Goal: Task Accomplishment & Management: Complete application form

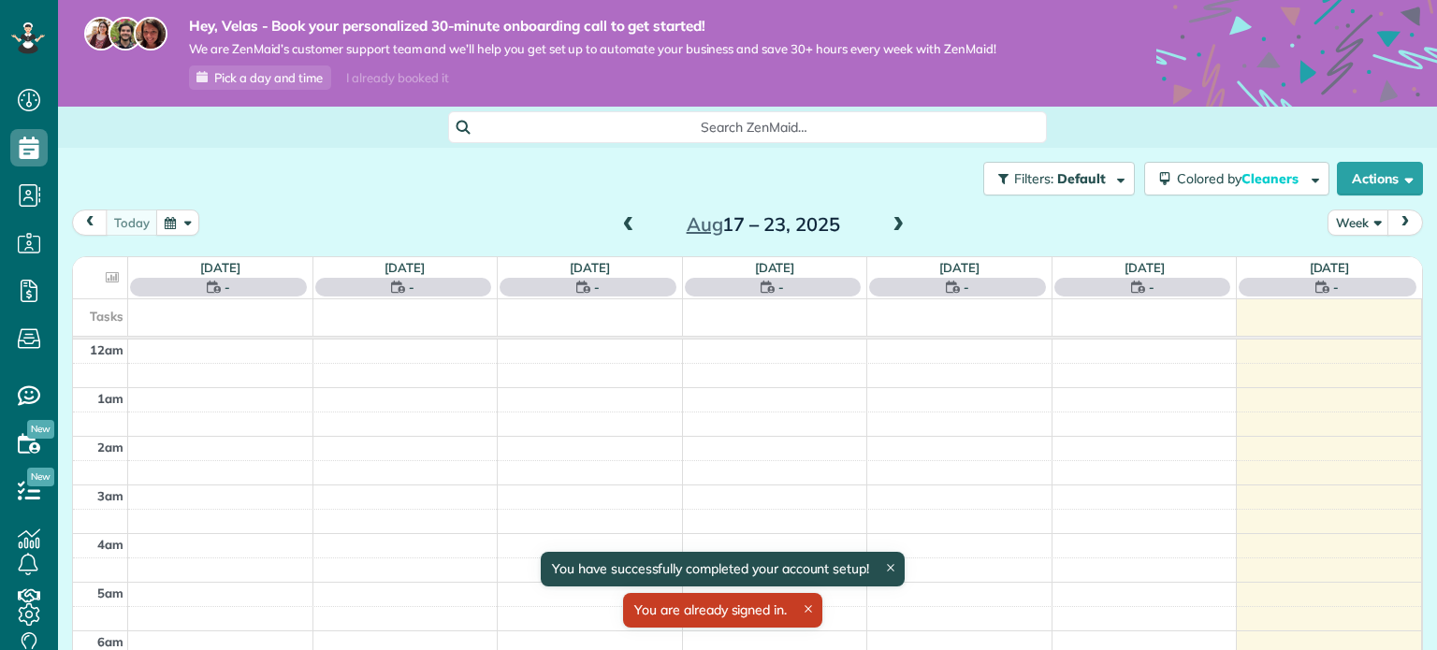
scroll to position [339, 0]
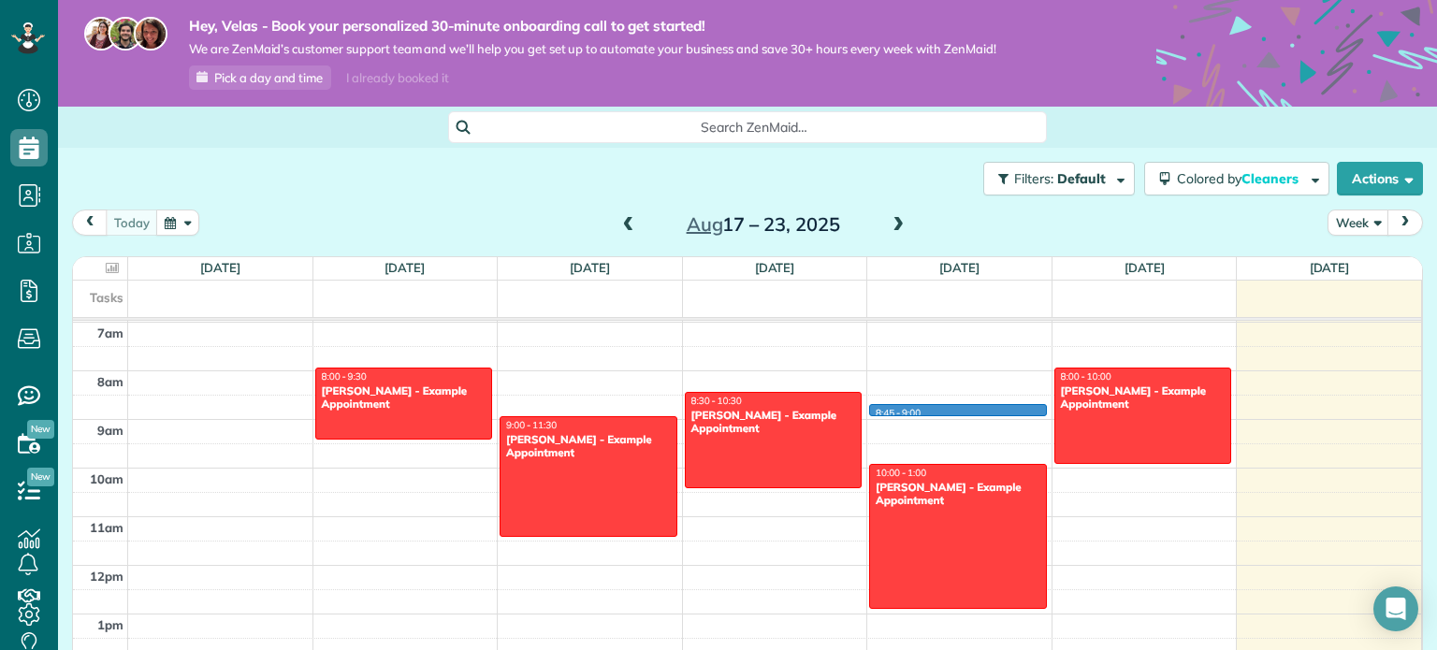
click at [964, 406] on div "12am 1am 2am 3am 4am 5am 6am 7am 8am 9am 10am 11am 12pm 1pm 2pm 3pm 4pm 5pm 6pm…" at bounding box center [747, 565] width 1348 height 1167
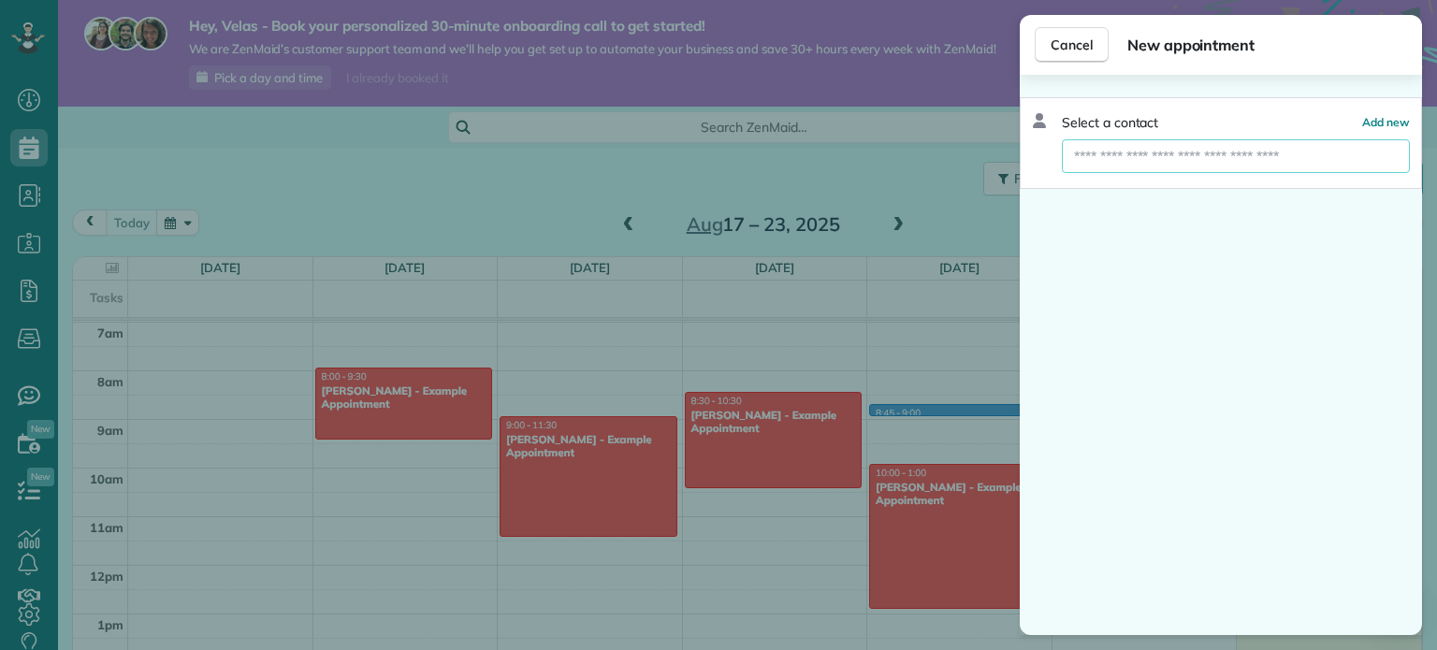
click at [1161, 152] on input "text" at bounding box center [1236, 156] width 348 height 34
click at [1070, 50] on span "Cancel" at bounding box center [1072, 45] width 42 height 19
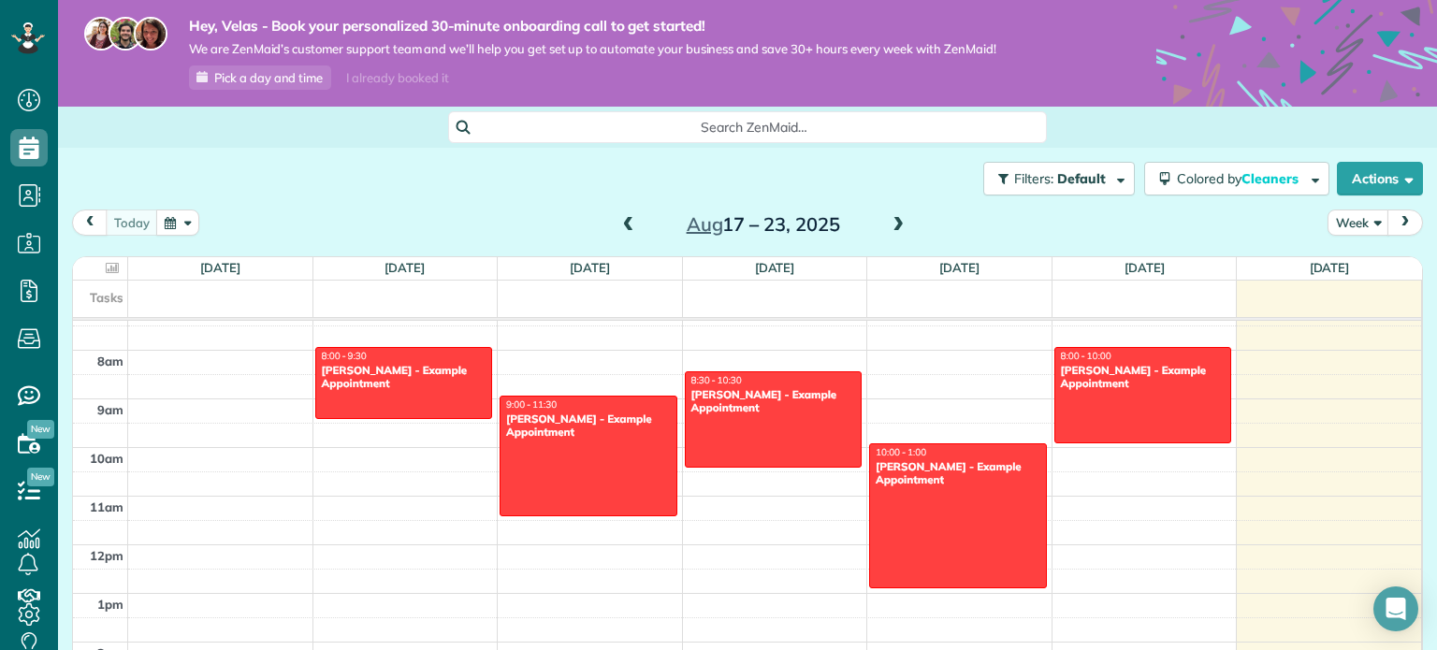
scroll to position [349, 0]
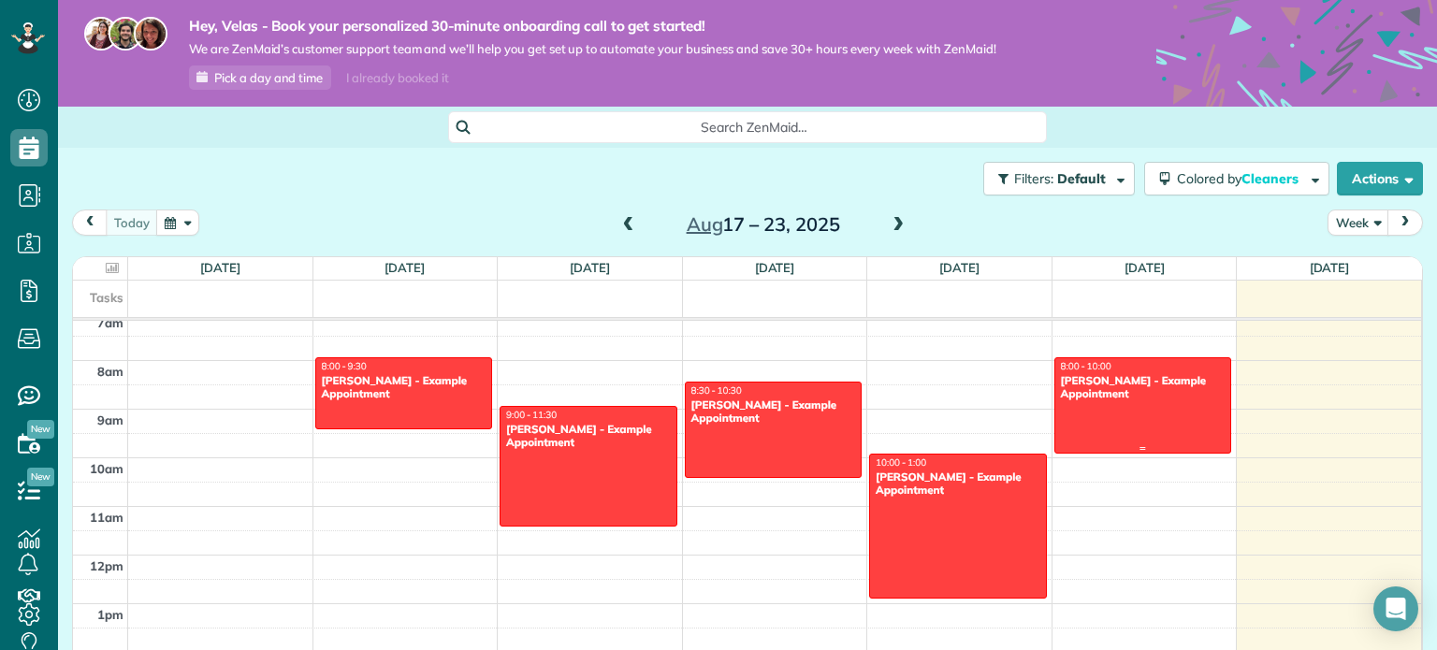
click at [1173, 400] on div "[PERSON_NAME] - Example Appointment" at bounding box center [1143, 387] width 167 height 27
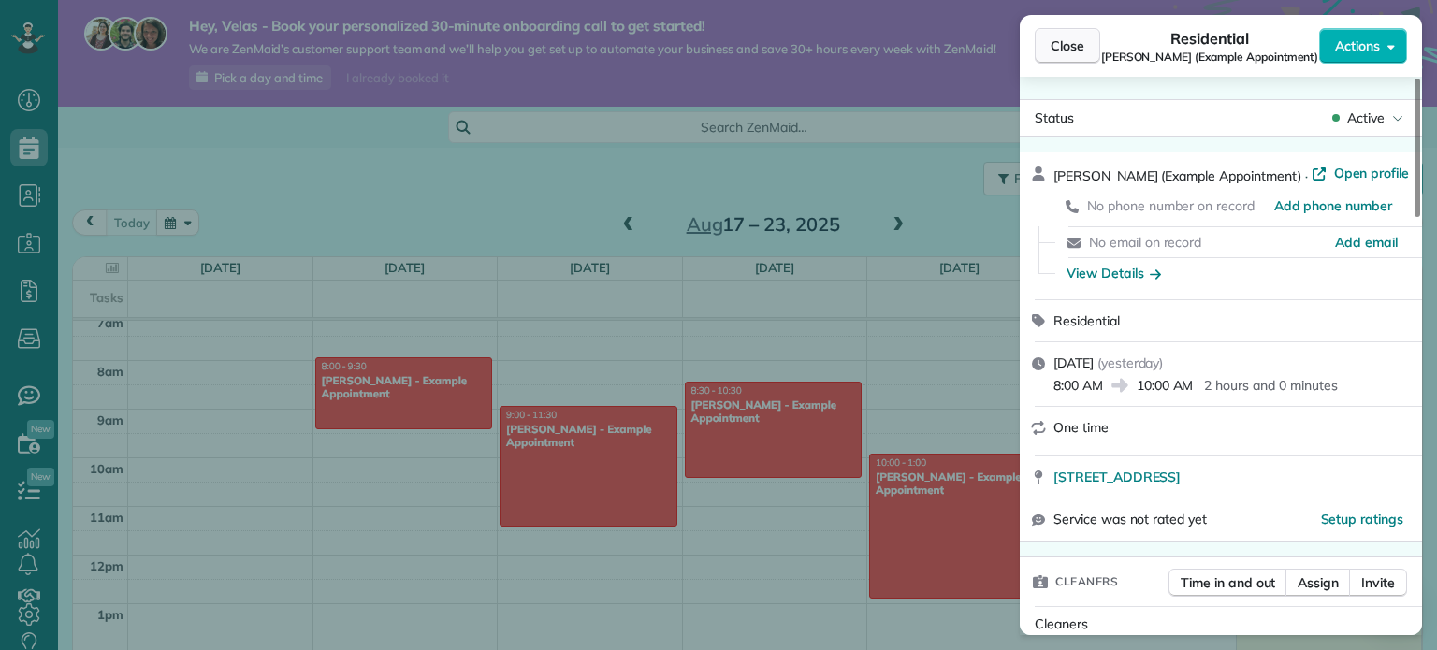
click at [1046, 37] on button "Close" at bounding box center [1067, 46] width 65 height 36
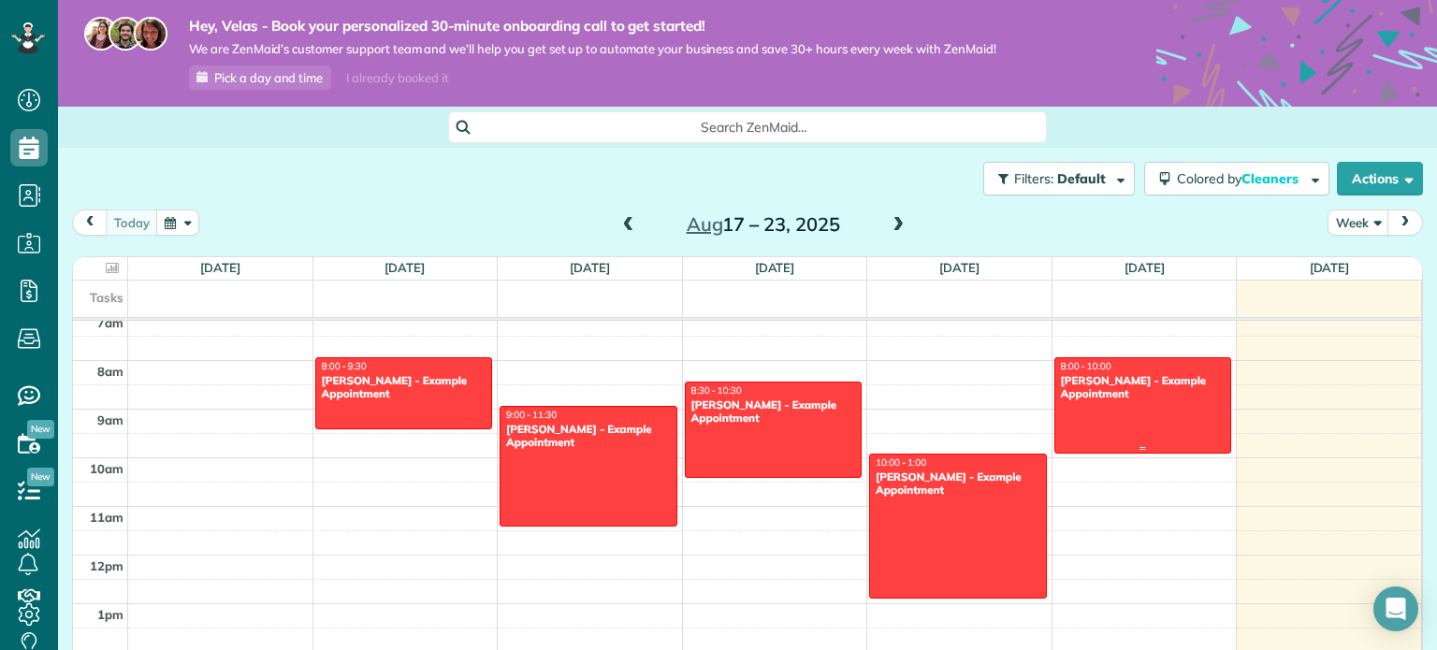
click at [1133, 424] on div at bounding box center [1143, 405] width 176 height 95
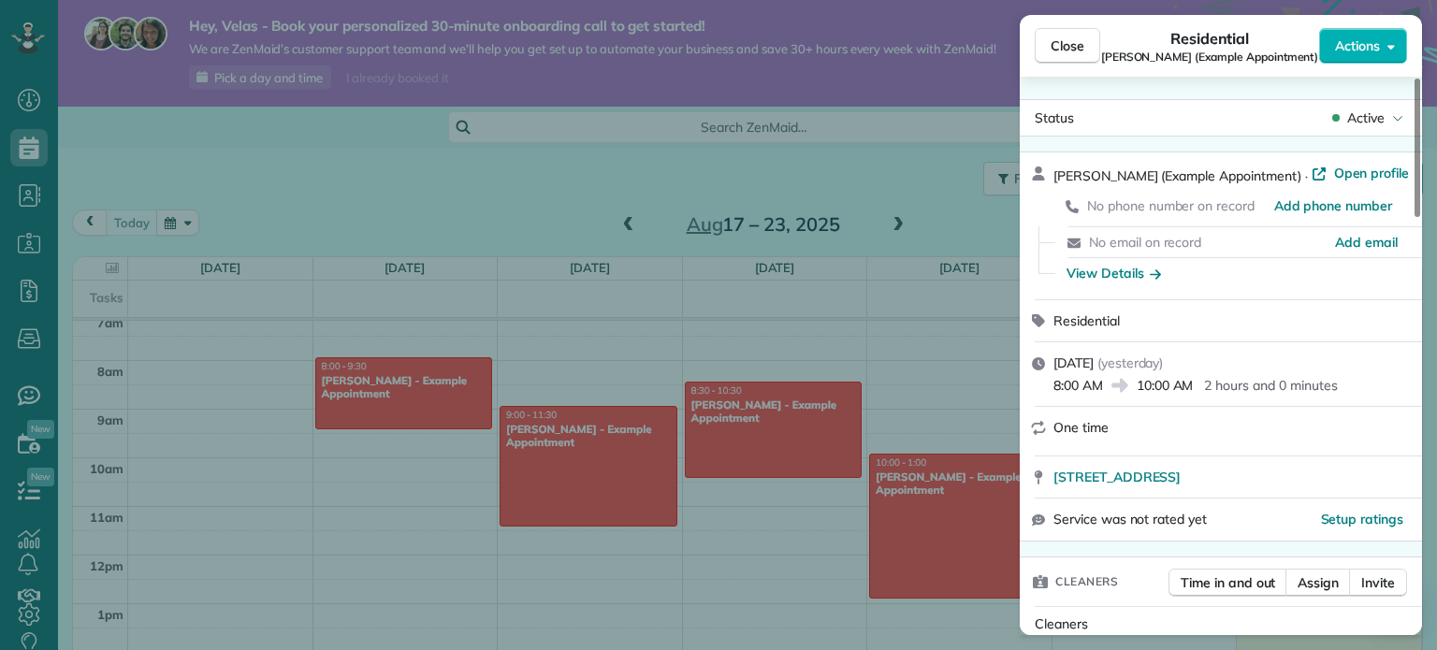
drag, startPoint x: 1054, startPoint y: 179, endPoint x: 1121, endPoint y: 168, distance: 68.2
click at [1121, 168] on span "Chris Schwab (Example Appointment)" at bounding box center [1178, 175] width 248 height 17
click at [1120, 168] on span "Chris Schwab (Example Appointment)" at bounding box center [1178, 175] width 248 height 17
drag, startPoint x: 1091, startPoint y: 213, endPoint x: 1220, endPoint y: 191, distance: 131.1
click at [1220, 191] on div "No phone number on record Add phone number" at bounding box center [1232, 205] width 357 height 41
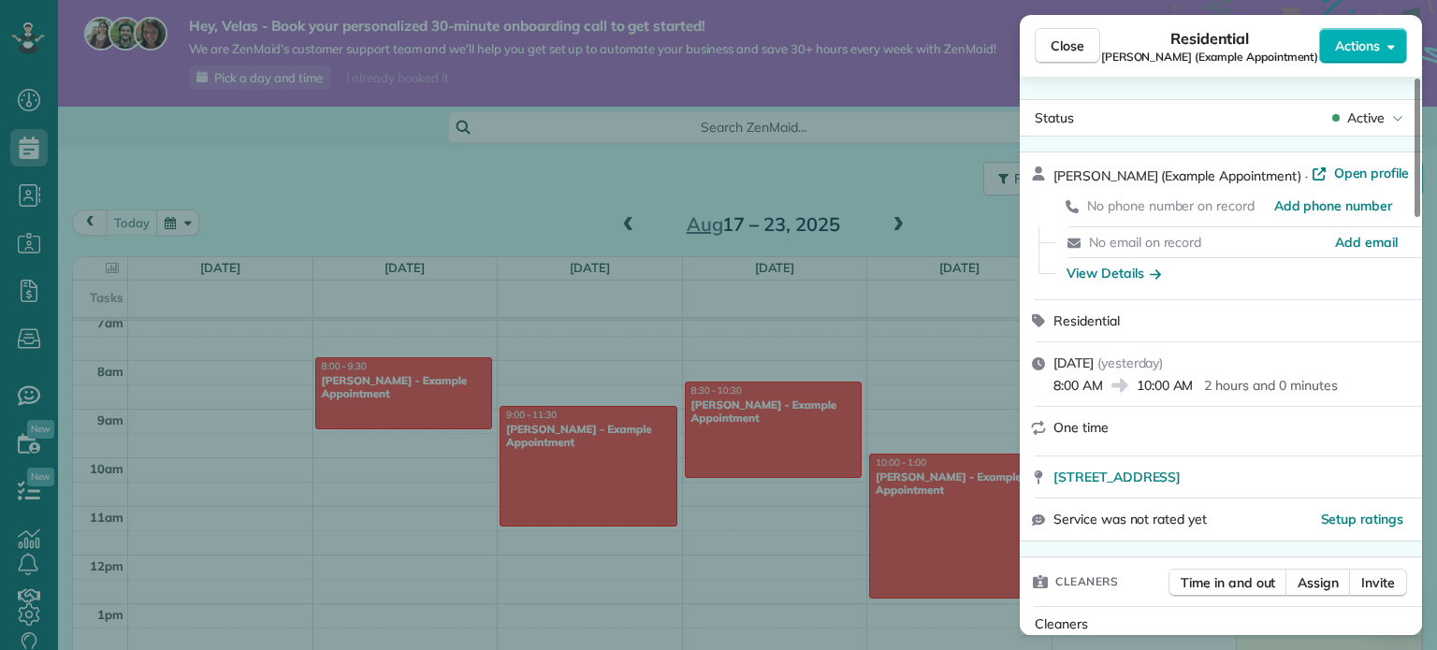
drag, startPoint x: 1135, startPoint y: 240, endPoint x: 1201, endPoint y: 235, distance: 66.6
click at [1201, 235] on span "No email on record" at bounding box center [1145, 242] width 112 height 17
drag, startPoint x: 1104, startPoint y: 214, endPoint x: 1226, endPoint y: 202, distance: 122.2
click at [1226, 202] on span "No phone number on record" at bounding box center [1170, 205] width 167 height 17
click at [1084, 323] on span "Residential" at bounding box center [1087, 321] width 66 height 17
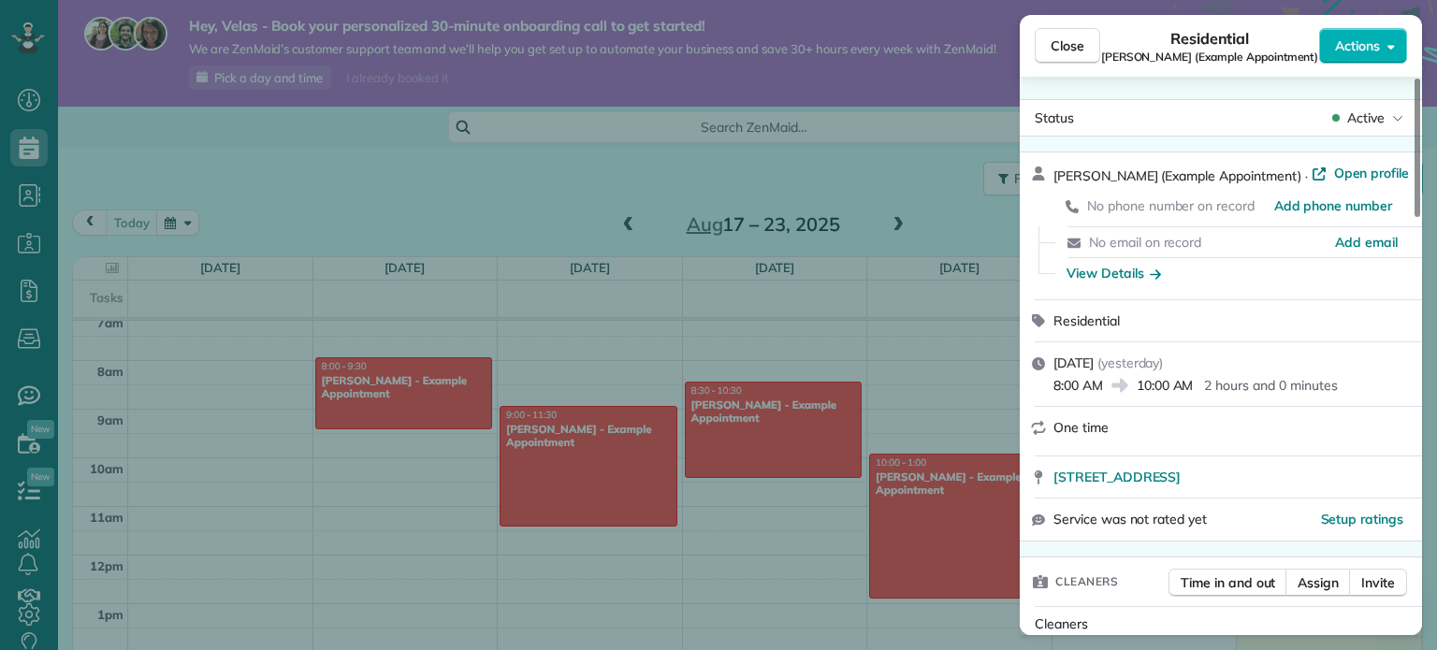
click at [1084, 323] on span "Residential" at bounding box center [1087, 321] width 66 height 17
click at [1213, 322] on div "Residential" at bounding box center [1232, 321] width 357 height 19
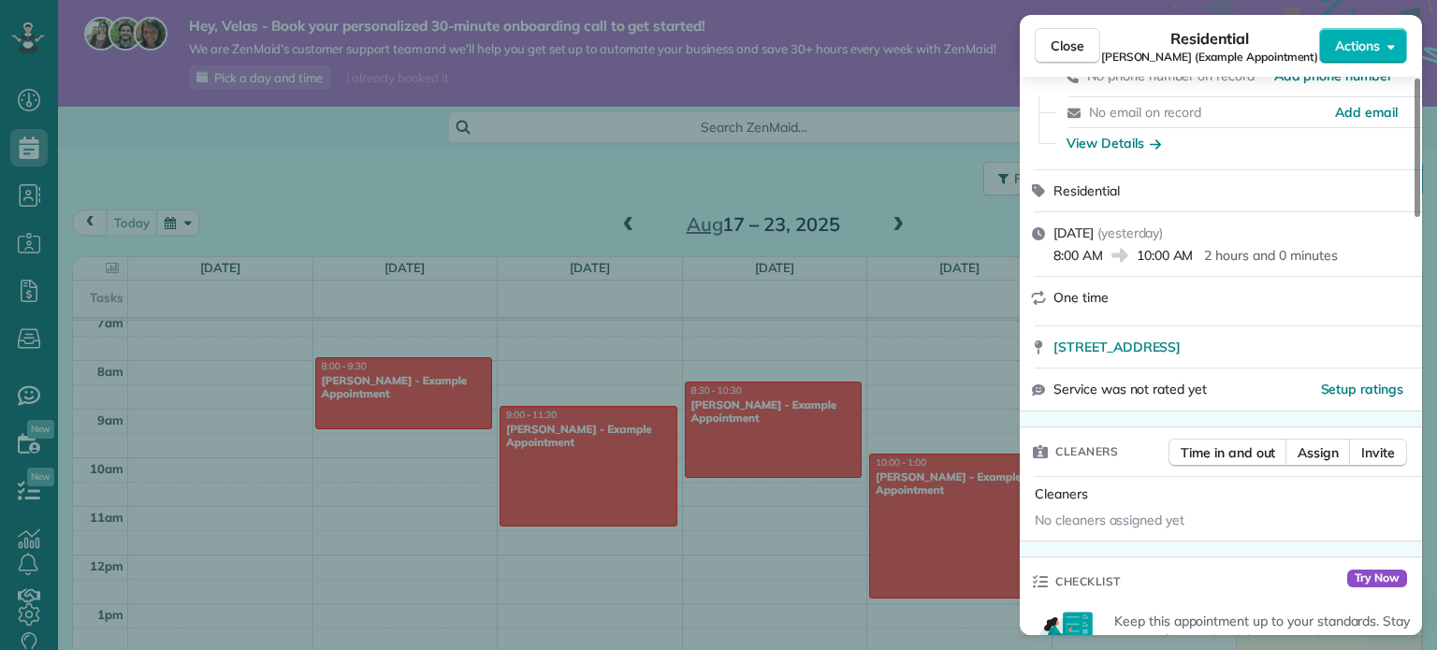
scroll to position [127, 0]
drag, startPoint x: 1064, startPoint y: 236, endPoint x: 1185, endPoint y: 226, distance: 121.1
click at [1185, 226] on div "Friday, August 22, 2025 ( yesterday ) 8:00 AM 10:00 AM 2 hours and 0 minutes" at bounding box center [1221, 247] width 402 height 64
click at [1055, 266] on span "8:00 AM" at bounding box center [1079, 258] width 50 height 19
drag, startPoint x: 1142, startPoint y: 267, endPoint x: 1191, endPoint y: 257, distance: 50.5
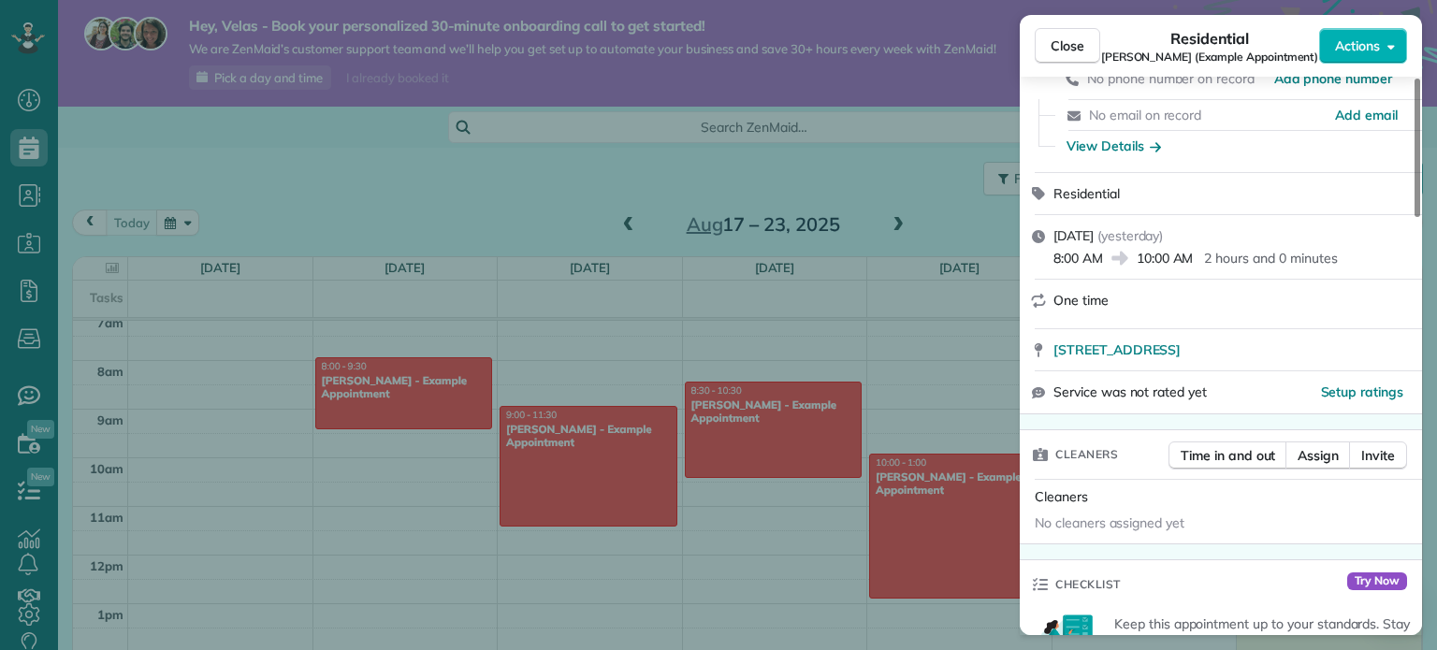
click at [1189, 257] on span "10:00 AM" at bounding box center [1165, 258] width 57 height 19
drag, startPoint x: 1215, startPoint y: 259, endPoint x: 1323, endPoint y: 258, distance: 108.5
click at [1323, 258] on p "2 hours and 0 minutes" at bounding box center [1270, 258] width 133 height 19
drag, startPoint x: 1067, startPoint y: 309, endPoint x: 1108, endPoint y: 302, distance: 41.7
click at [1108, 302] on div "One time" at bounding box center [1232, 300] width 357 height 19
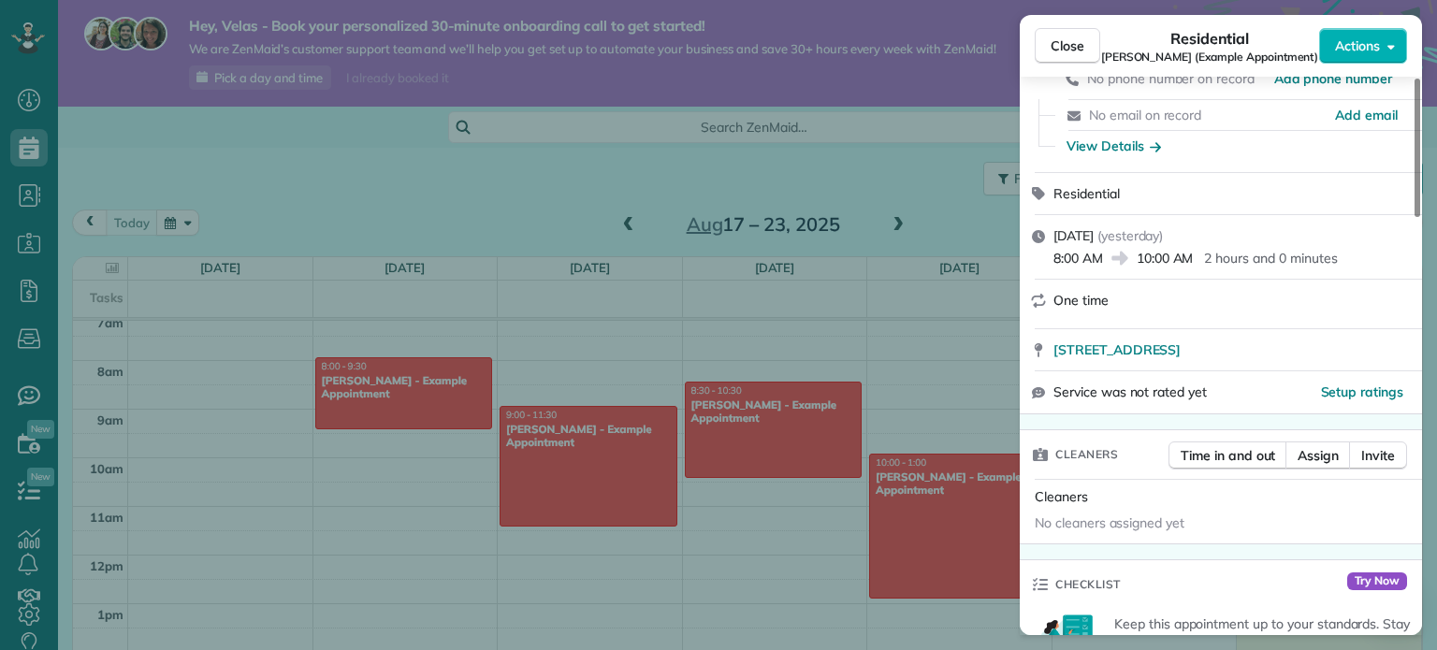
click at [1055, 308] on span "One time" at bounding box center [1081, 300] width 55 height 17
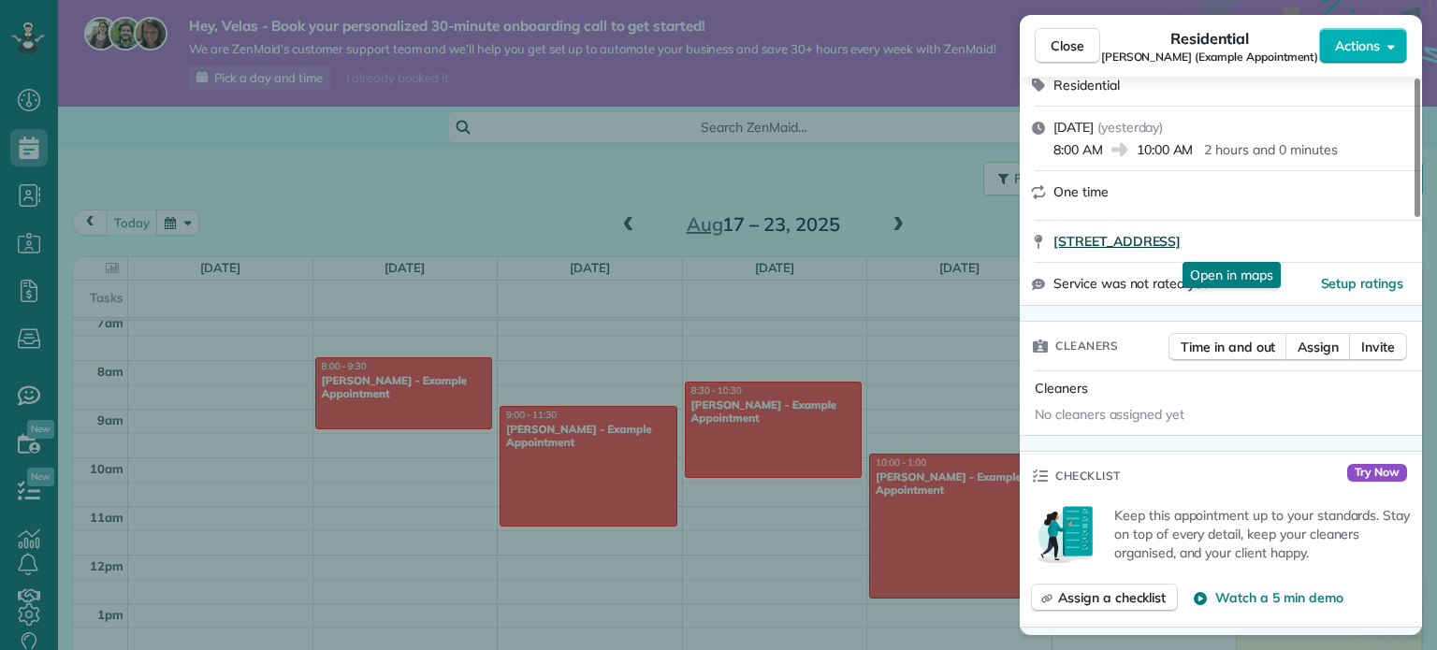
click at [1094, 241] on span "8920 Wilshire Boulevard Beverly Hills CA 90211" at bounding box center [1117, 241] width 127 height 19
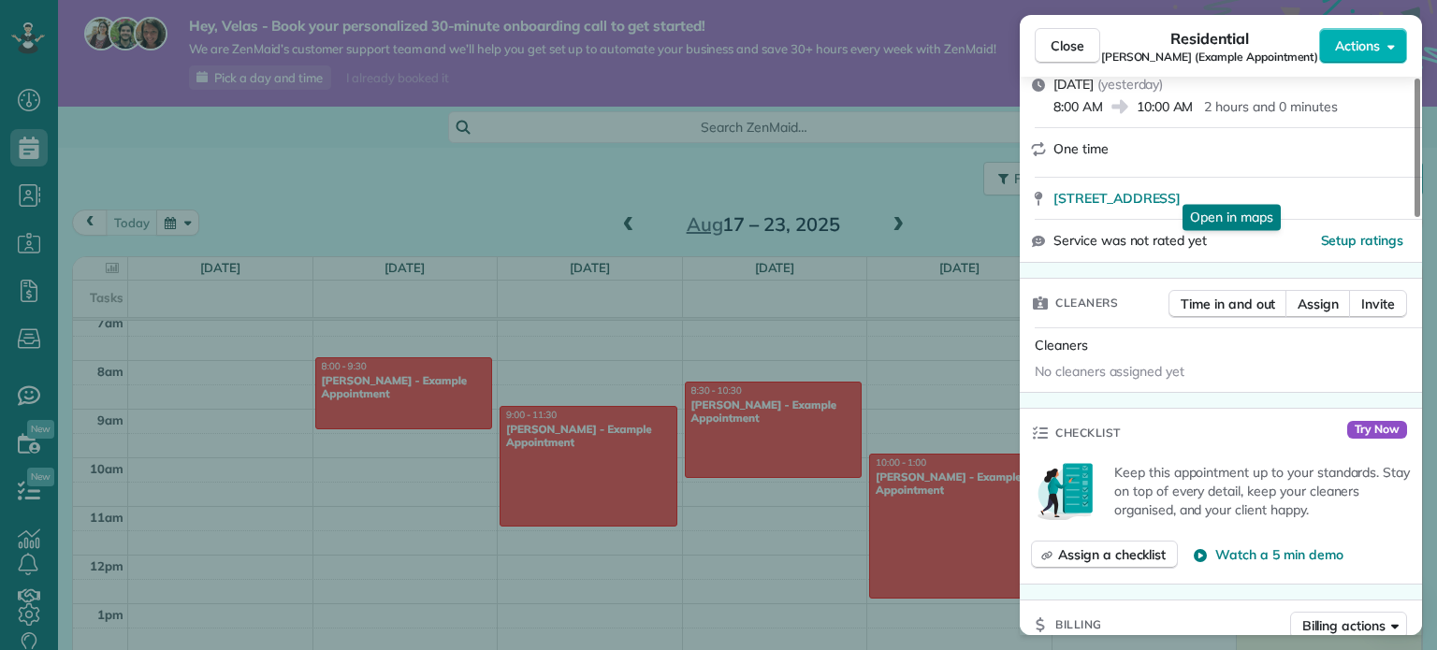
scroll to position [296, 0]
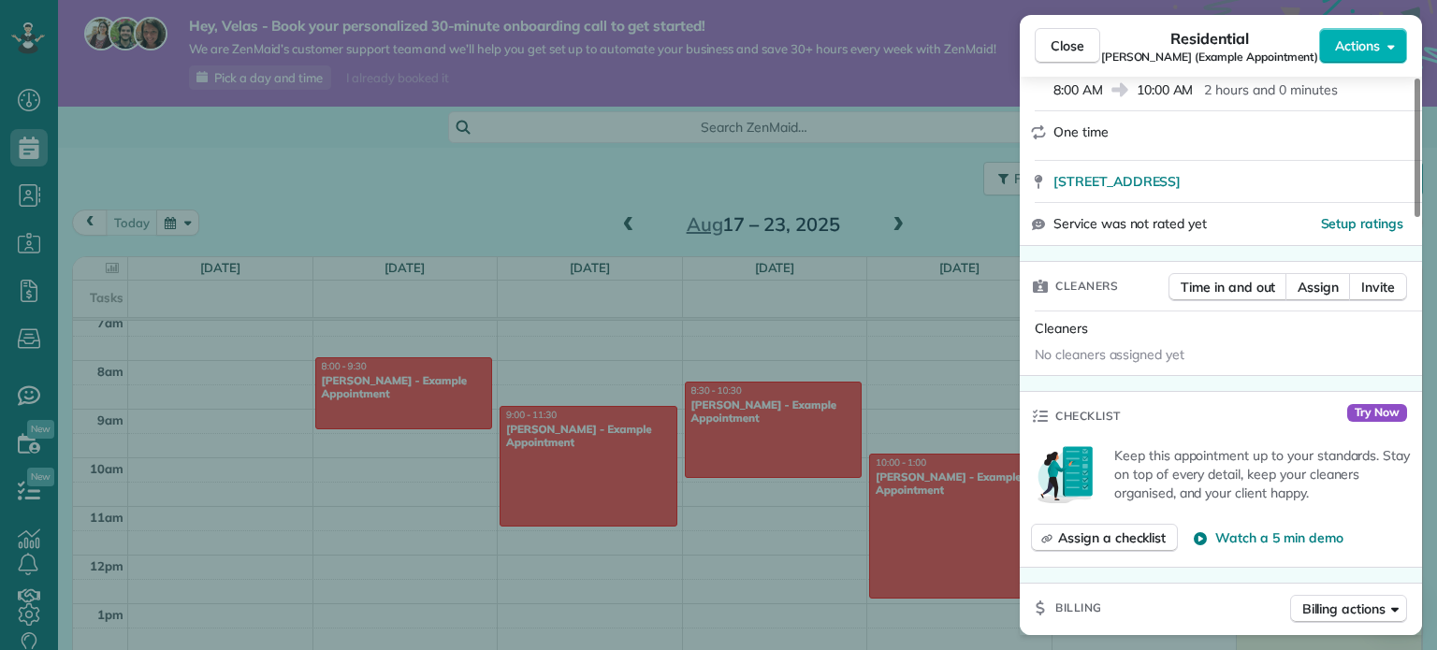
click at [1102, 367] on div "No cleaners assigned yet" at bounding box center [1220, 357] width 387 height 30
drag, startPoint x: 1032, startPoint y: 355, endPoint x: 1199, endPoint y: 352, distance: 166.6
click at [1200, 351] on div "No cleaners assigned yet" at bounding box center [1220, 357] width 387 height 30
click at [1164, 371] on div "No cleaners assigned yet" at bounding box center [1220, 357] width 387 height 30
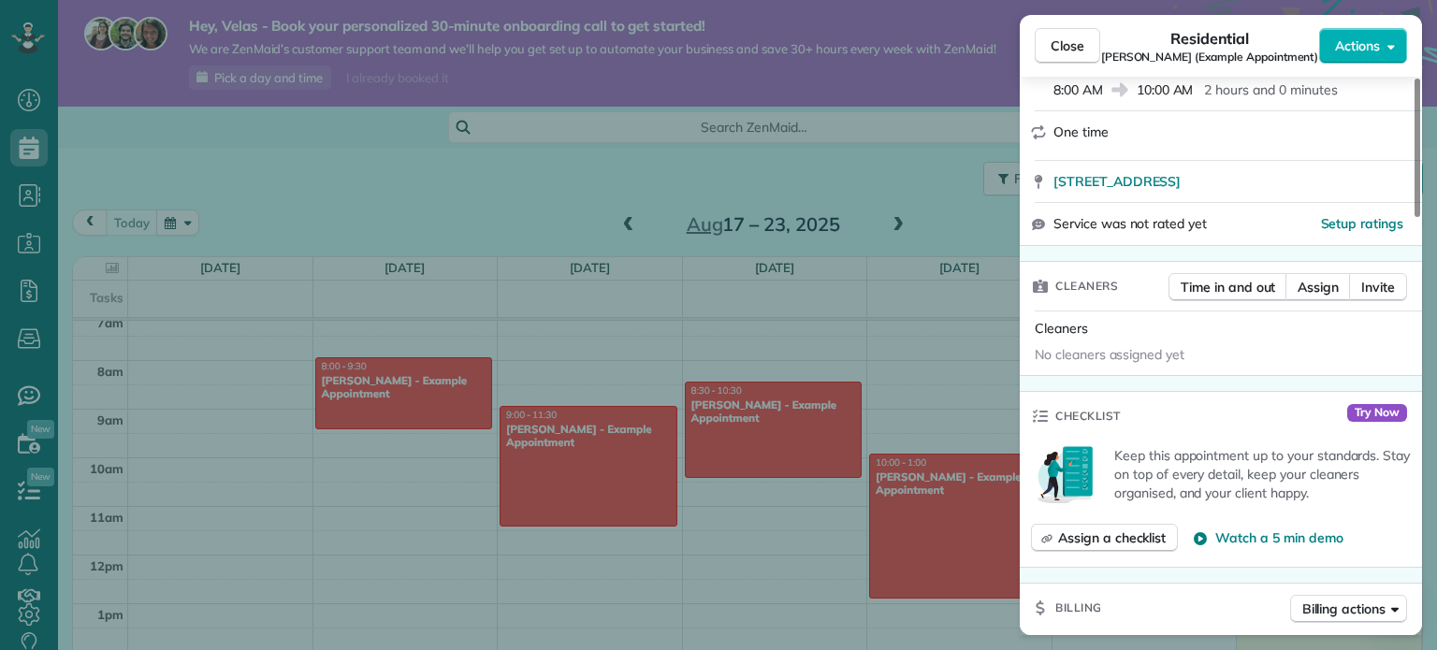
click at [1163, 363] on span "No cleaners assigned yet" at bounding box center [1110, 354] width 150 height 17
click at [1162, 363] on span "No cleaners assigned yet" at bounding box center [1110, 354] width 150 height 17
click at [1321, 296] on span "Assign" at bounding box center [1318, 287] width 41 height 19
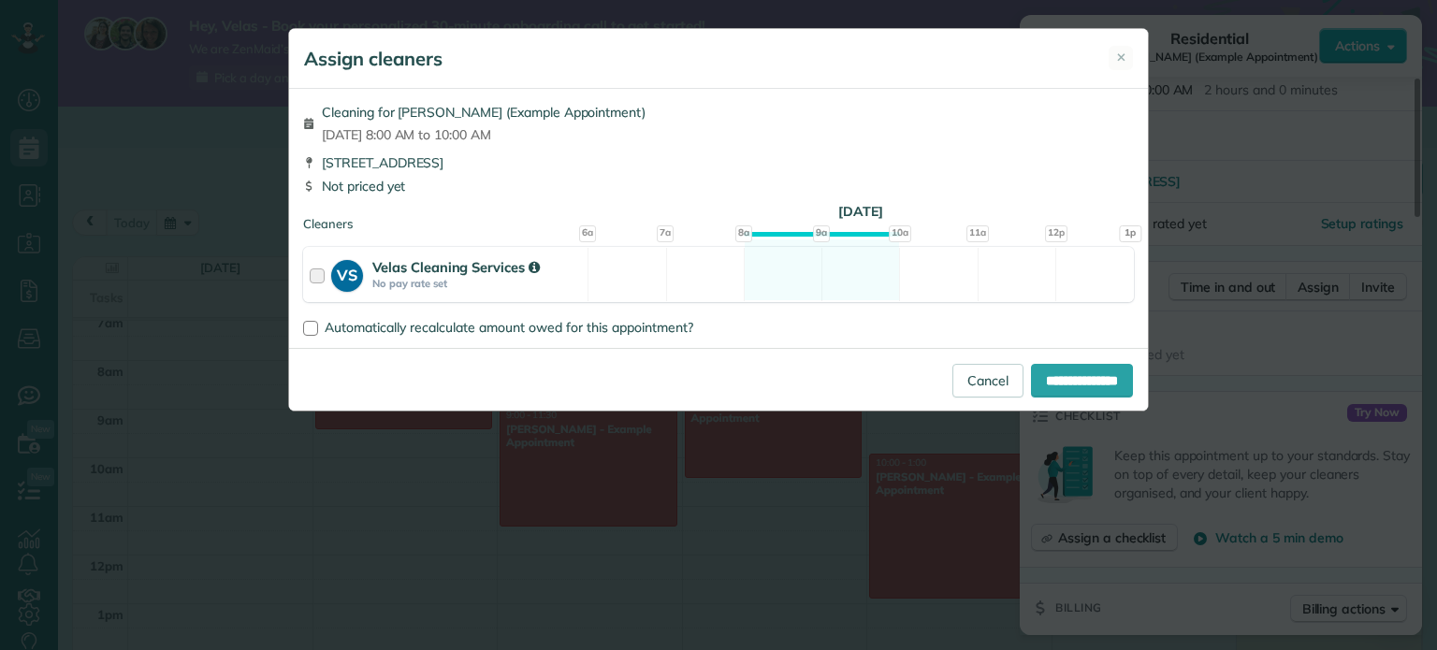
click at [316, 283] on div at bounding box center [321, 274] width 22 height 35
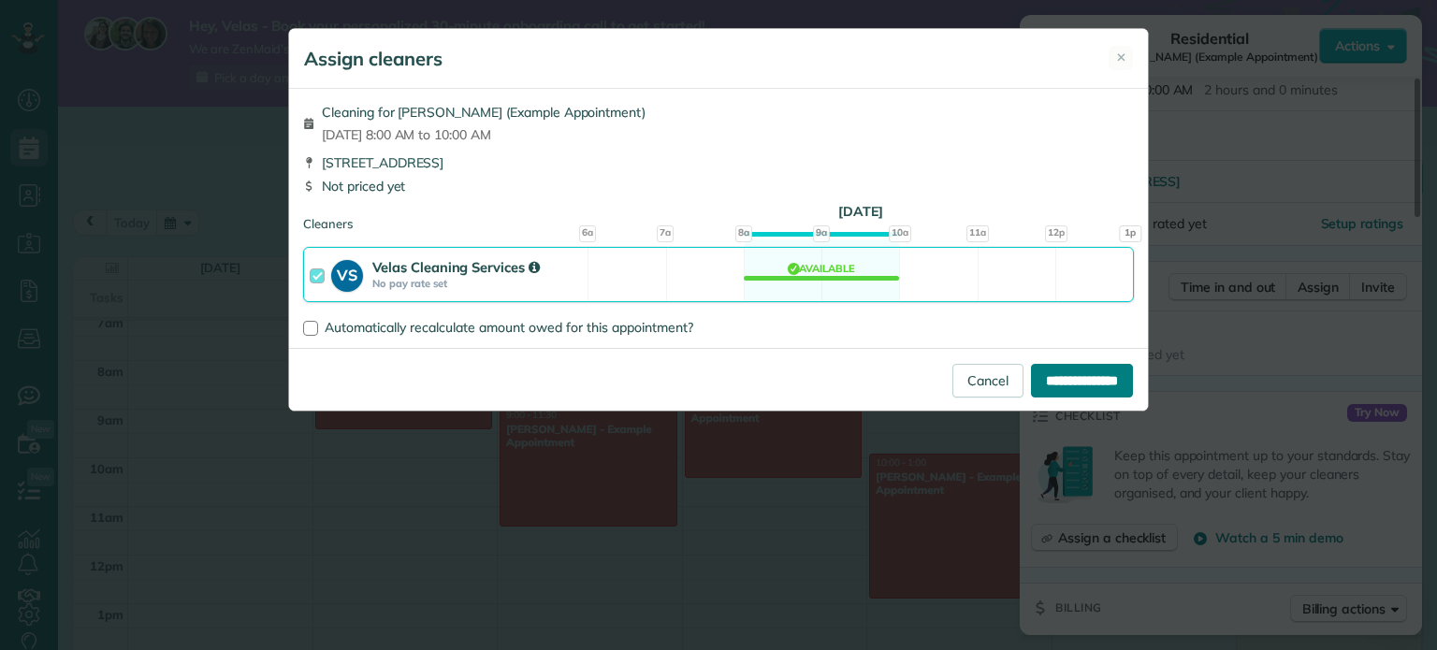
click at [1045, 386] on input "**********" at bounding box center [1082, 381] width 102 height 34
type input "**********"
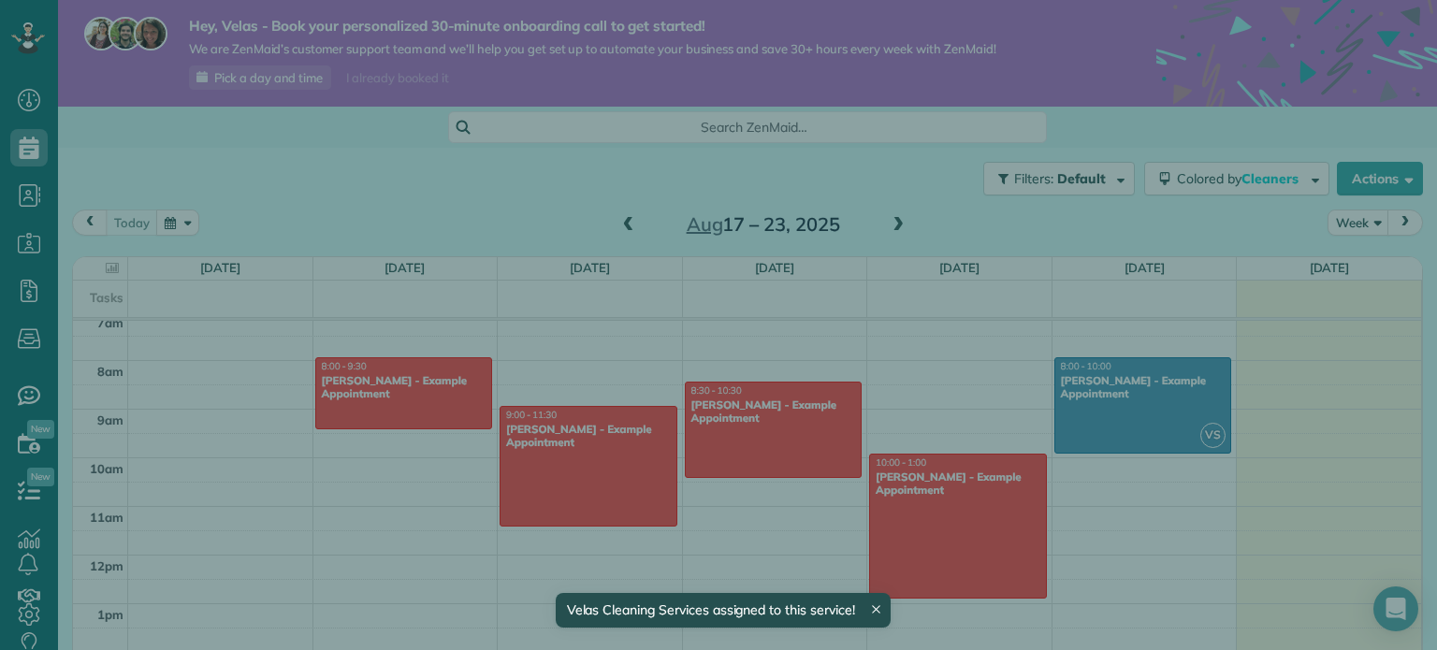
click at [1150, 412] on div "One time" at bounding box center [1221, 431] width 402 height 49
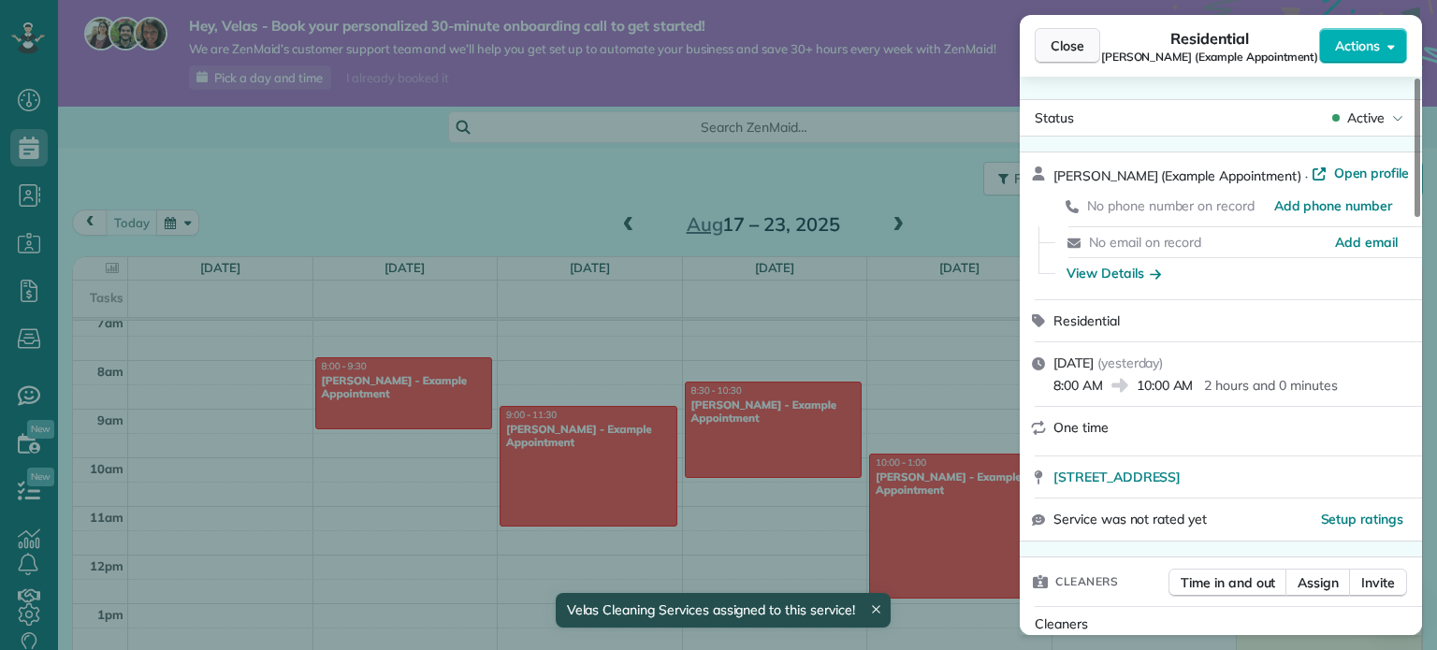
click at [1049, 44] on button "Close" at bounding box center [1067, 46] width 65 height 36
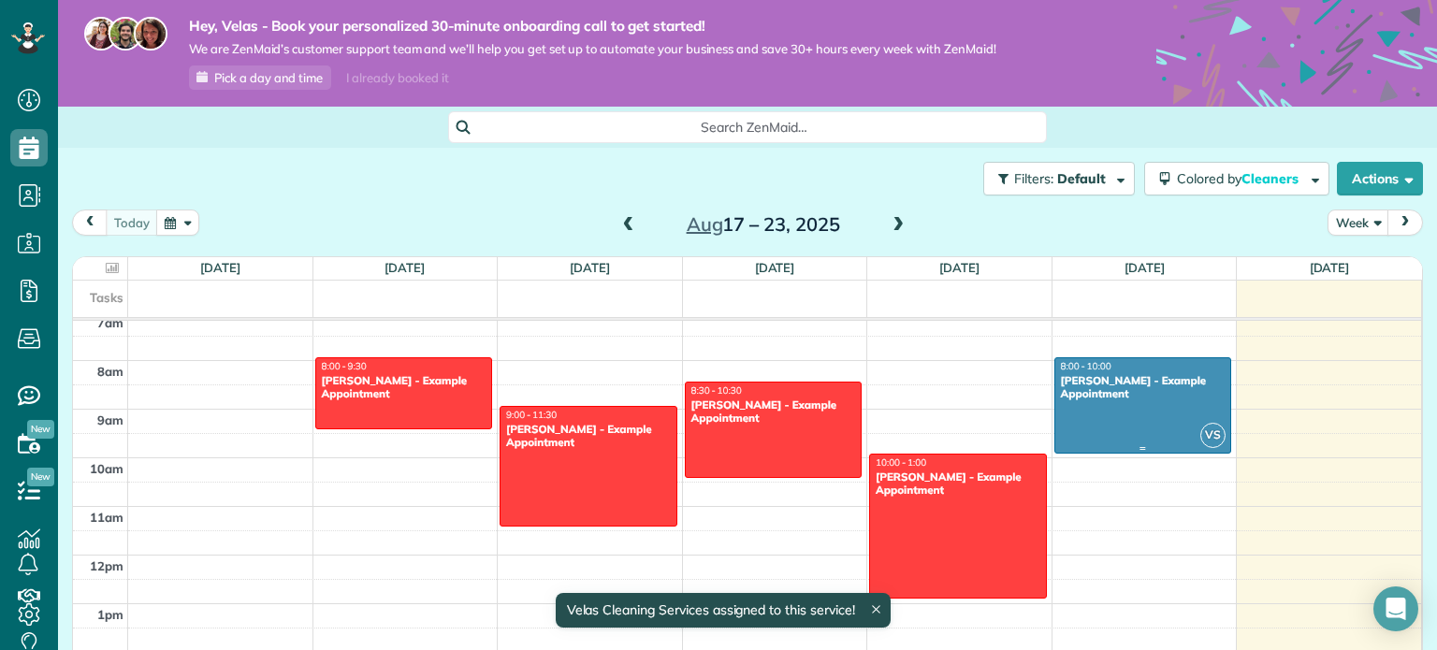
click at [1197, 412] on div at bounding box center [1143, 405] width 176 height 95
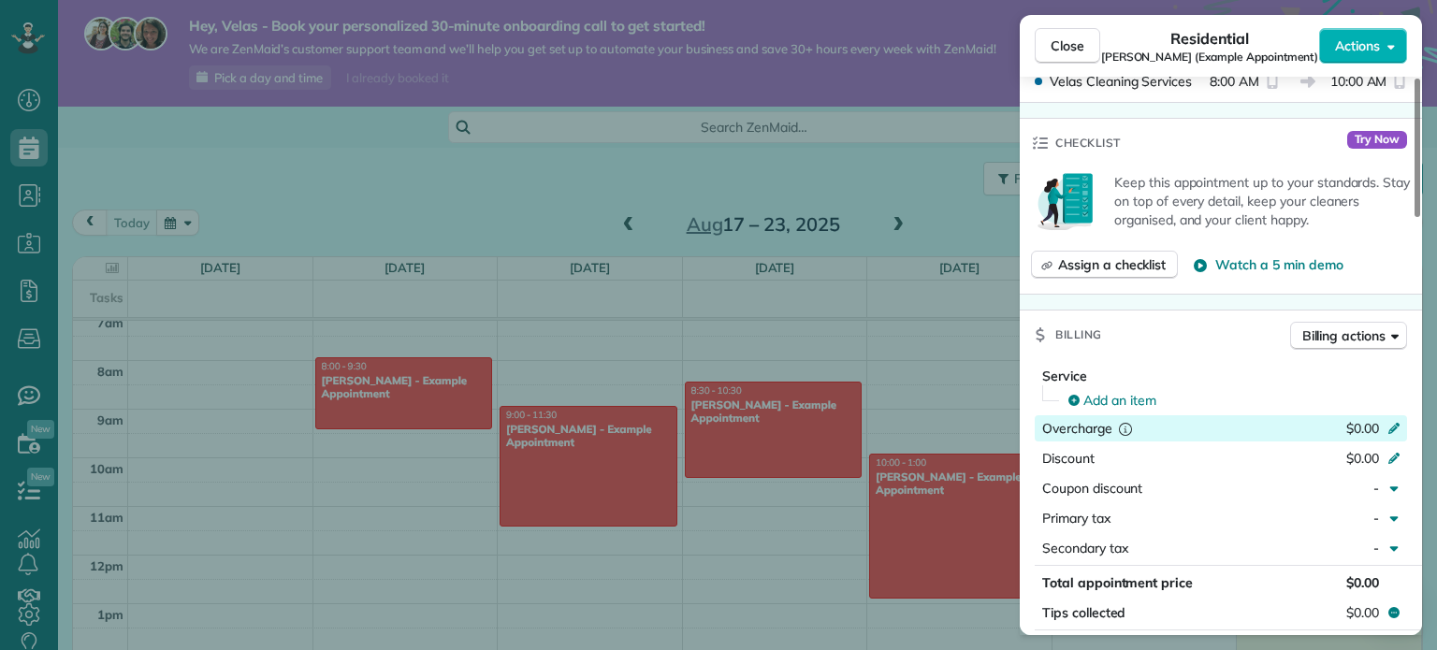
scroll to position [490, 0]
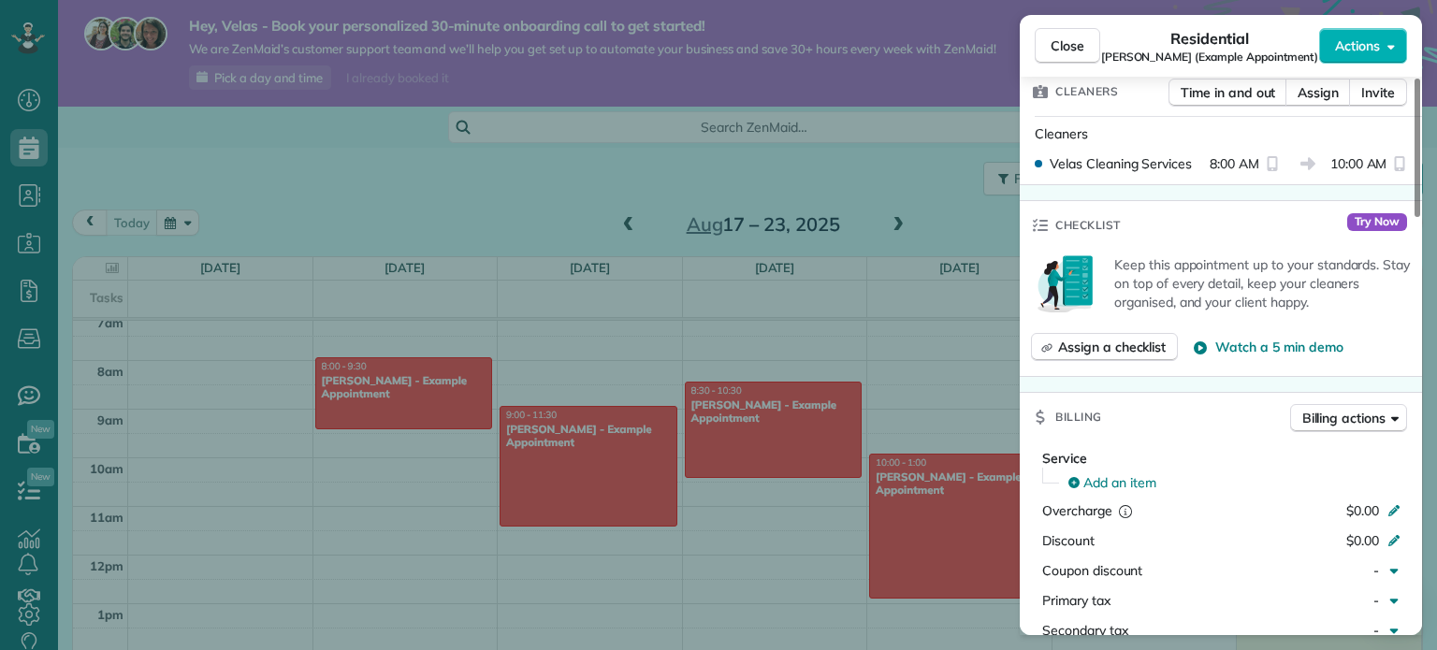
drag, startPoint x: 1056, startPoint y: 169, endPoint x: 1181, endPoint y: 164, distance: 124.6
click at [1181, 164] on span "Velas Cleaning Services" at bounding box center [1121, 163] width 142 height 19
click at [1276, 226] on div "Checklist Try Now" at bounding box center [1221, 225] width 402 height 49
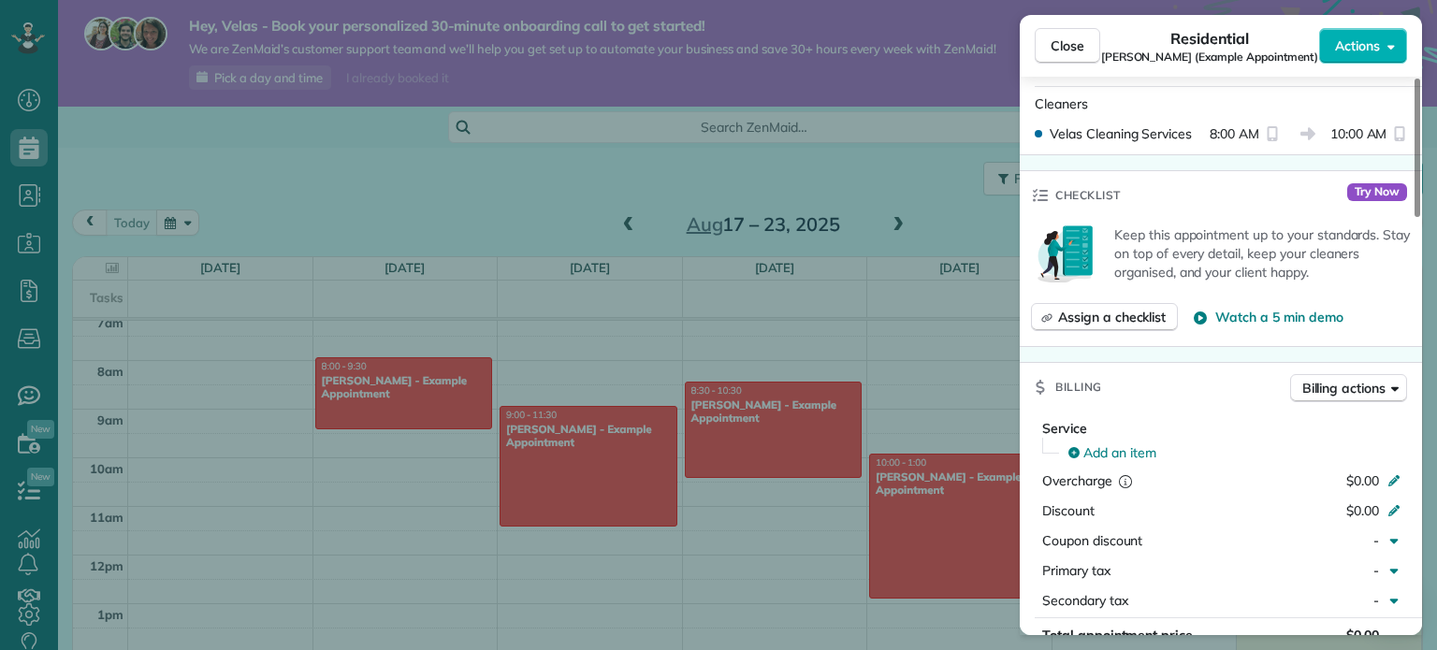
drag, startPoint x: 1114, startPoint y: 239, endPoint x: 1366, endPoint y: 276, distance: 254.5
click at [1366, 276] on p "Keep this appointment up to your standards. Stay on top of every detail, keep y…" at bounding box center [1262, 253] width 297 height 56
click at [1389, 190] on span "Try Now" at bounding box center [1377, 192] width 60 height 18
click at [1387, 192] on span "Try Now" at bounding box center [1377, 192] width 60 height 18
click at [1386, 193] on span "Try Now" at bounding box center [1377, 192] width 60 height 18
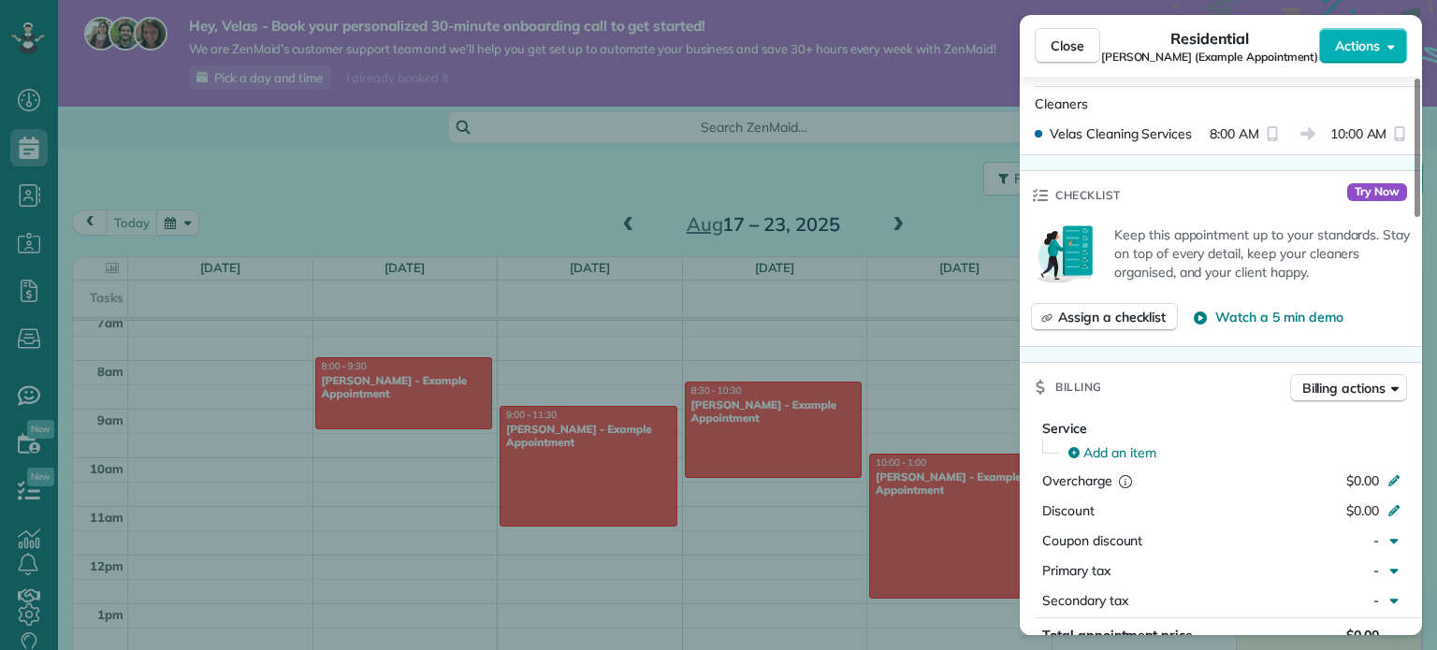
click at [1386, 193] on span "Try Now" at bounding box center [1377, 192] width 60 height 18
click at [1301, 202] on div "Checklist Try Now" at bounding box center [1221, 195] width 402 height 49
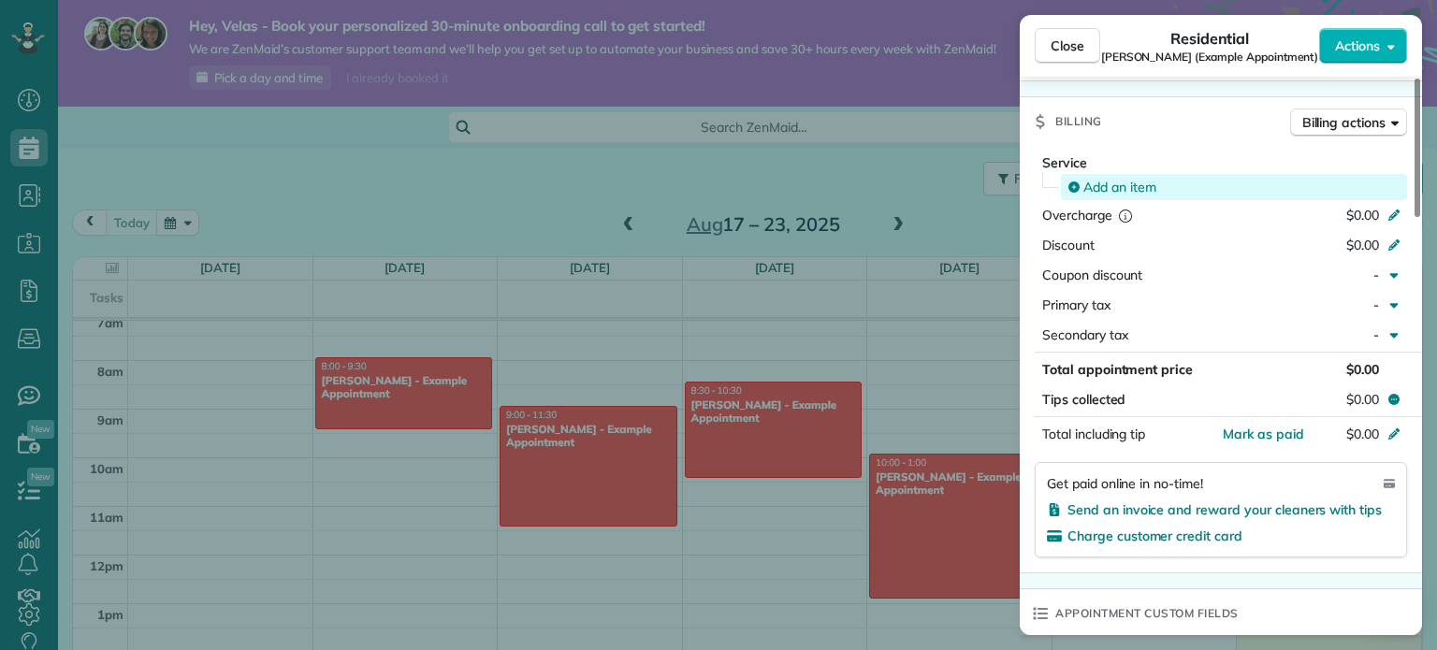
scroll to position [785, 0]
click at [1127, 192] on span "Add an item" at bounding box center [1120, 188] width 73 height 19
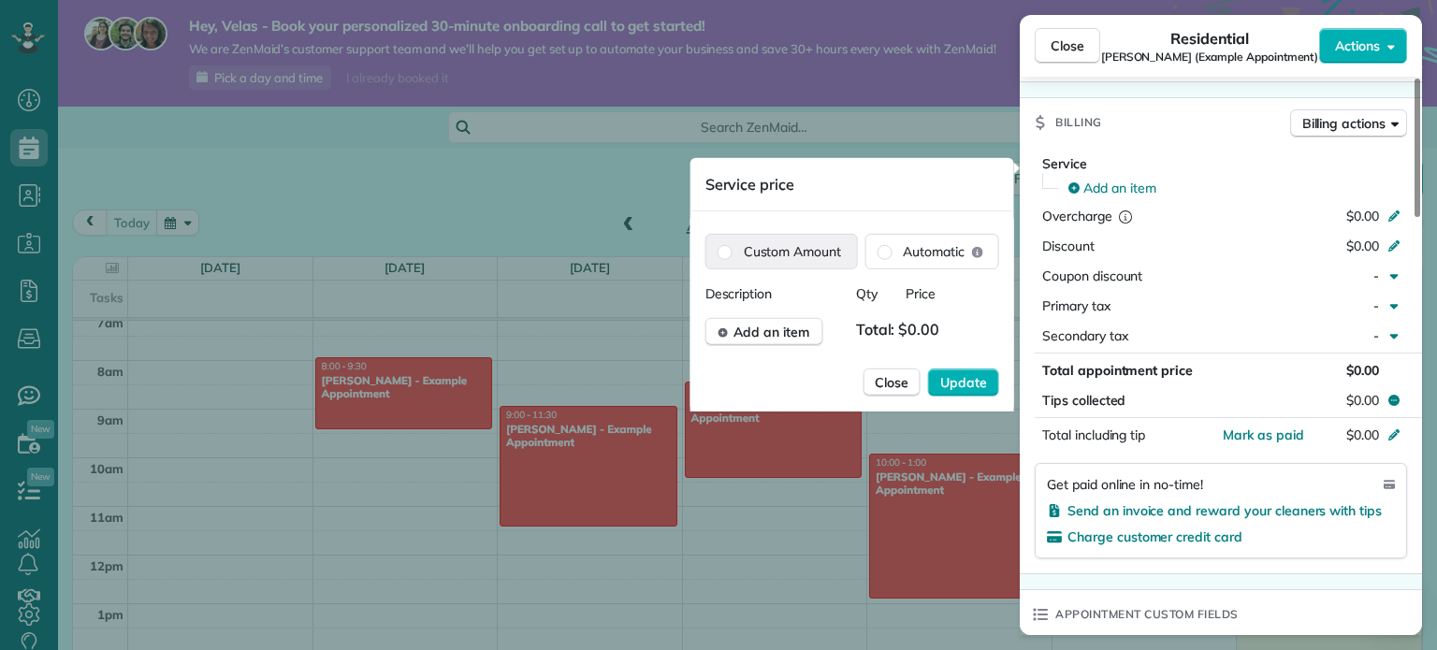
click at [801, 264] on label "Custom Amount" at bounding box center [781, 252] width 151 height 34
click at [896, 316] on div "Description Qty Price Add an item Total: $0.00" at bounding box center [853, 315] width 294 height 62
click at [806, 344] on button "Add an item" at bounding box center [765, 332] width 118 height 28
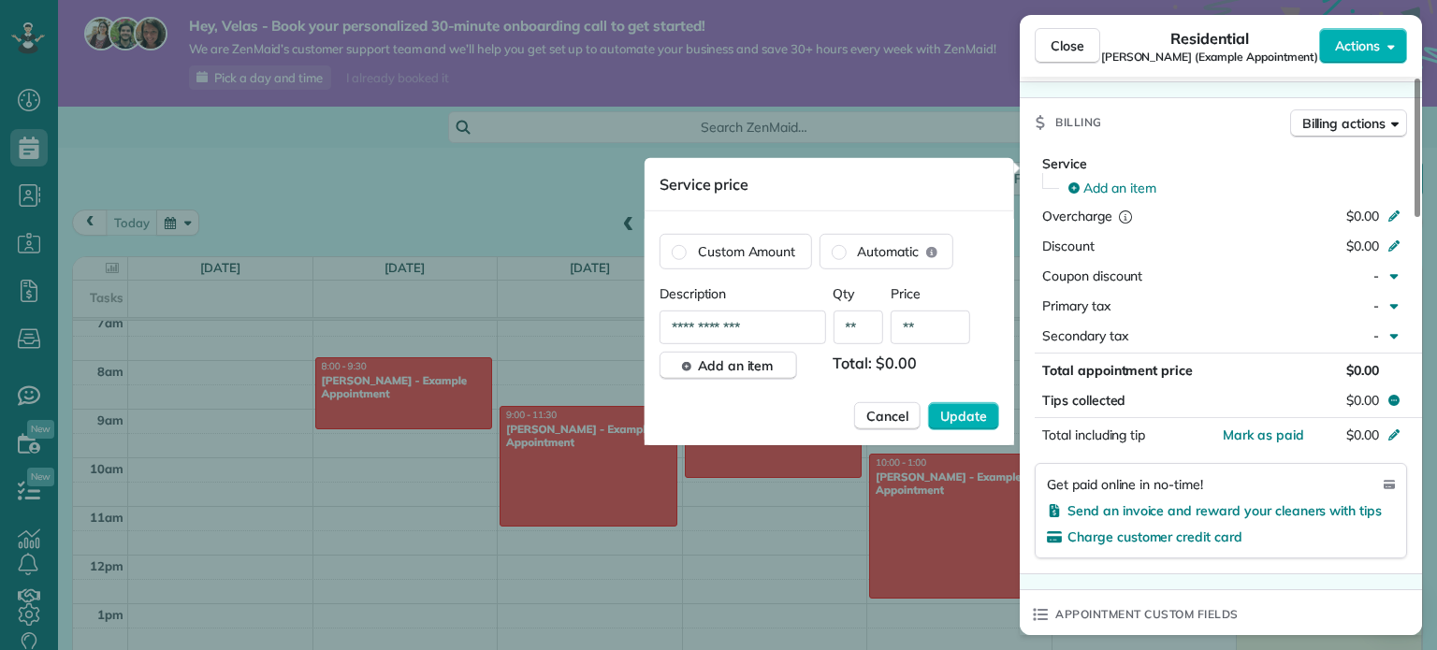
click at [711, 327] on input "**********" at bounding box center [743, 328] width 167 height 34
click at [766, 339] on input "**********" at bounding box center [743, 328] width 167 height 34
type input "**********"
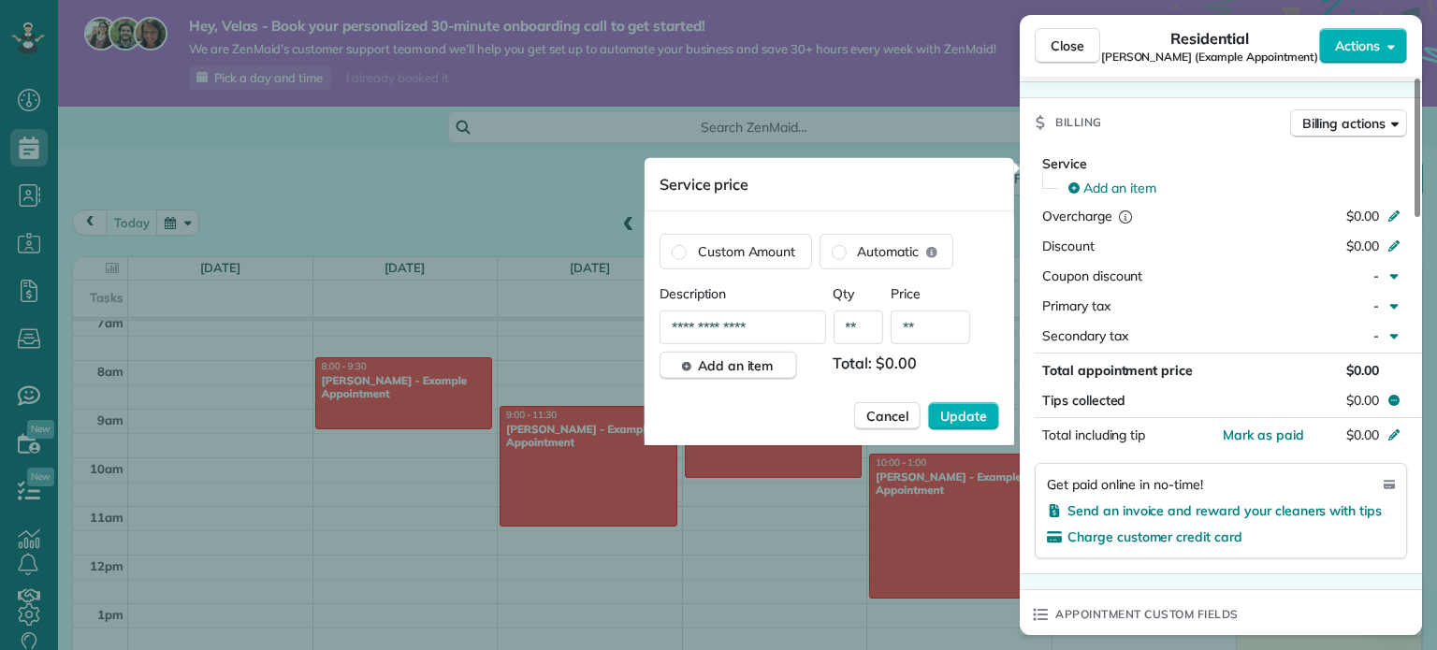
click at [905, 340] on input "**" at bounding box center [931, 328] width 80 height 34
type input "**"
type input "****"
click at [971, 370] on div at bounding box center [974, 366] width 51 height 28
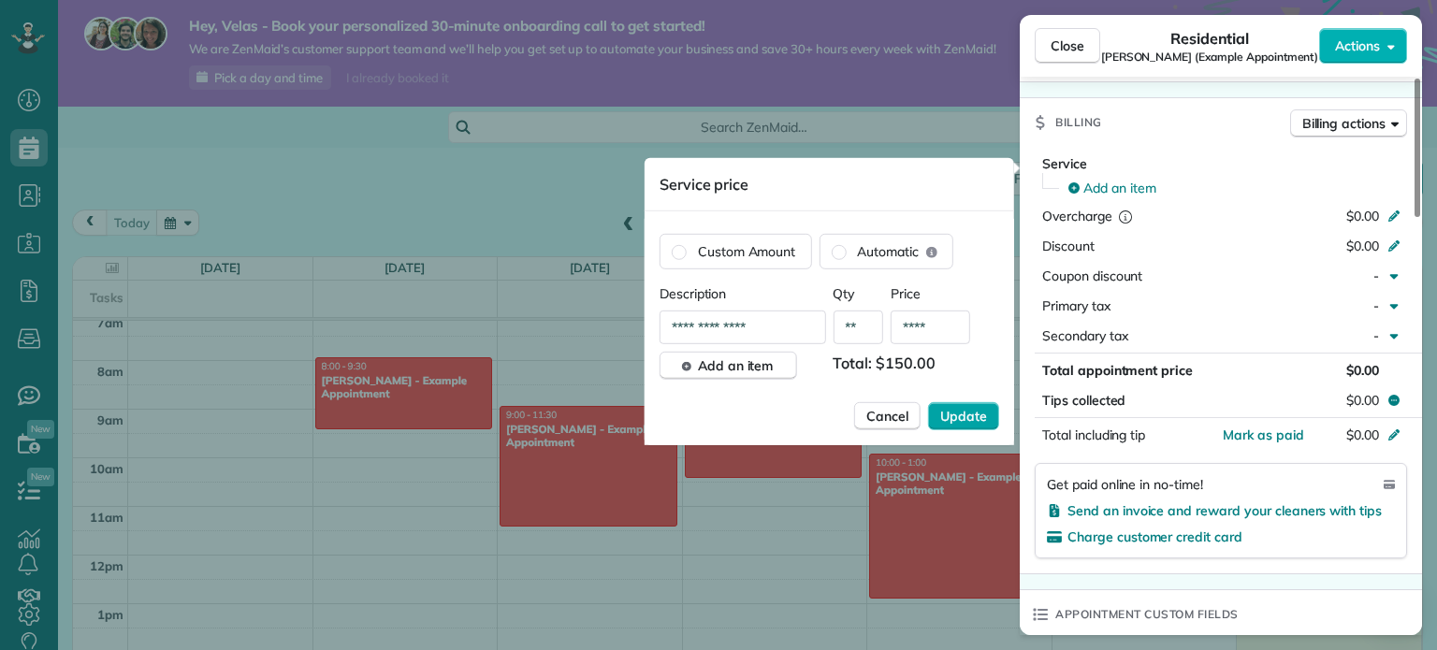
click at [975, 409] on span "Update" at bounding box center [963, 416] width 47 height 19
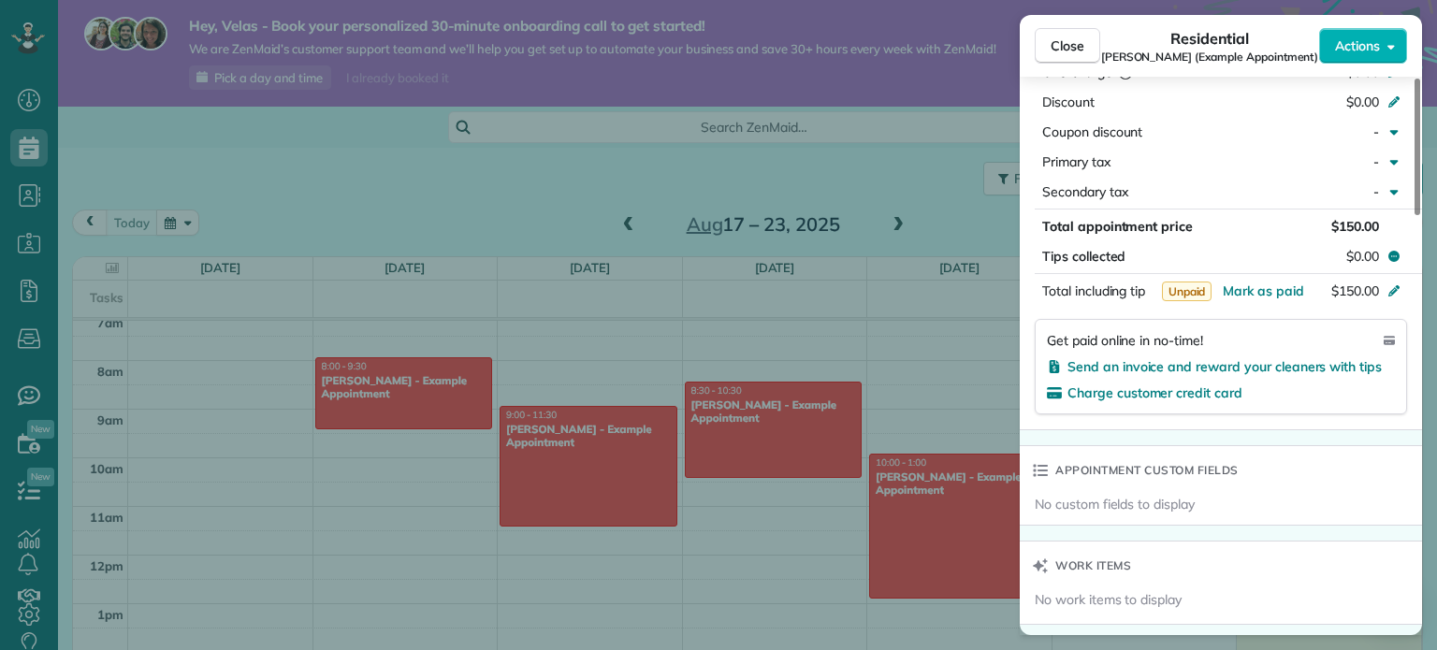
scroll to position [915, 0]
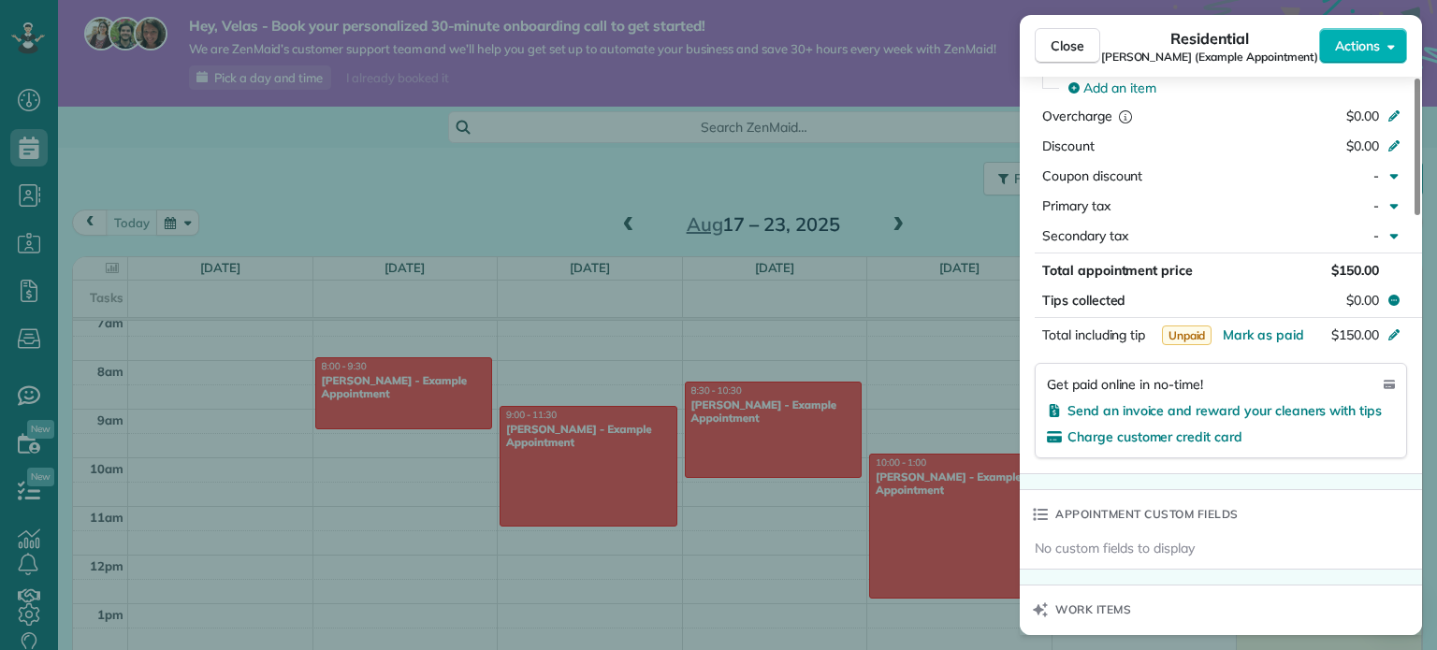
click at [1192, 344] on span "Unpaid" at bounding box center [1187, 336] width 51 height 20
click at [1226, 372] on div "Get paid online in no-time! Send an invoice and reward your cleaners with tips …" at bounding box center [1221, 410] width 372 height 95
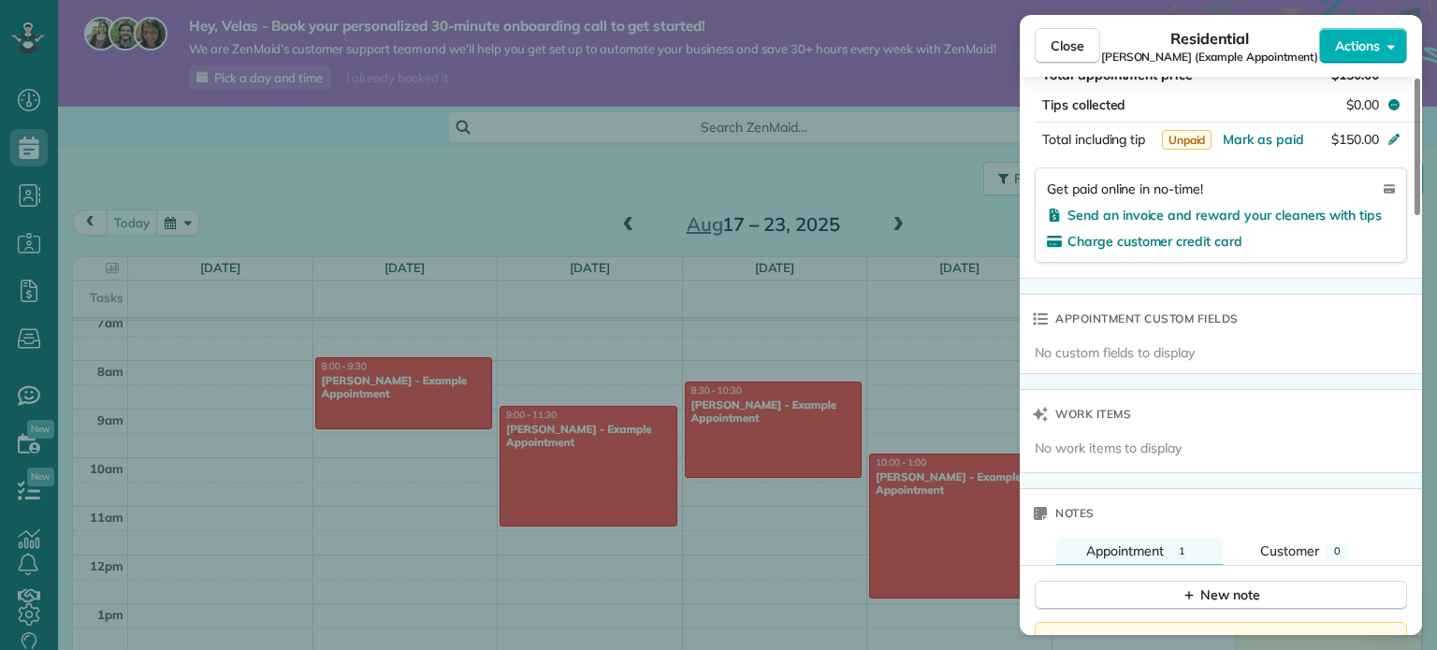
scroll to position [1295, 0]
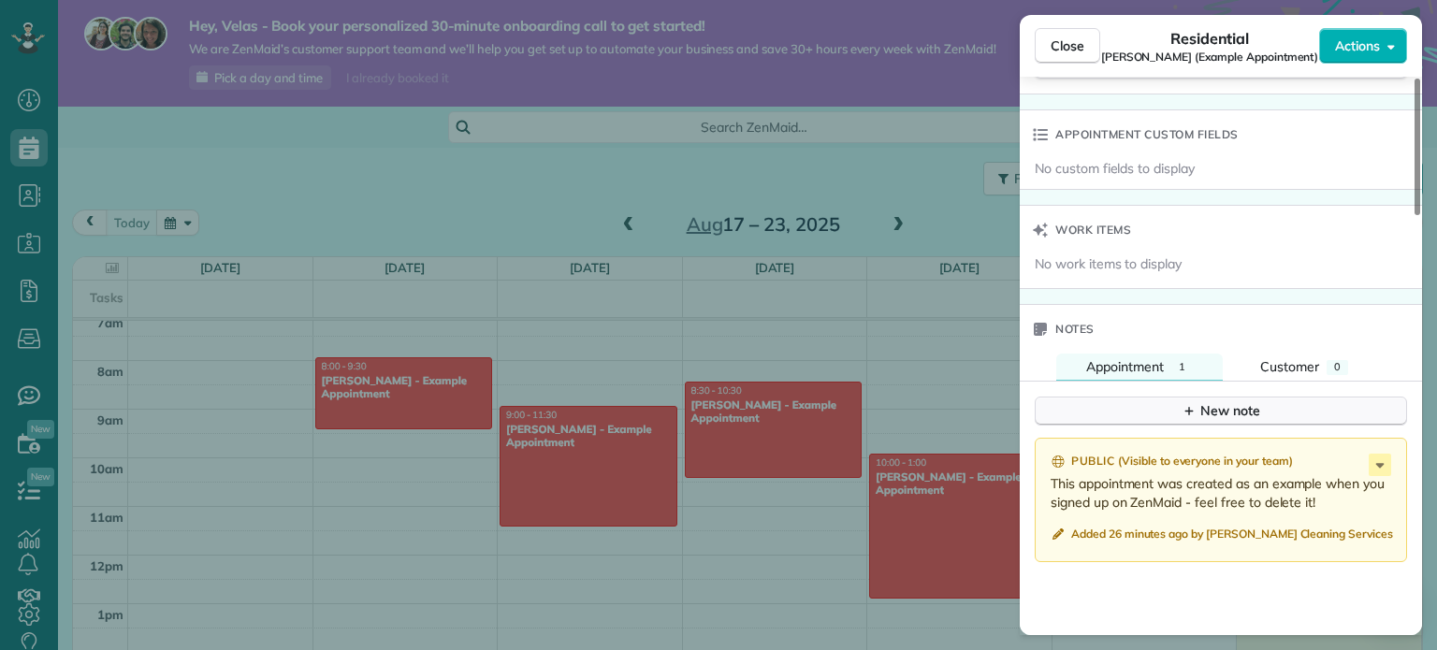
click at [1218, 403] on button "New note" at bounding box center [1221, 411] width 372 height 29
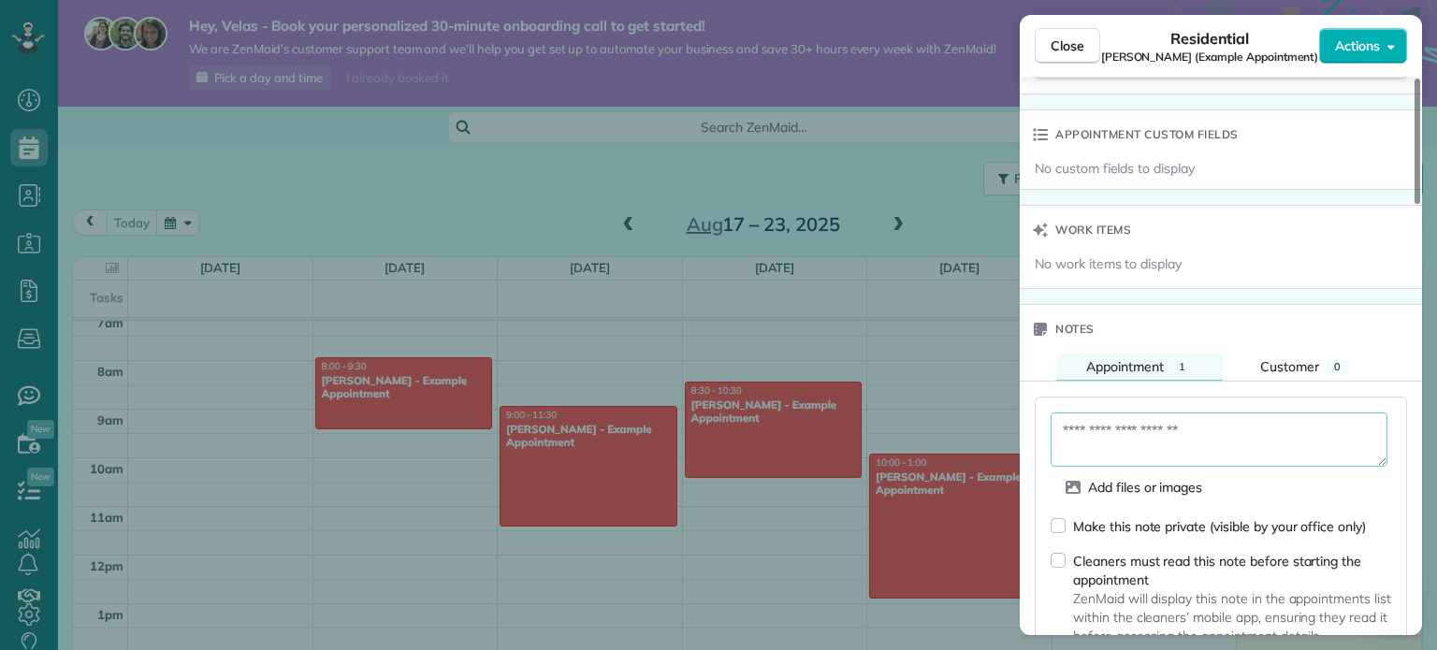
click at [1200, 438] on textarea at bounding box center [1219, 440] width 337 height 54
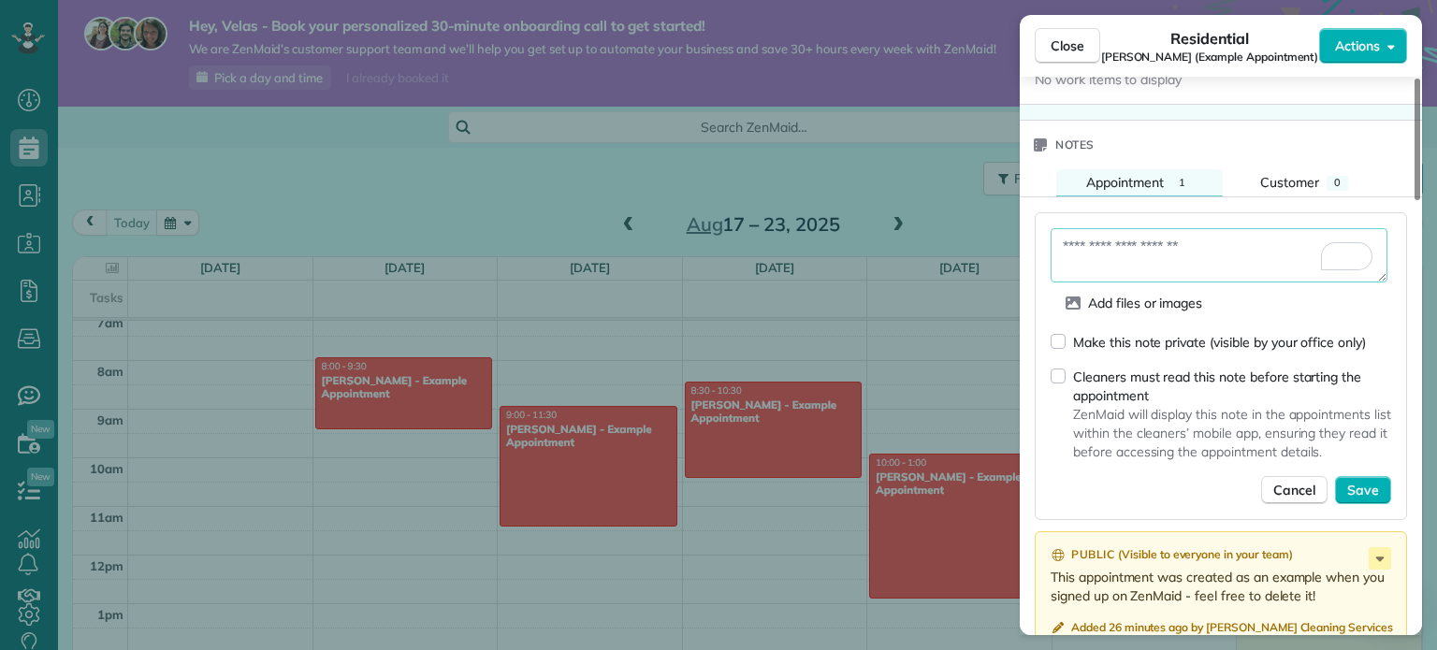
scroll to position [1437, 0]
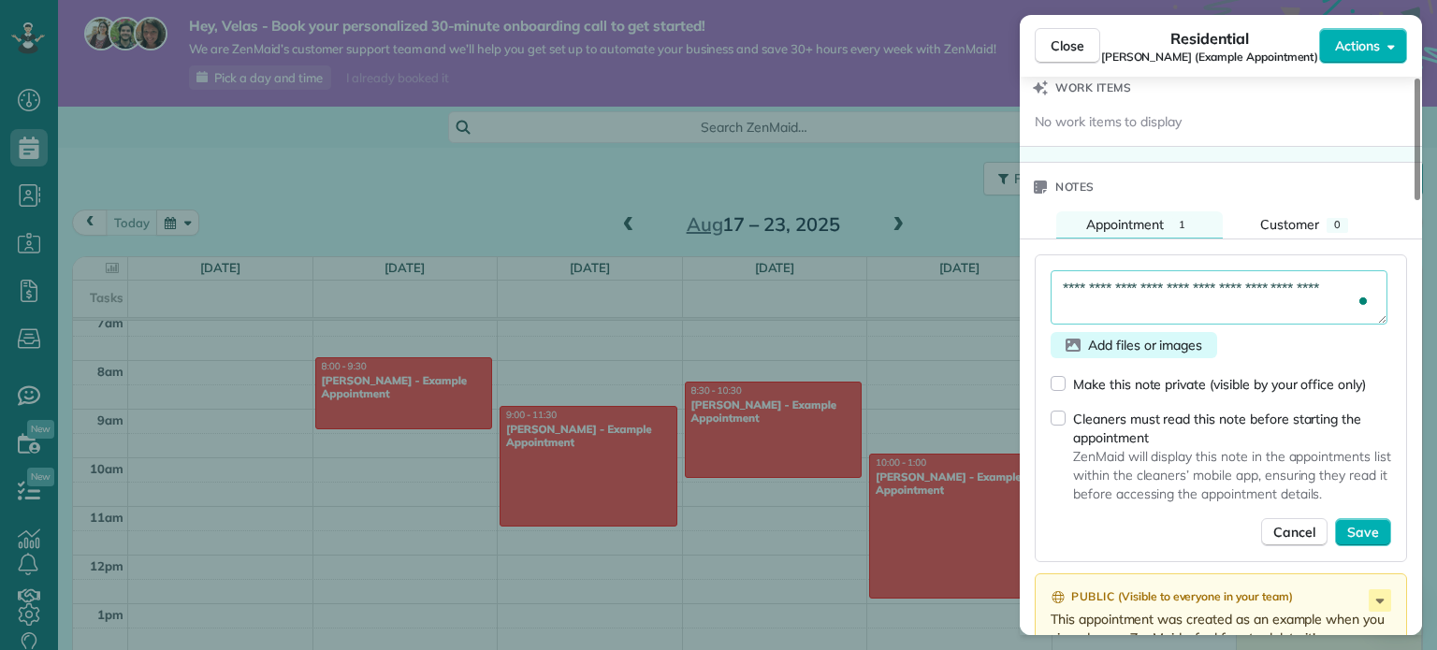
type textarea "**********"
click at [1150, 355] on span "Add files or images" at bounding box center [1145, 345] width 114 height 19
click at [1373, 542] on span "Save" at bounding box center [1363, 532] width 32 height 19
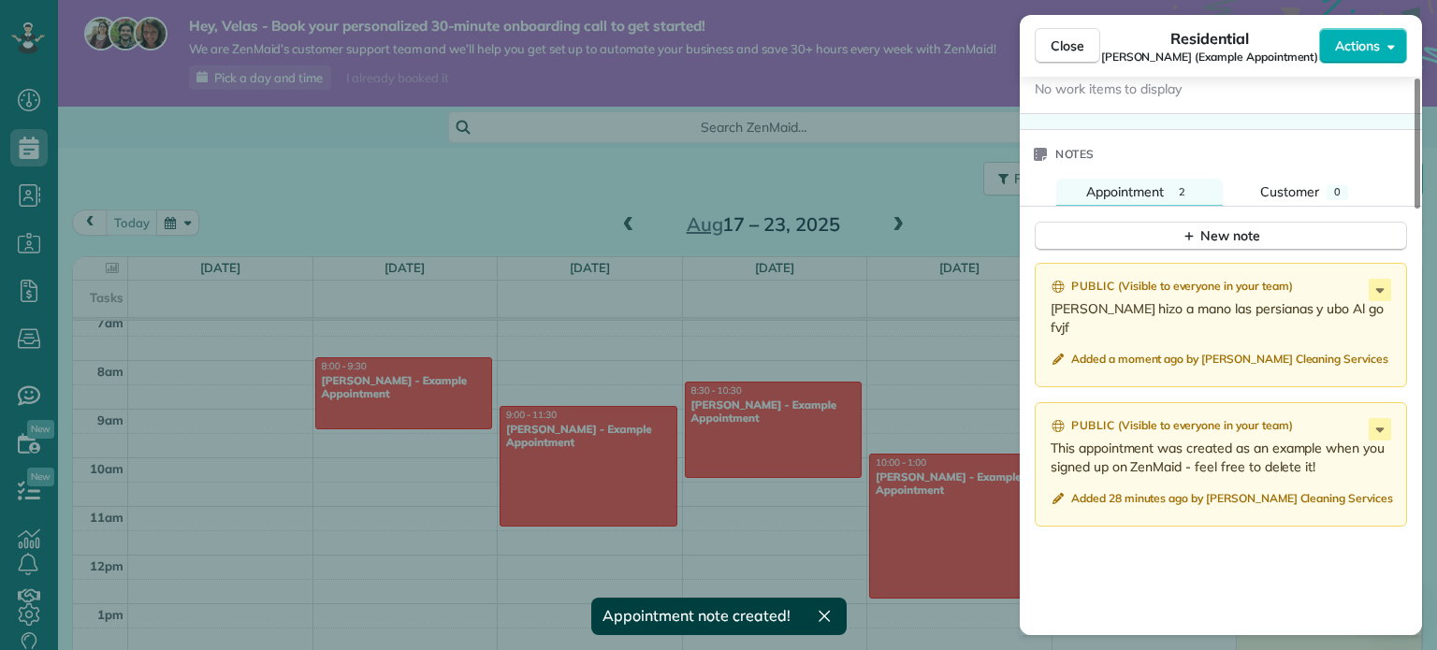
scroll to position [1477, 0]
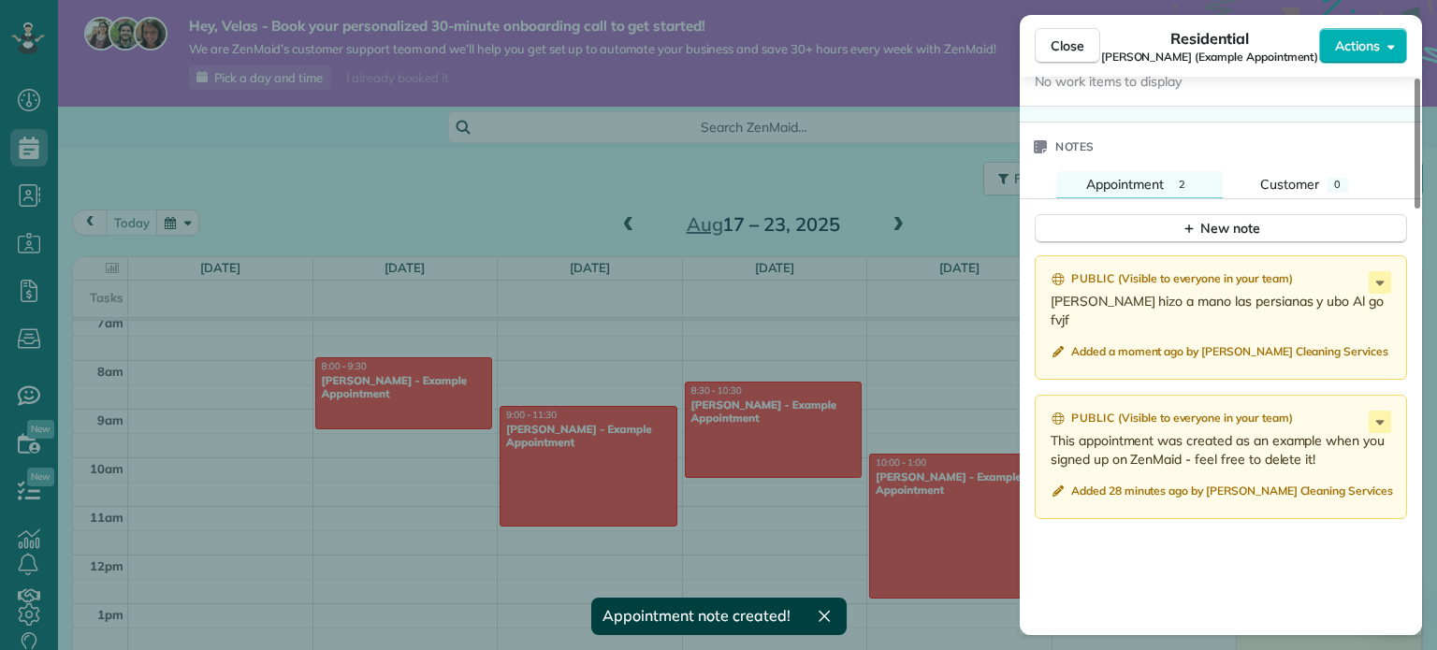
drag, startPoint x: 1044, startPoint y: 305, endPoint x: 1339, endPoint y: 298, distance: 294.8
click at [1339, 298] on div "Public ( Visible to everyone in your team ) hoy se hizo a mano las persianas y …" at bounding box center [1221, 317] width 372 height 124
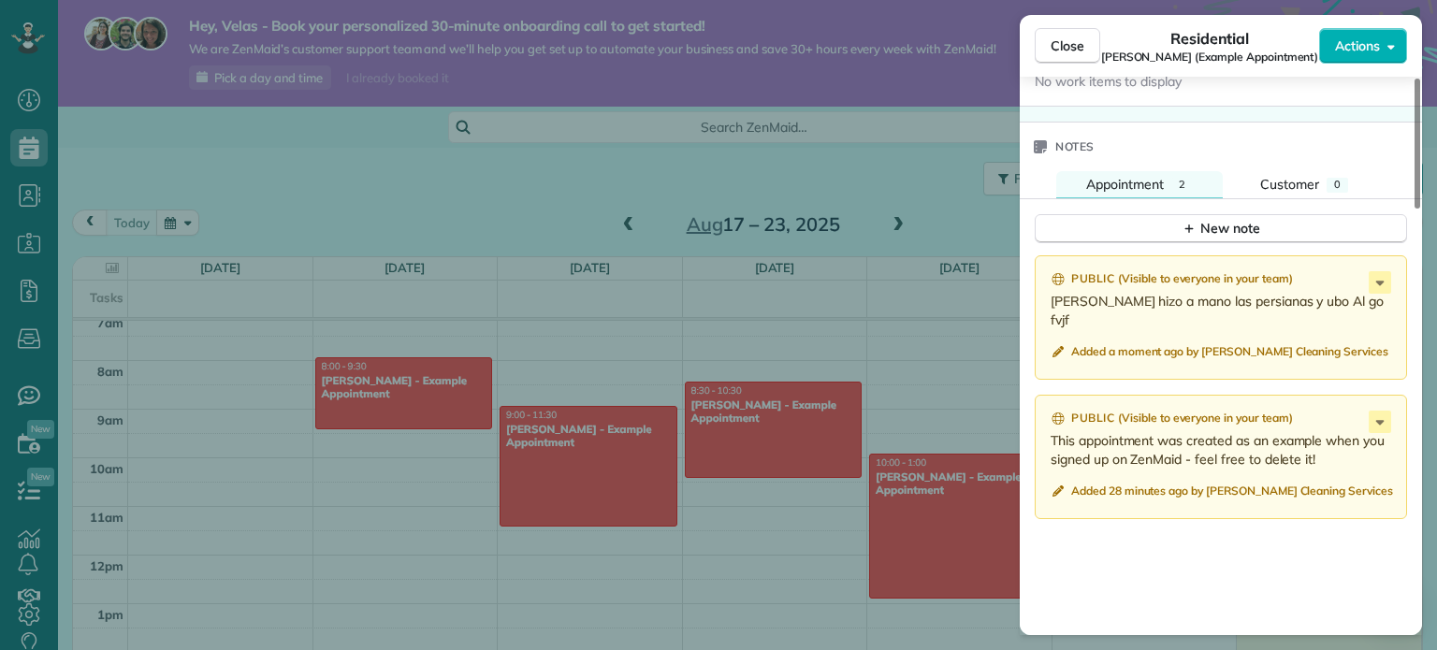
click at [1301, 303] on p "[PERSON_NAME] hizo a mano las persianas y ubo Al go fvjf" at bounding box center [1223, 310] width 344 height 37
click at [1301, 302] on p "[PERSON_NAME] hizo a mano las persianas y ubo Al go fvjf" at bounding box center [1223, 310] width 344 height 37
click at [1296, 307] on p "[PERSON_NAME] hizo a mano las persianas y ubo Al go fvjf" at bounding box center [1223, 310] width 344 height 37
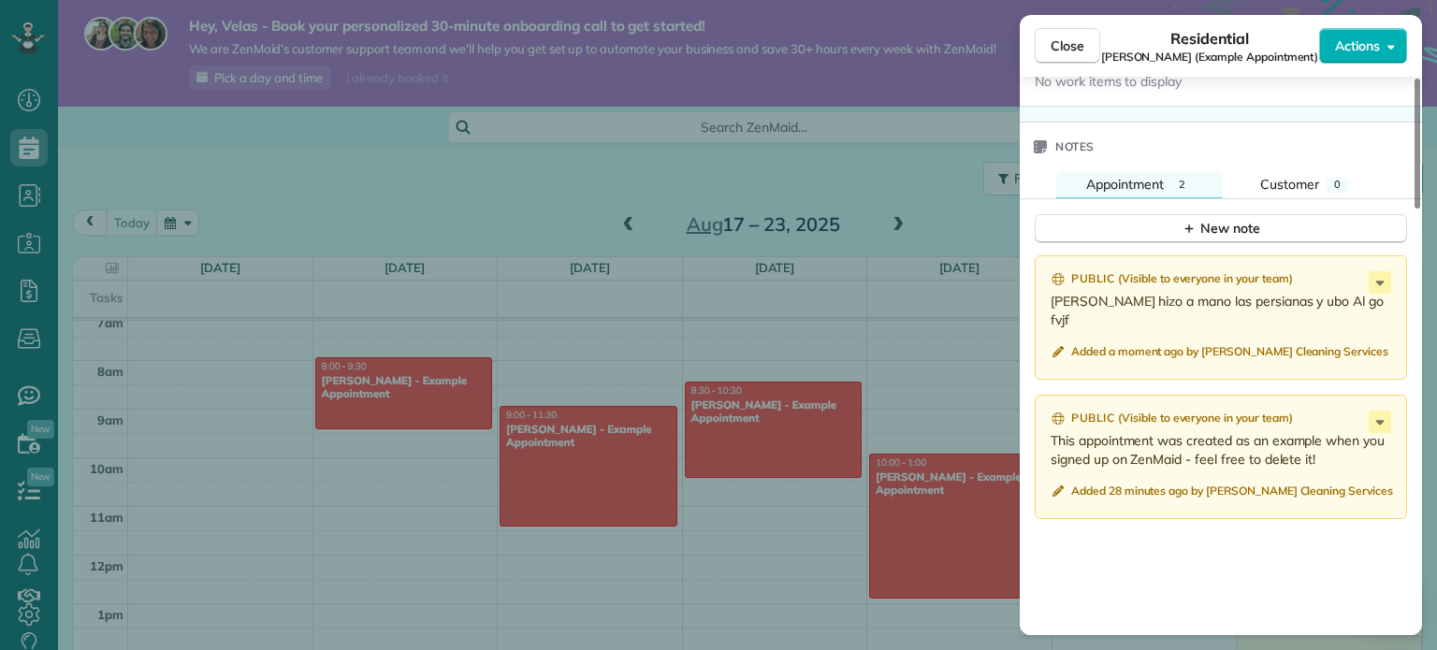
click at [1296, 307] on p "[PERSON_NAME] hizo a mano las persianas y ubo Al go fvjf" at bounding box center [1223, 310] width 344 height 37
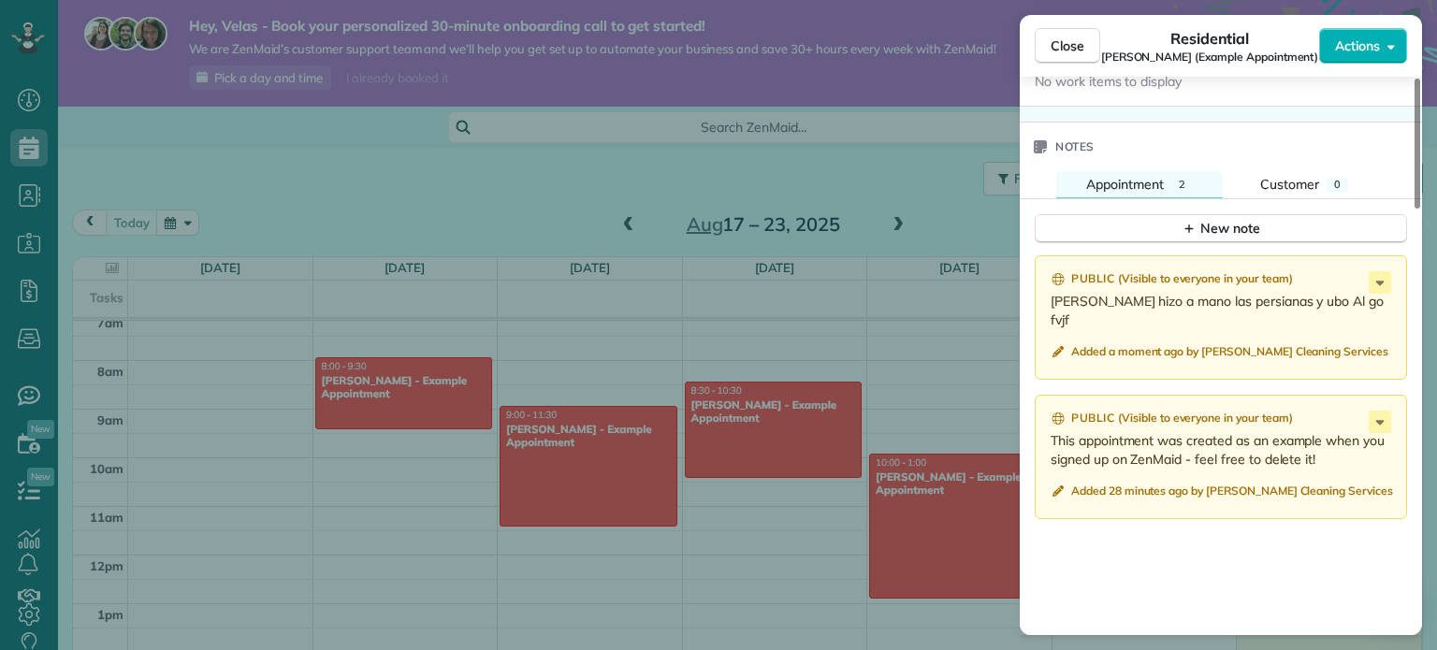
drag, startPoint x: 1258, startPoint y: 444, endPoint x: 1244, endPoint y: 447, distance: 13.6
click at [1258, 444] on p "This appointment was created as an example when you signed up on ZenMaid - feel…" at bounding box center [1223, 449] width 344 height 37
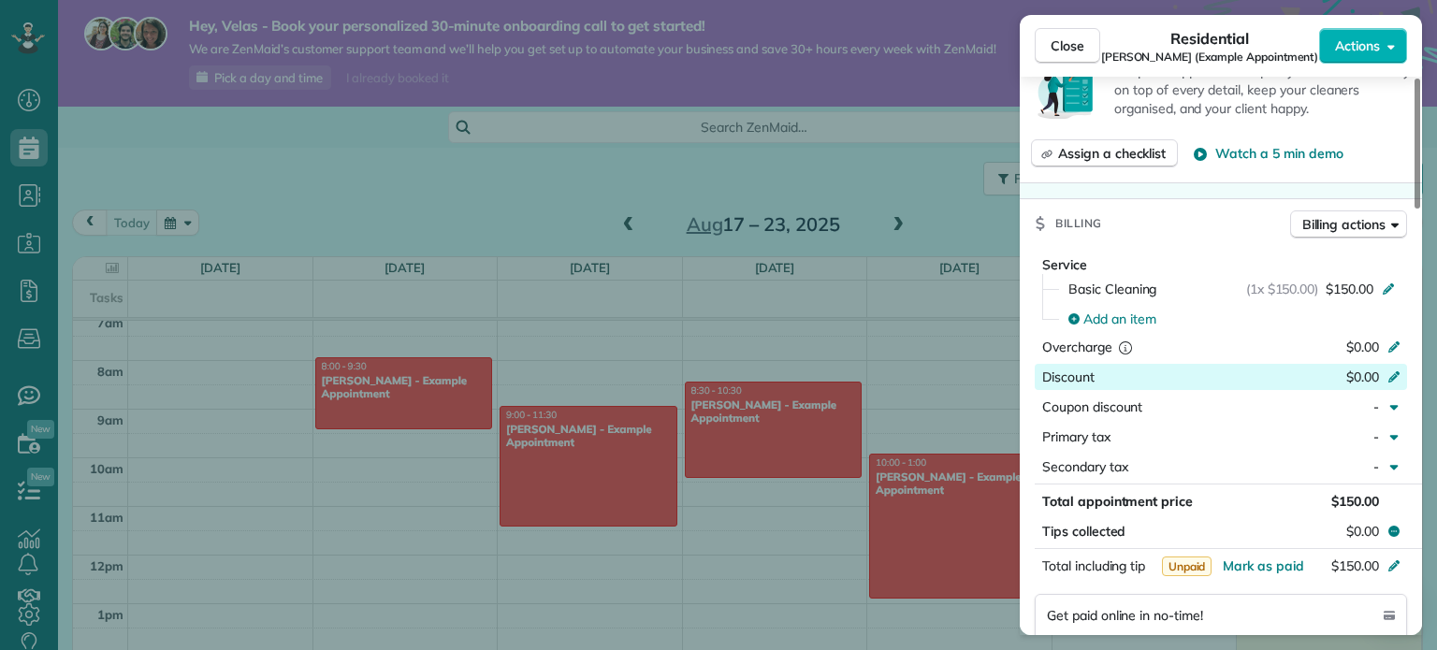
scroll to position [682, 0]
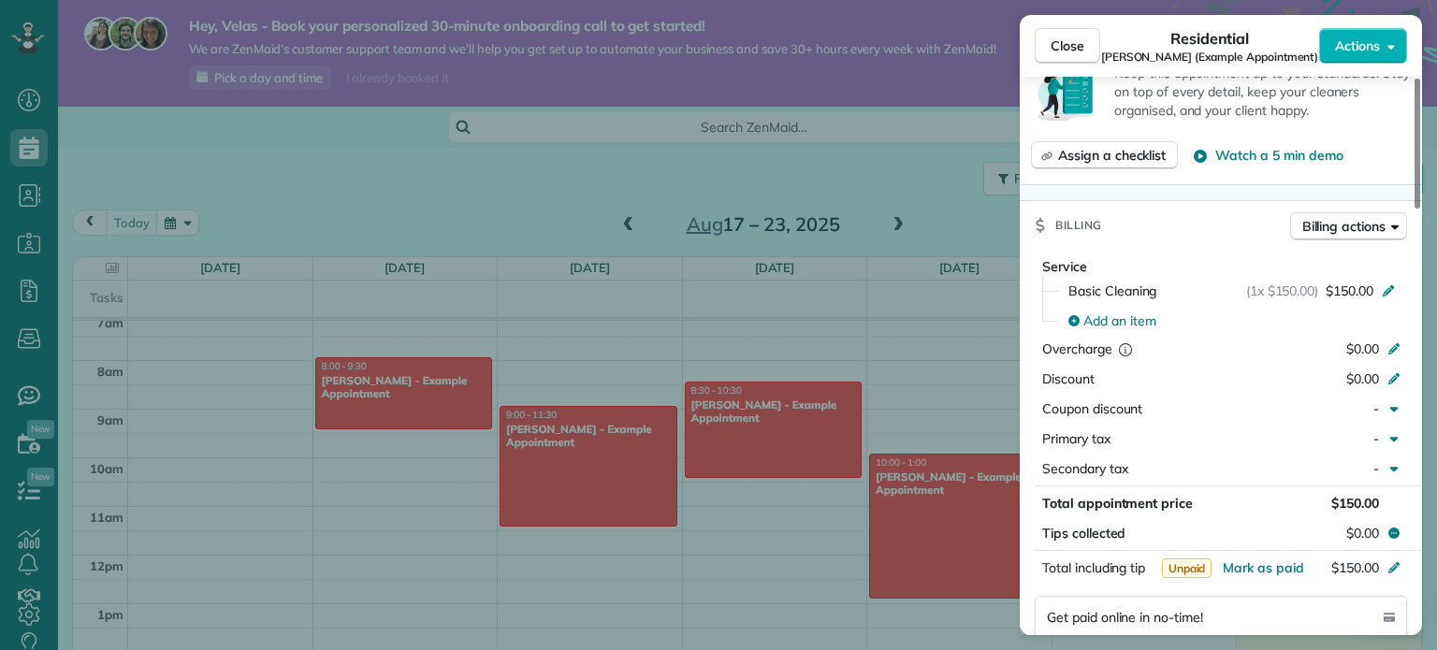
click at [1368, 23] on div "Close Residential Chris Schwab (Example Appointment) Actions" at bounding box center [1221, 46] width 402 height 62
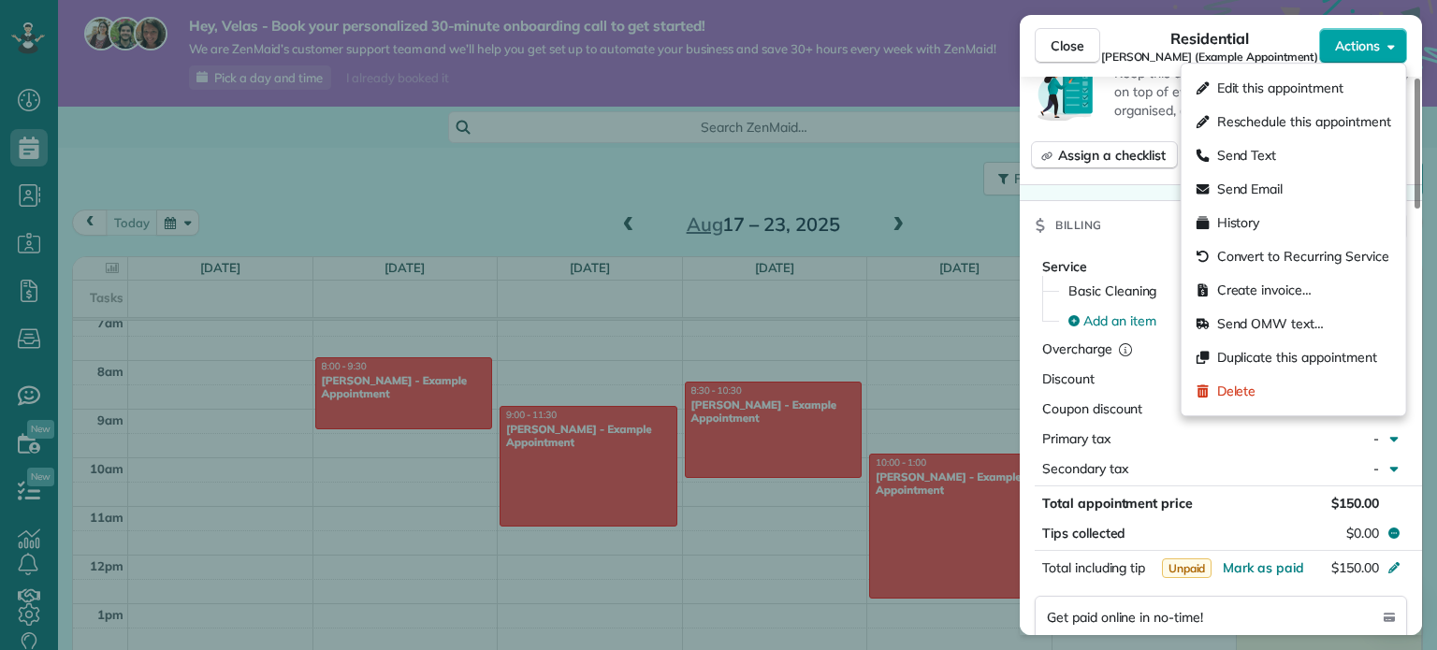
click at [1369, 53] on span "Actions" at bounding box center [1357, 45] width 45 height 19
click at [1292, 292] on span "Create invoice…" at bounding box center [1264, 290] width 95 height 19
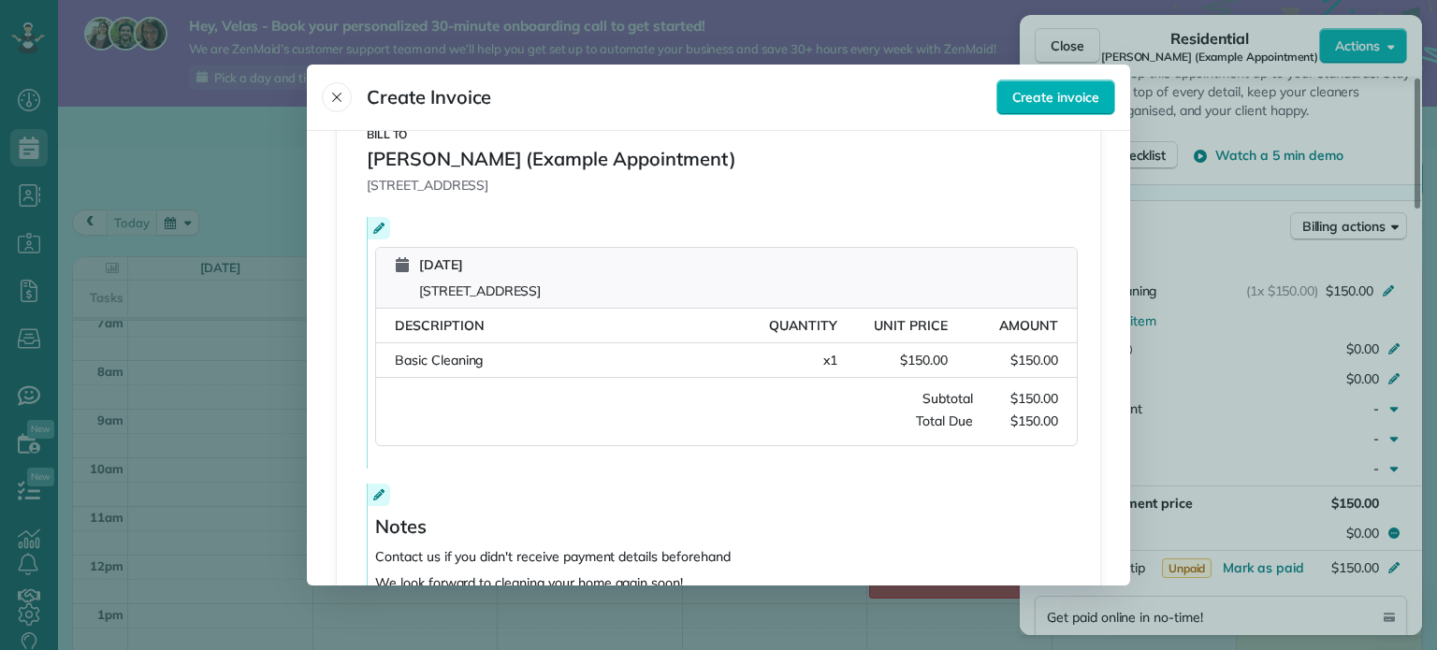
scroll to position [268, 0]
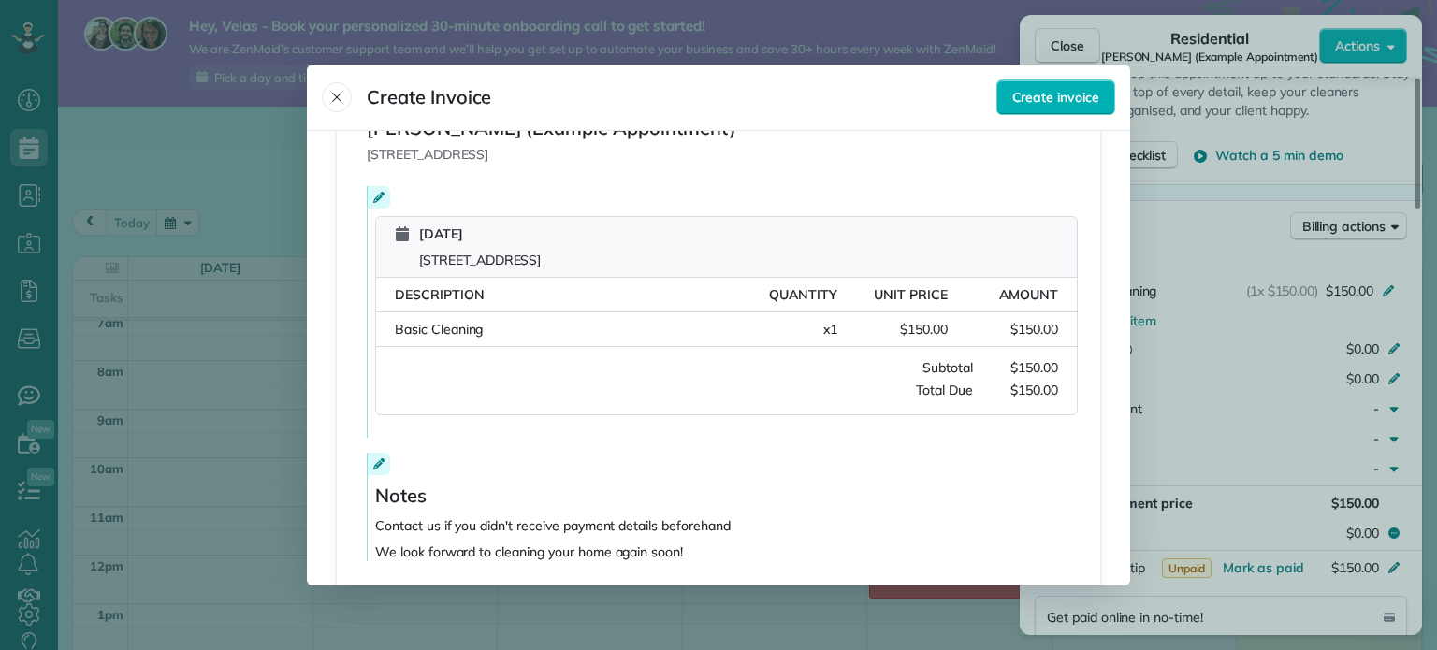
drag, startPoint x: 445, startPoint y: 257, endPoint x: 722, endPoint y: 257, distance: 277.0
click at [722, 257] on div "Friday, August 22, 2025 8920 Wilshire Boulevard Beverly Hills CA 90211" at bounding box center [726, 247] width 701 height 61
drag, startPoint x: 421, startPoint y: 233, endPoint x: 562, endPoint y: 263, distance: 144.4
click at [425, 234] on div at bounding box center [718, 325] width 1437 height 650
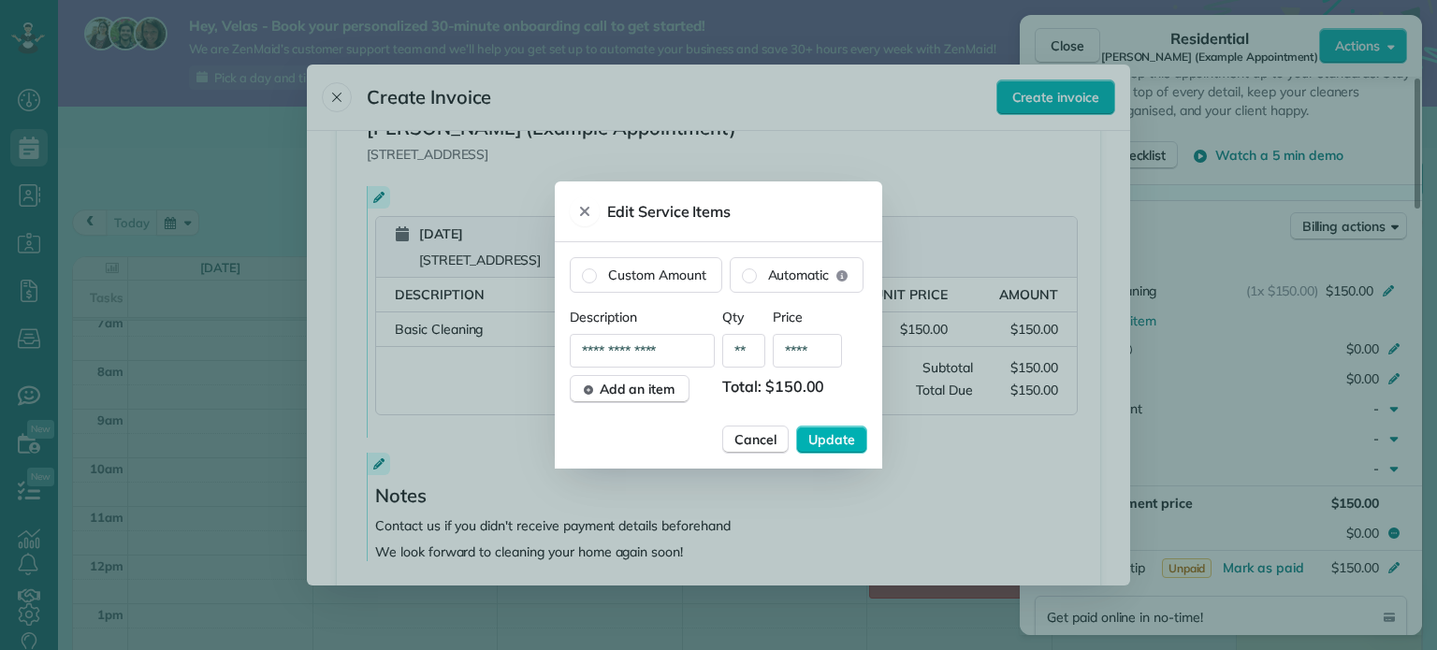
click at [584, 212] on icon "Close" at bounding box center [584, 211] width 9 height 9
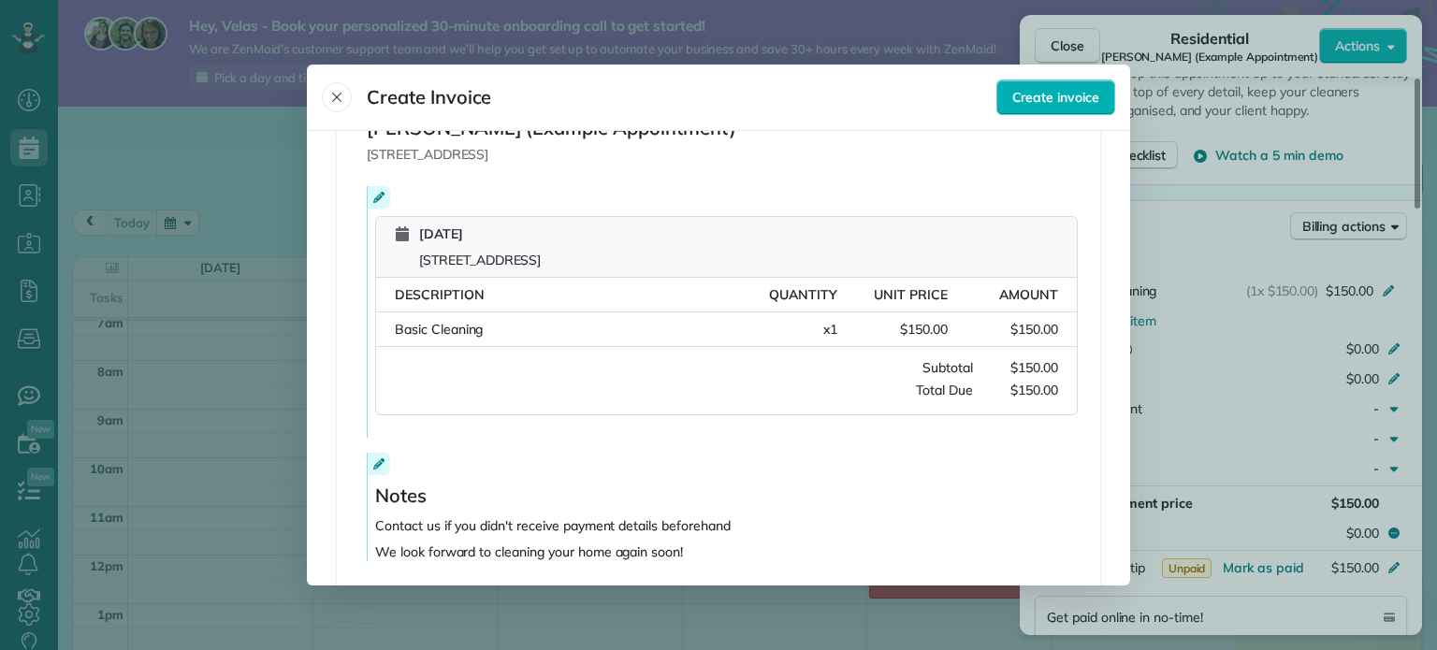
drag, startPoint x: 415, startPoint y: 323, endPoint x: 819, endPoint y: 333, distance: 403.4
click at [819, 333] on div "Basic Cleaning Quantity: x 1 Unit Price: $150.00 Amount: $150.00" at bounding box center [726, 330] width 701 height 35
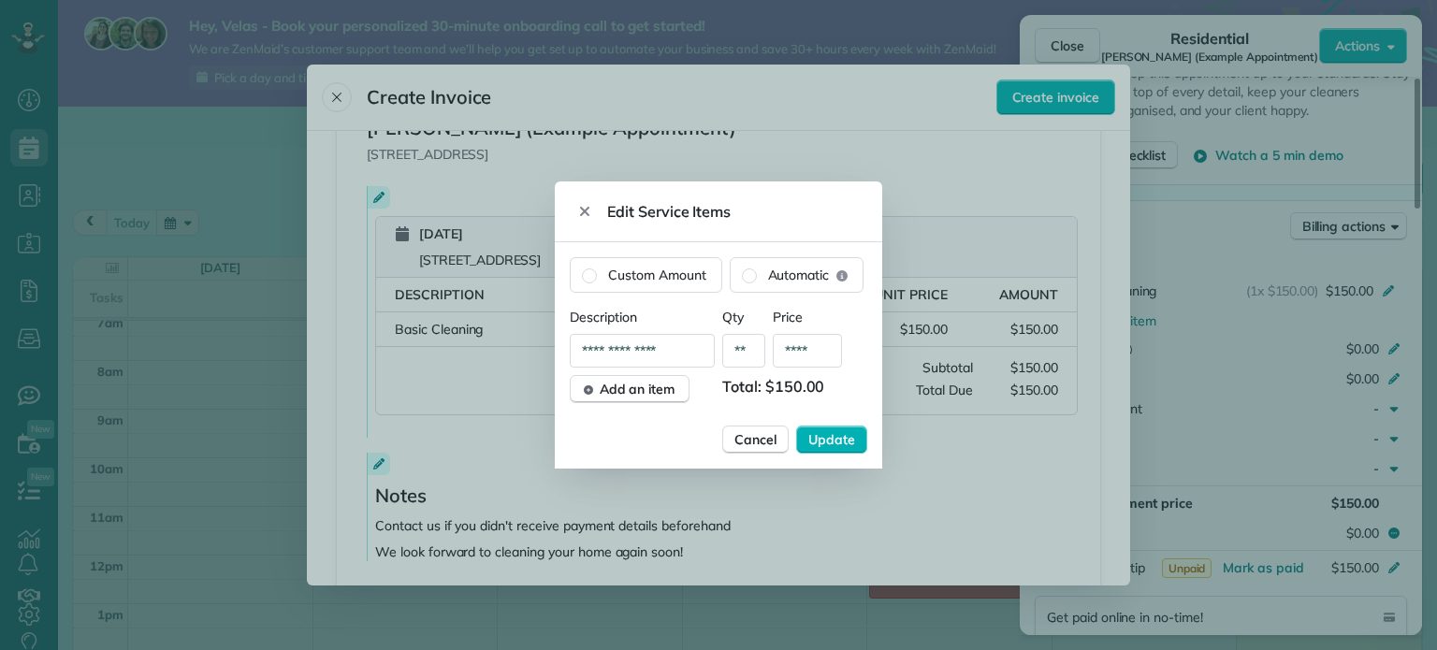
click at [650, 165] on div at bounding box center [718, 325] width 1437 height 650
click at [591, 215] on icon "Close" at bounding box center [584, 211] width 15 height 15
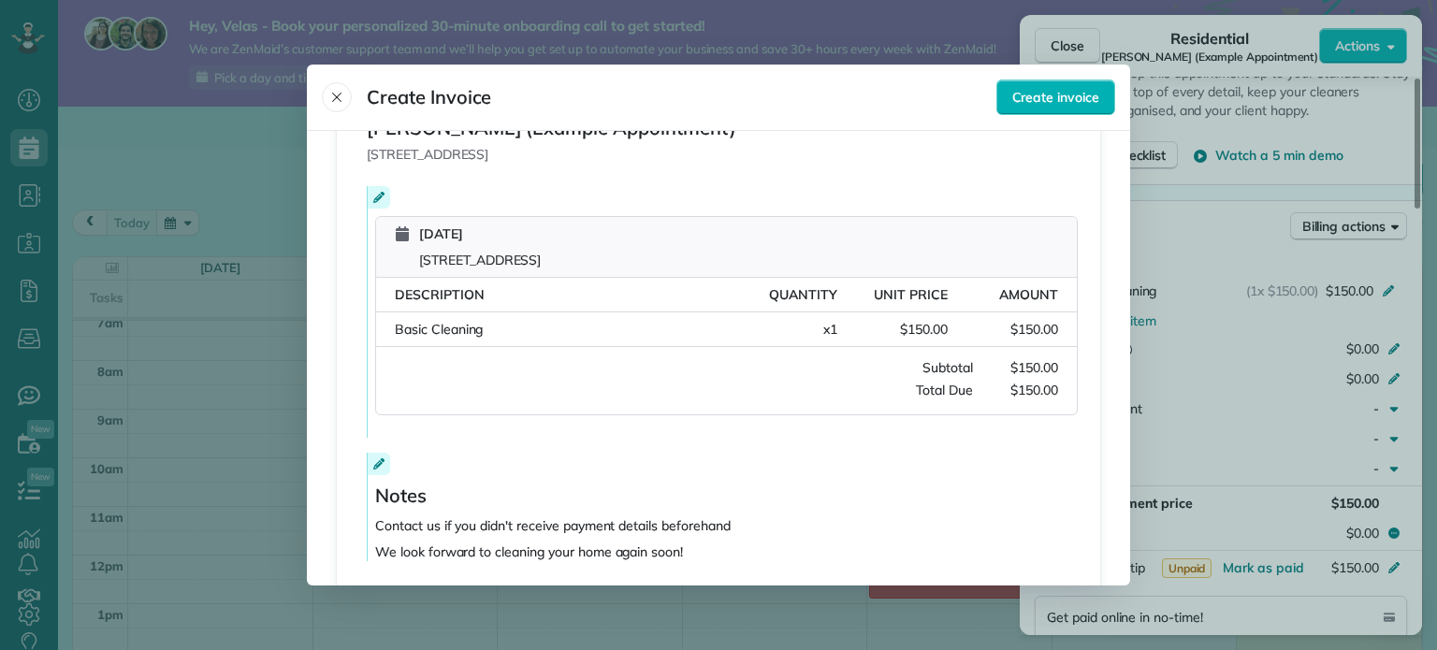
scroll to position [356, 0]
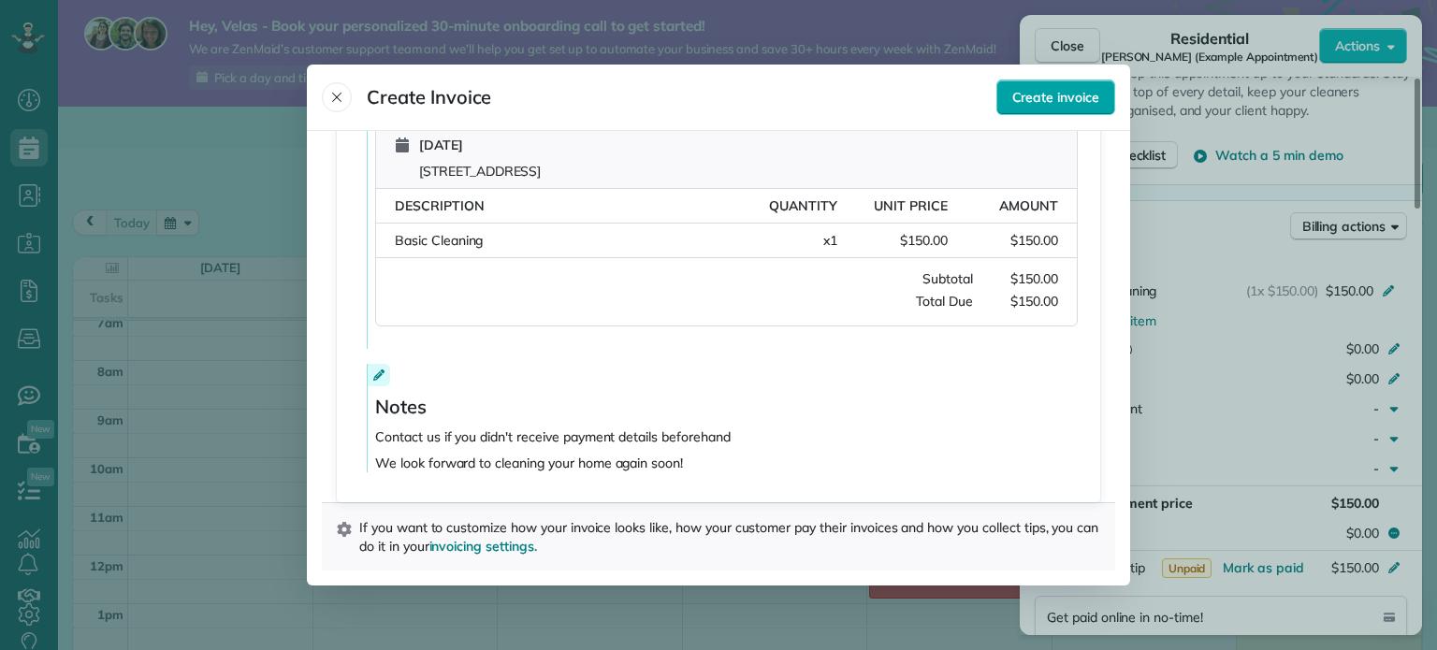
click at [1043, 107] on button "Create invoice" at bounding box center [1056, 98] width 119 height 36
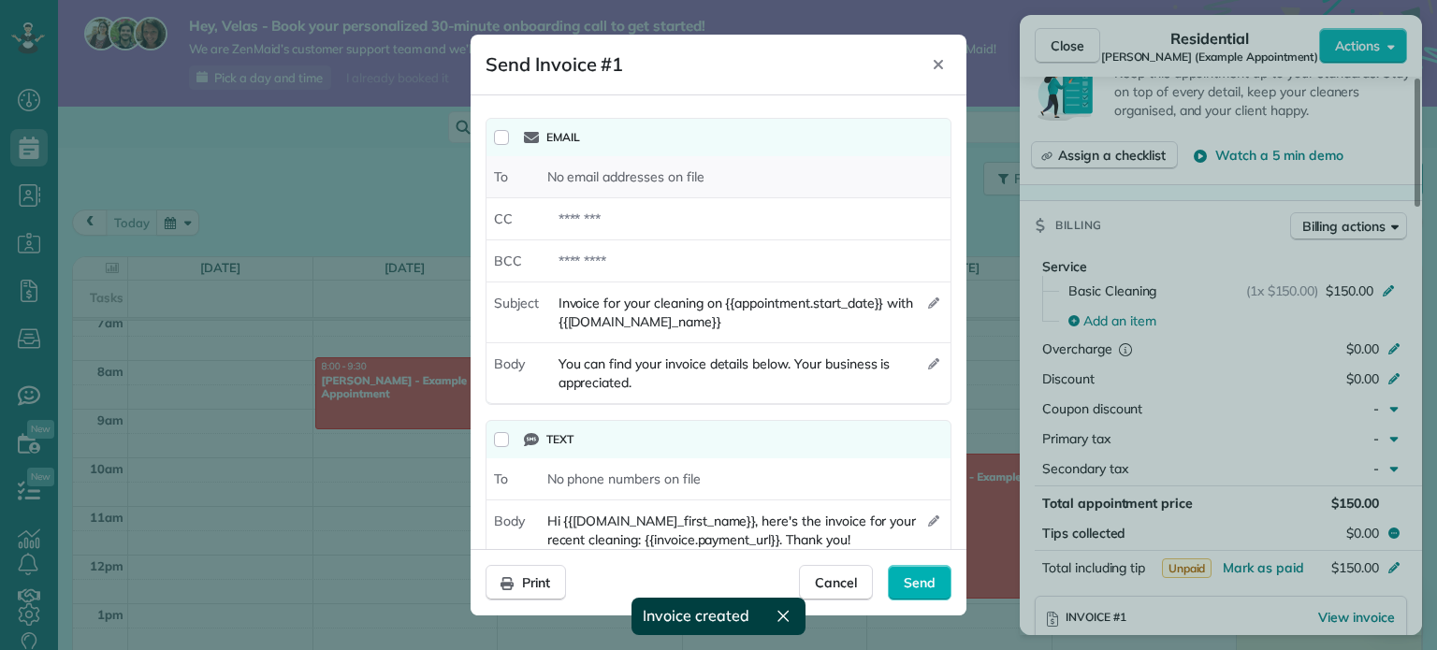
click at [586, 171] on span "No email addresses on file" at bounding box center [625, 176] width 157 height 19
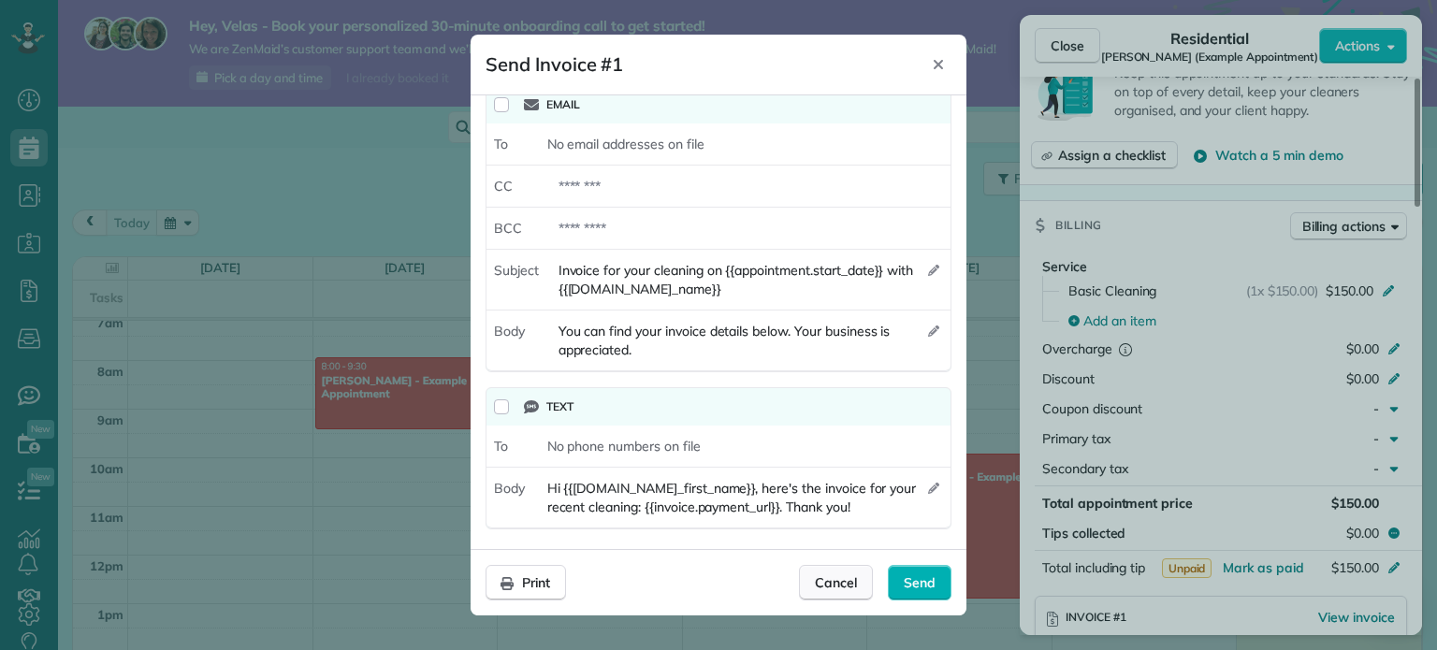
click at [840, 589] on span "Cancel" at bounding box center [836, 583] width 42 height 19
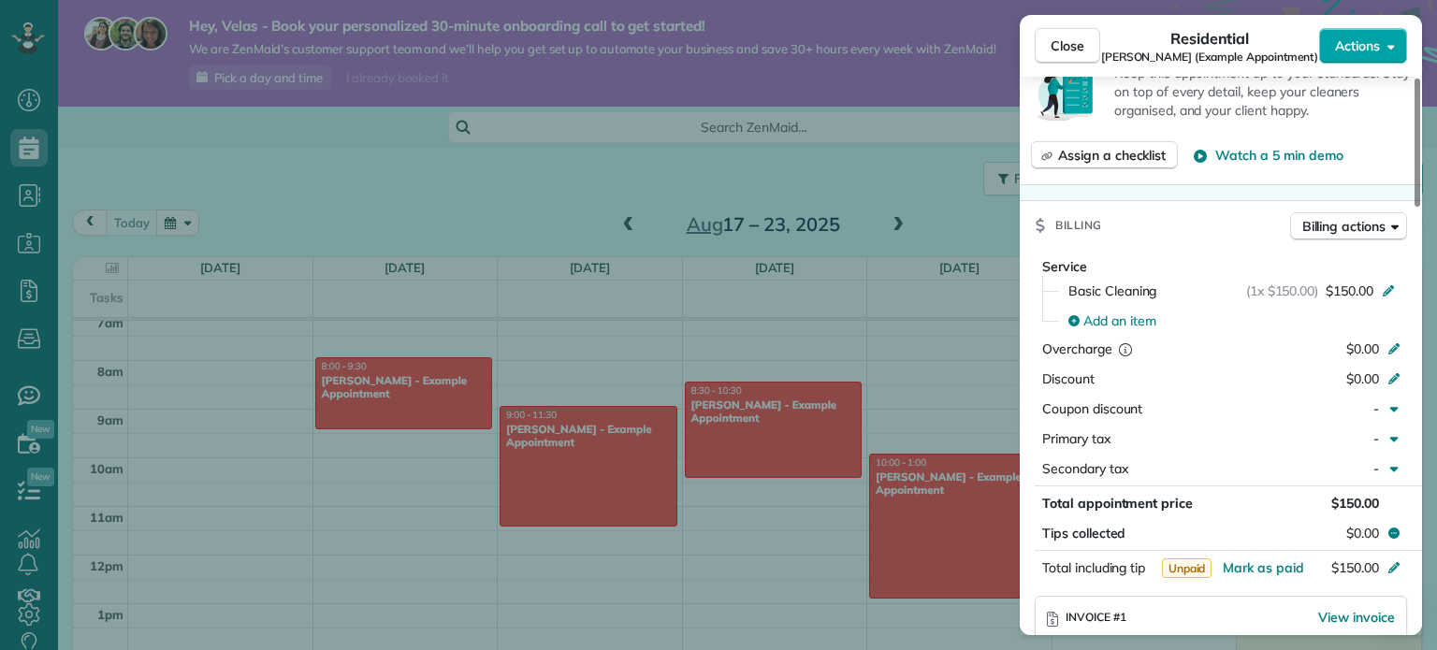
click at [1343, 48] on span "Actions" at bounding box center [1357, 45] width 45 height 19
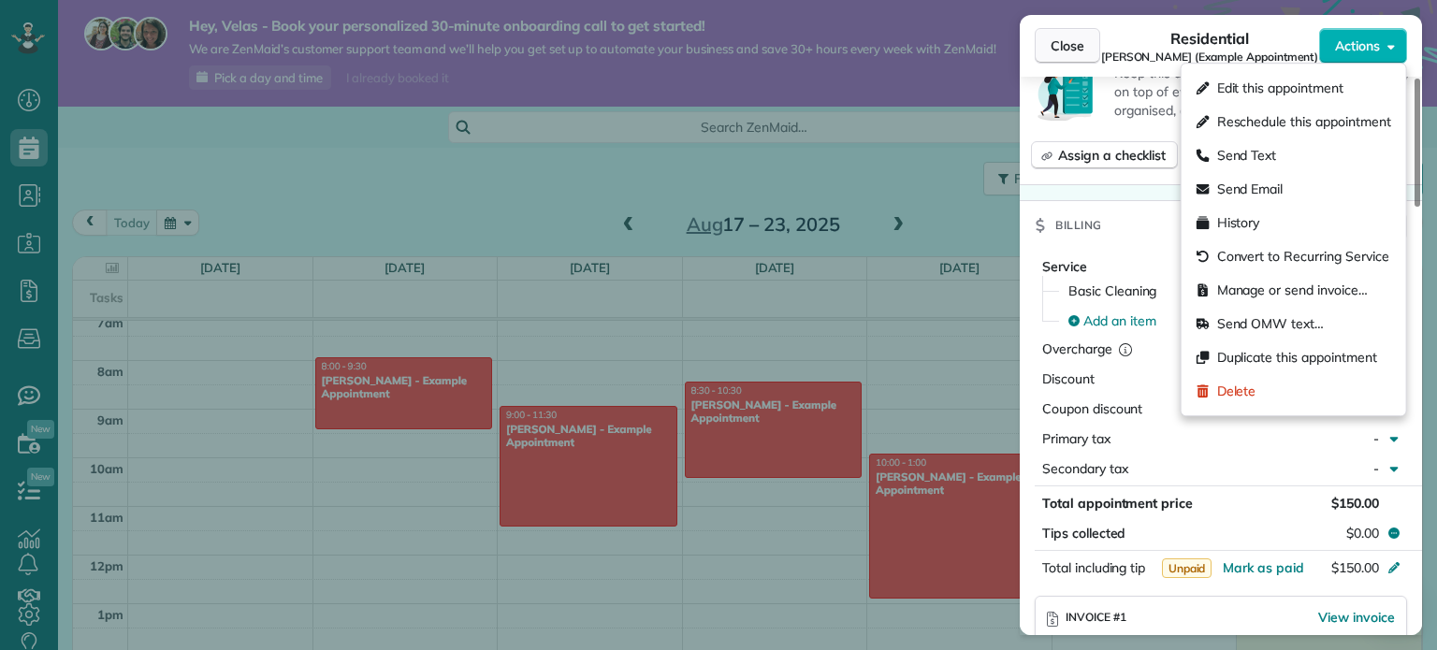
click at [1060, 47] on span "Close" at bounding box center [1068, 45] width 34 height 19
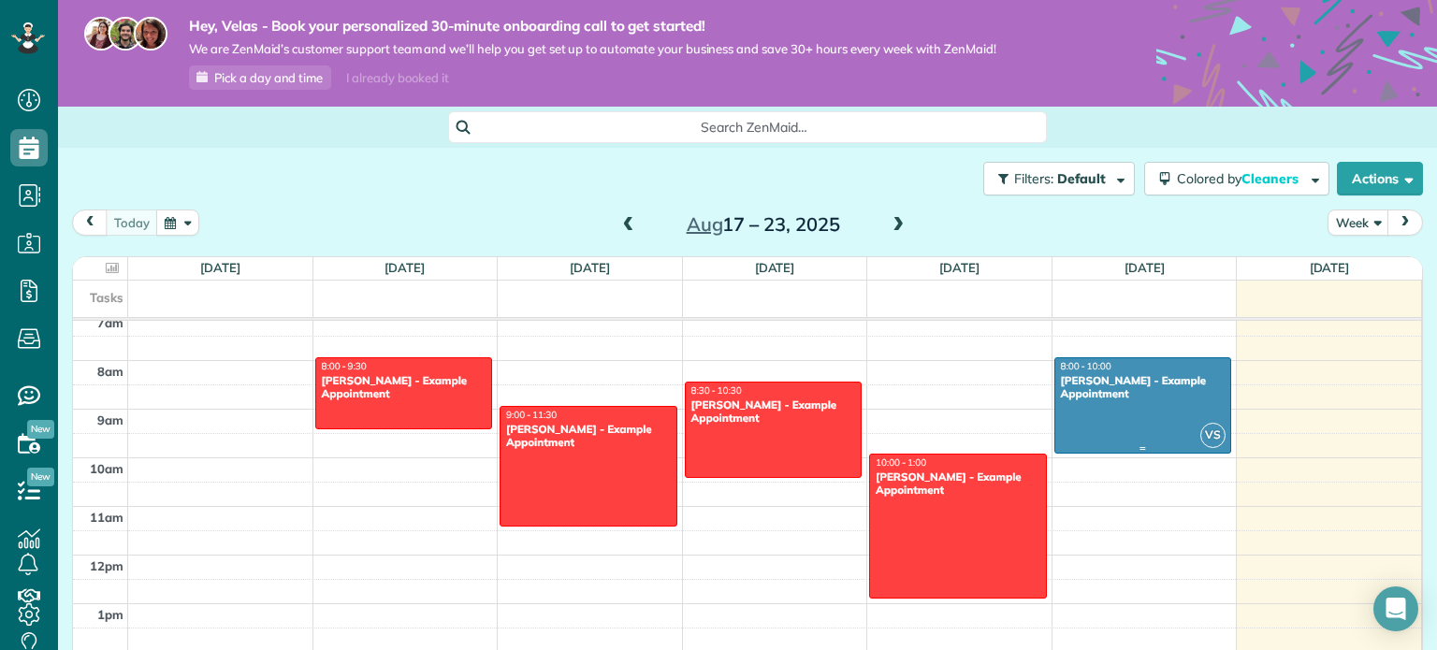
click at [1172, 388] on div "Chris Schwab - Example Appointment" at bounding box center [1143, 387] width 167 height 27
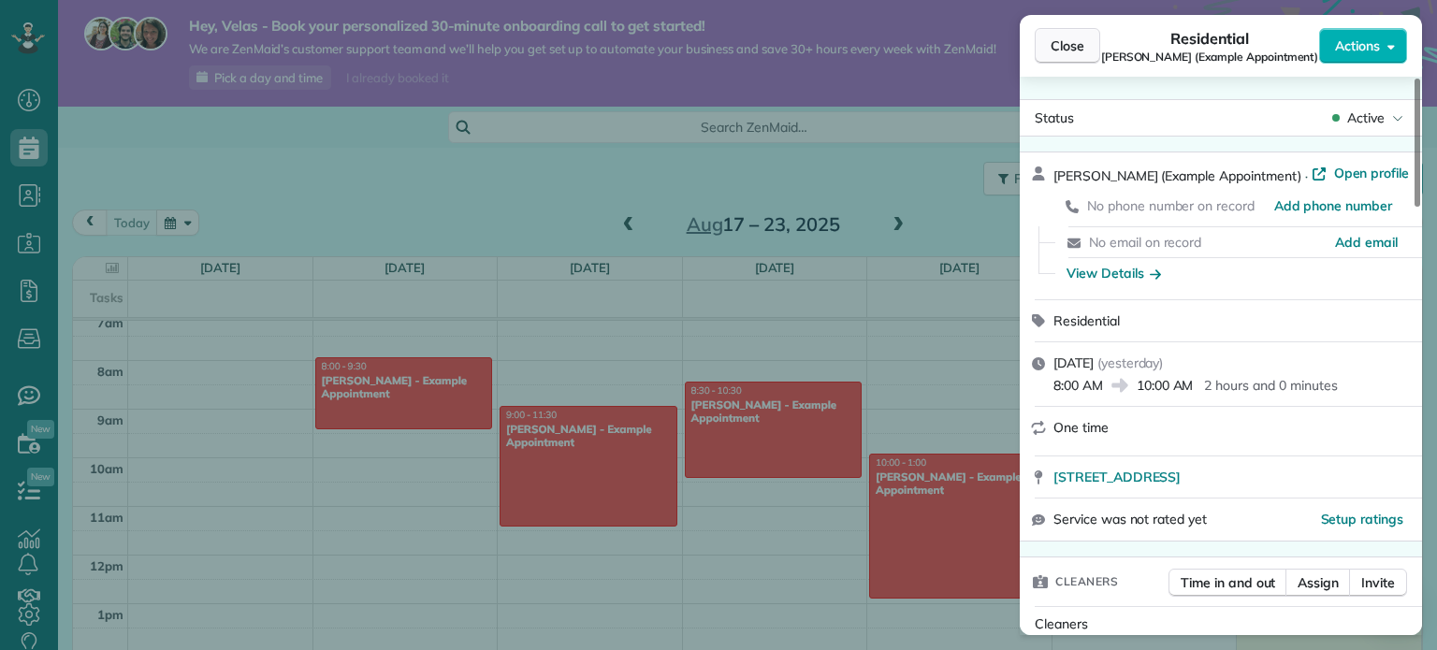
click at [1062, 56] on button "Close" at bounding box center [1067, 46] width 65 height 36
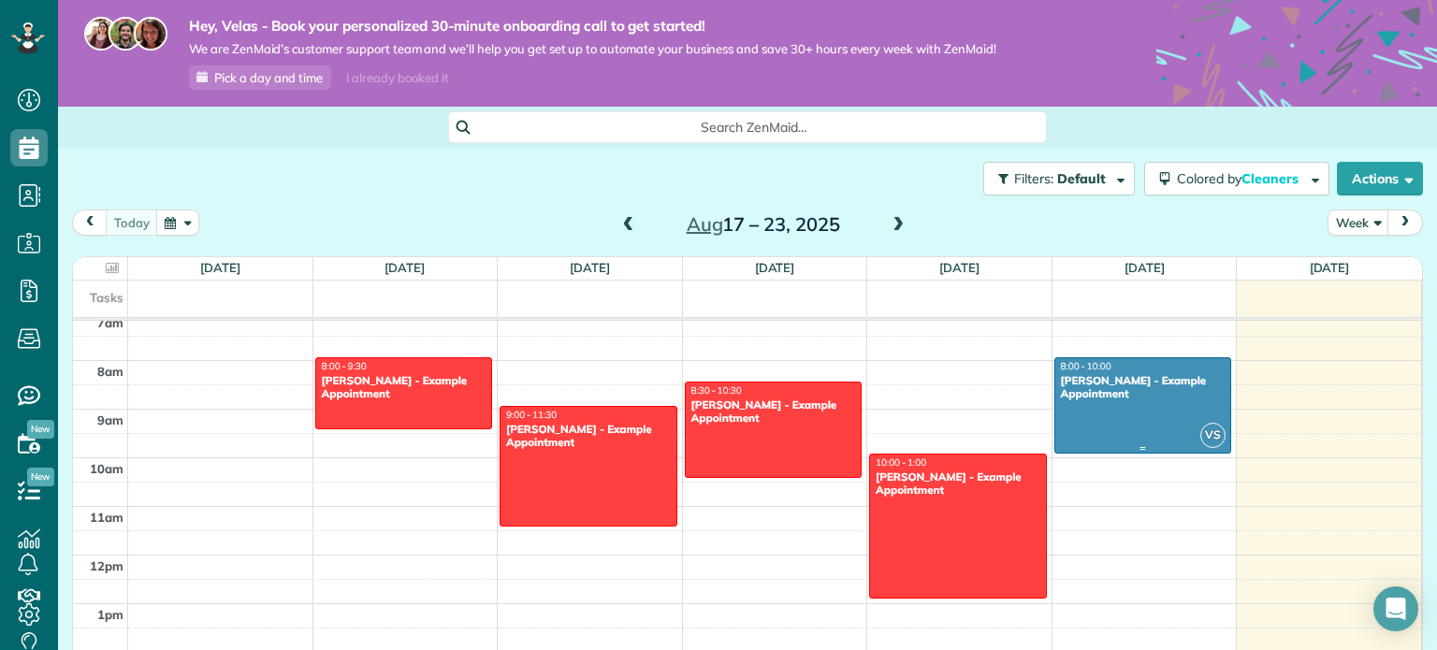
click at [1200, 415] on div at bounding box center [1143, 405] width 176 height 95
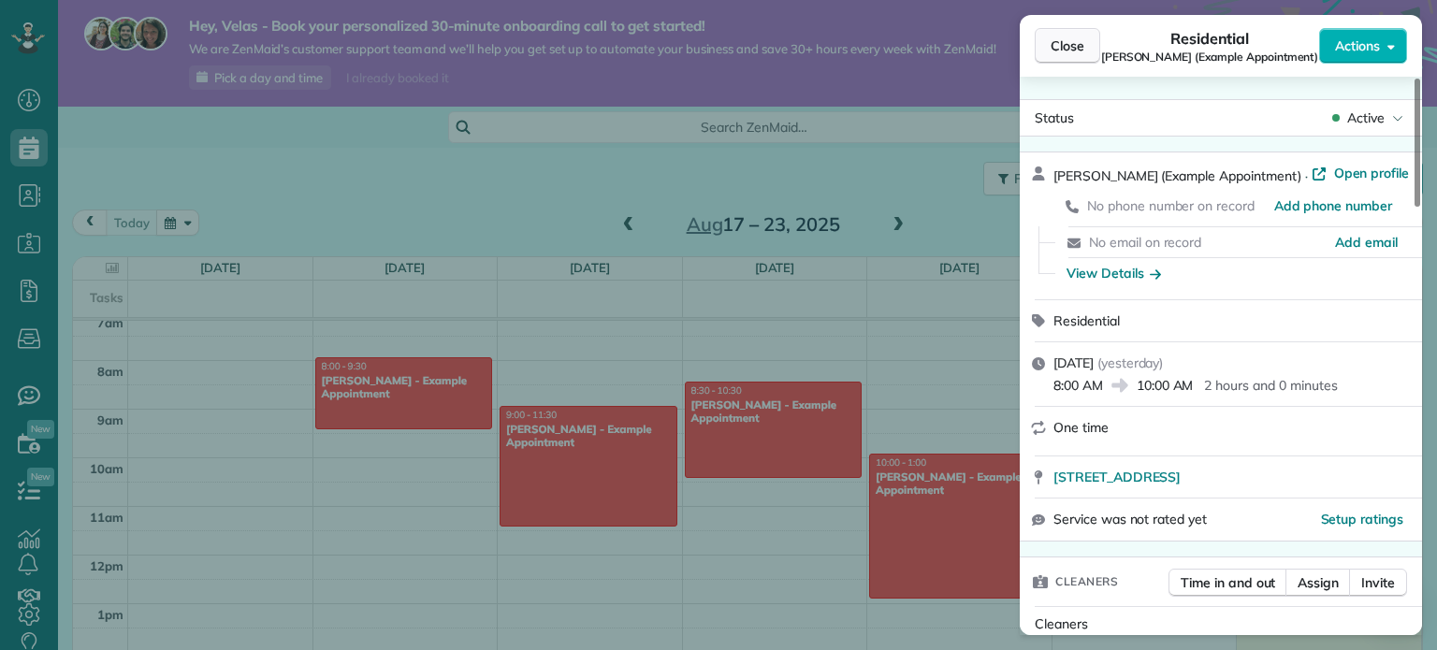
click at [1052, 55] on button "Close" at bounding box center [1067, 46] width 65 height 36
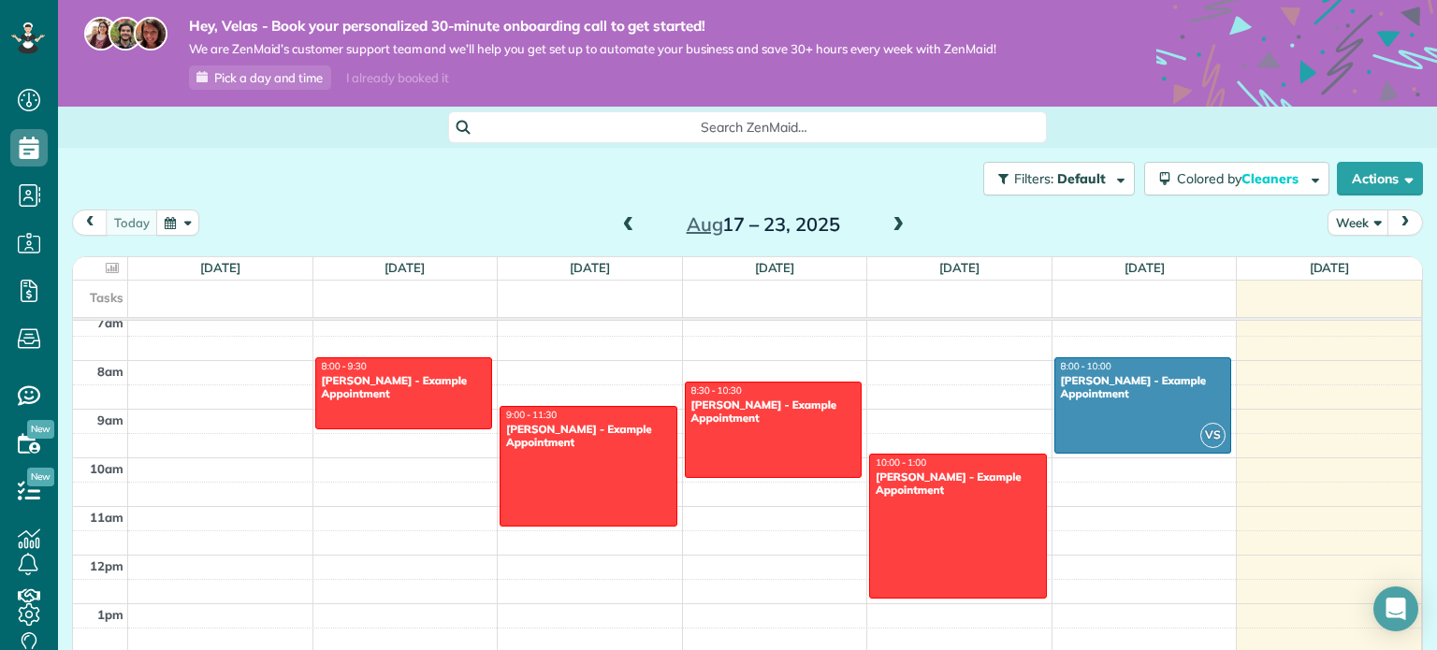
click at [1167, 400] on div "Chris Schwab - Example Appointment" at bounding box center [1143, 387] width 167 height 27
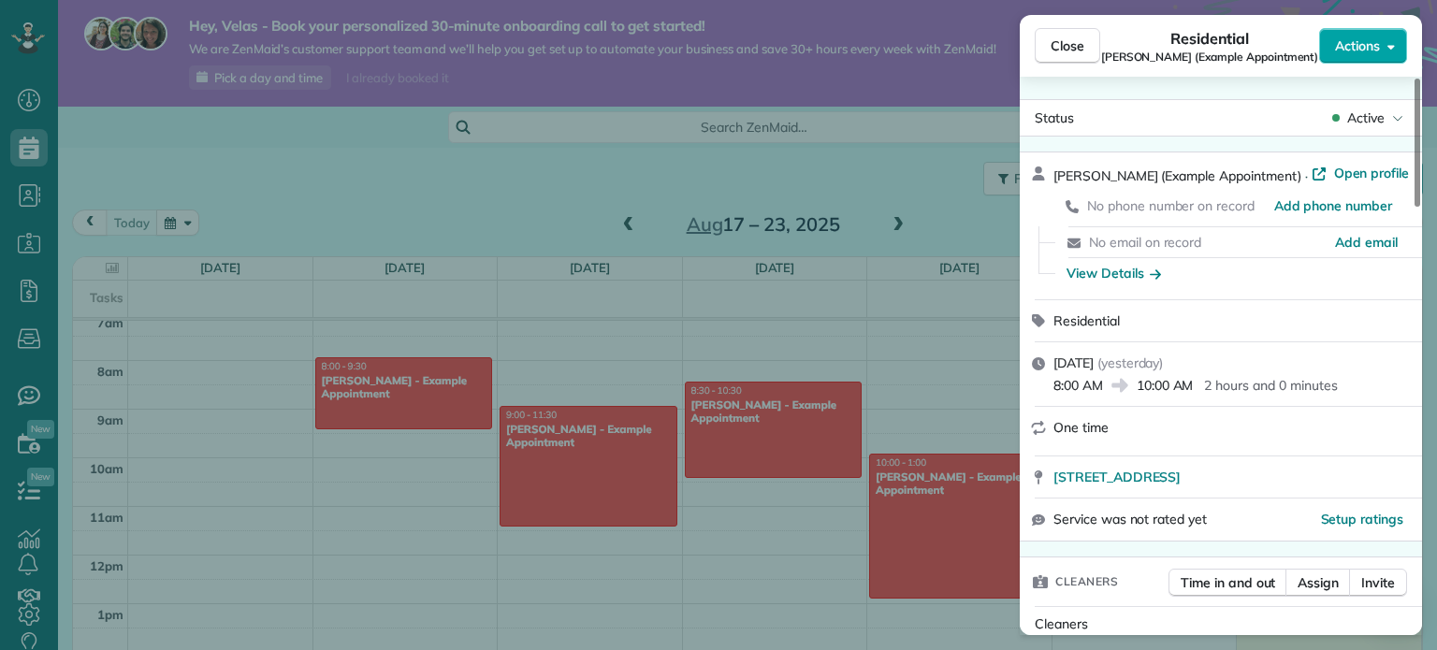
click at [1374, 49] on span "Actions" at bounding box center [1357, 45] width 45 height 19
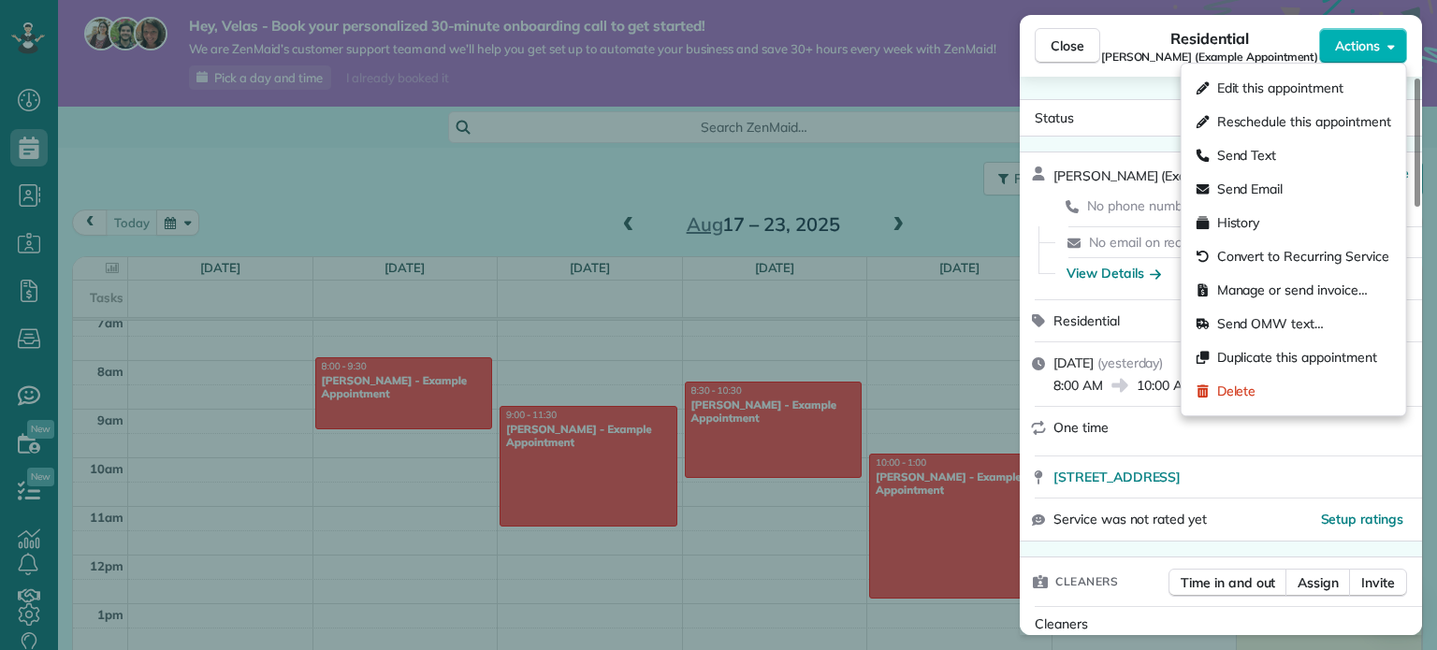
click at [1039, 68] on div "Close Residential Chris Schwab (Example Appointment) Actions" at bounding box center [1221, 46] width 402 height 62
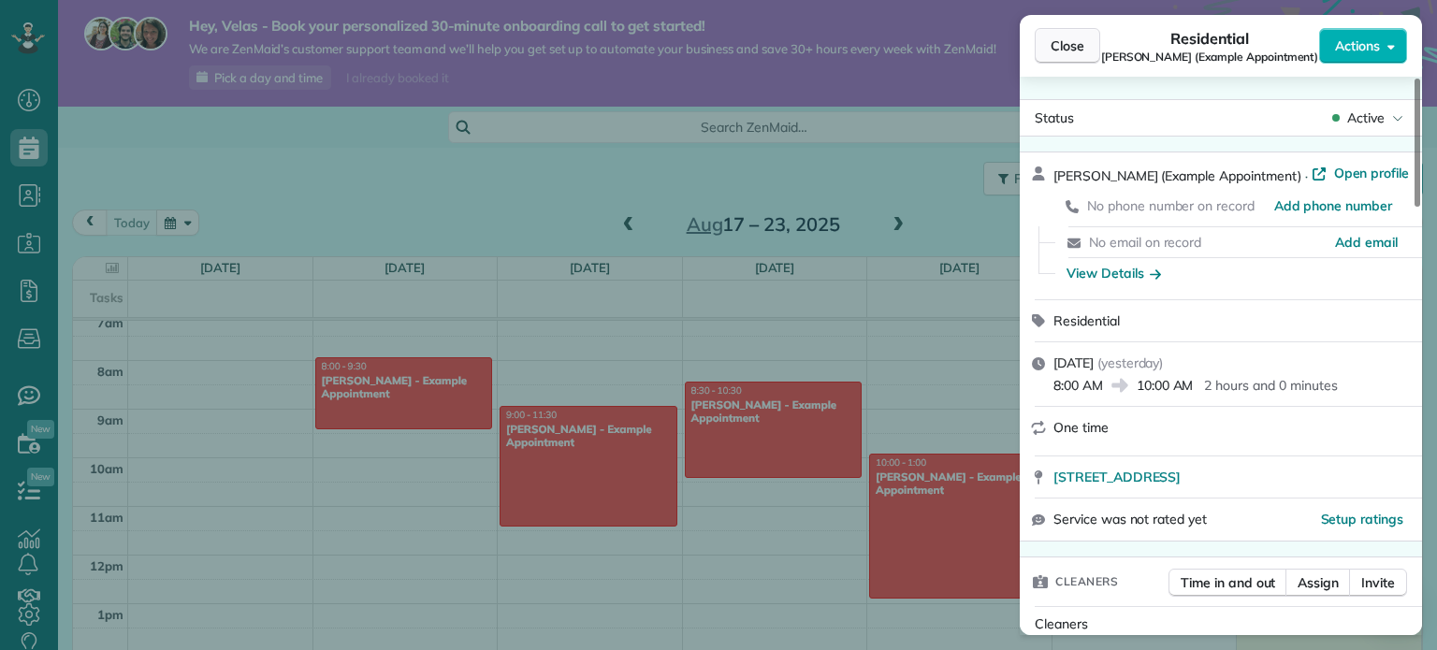
click at [1045, 51] on button "Close" at bounding box center [1067, 46] width 65 height 36
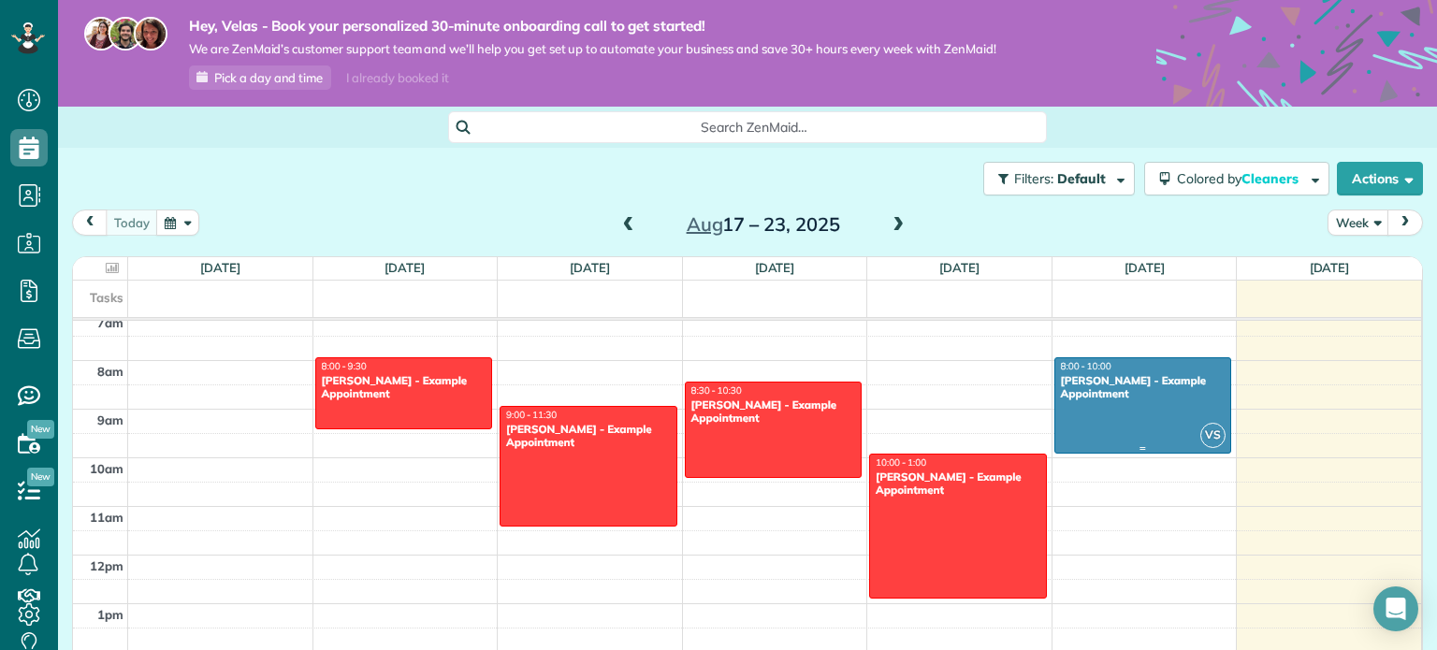
click at [1135, 417] on div at bounding box center [1143, 405] width 176 height 95
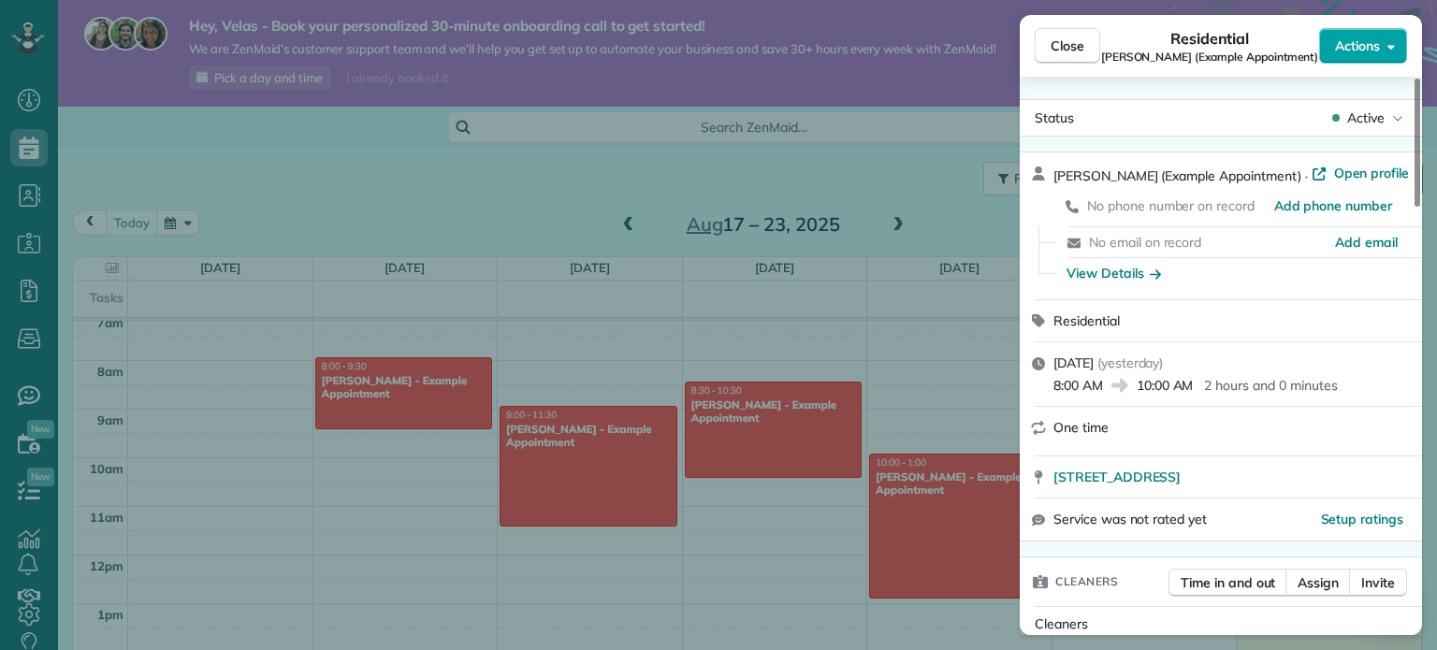
click at [1356, 54] on span "Actions" at bounding box center [1357, 45] width 45 height 19
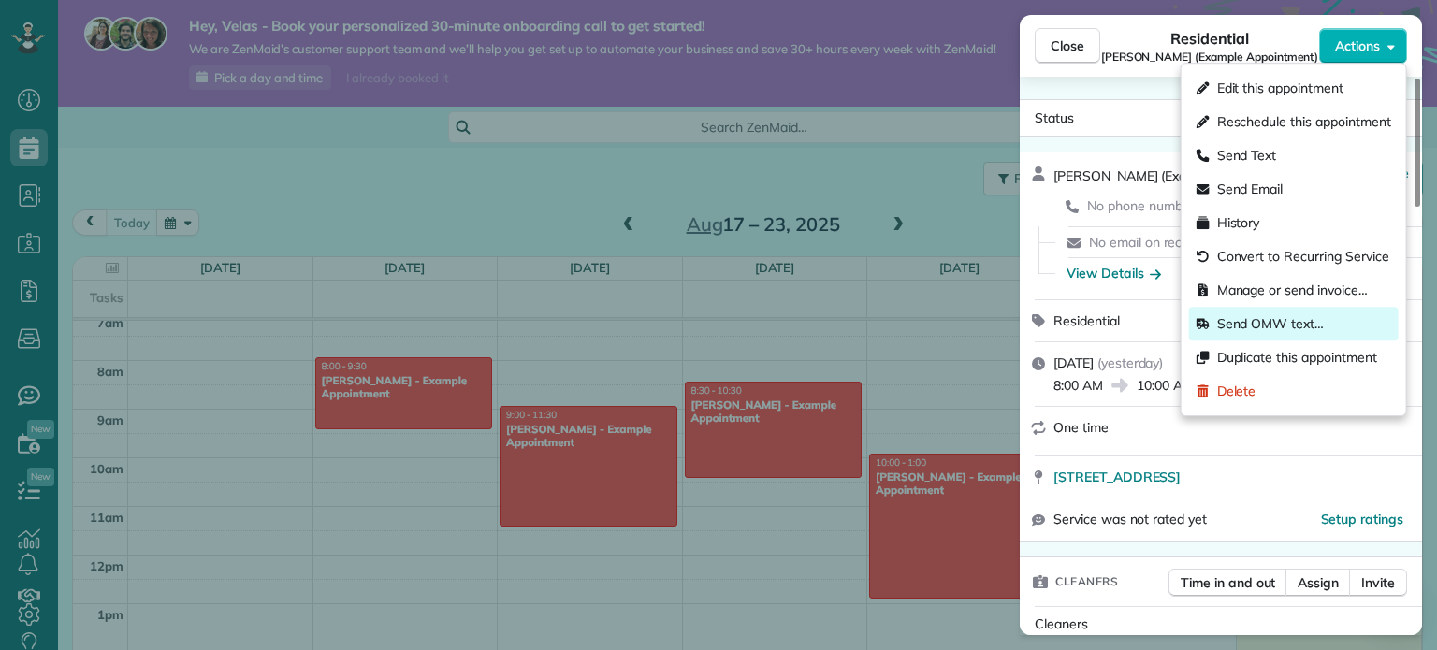
click at [1255, 324] on span "Send OMW text…" at bounding box center [1270, 323] width 107 height 19
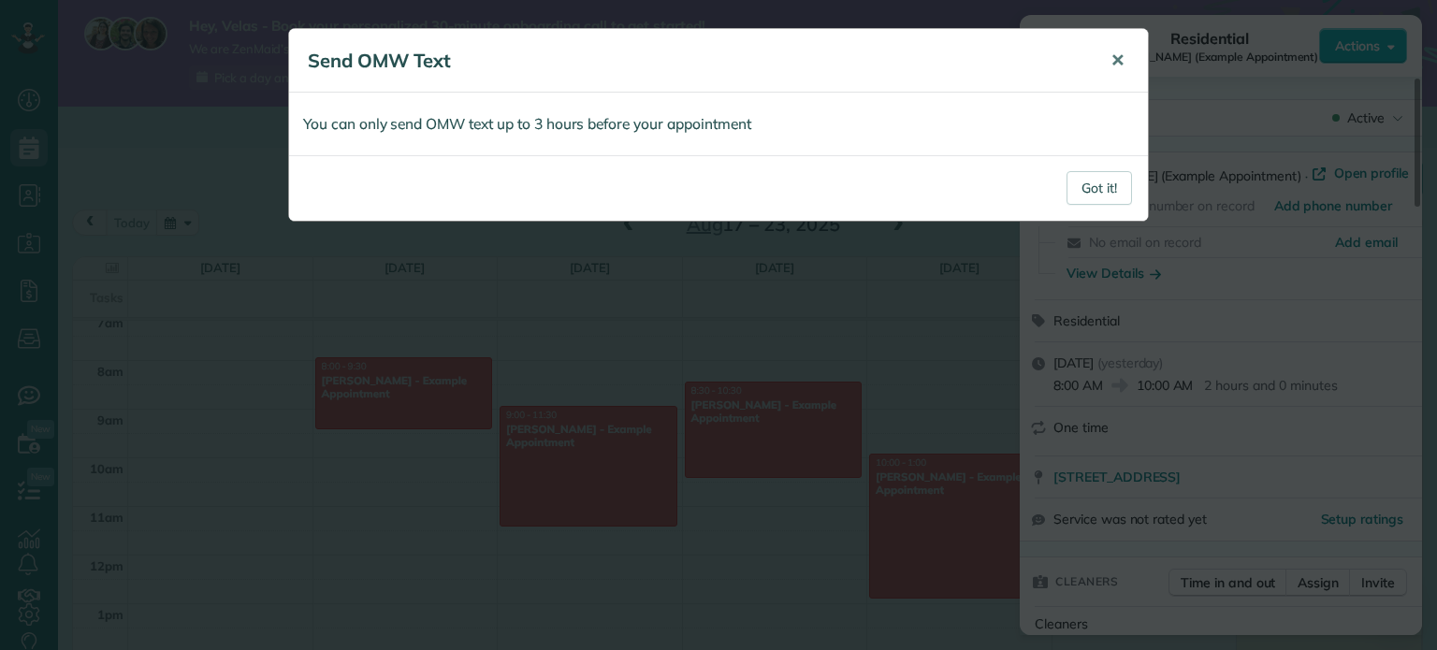
click at [1122, 69] on span "✕" at bounding box center [1118, 61] width 14 height 22
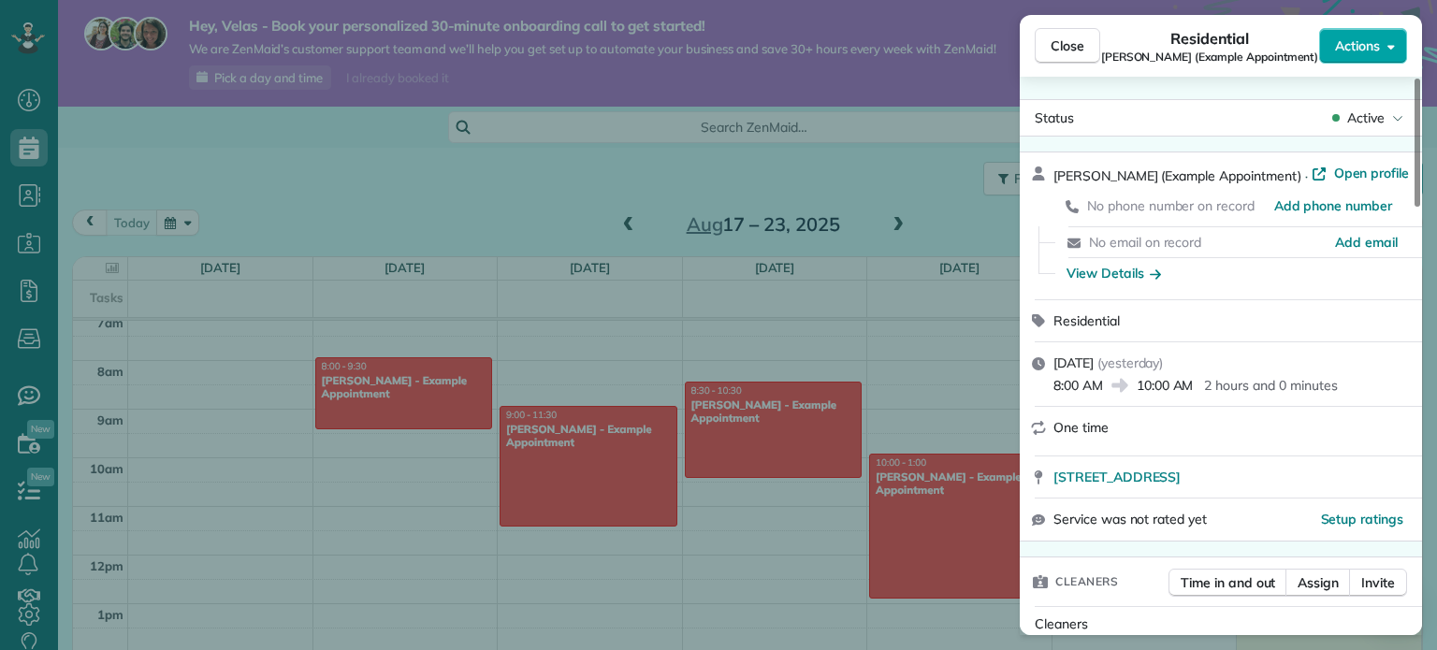
click at [1353, 39] on span "Actions" at bounding box center [1357, 45] width 45 height 19
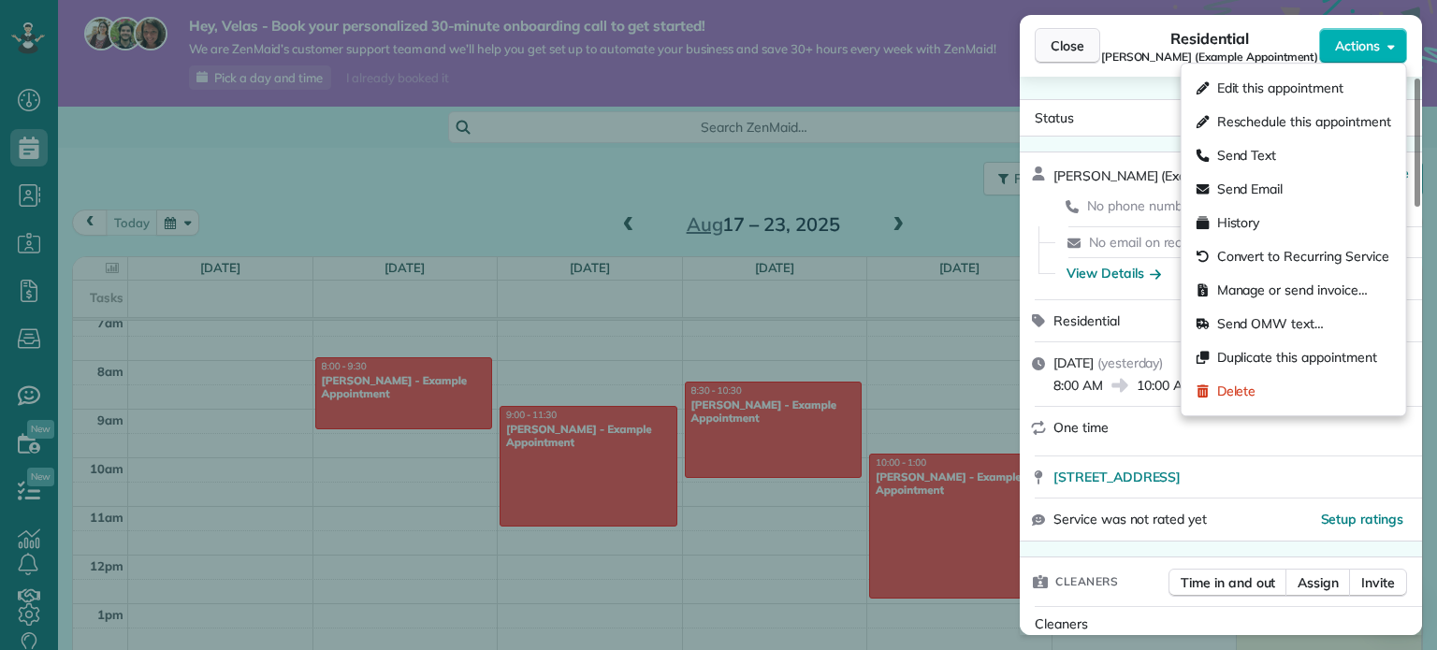
click at [1055, 45] on span "Close" at bounding box center [1068, 45] width 34 height 19
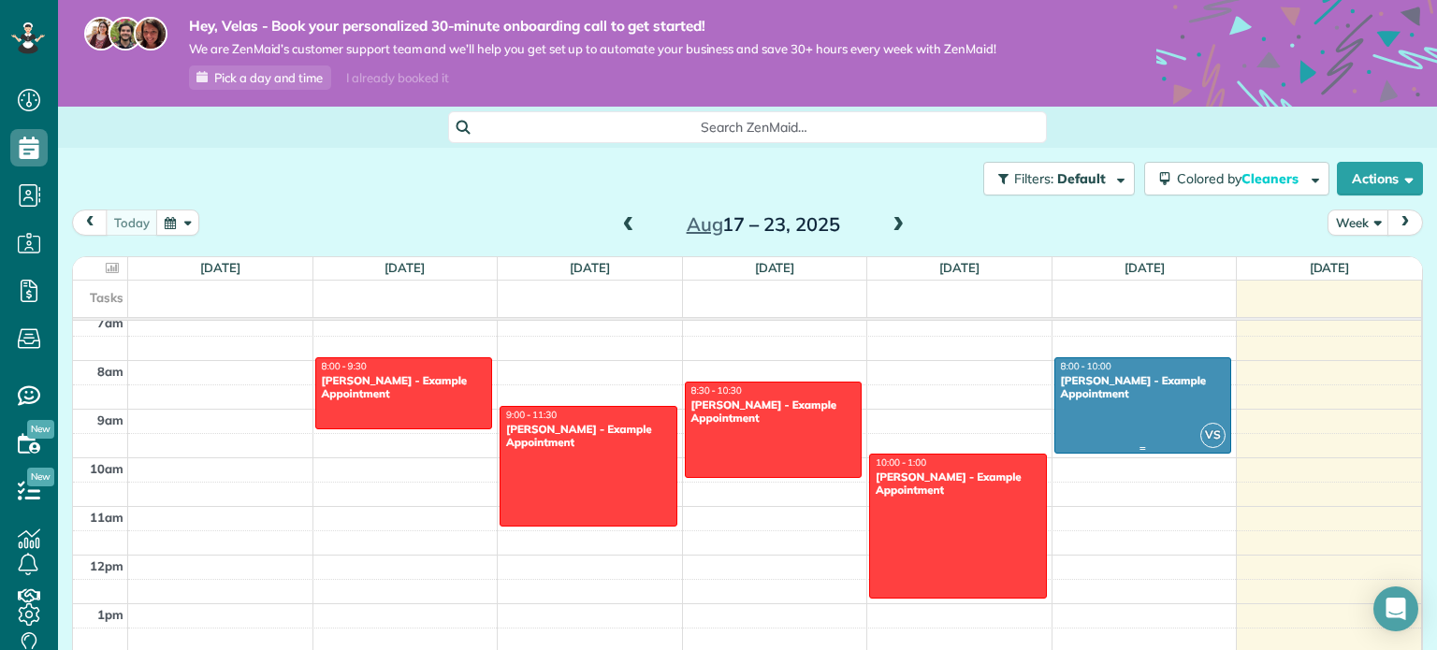
click at [1108, 425] on div at bounding box center [1143, 405] width 176 height 95
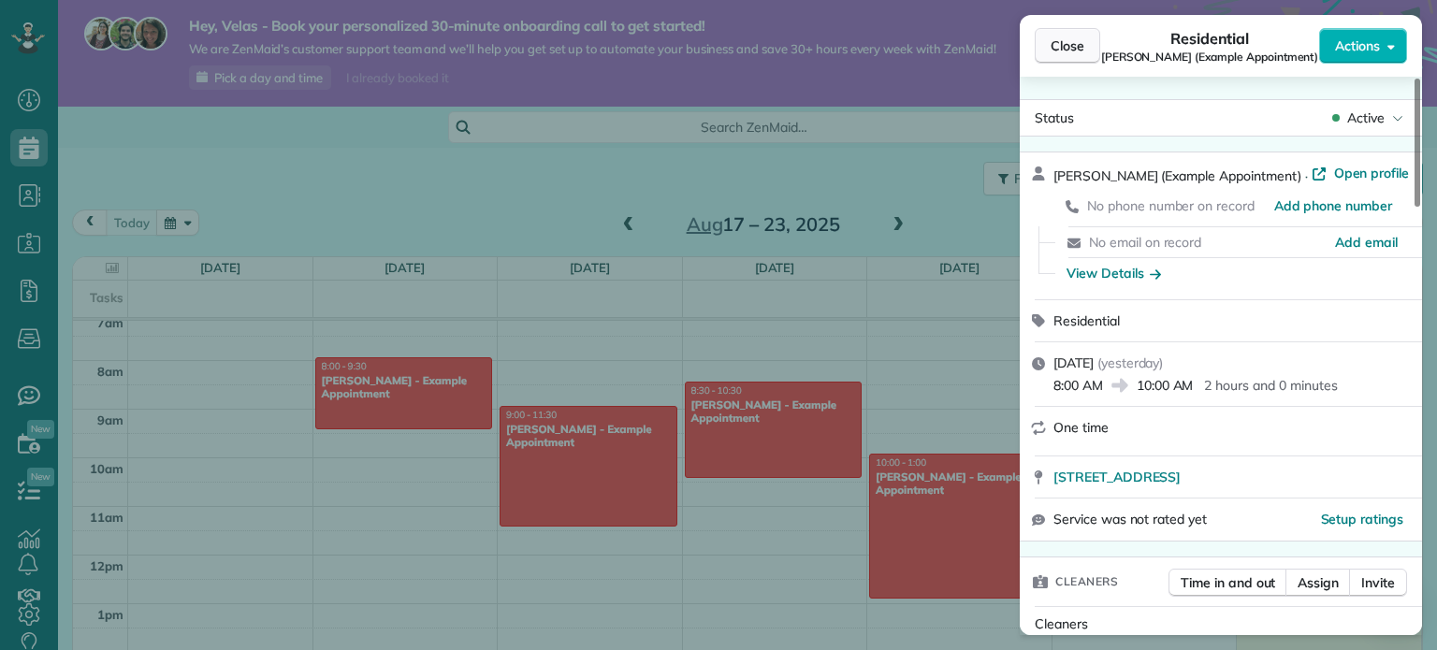
click at [1058, 42] on span "Close" at bounding box center [1068, 45] width 34 height 19
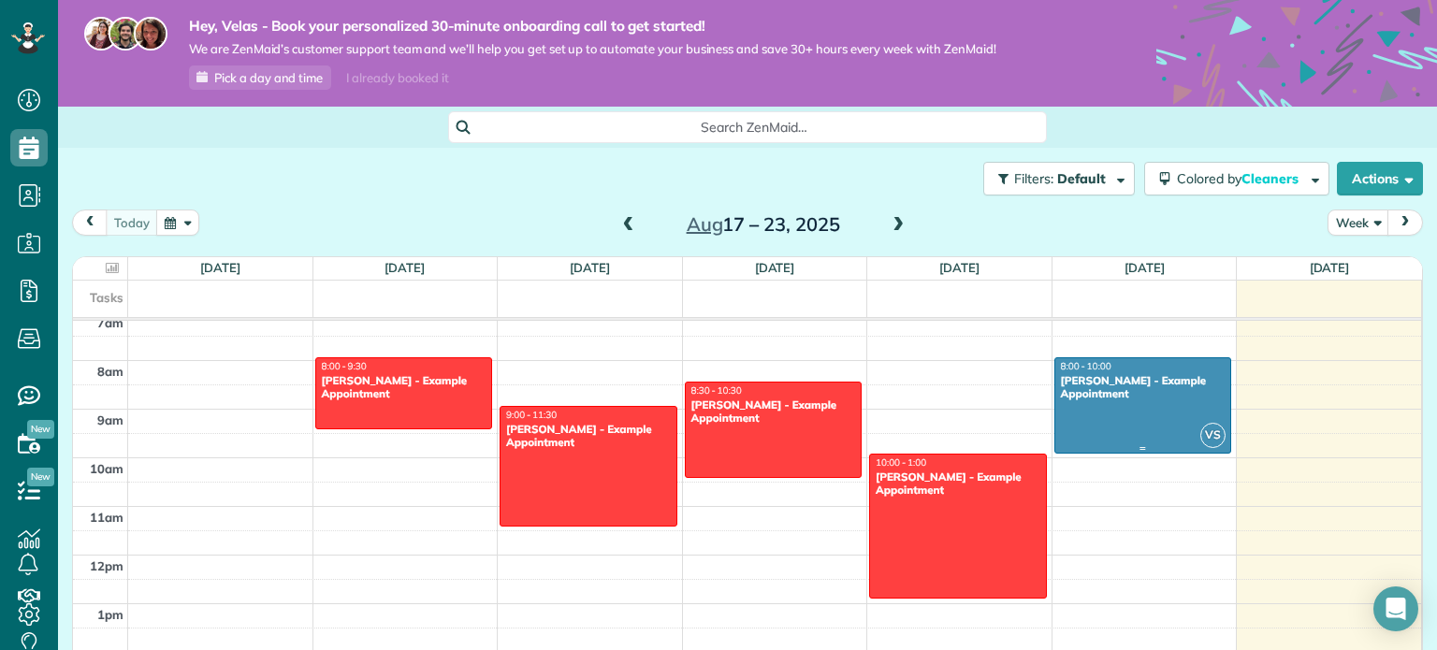
click at [1164, 428] on div at bounding box center [1143, 405] width 176 height 95
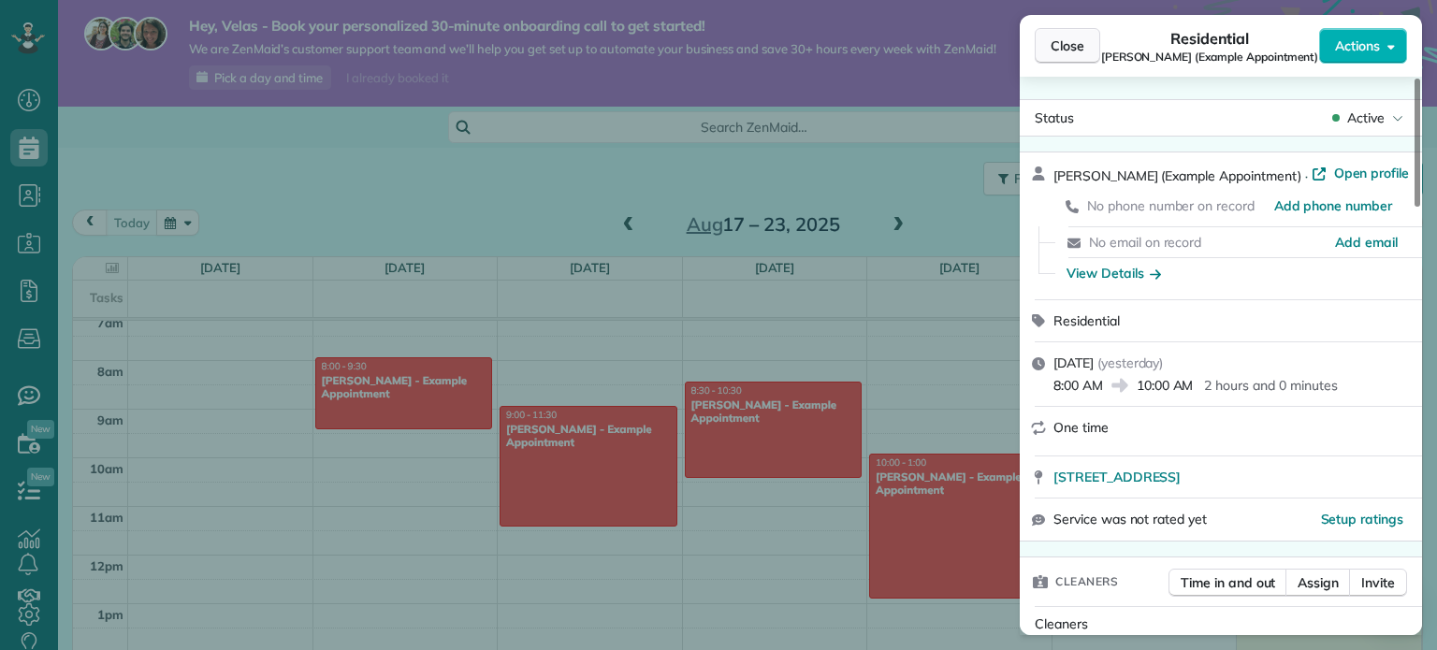
click at [1054, 56] on button "Close" at bounding box center [1067, 46] width 65 height 36
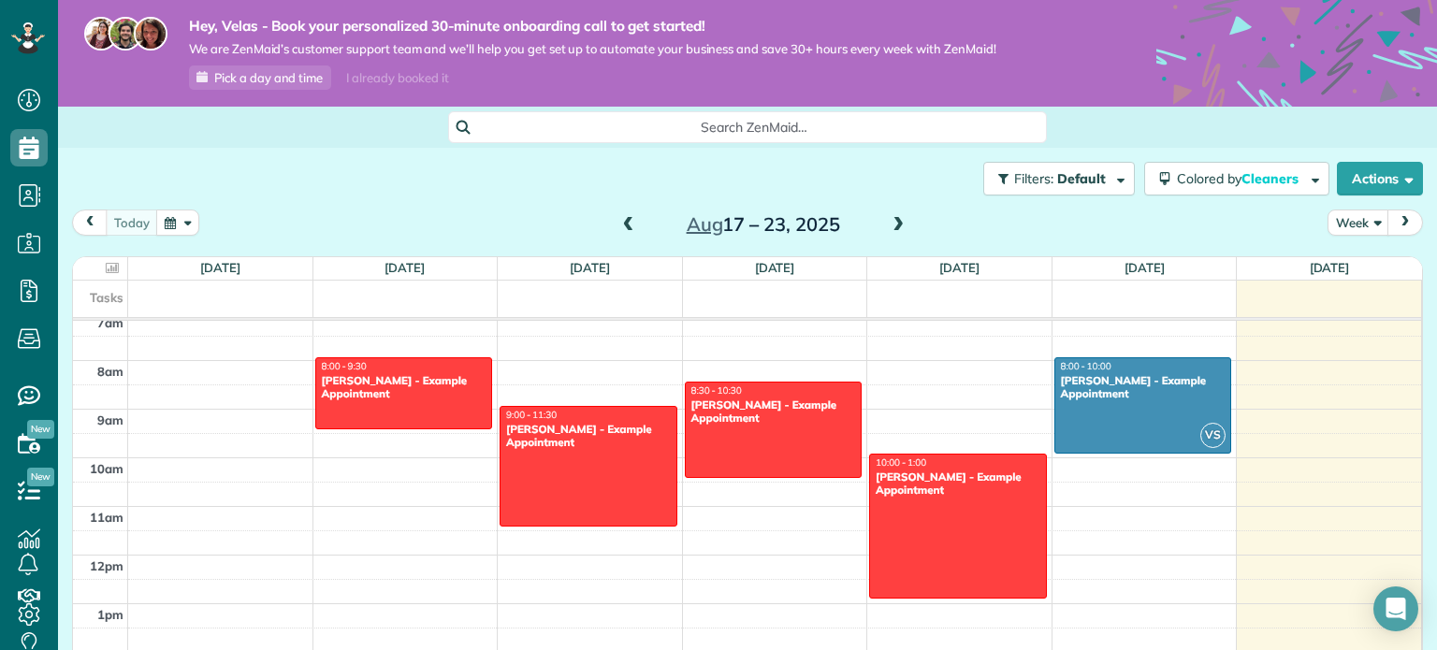
click at [1202, 415] on div at bounding box center [1143, 405] width 176 height 95
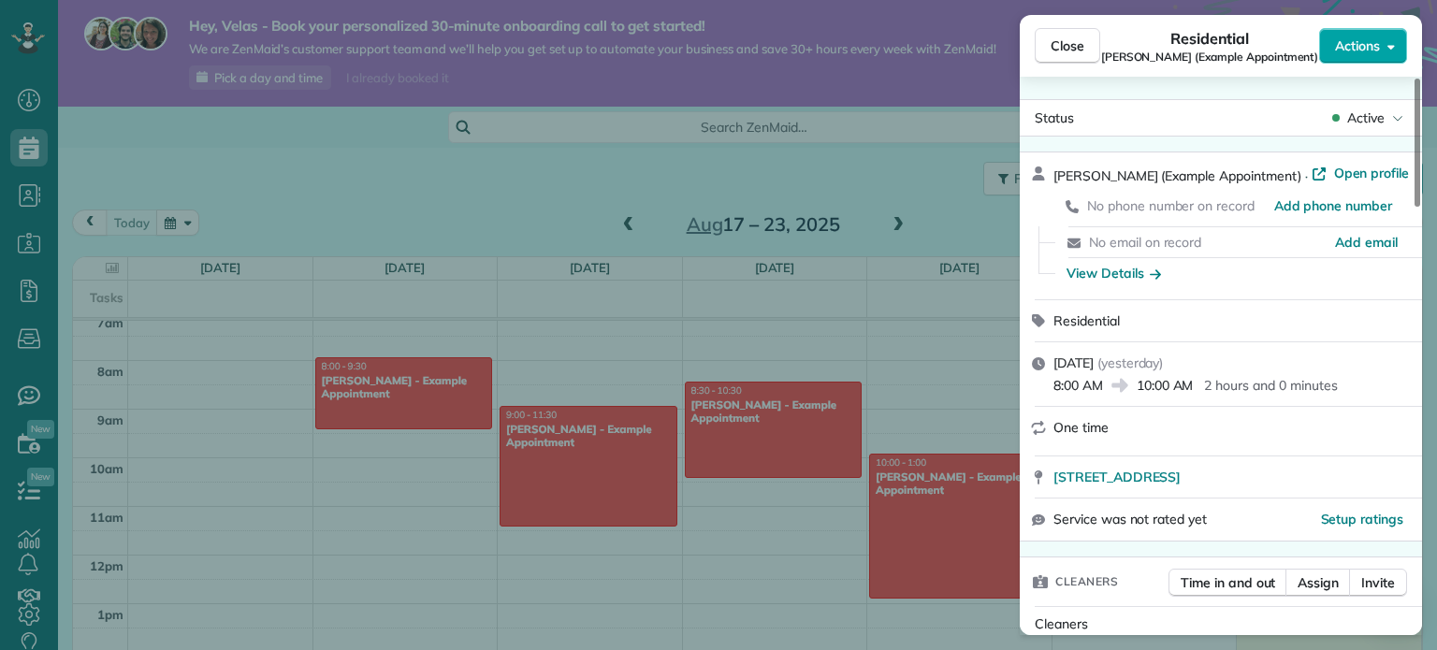
click at [1338, 50] on span "Actions" at bounding box center [1357, 45] width 45 height 19
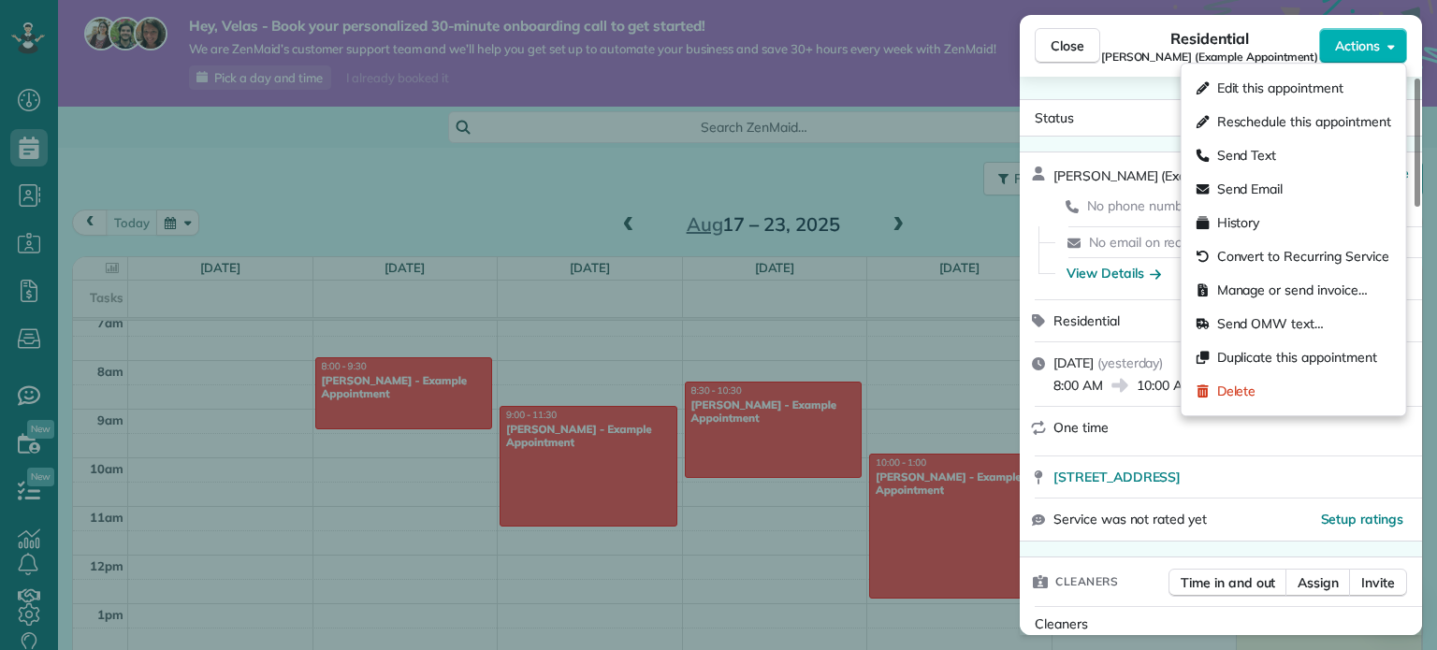
click at [1057, 39] on span "Close" at bounding box center [1068, 45] width 34 height 19
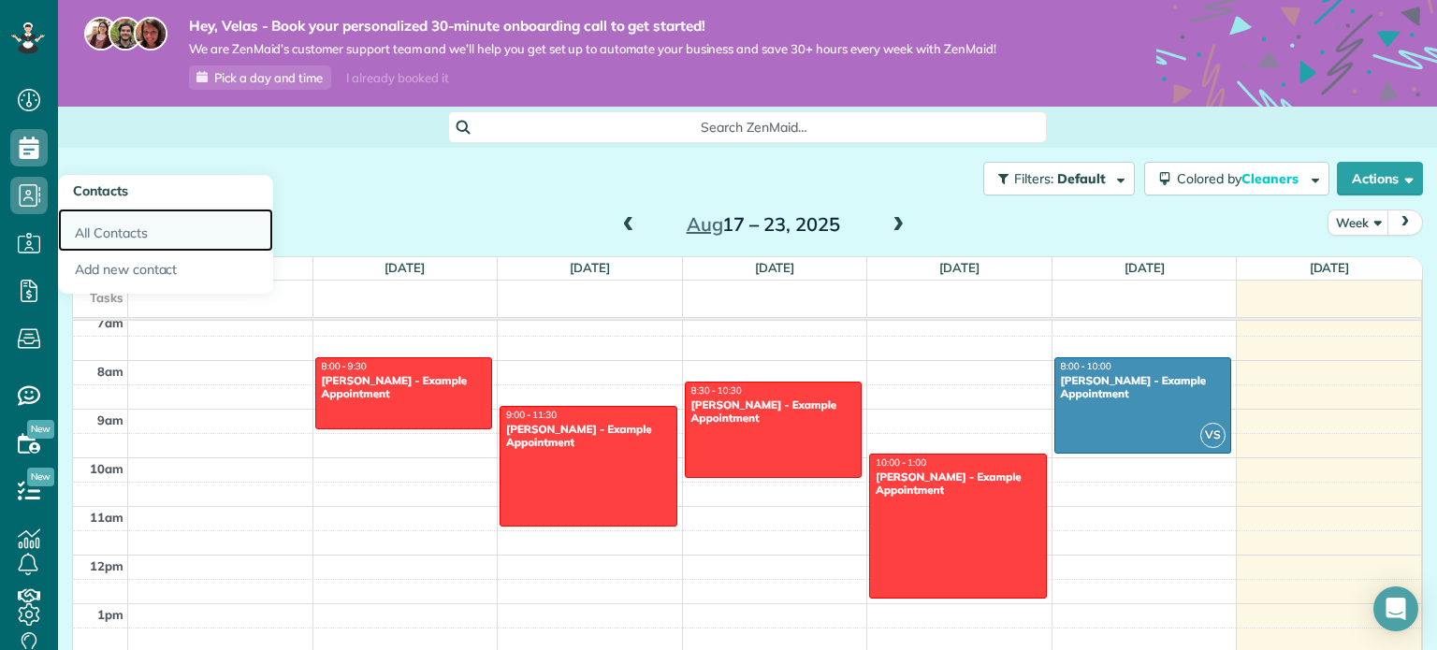
click at [106, 229] on link "All Contacts" at bounding box center [165, 230] width 215 height 43
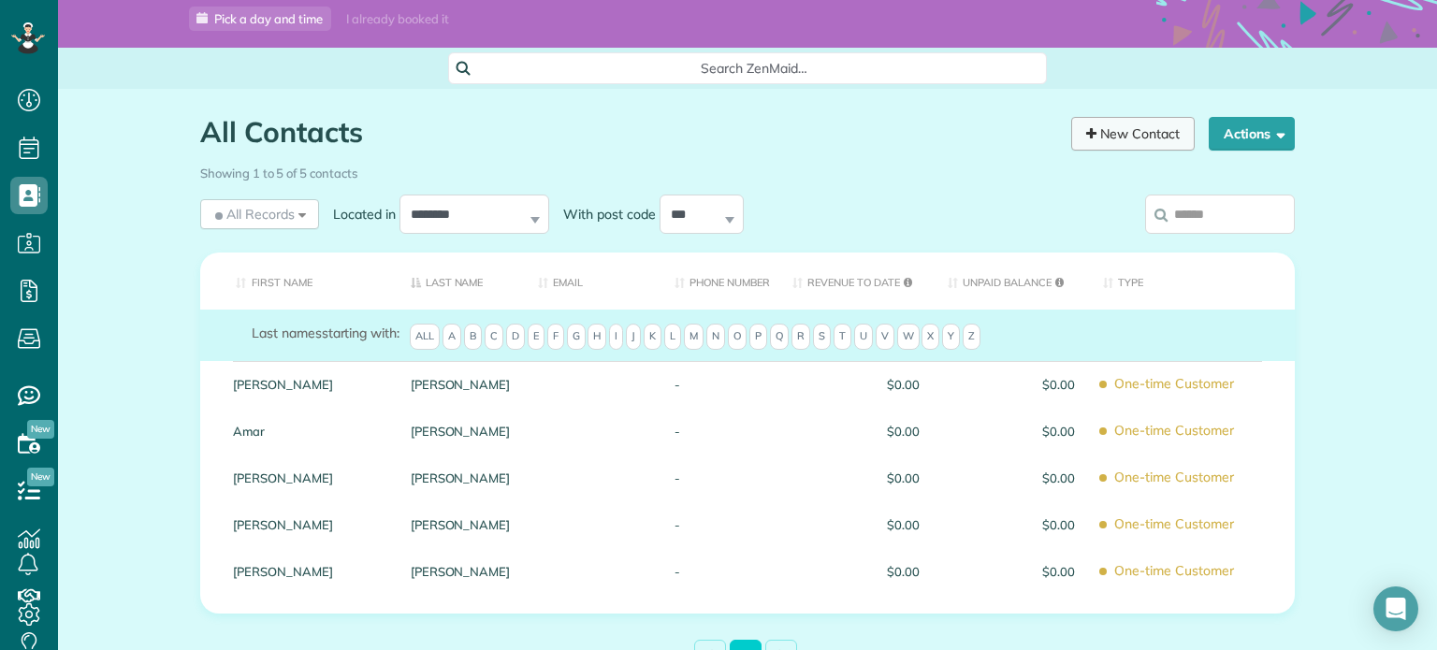
scroll to position [51, 0]
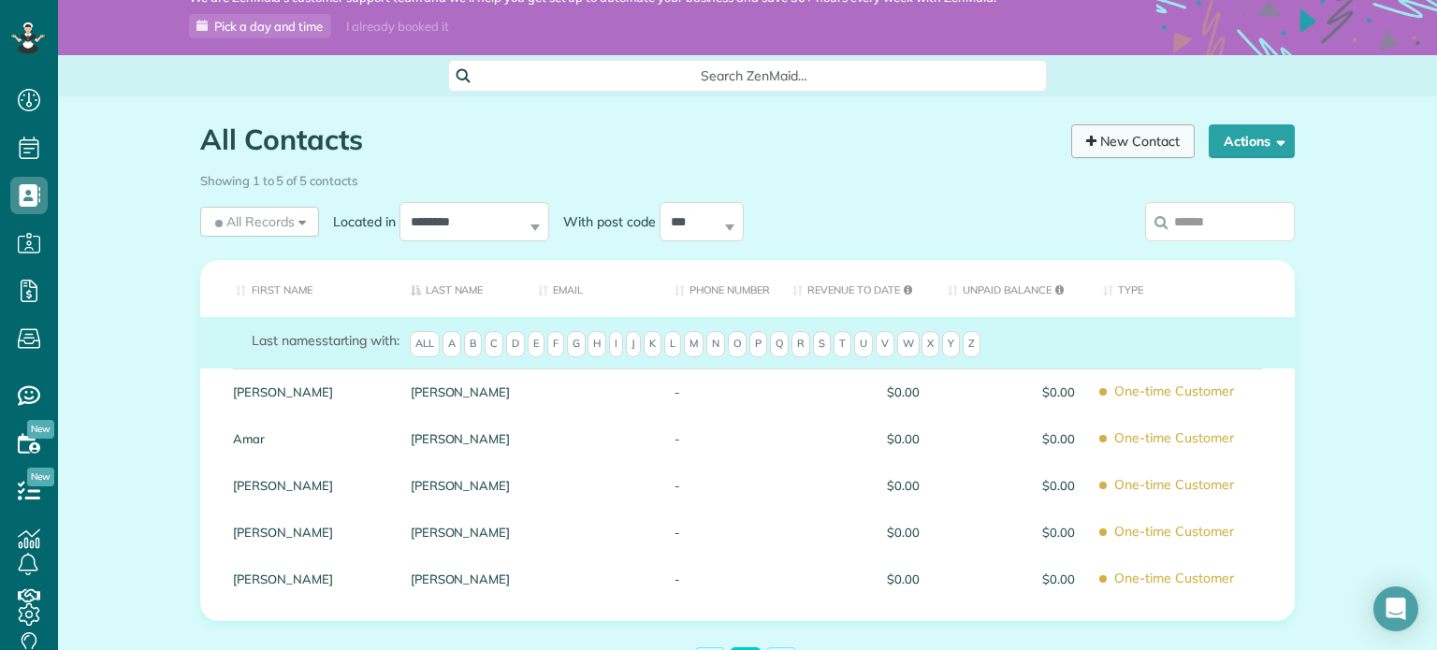
click at [1126, 141] on link "New Contact" at bounding box center [1133, 141] width 124 height 34
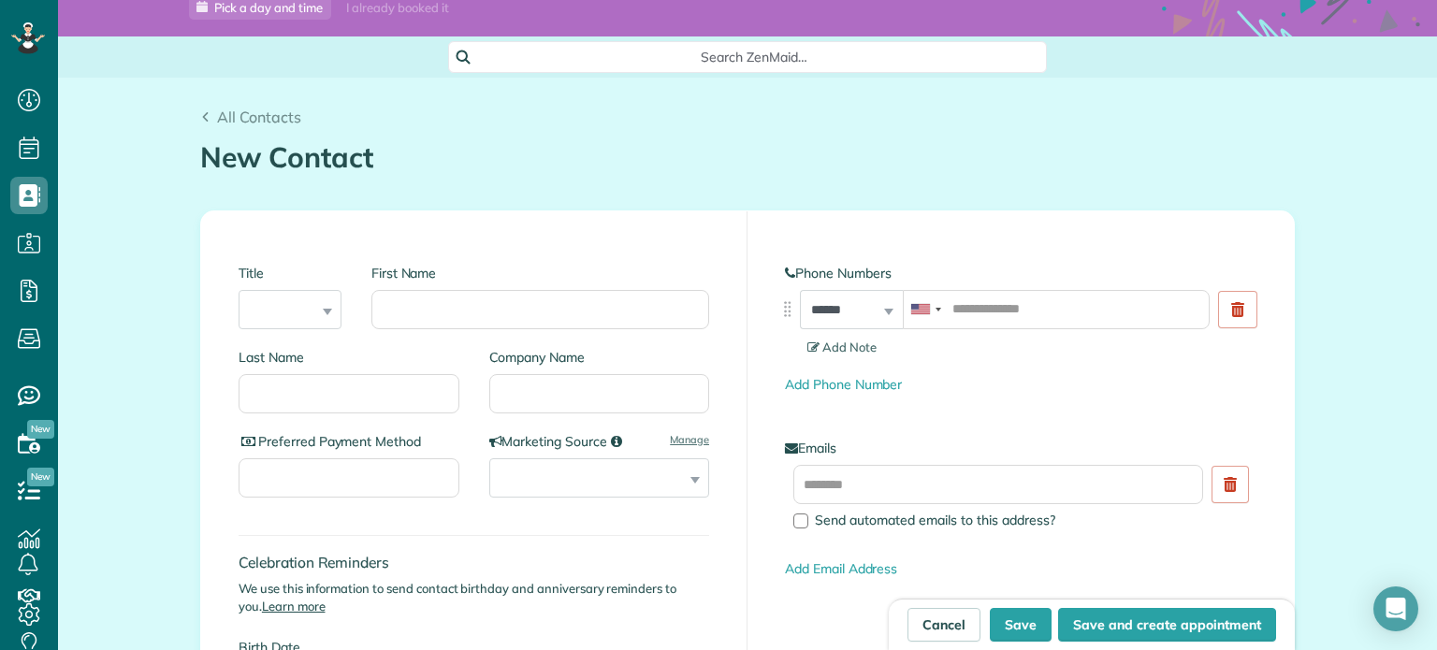
scroll to position [108, 0]
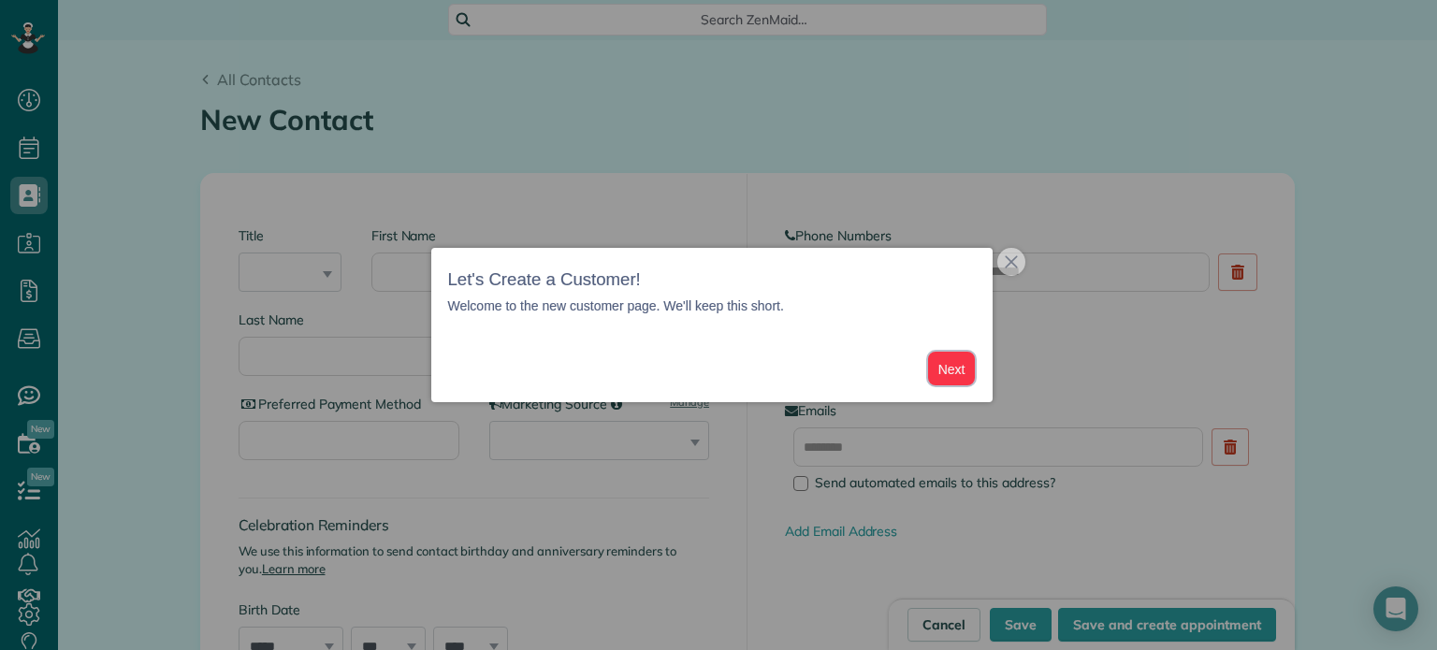
click at [964, 375] on button "Next" at bounding box center [952, 369] width 48 height 35
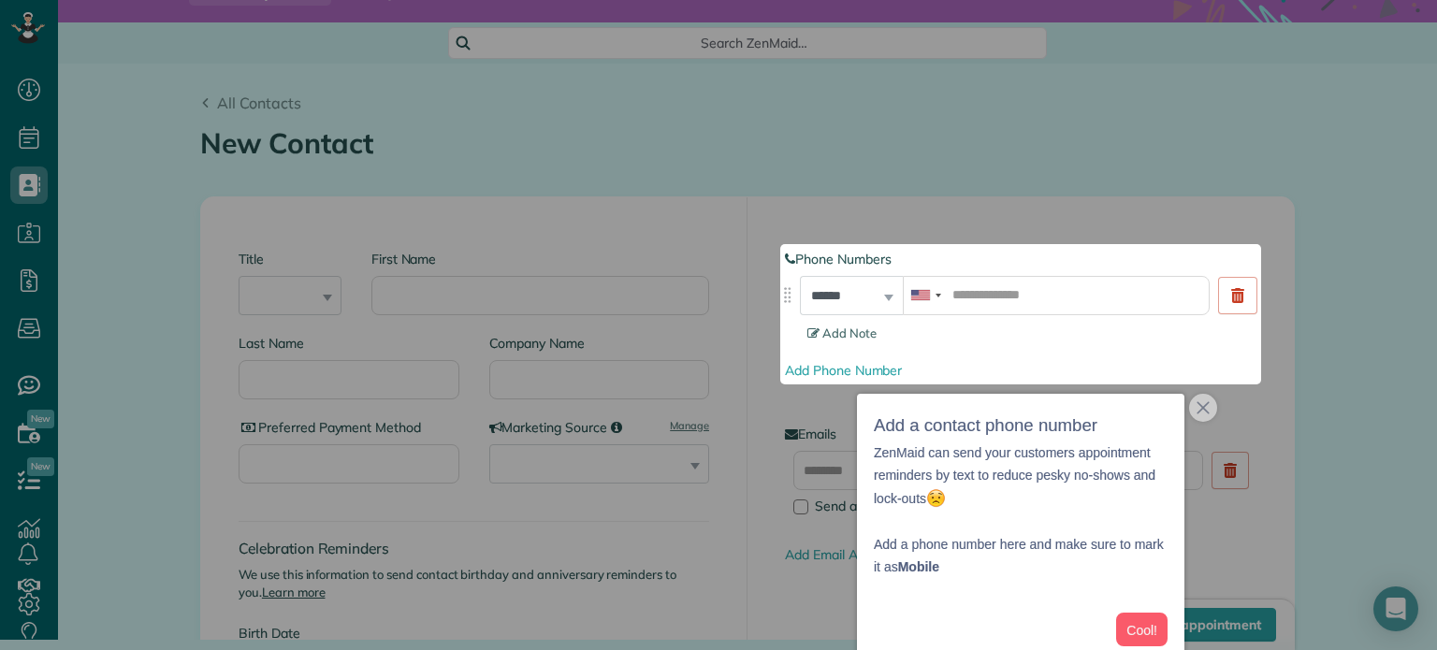
scroll to position [22, 0]
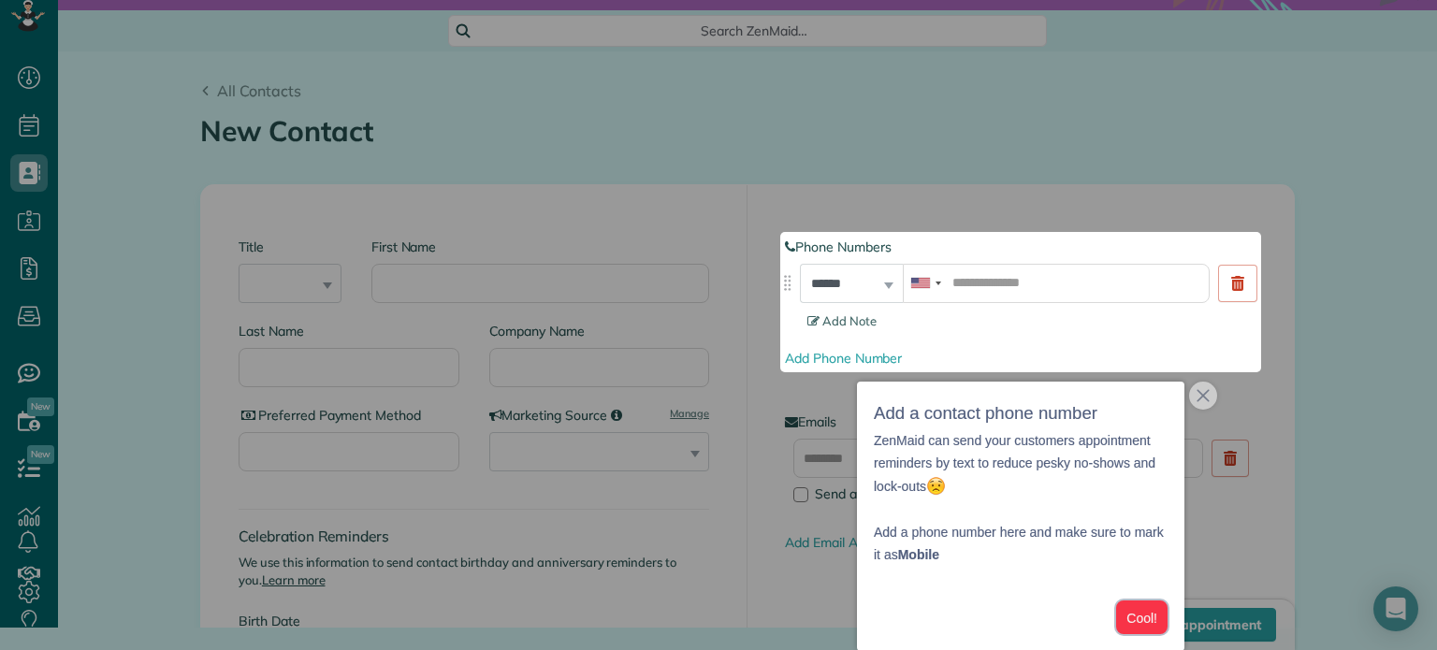
click at [1143, 623] on button "Cool!" at bounding box center [1141, 618] width 51 height 35
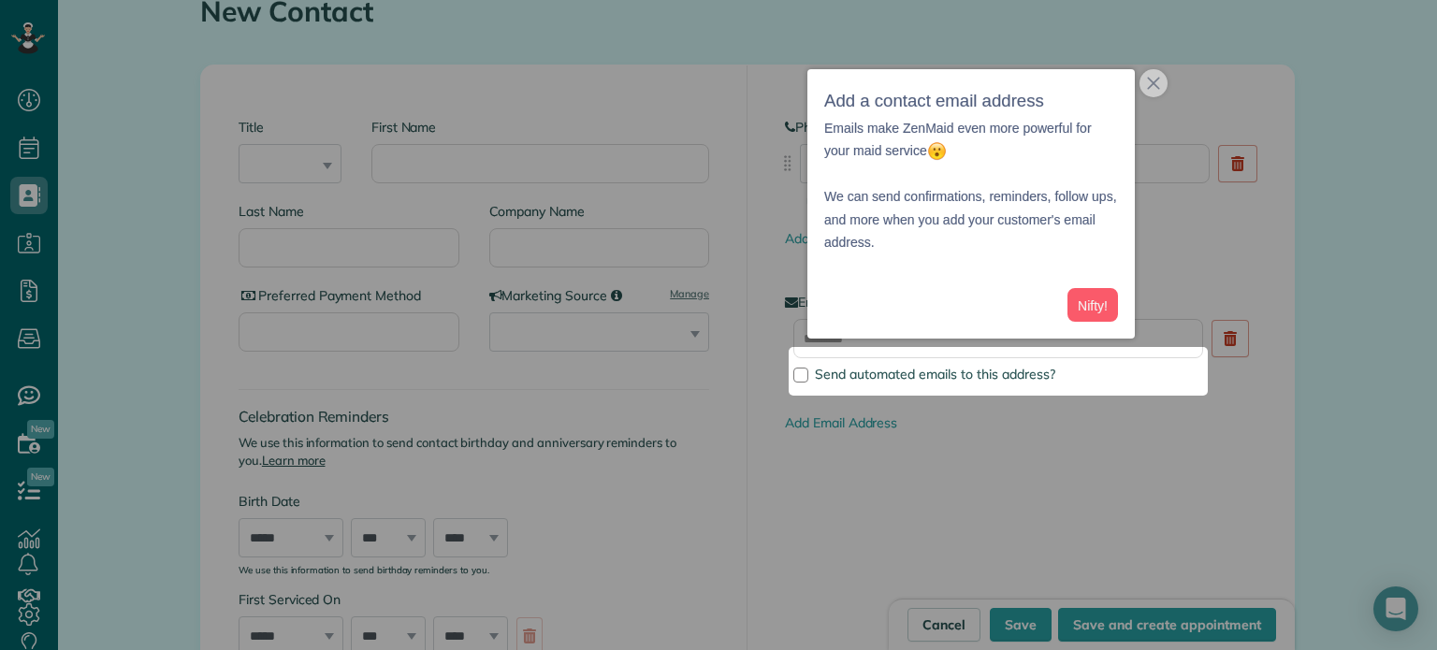
scroll to position [229, 0]
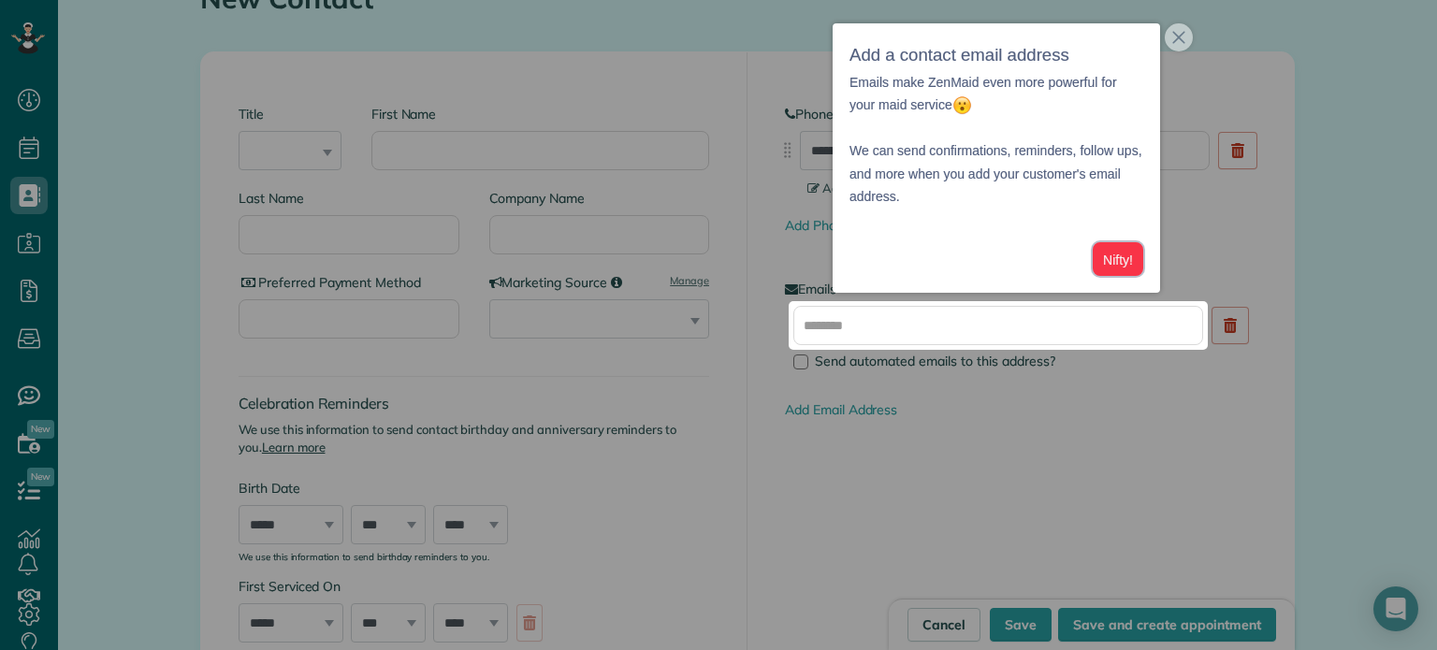
click at [1114, 255] on button "Nifty!" at bounding box center [1118, 259] width 51 height 35
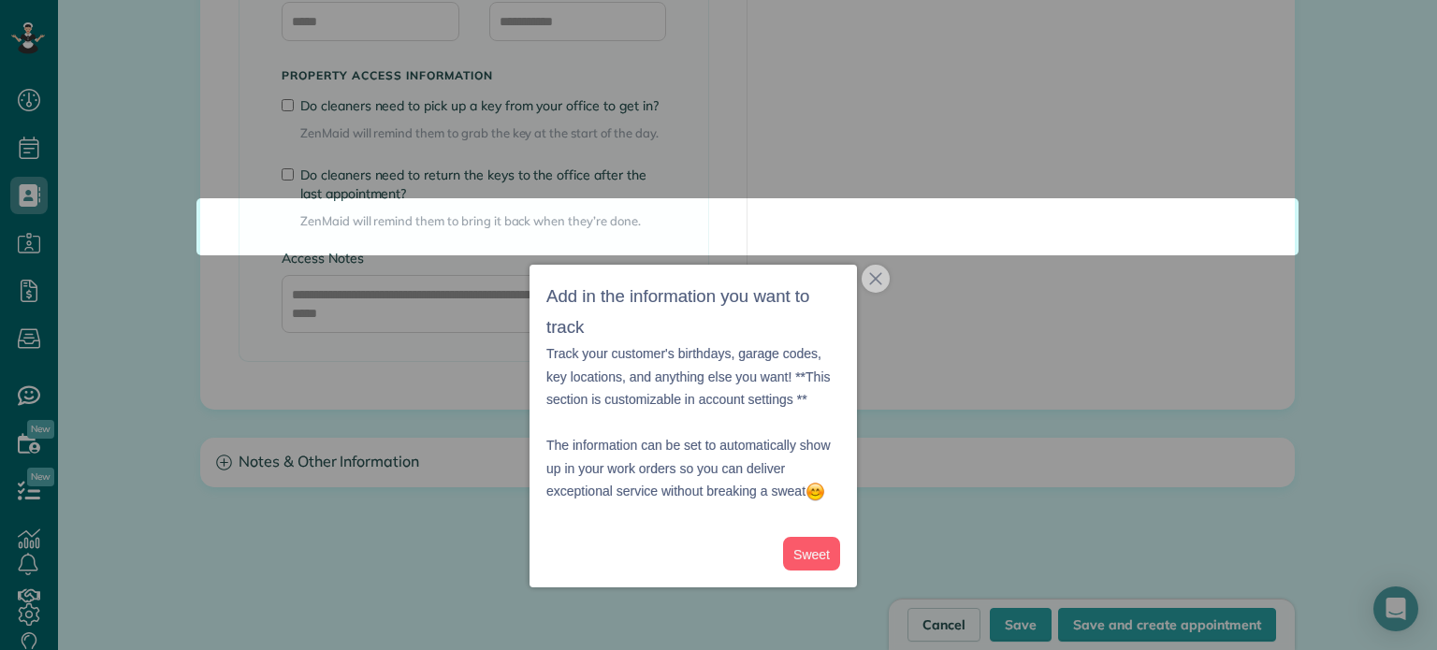
scroll to position [1643, 0]
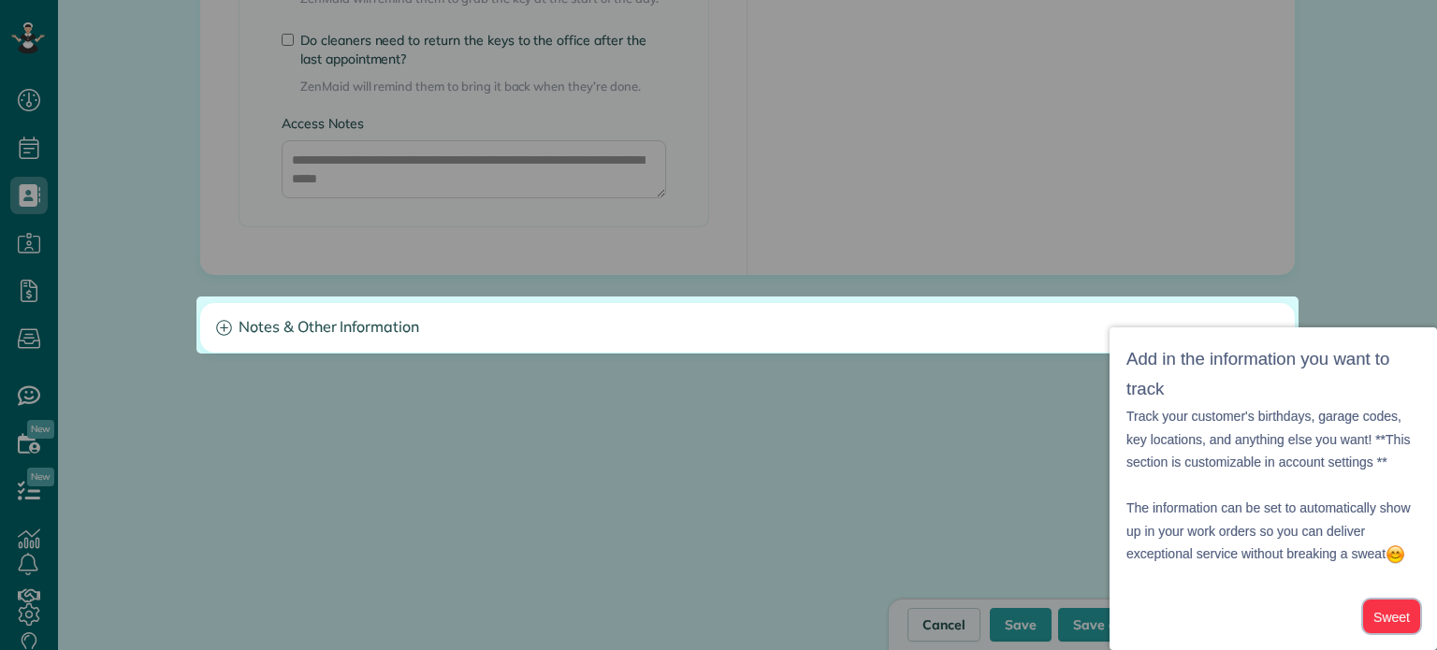
click at [1418, 622] on button "Sweet" at bounding box center [1391, 617] width 57 height 35
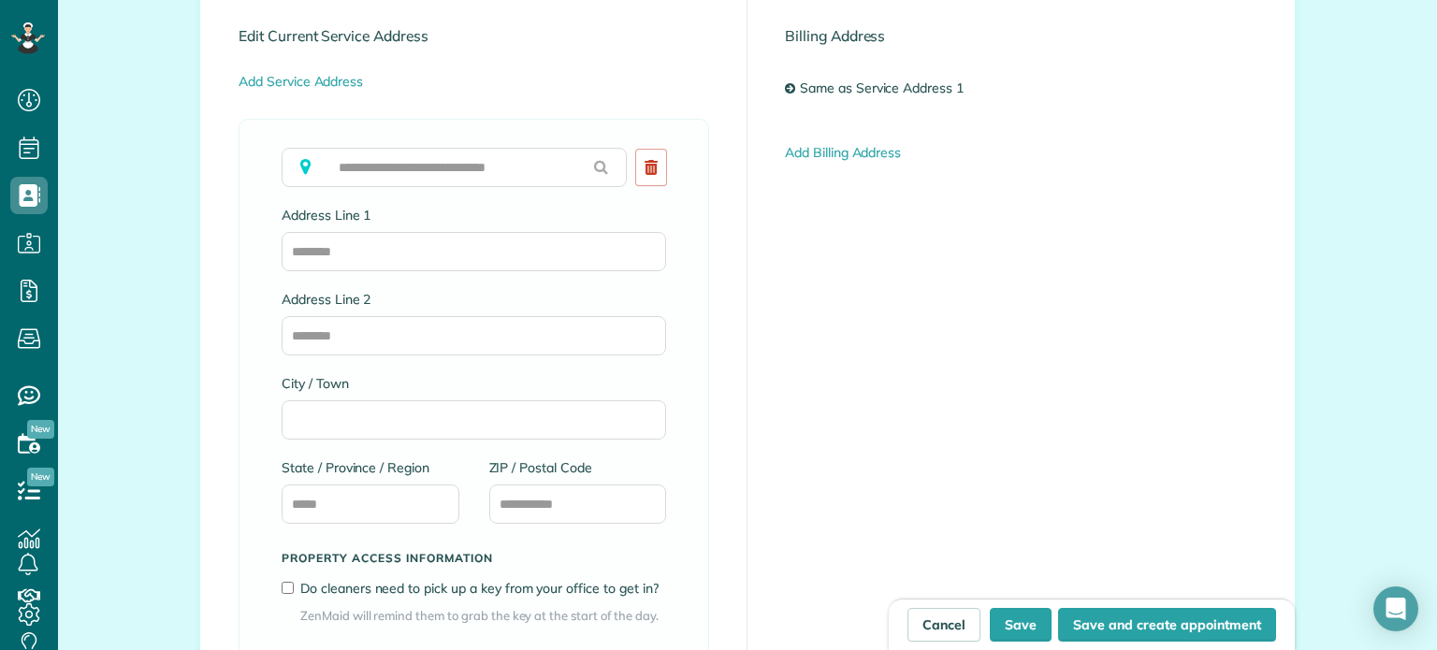
scroll to position [966, 0]
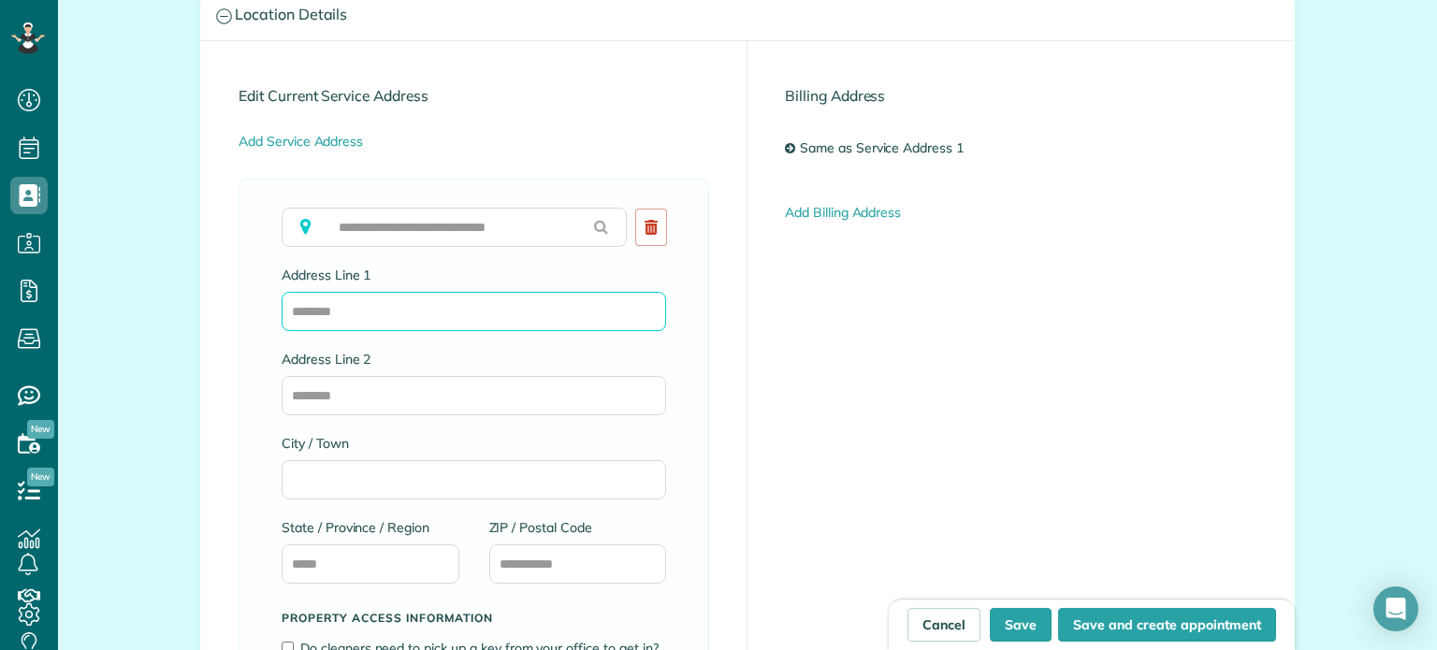
click at [455, 326] on input "Address Line 1" at bounding box center [474, 311] width 385 height 39
click at [245, 287] on div "To copy over, please clear field above Address Line 1 Address Line 2 City / Tow…" at bounding box center [474, 541] width 471 height 725
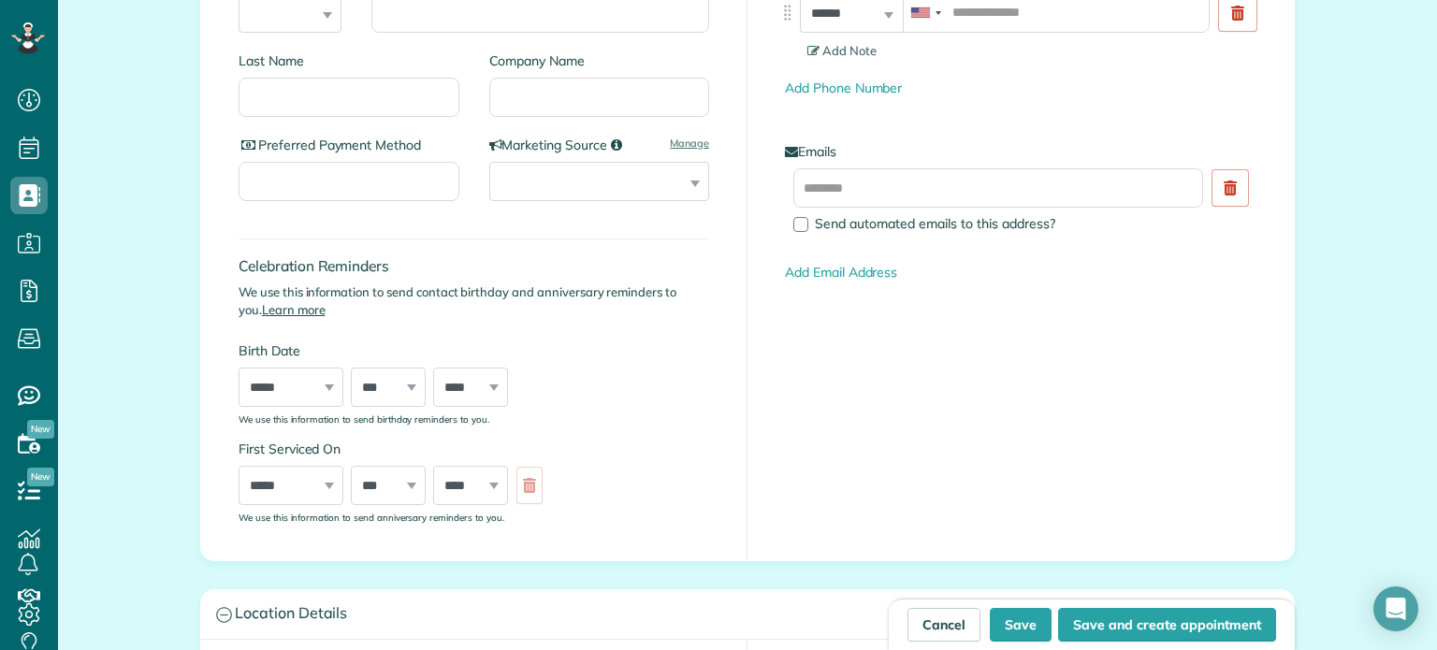
scroll to position [363, 0]
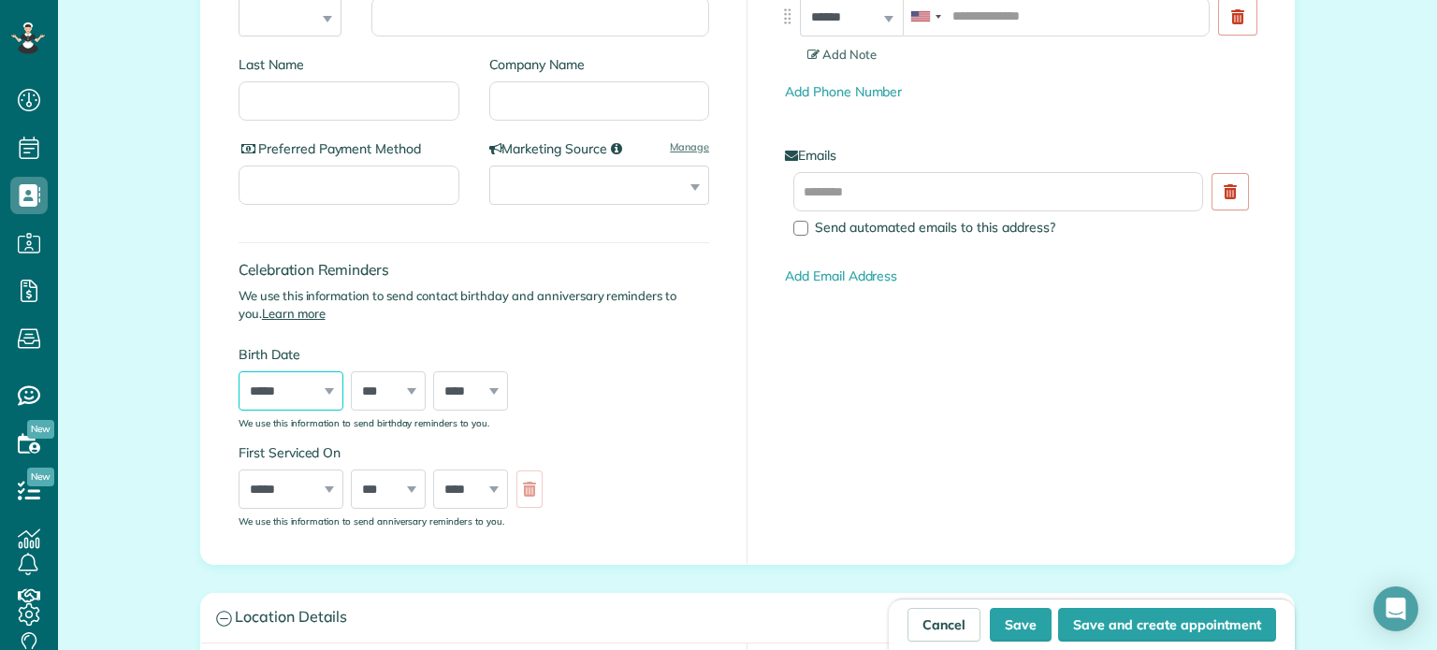
click at [324, 397] on select "***** ******* ******** ***** ***** *** **** **** ****** ********* ******* *****…" at bounding box center [291, 390] width 105 height 39
click at [382, 330] on div "Celebration Reminders We use this information to send contact birthday and anni…" at bounding box center [474, 326] width 471 height 205
click at [319, 298] on p "We use this information to send contact birthday and anniversary reminders to y…" at bounding box center [474, 305] width 471 height 36
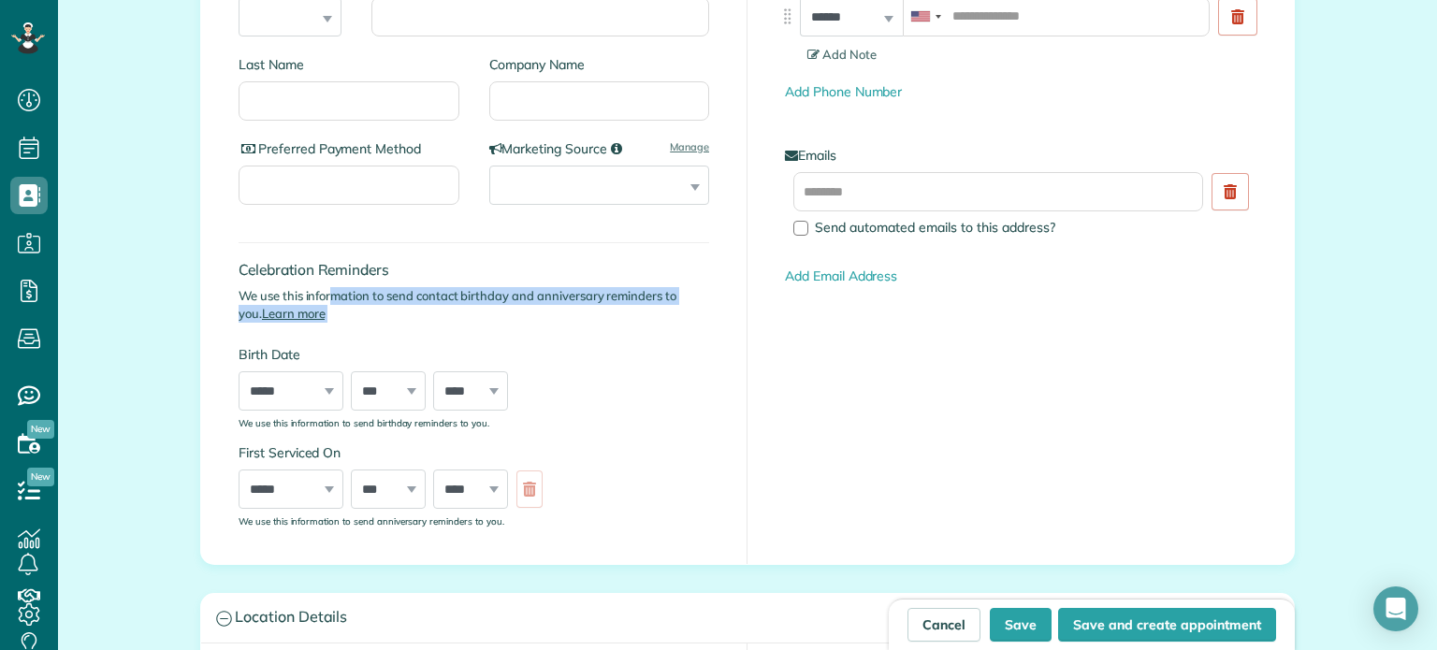
click at [319, 298] on p "We use this information to send contact birthday and anniversary reminders to y…" at bounding box center [474, 305] width 471 height 36
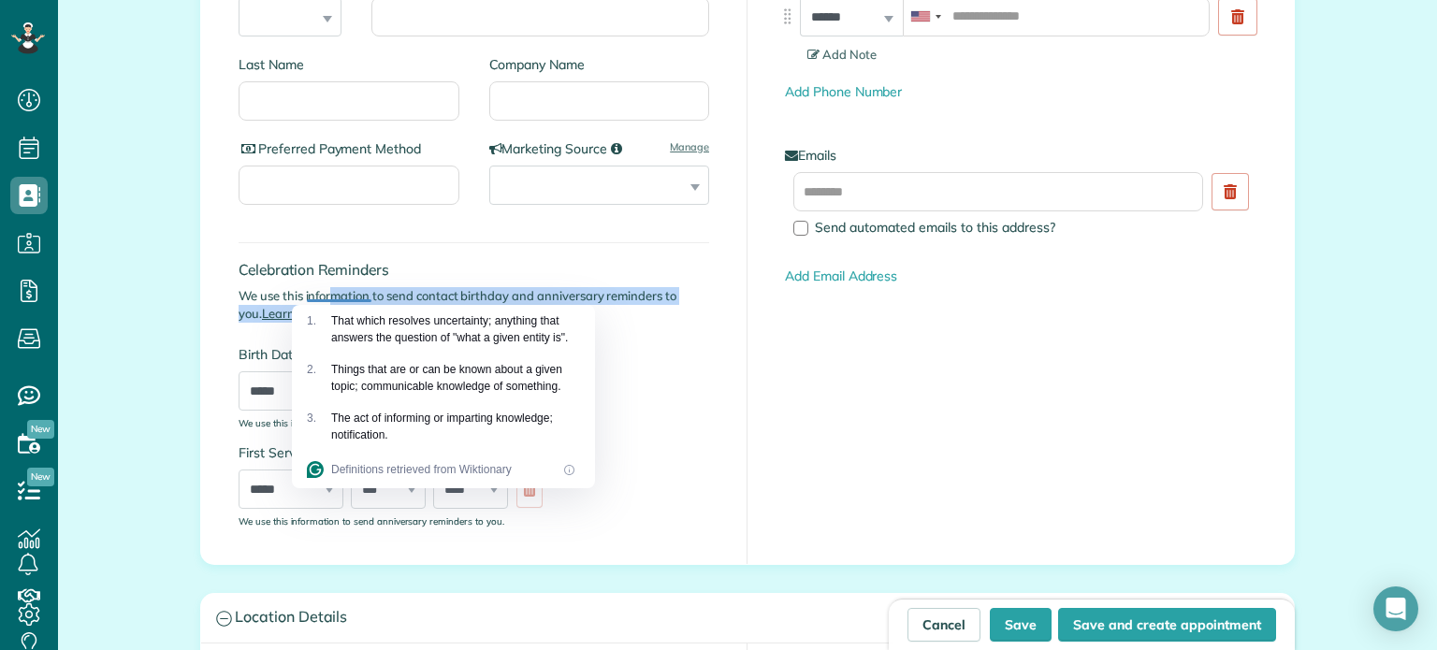
click at [429, 287] on p "We use this information to send contact birthday and anniversary reminders to y…" at bounding box center [474, 305] width 471 height 36
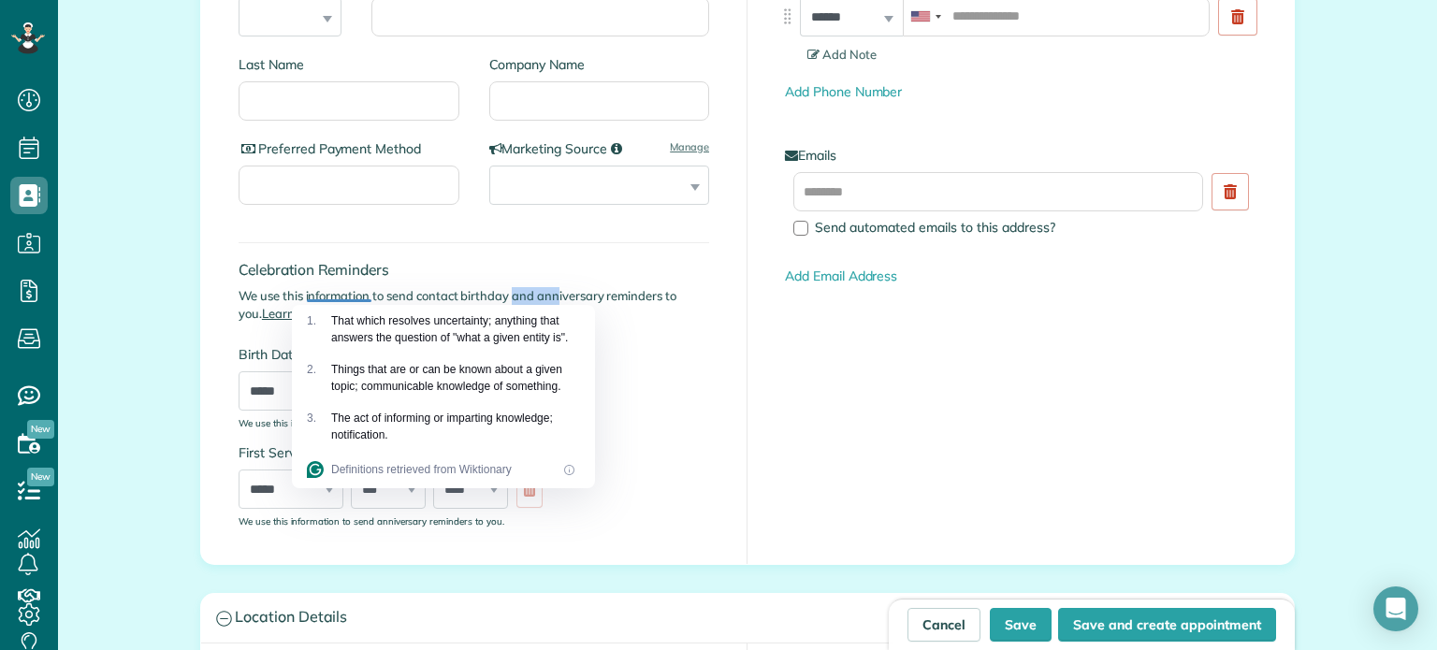
click at [429, 287] on p "We use this information to send contact birthday and anniversary reminders to y…" at bounding box center [474, 305] width 471 height 36
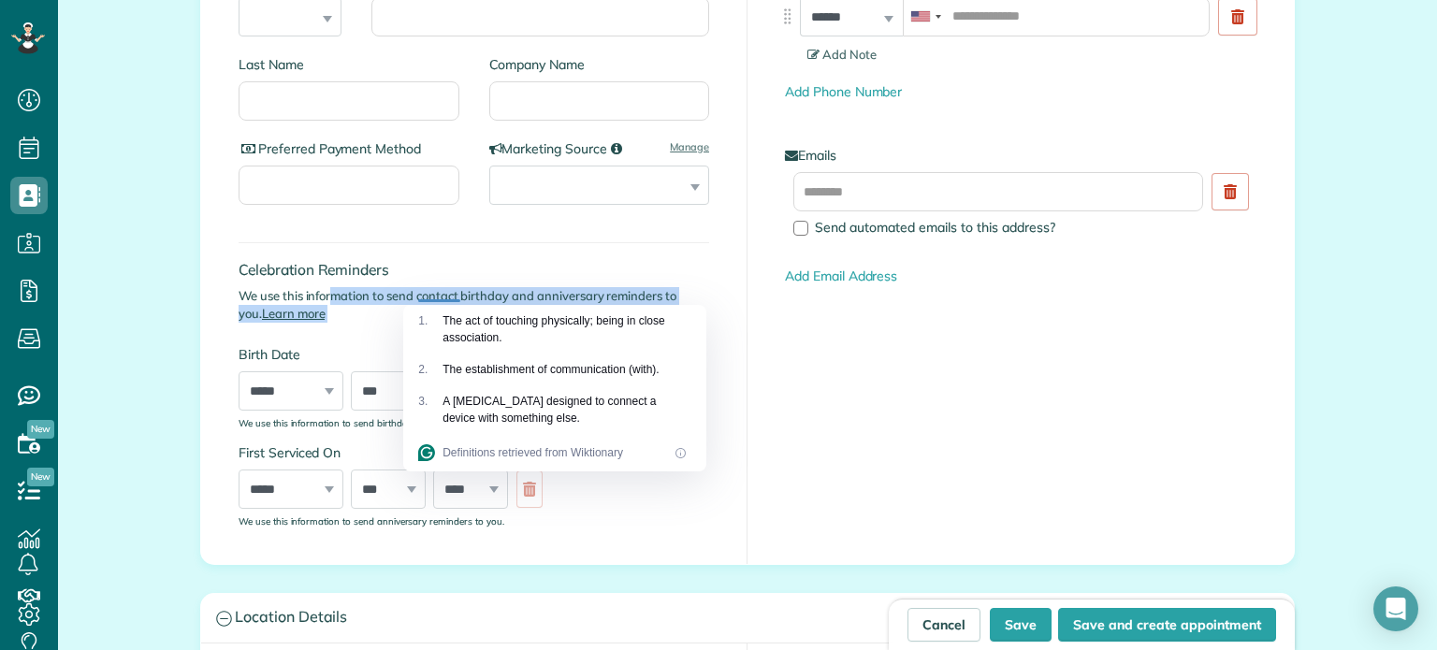
click at [429, 287] on p "We use this information to send contact birthday and anniversary reminders to y…" at bounding box center [474, 305] width 471 height 36
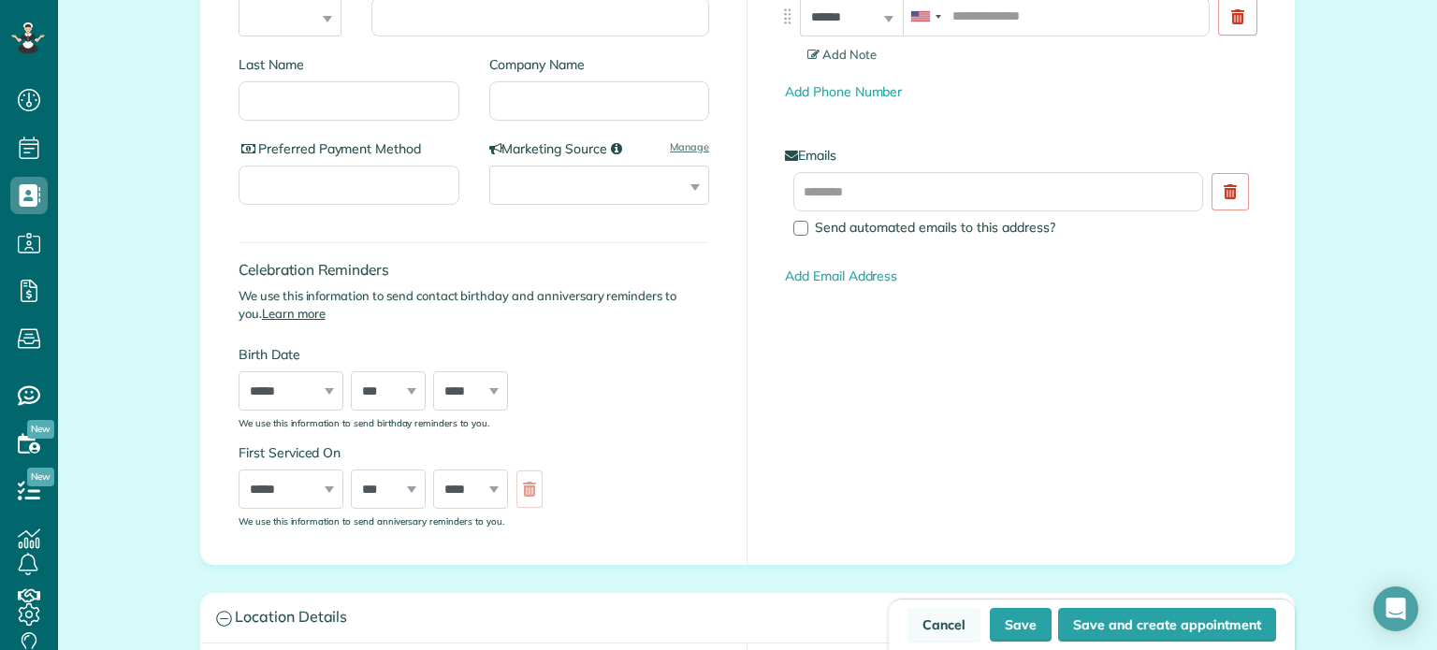
click at [944, 615] on link "Cancel" at bounding box center [944, 625] width 73 height 34
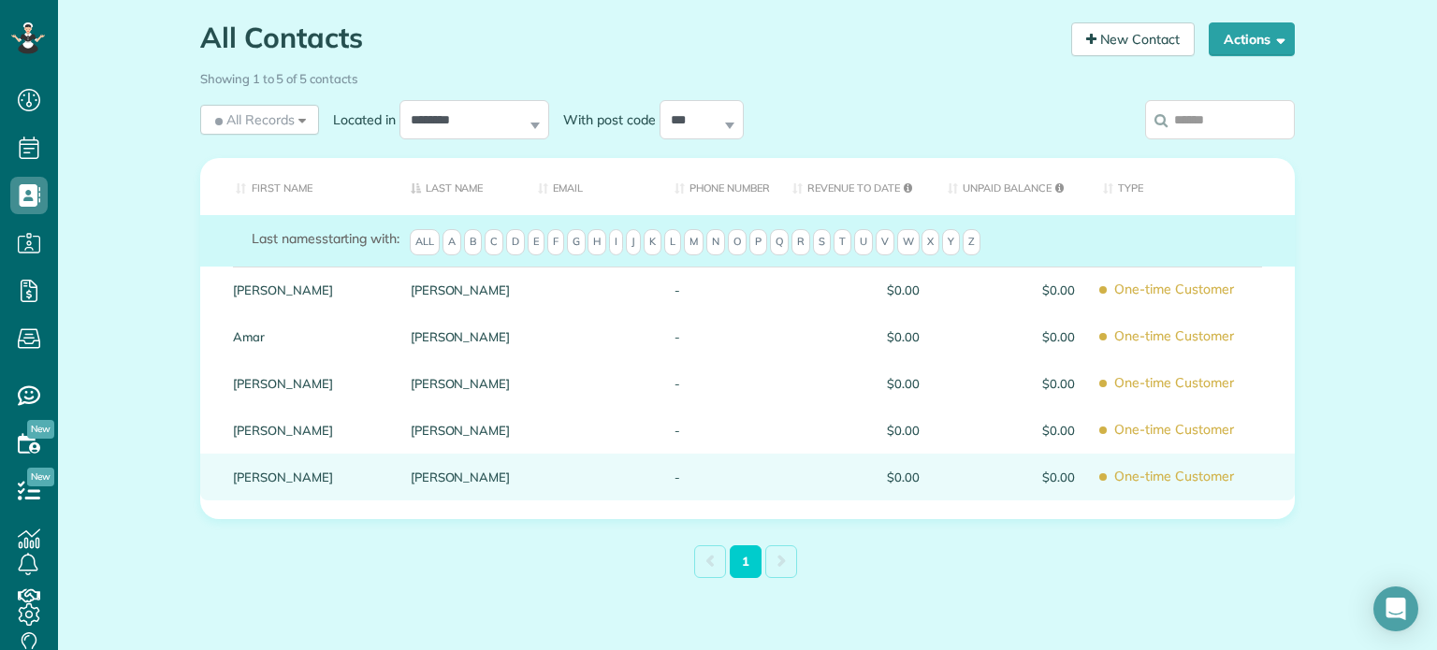
scroll to position [171, 0]
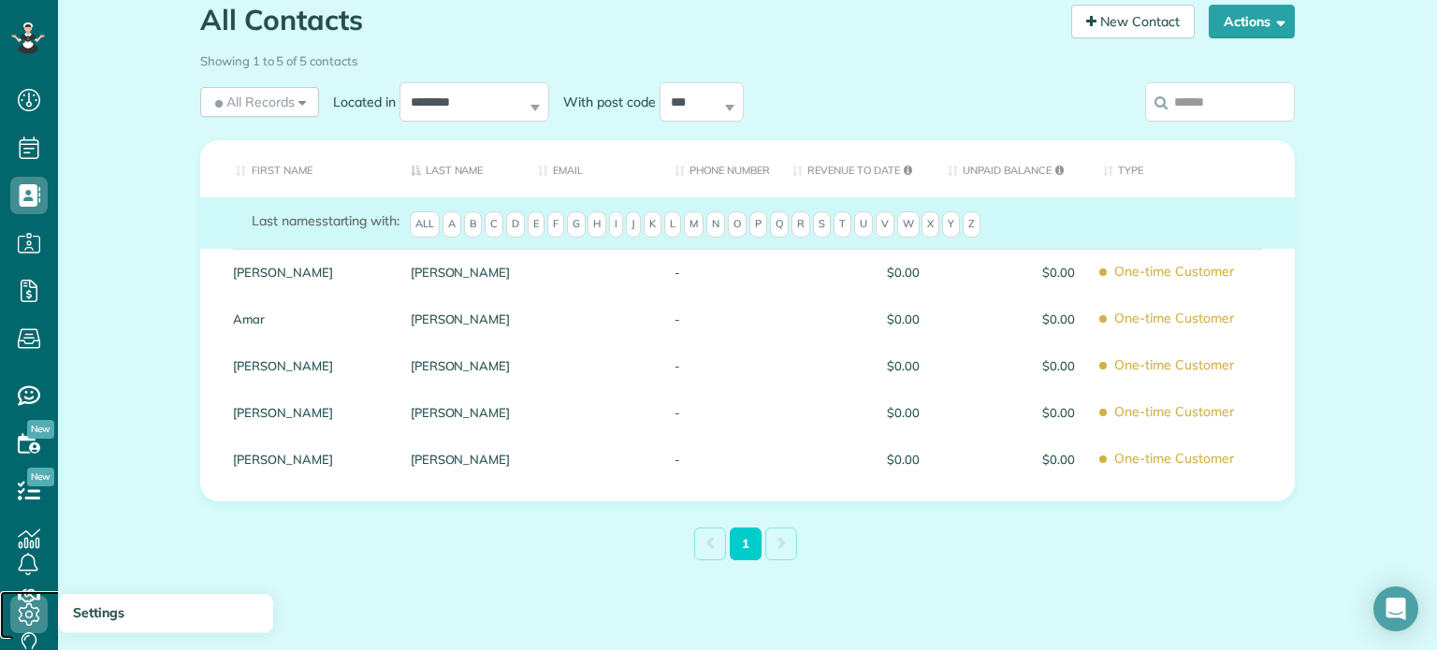
click at [31, 604] on use at bounding box center [30, 615] width 22 height 22
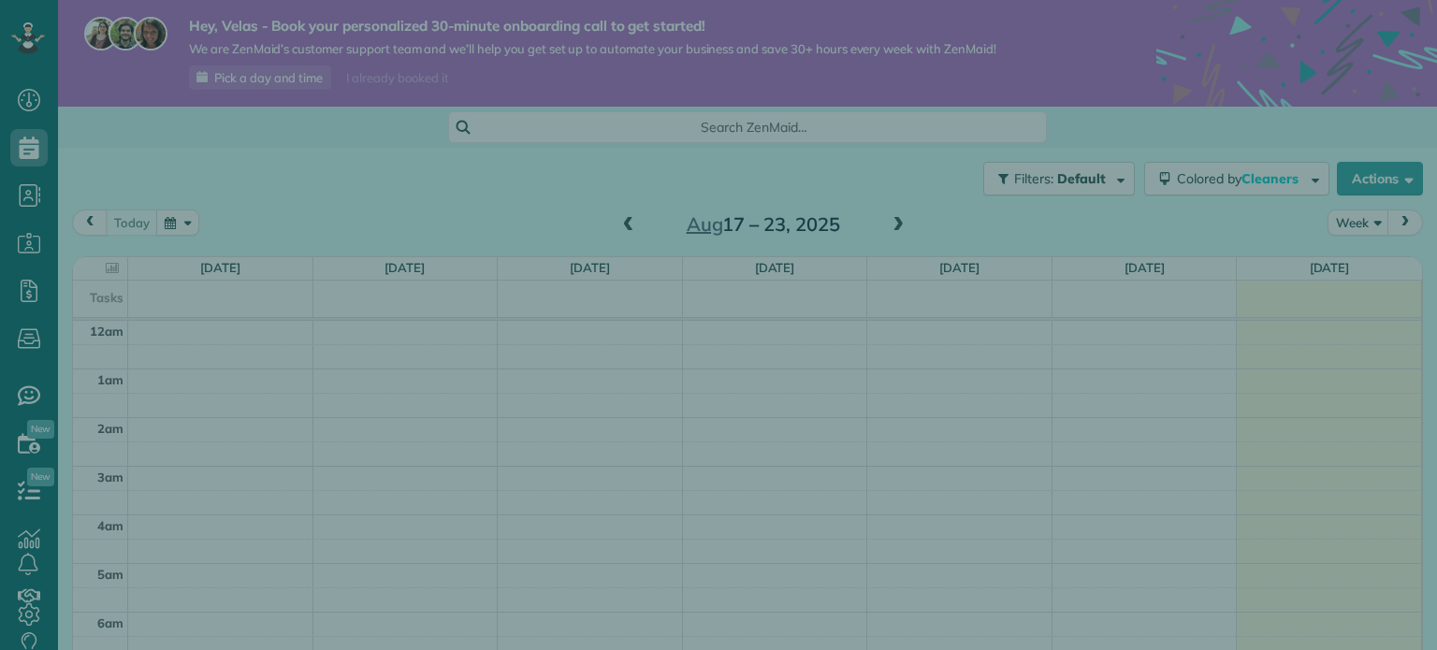
scroll to position [339, 0]
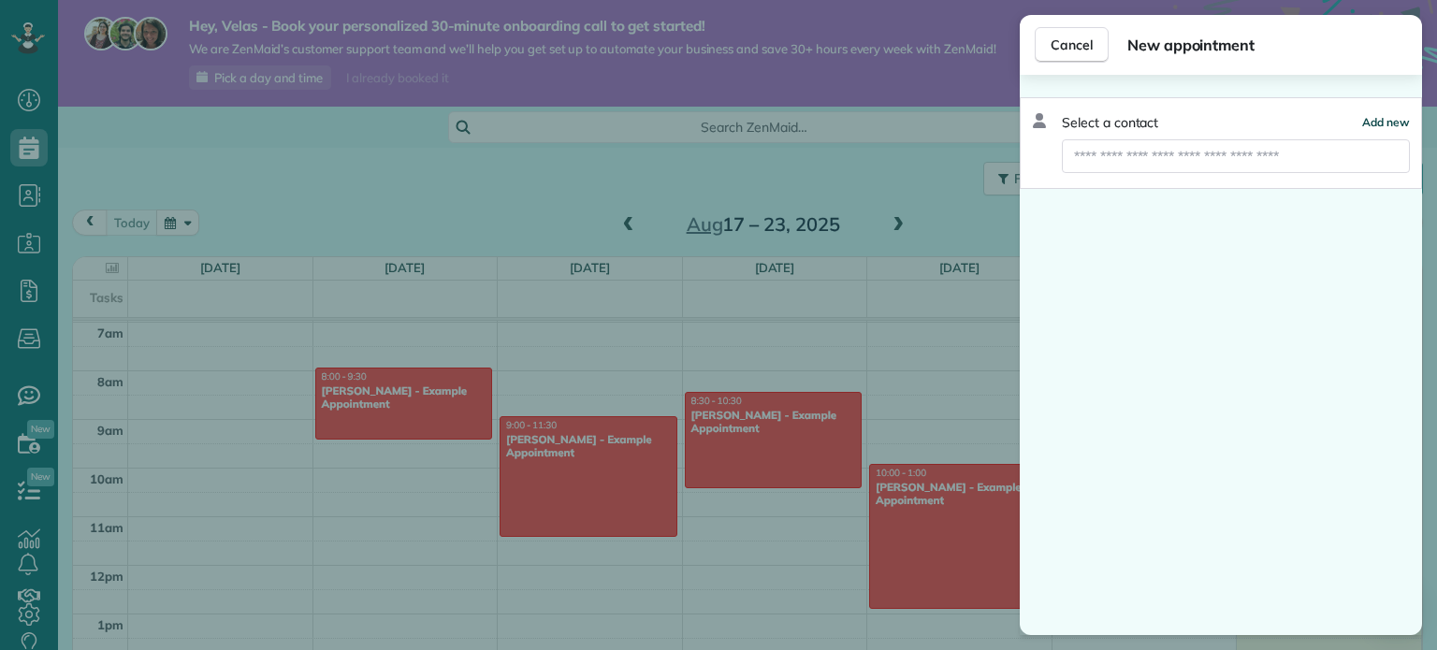
click at [1366, 116] on span "Add new" at bounding box center [1386, 122] width 48 height 14
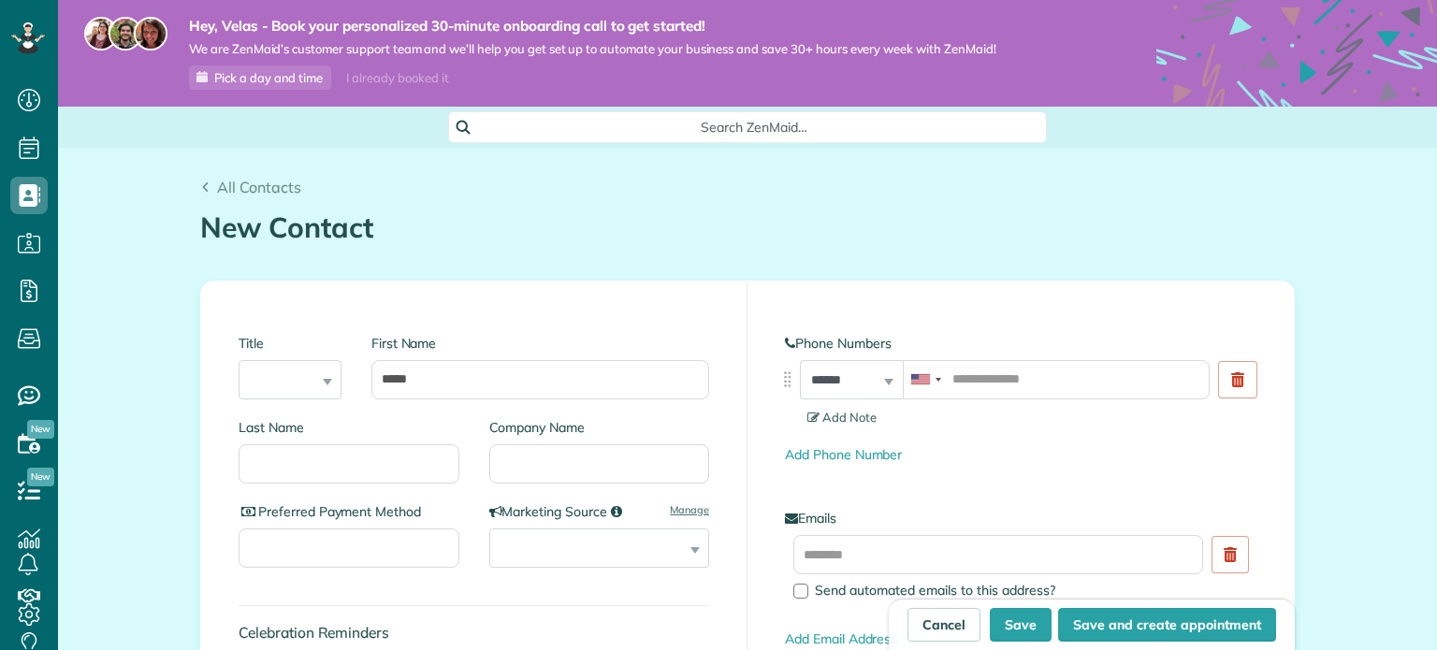
type input "*****"
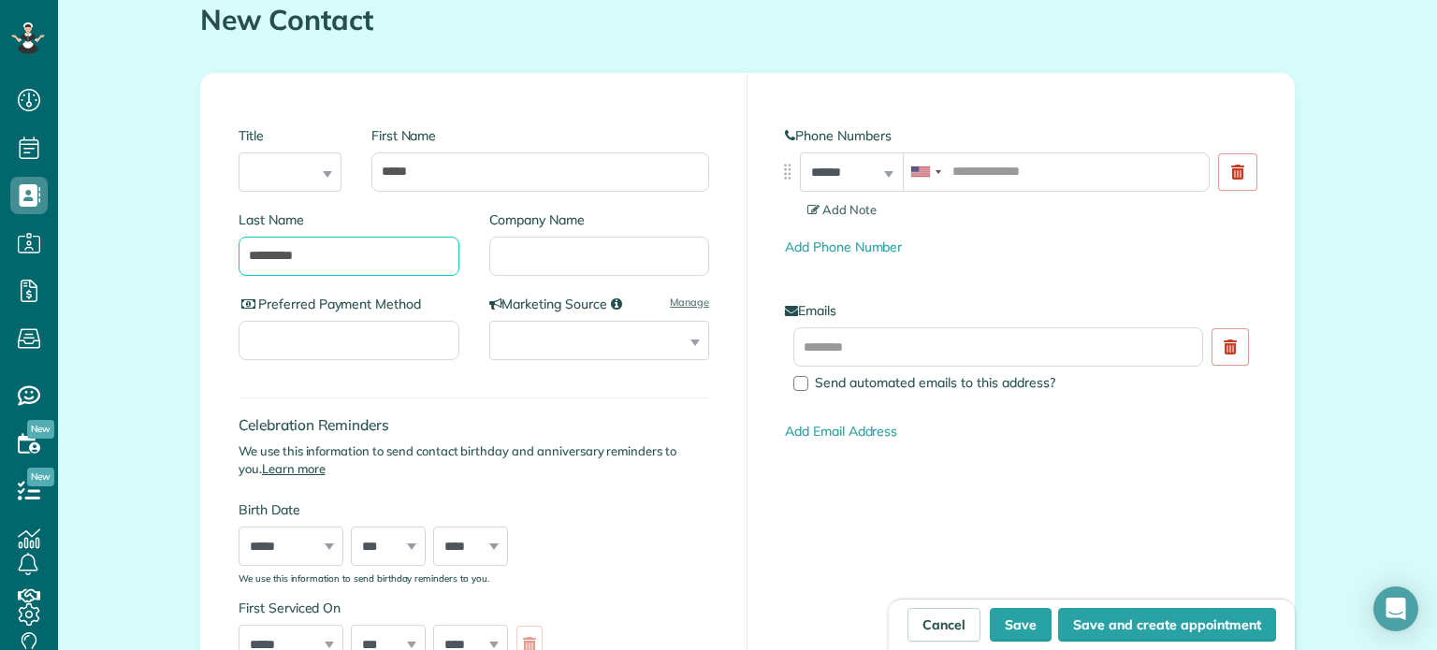
scroll to position [284, 0]
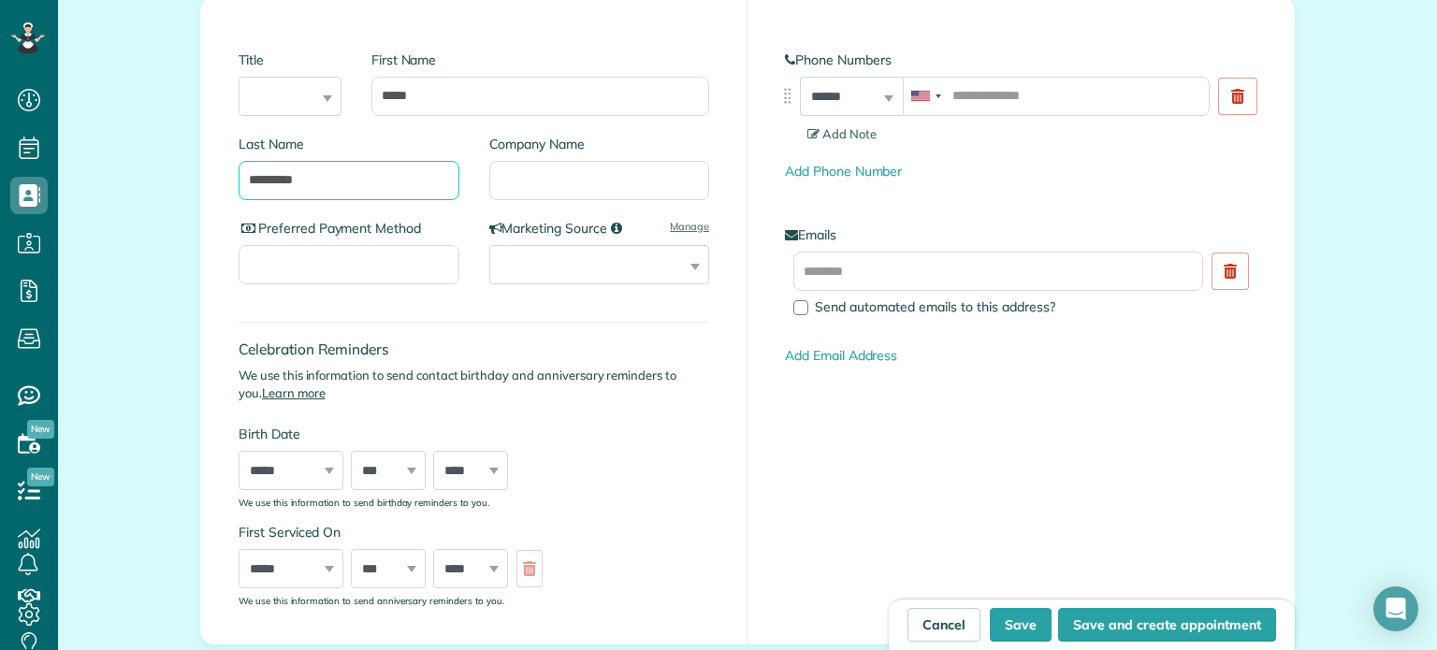
type input "********"
click at [337, 267] on input "Preferred Payment Method" at bounding box center [349, 264] width 221 height 39
click at [556, 335] on div "Celebration Reminders We use this information to send contact birthday and anni…" at bounding box center [474, 405] width 471 height 205
click at [583, 282] on select "**********" at bounding box center [599, 264] width 221 height 39
drag, startPoint x: 585, startPoint y: 276, endPoint x: 734, endPoint y: 227, distance: 156.5
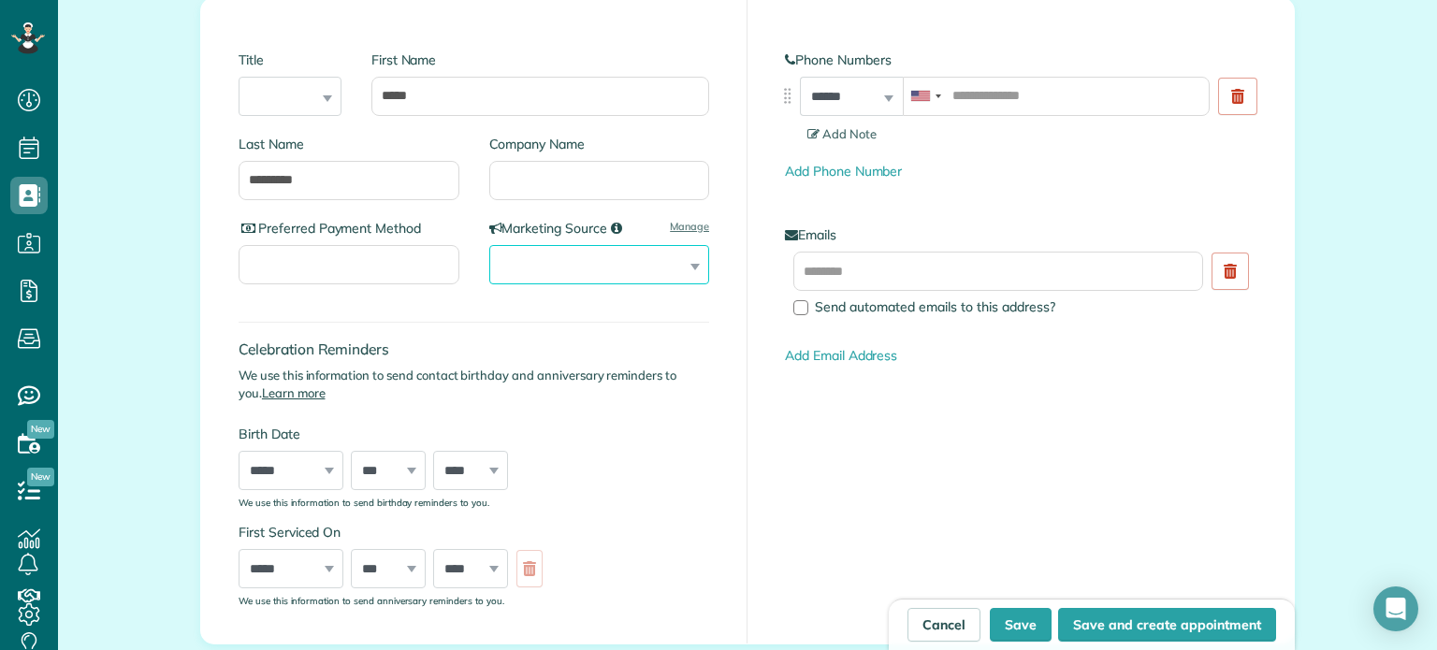
click at [585, 276] on select "**********" at bounding box center [599, 264] width 221 height 39
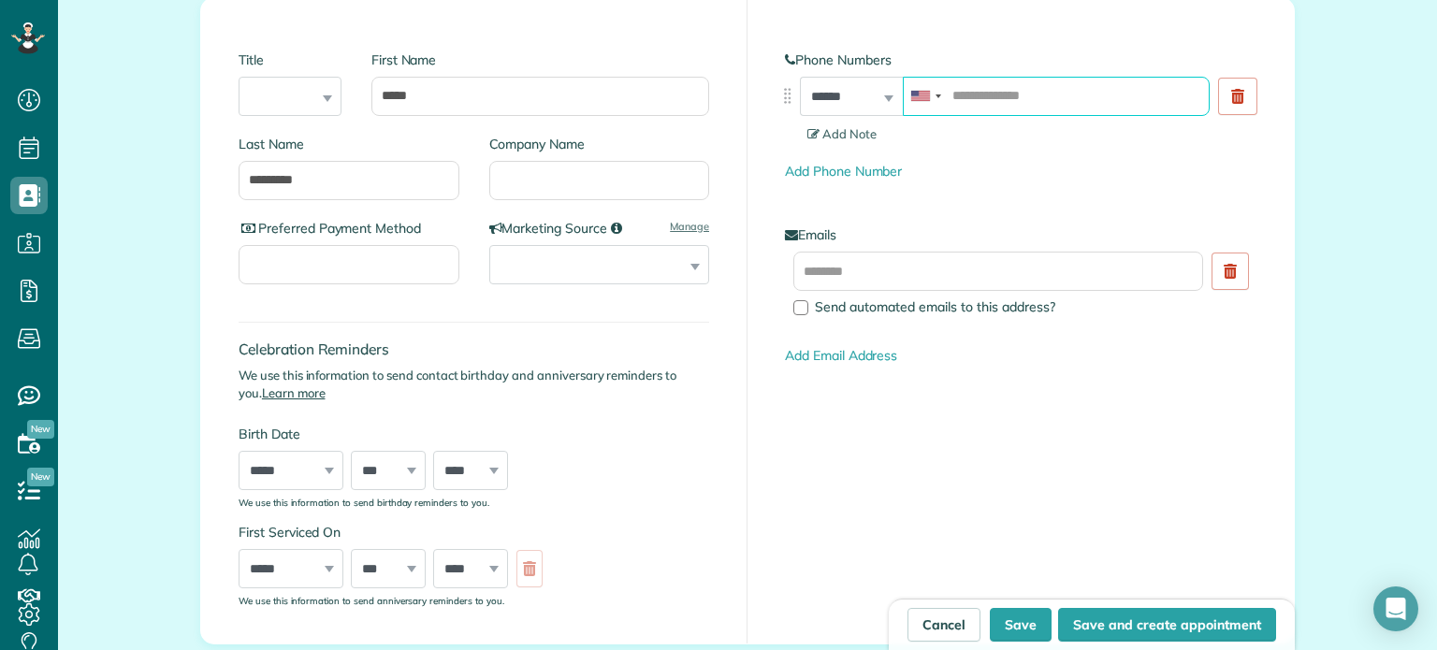
click at [952, 102] on input "tel" at bounding box center [1056, 96] width 307 height 39
type input "**********"
click at [1054, 298] on span "Send automated emails to this address?" at bounding box center [935, 306] width 240 height 17
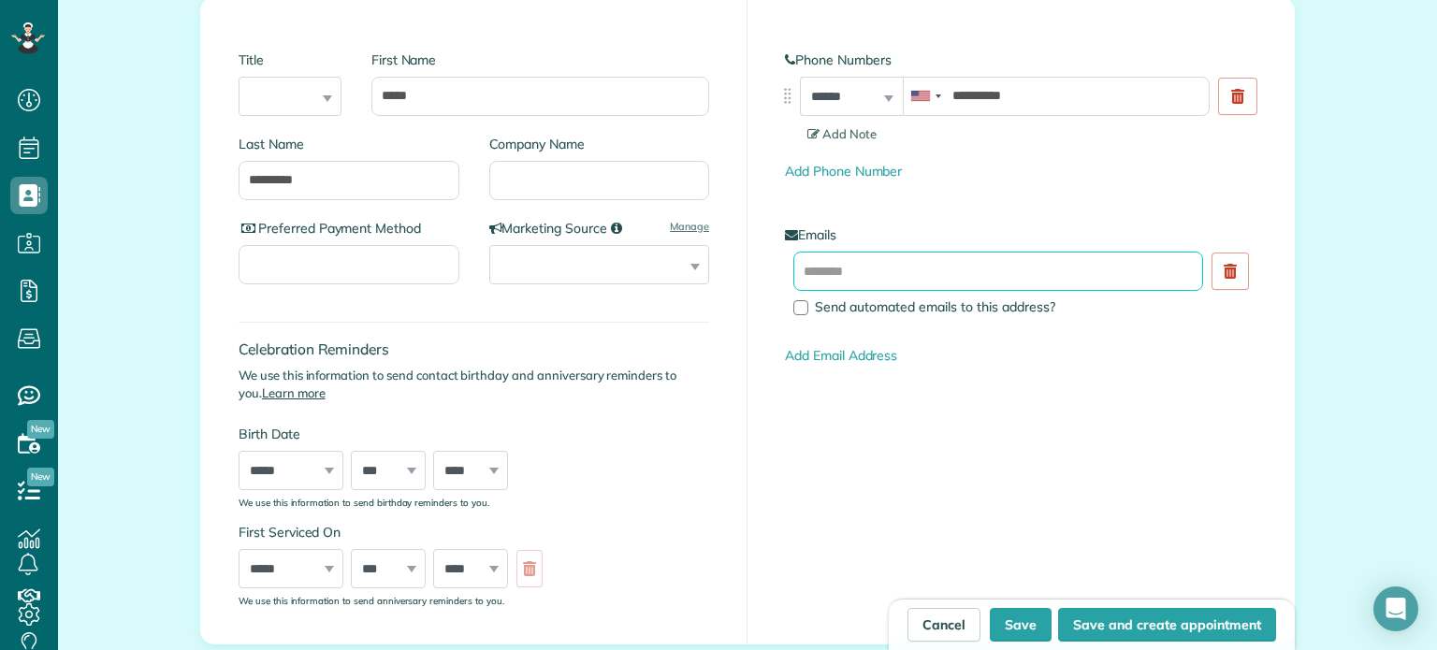
click at [1043, 273] on input "text" at bounding box center [998, 271] width 410 height 39
click at [1023, 309] on span "Send automated emails to this address?" at bounding box center [935, 306] width 240 height 17
click at [1011, 274] on input "text" at bounding box center [998, 271] width 410 height 39
type input "**********"
click at [1034, 457] on div "**********" at bounding box center [1021, 321] width 546 height 646
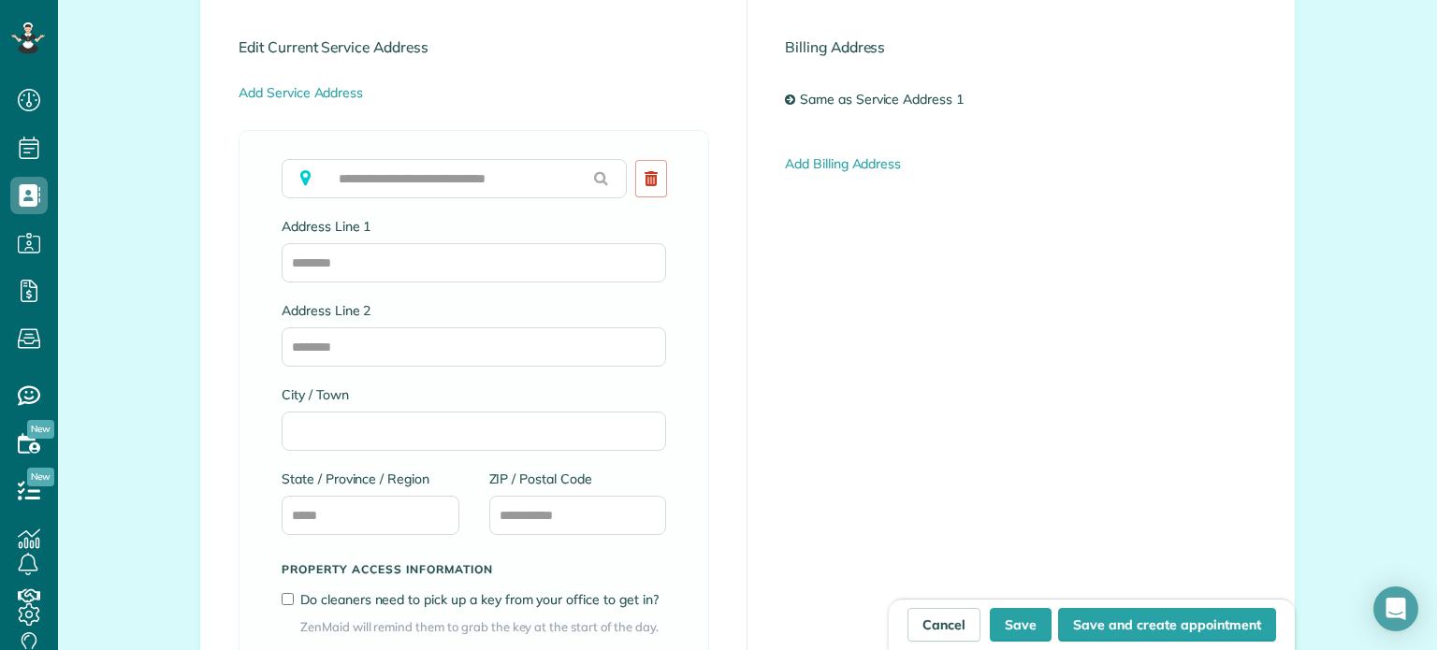
scroll to position [1013, 0]
click at [349, 262] on input "Address Line 1" at bounding box center [474, 263] width 385 height 39
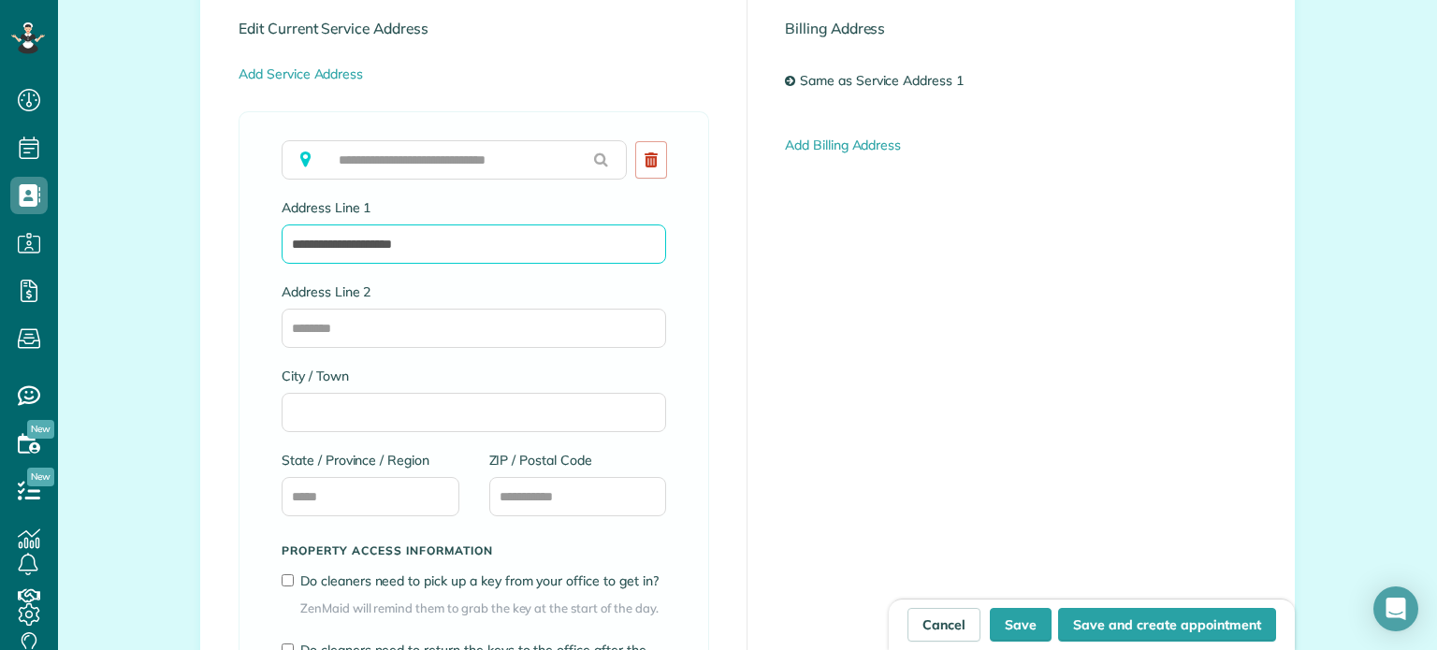
type input "**********"
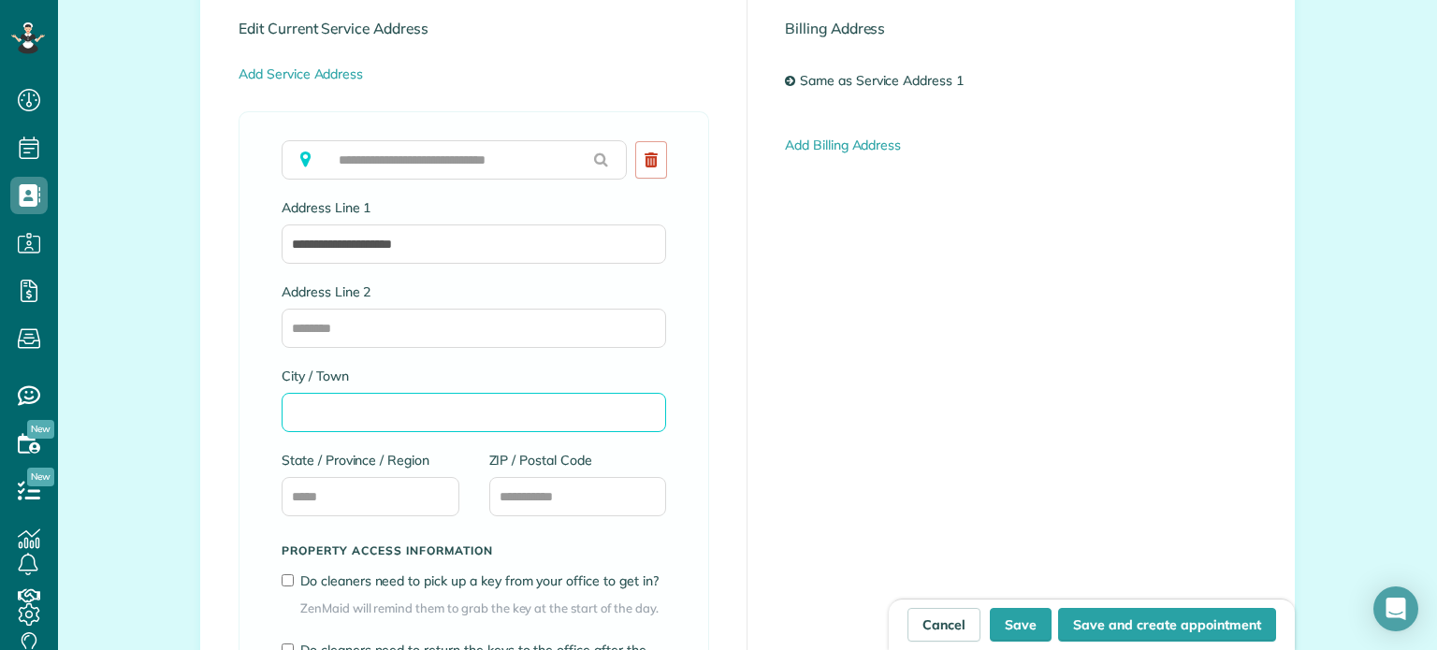
click at [402, 427] on input "City / Town" at bounding box center [474, 412] width 385 height 39
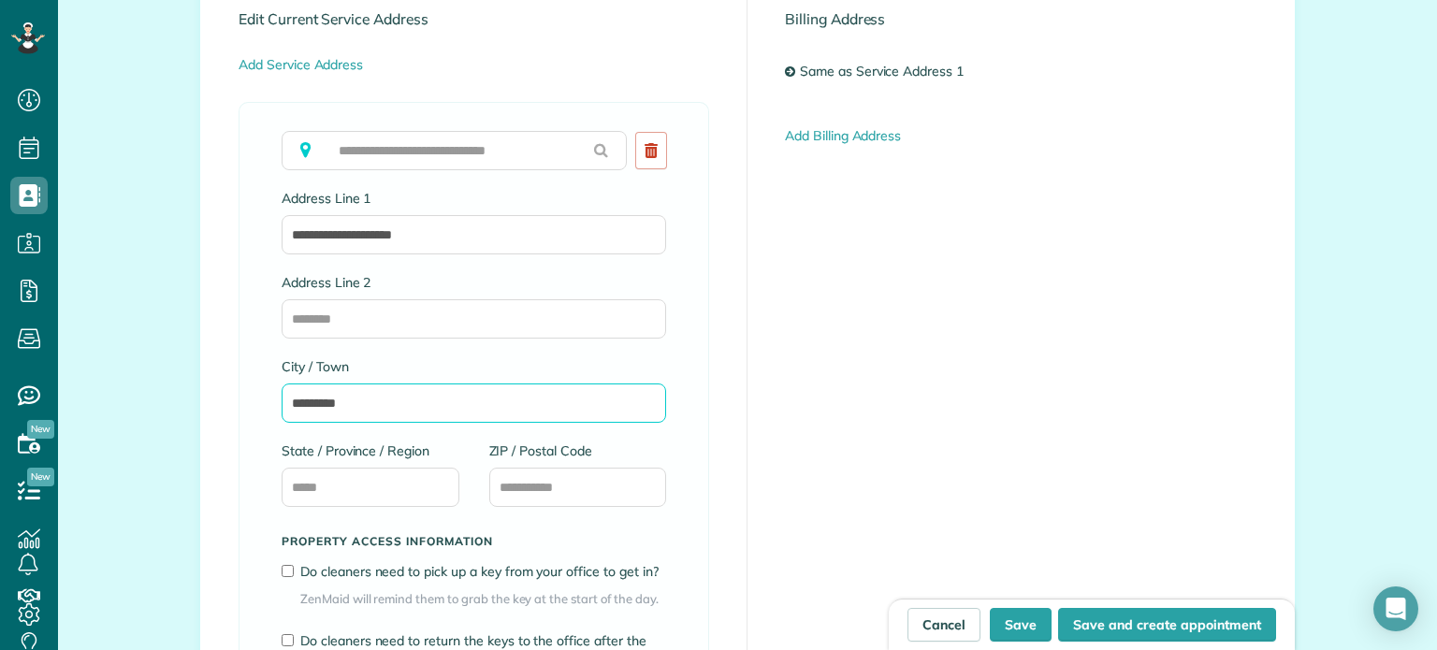
type input "*********"
type input "**"
type input "*****"
click at [805, 455] on div "**********" at bounding box center [747, 419] width 1093 height 910
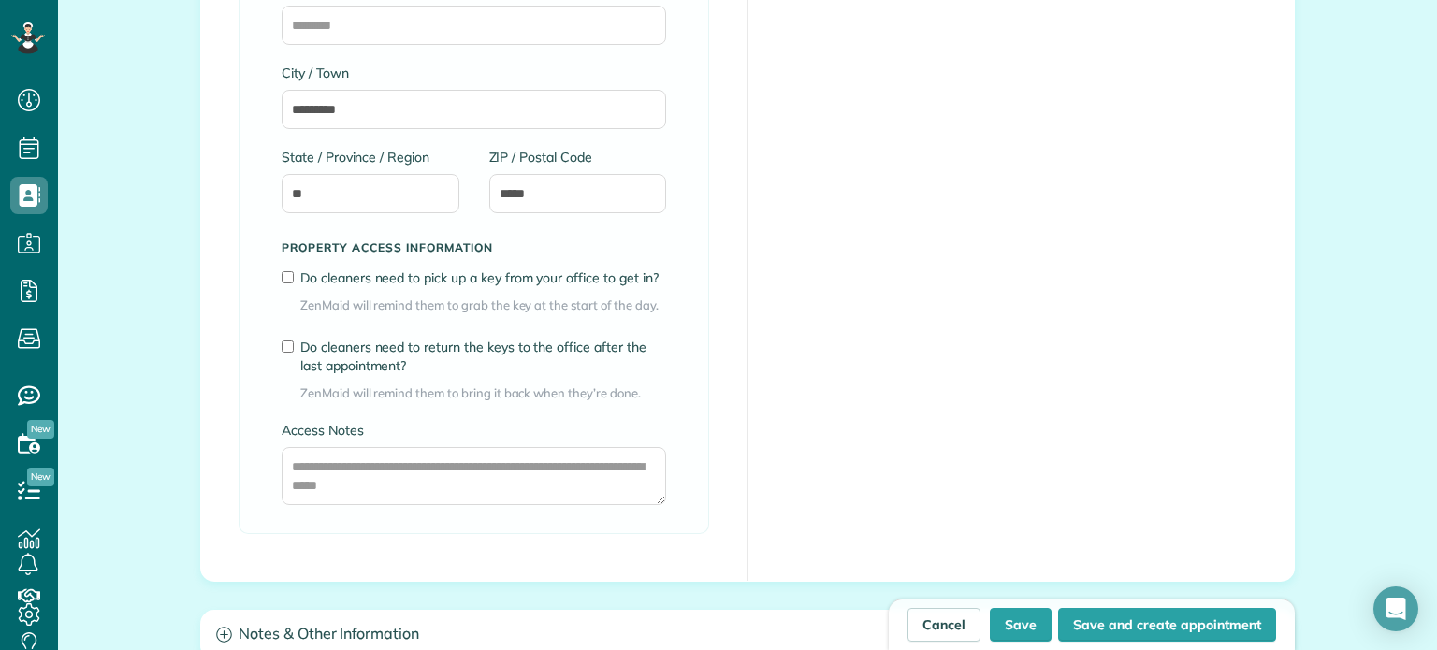
scroll to position [1366, 0]
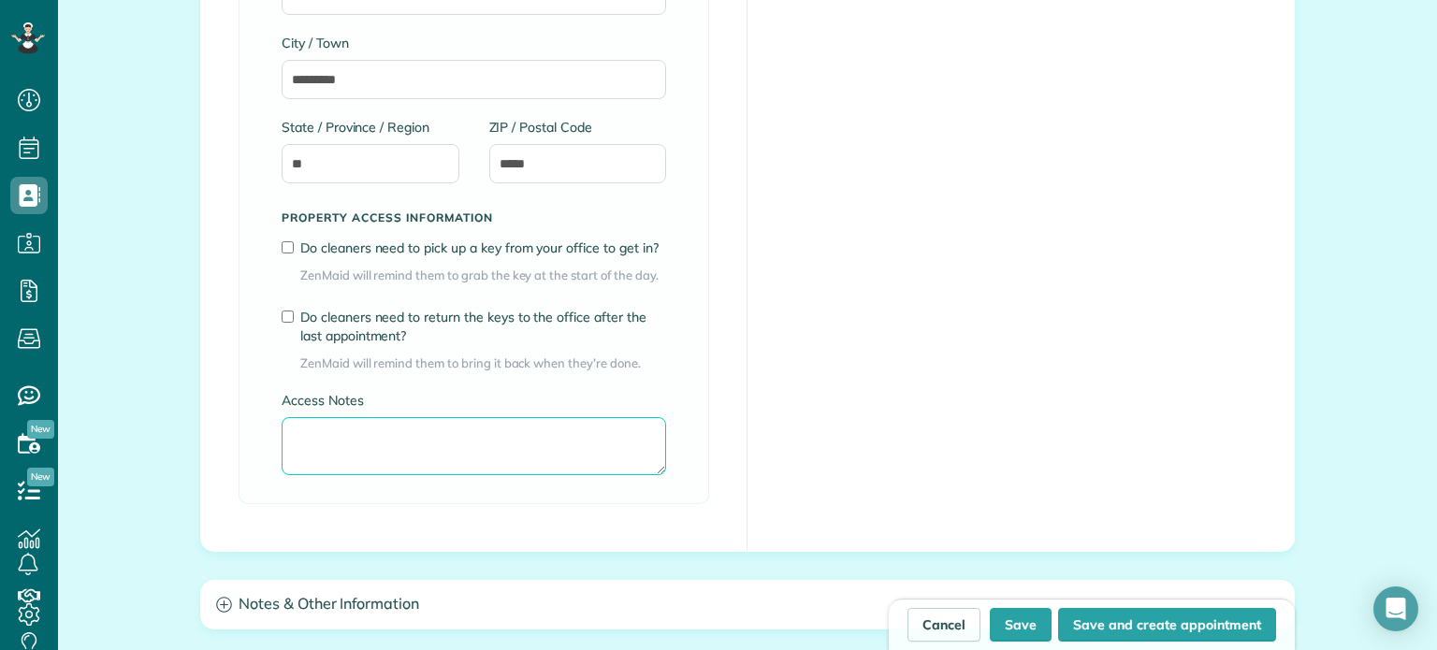
click at [431, 458] on textarea "Access Notes" at bounding box center [474, 446] width 385 height 58
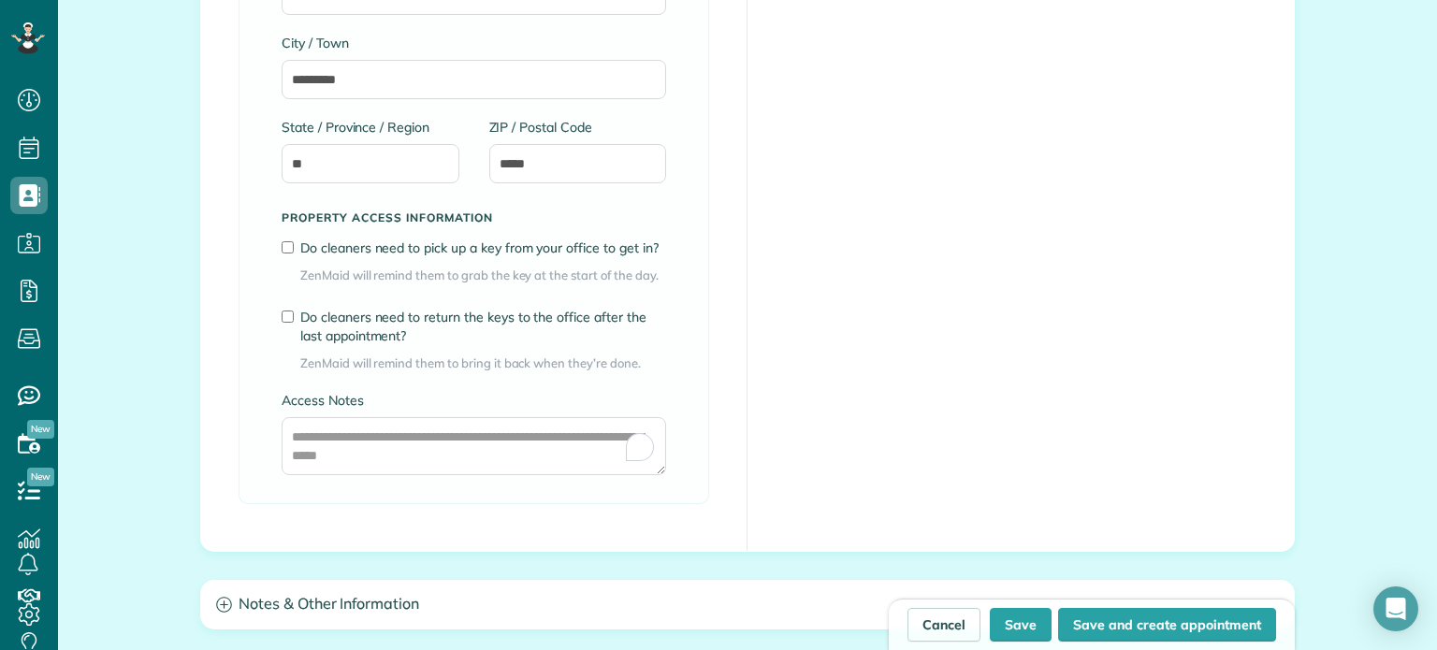
click at [725, 391] on div "**********" at bounding box center [474, 96] width 546 height 910
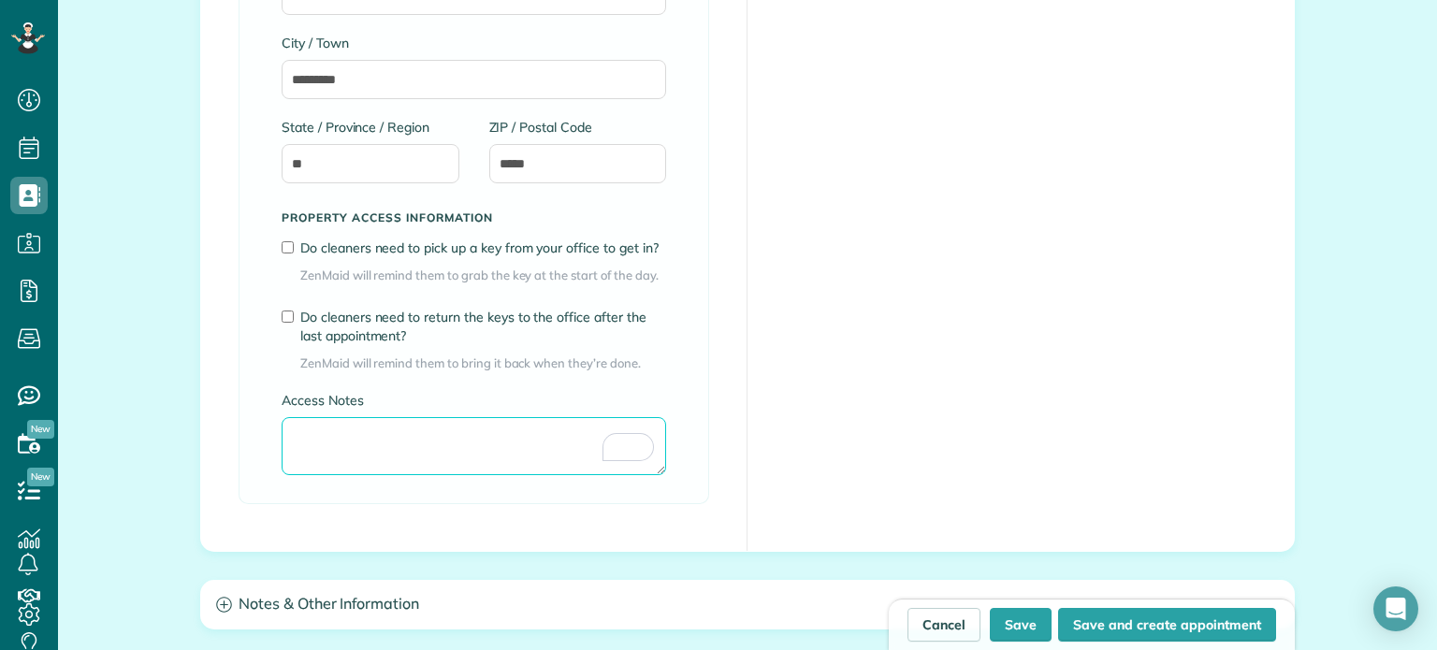
click at [353, 450] on textarea "Access Notes" at bounding box center [474, 446] width 385 height 58
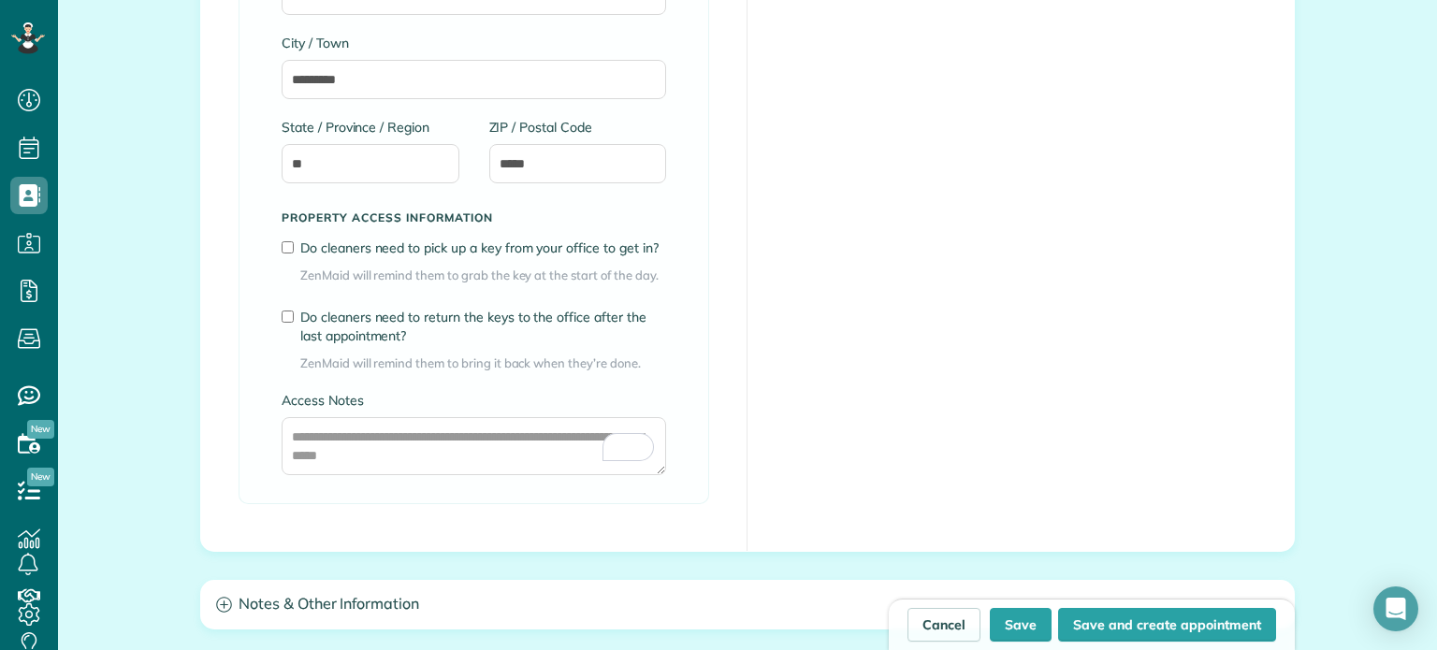
click at [736, 400] on div "**********" at bounding box center [474, 96] width 546 height 910
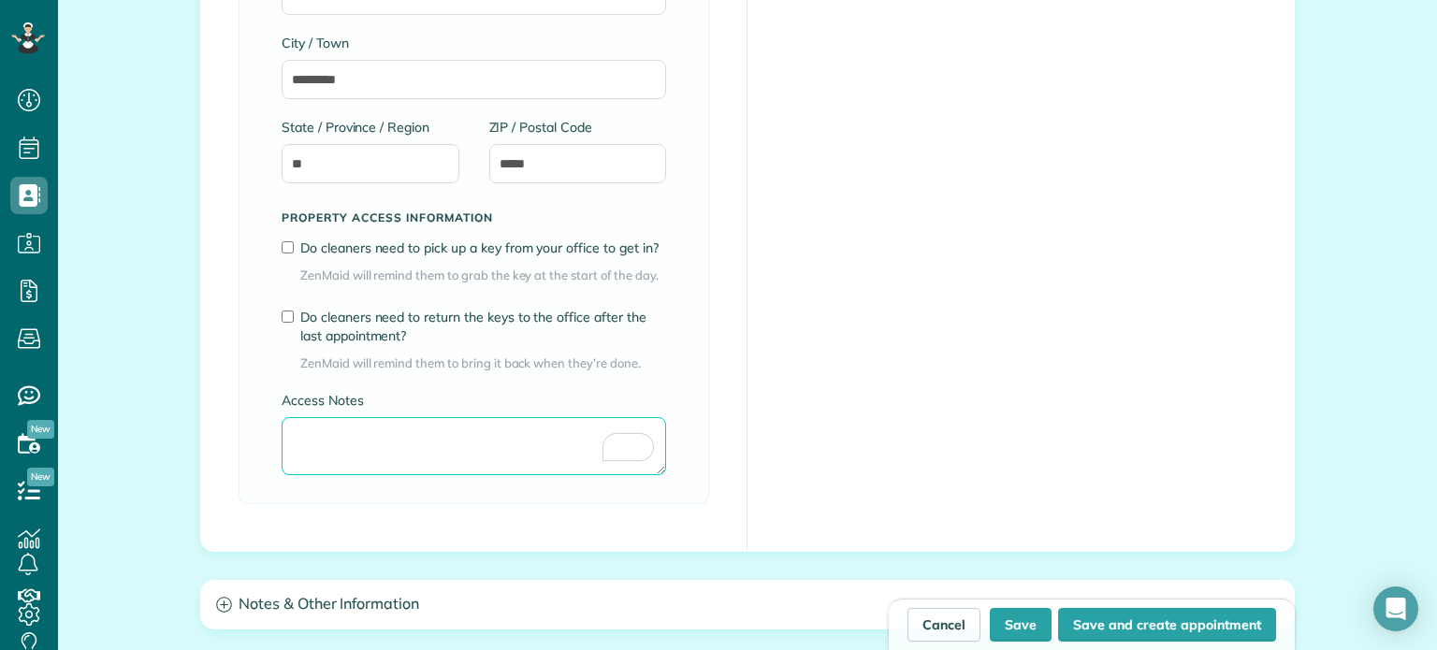
click at [516, 473] on div "Access Notes" at bounding box center [474, 433] width 385 height 84
click at [453, 451] on textarea "Access Notes" at bounding box center [474, 446] width 385 height 58
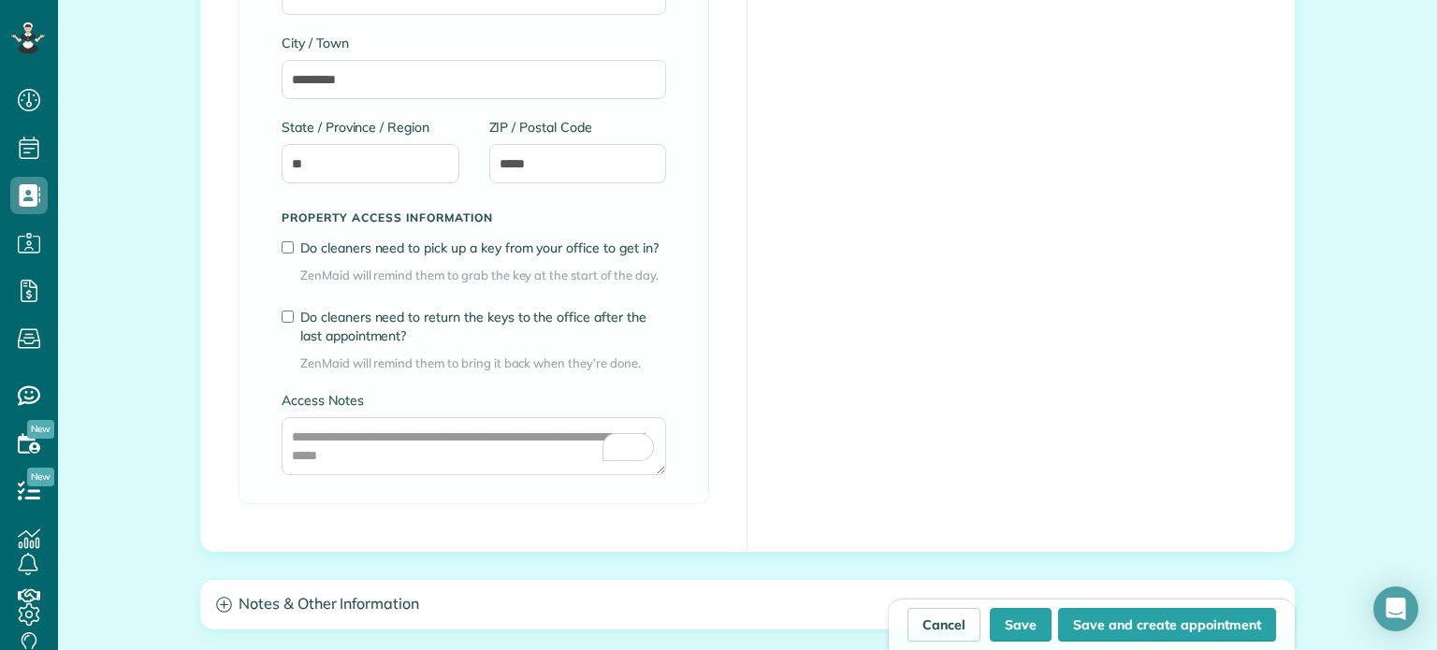
click at [277, 440] on div "**********" at bounding box center [474, 140] width 471 height 725
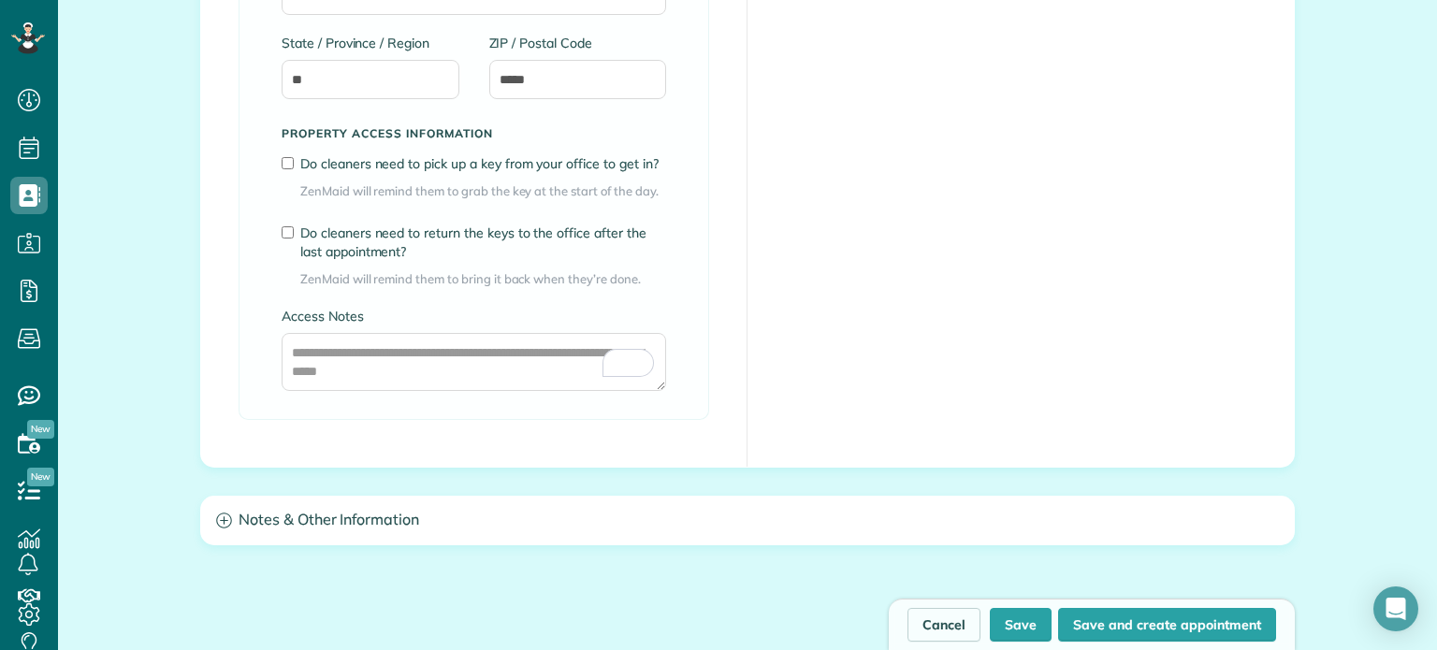
scroll to position [1359, 0]
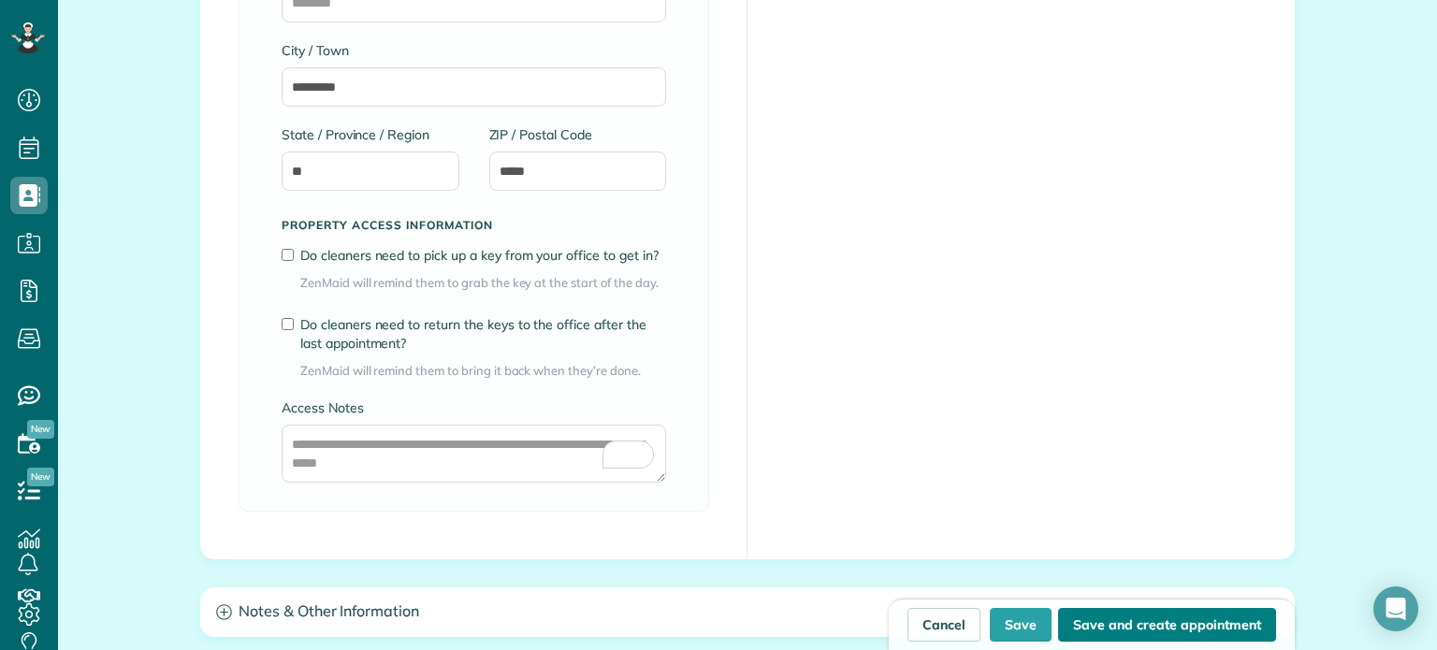
click at [1182, 619] on button "Save and create appointment" at bounding box center [1167, 625] width 218 height 34
type input "**********"
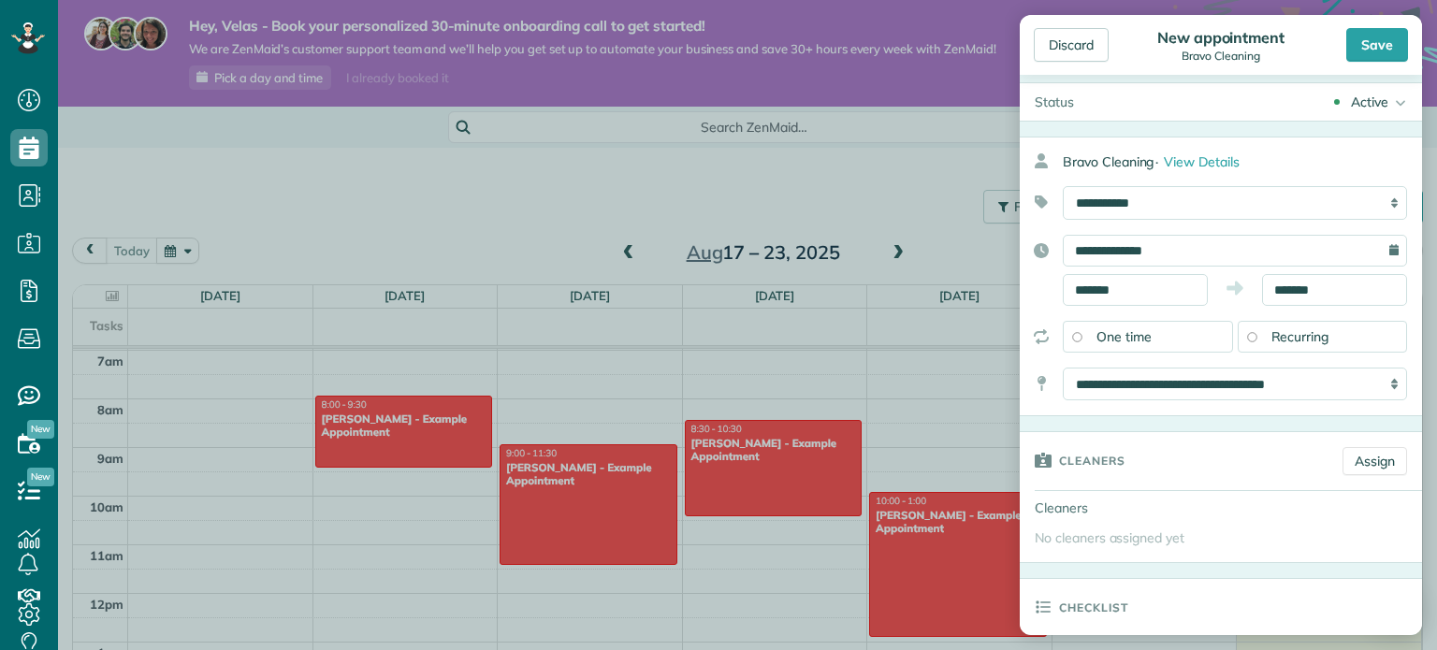
scroll to position [29, 0]
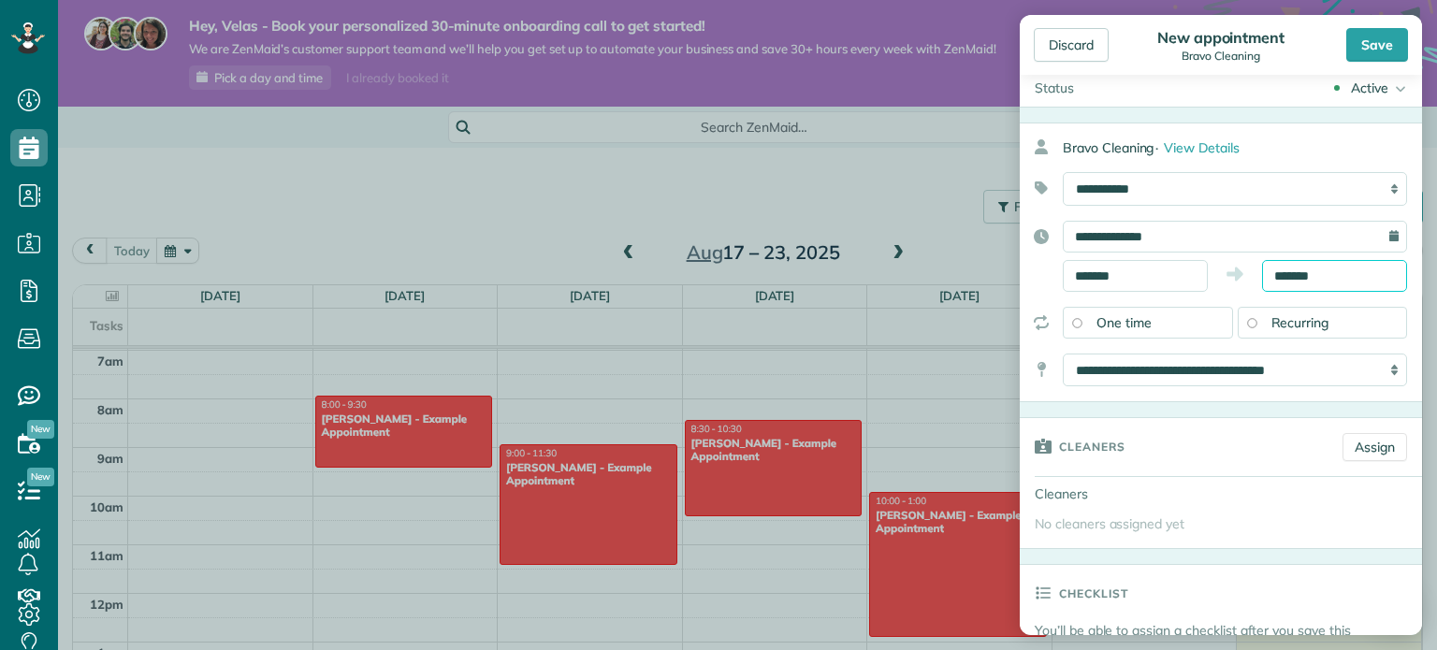
click at [1277, 277] on input "*******" at bounding box center [1334, 276] width 145 height 32
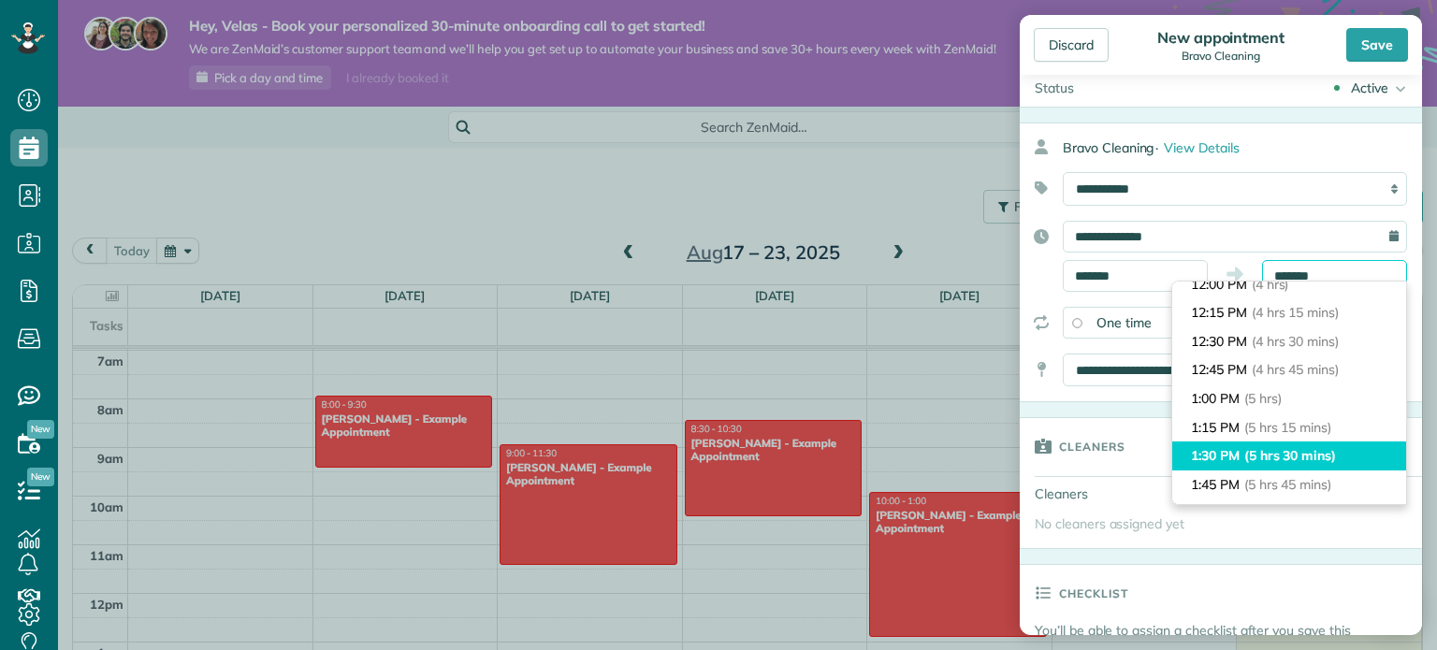
scroll to position [483, 0]
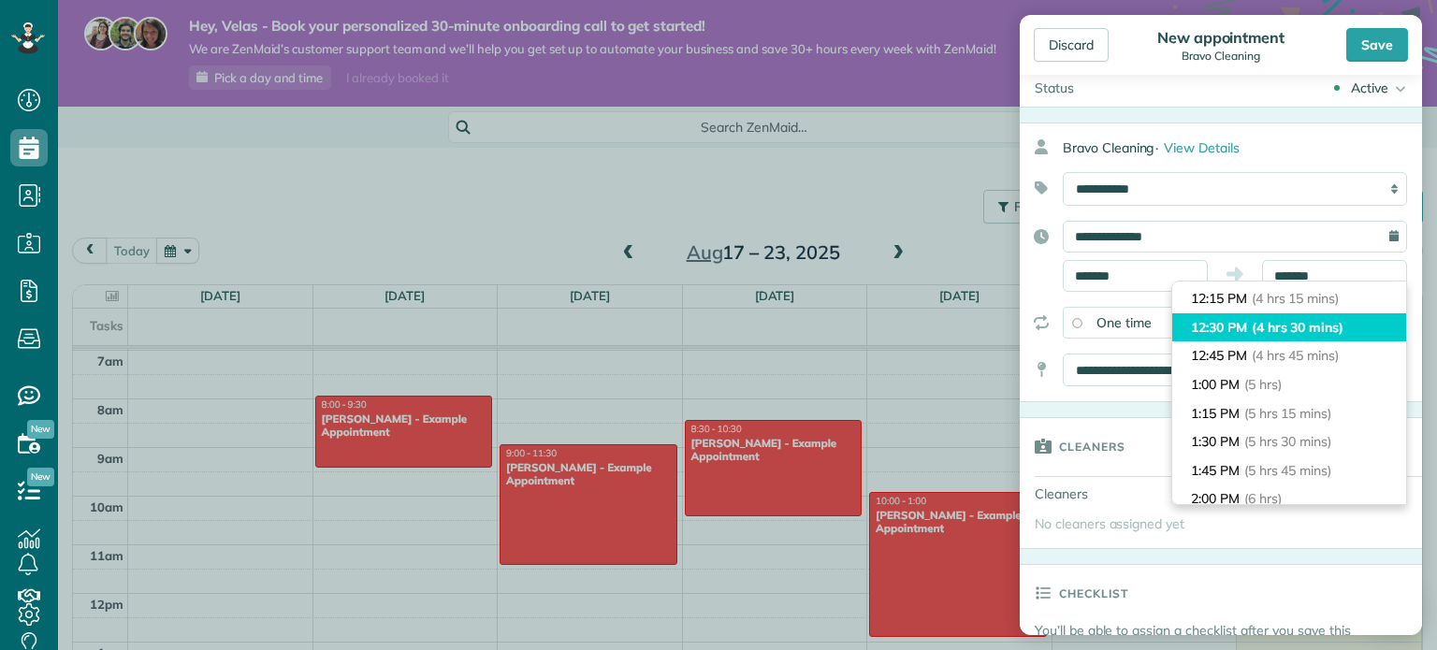
type input "********"
click at [1258, 333] on span "(4 hrs 30 mins)" at bounding box center [1298, 327] width 92 height 17
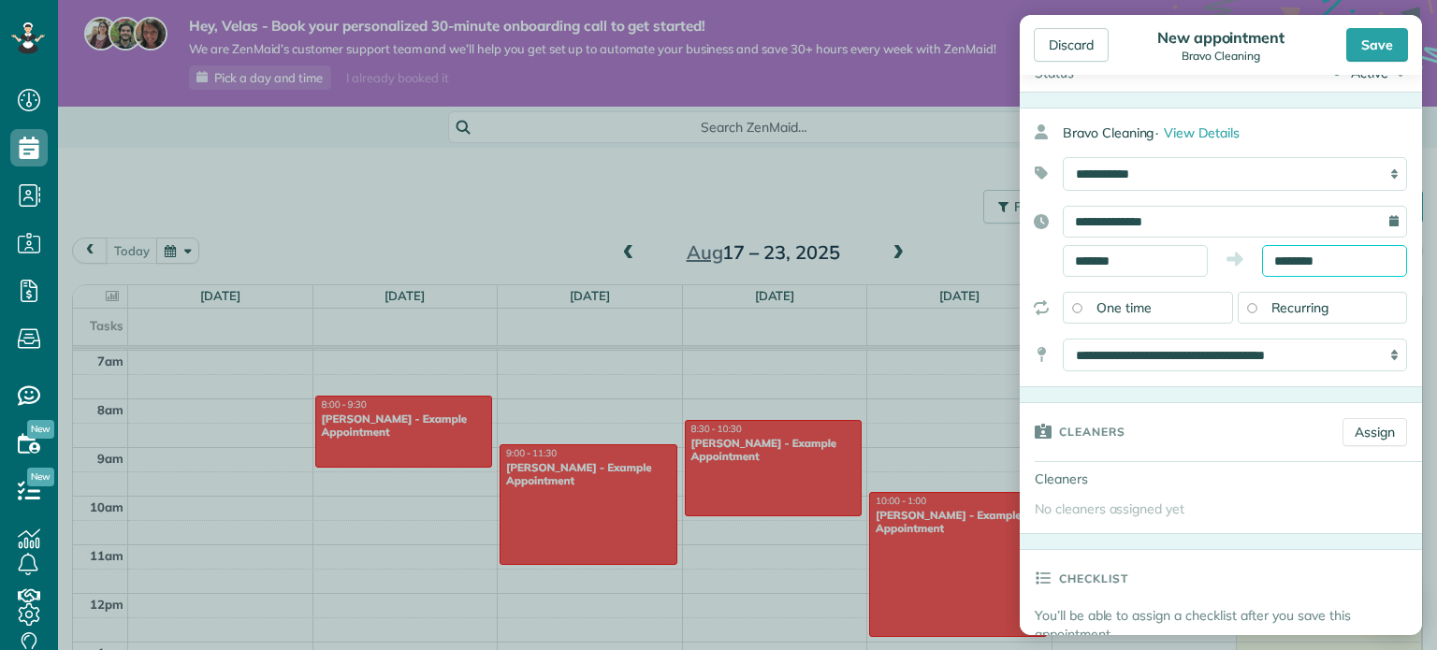
scroll to position [109, 0]
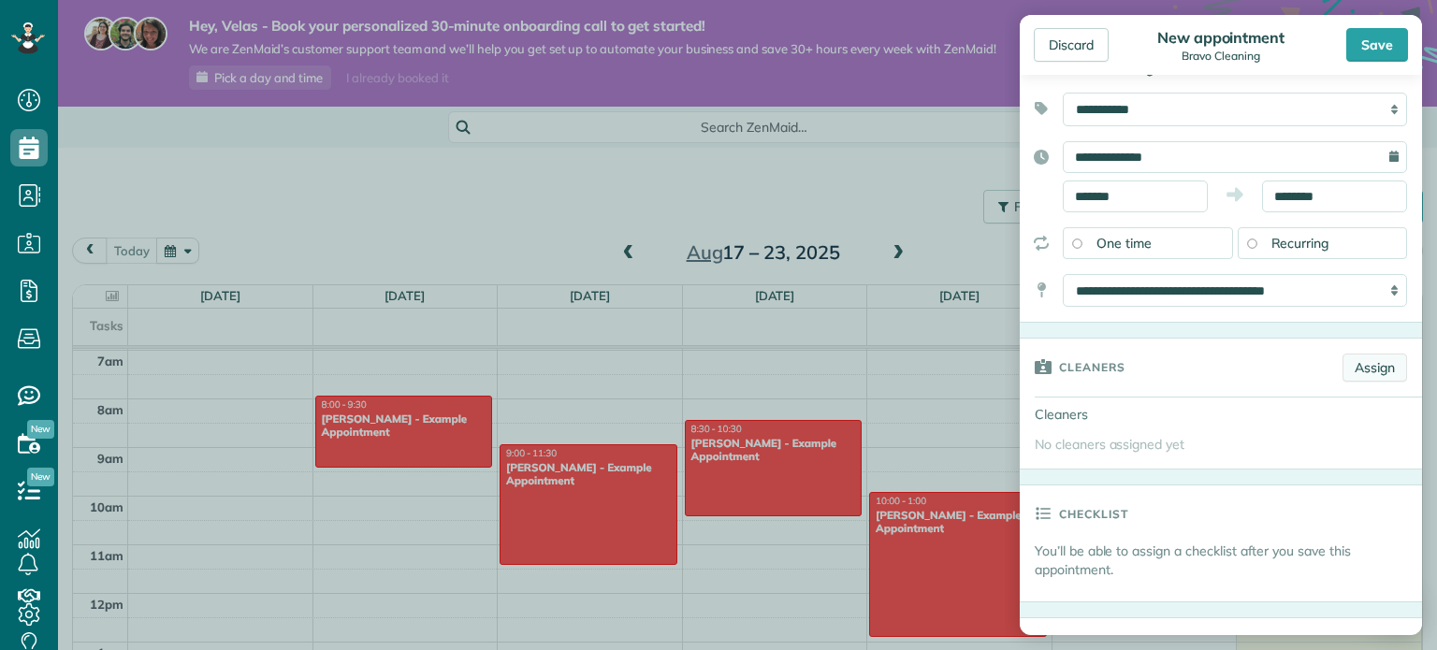
click at [1358, 354] on link "Assign" at bounding box center [1375, 368] width 65 height 28
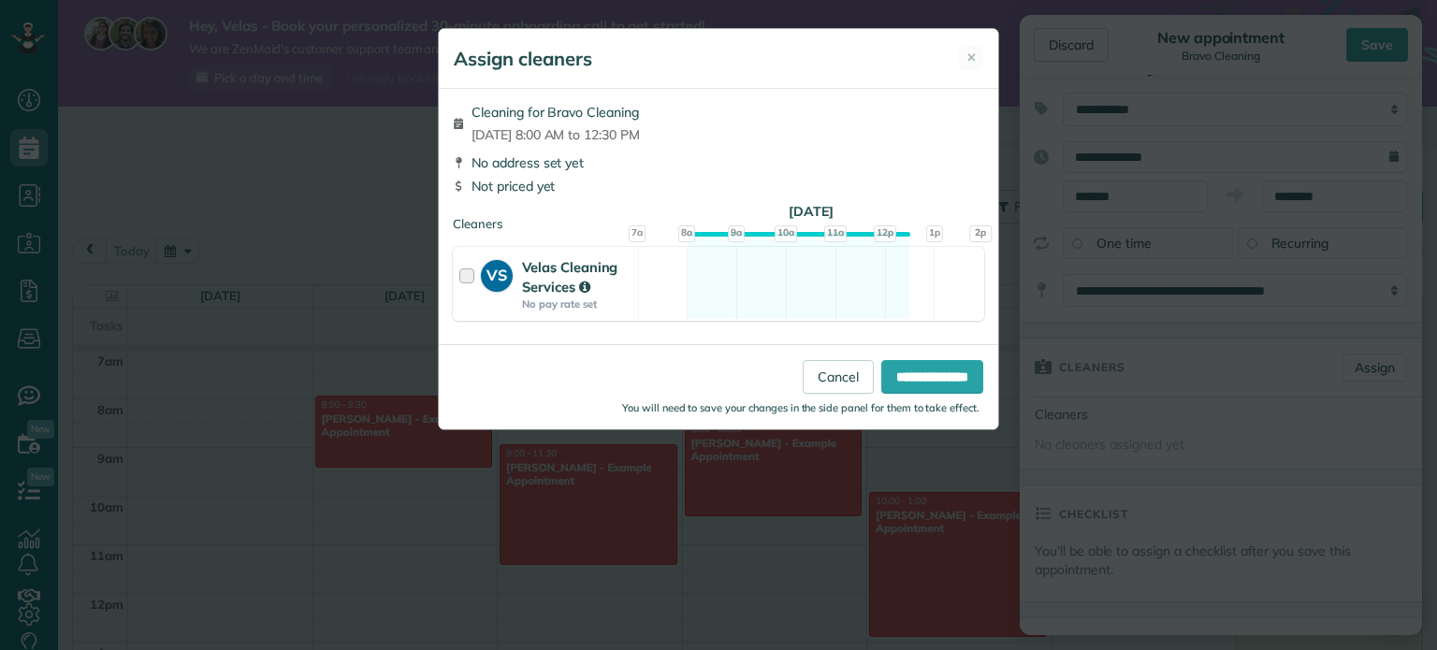
click at [546, 284] on strong "Velas Cleaning Services" at bounding box center [569, 276] width 95 height 37
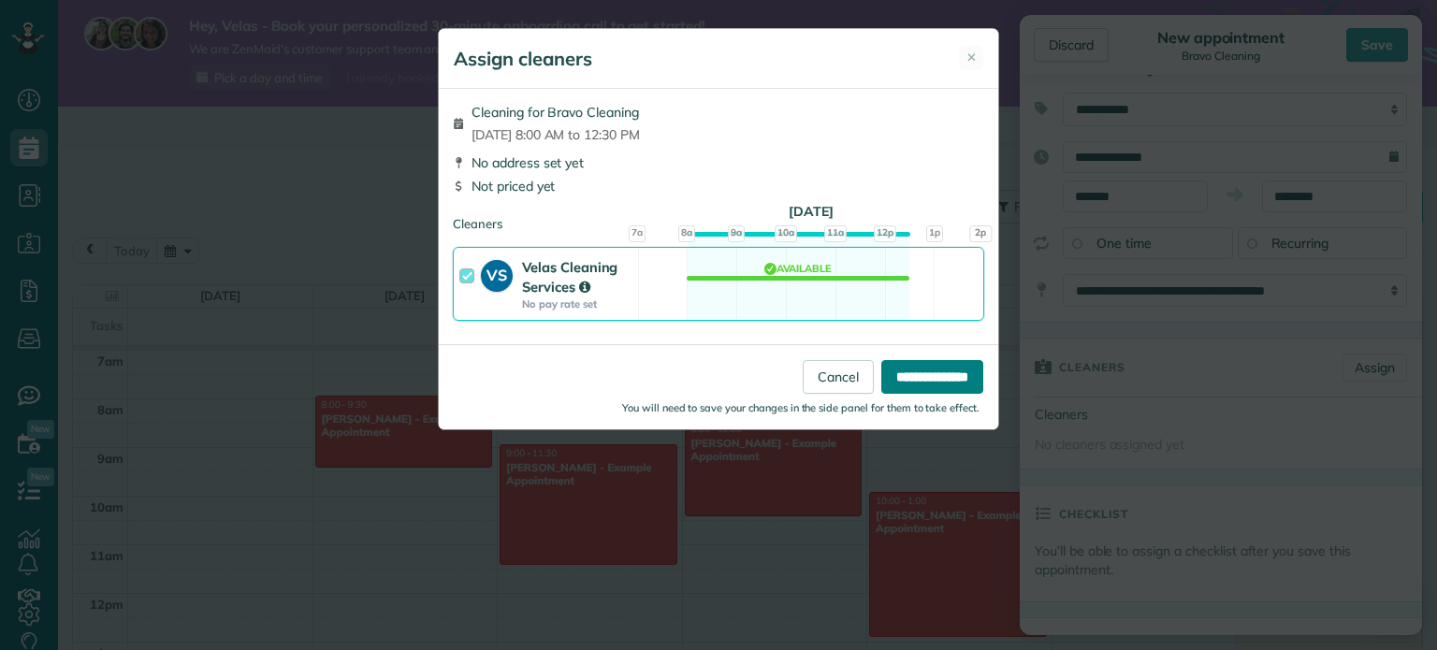
click at [923, 377] on input "**********" at bounding box center [932, 377] width 102 height 34
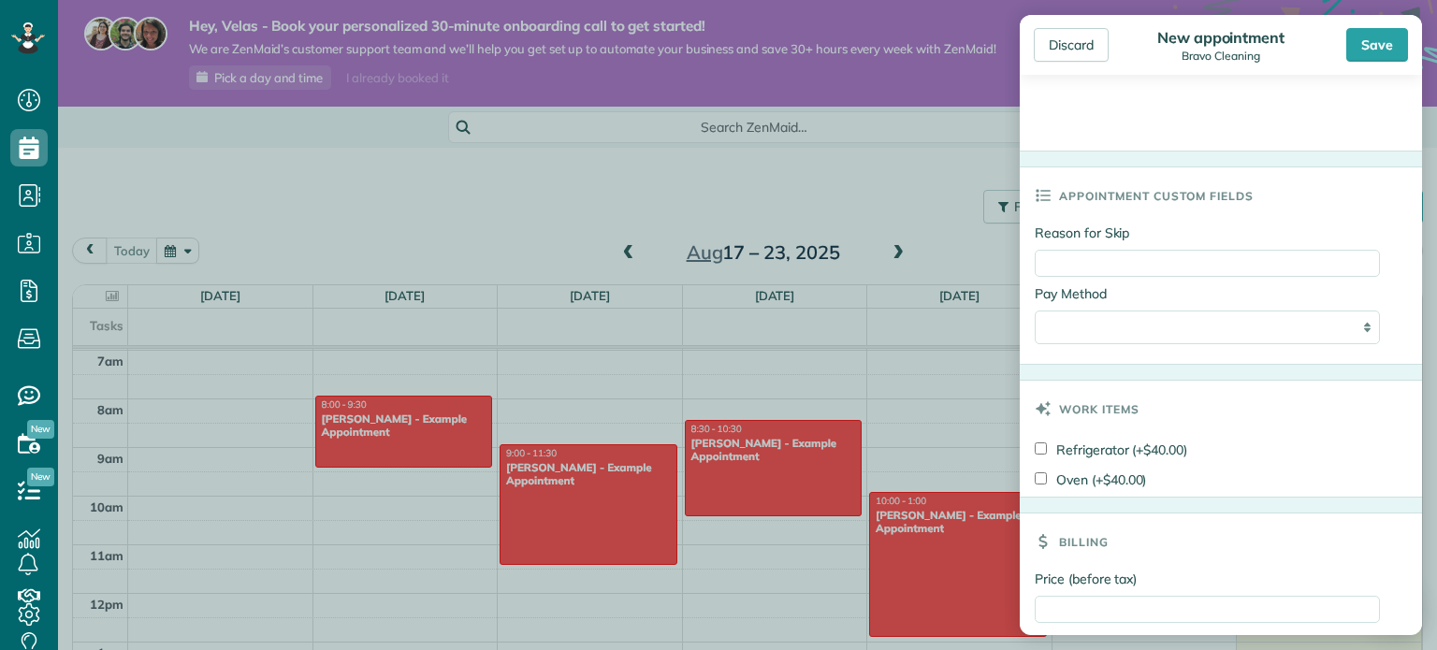
scroll to position [885, 0]
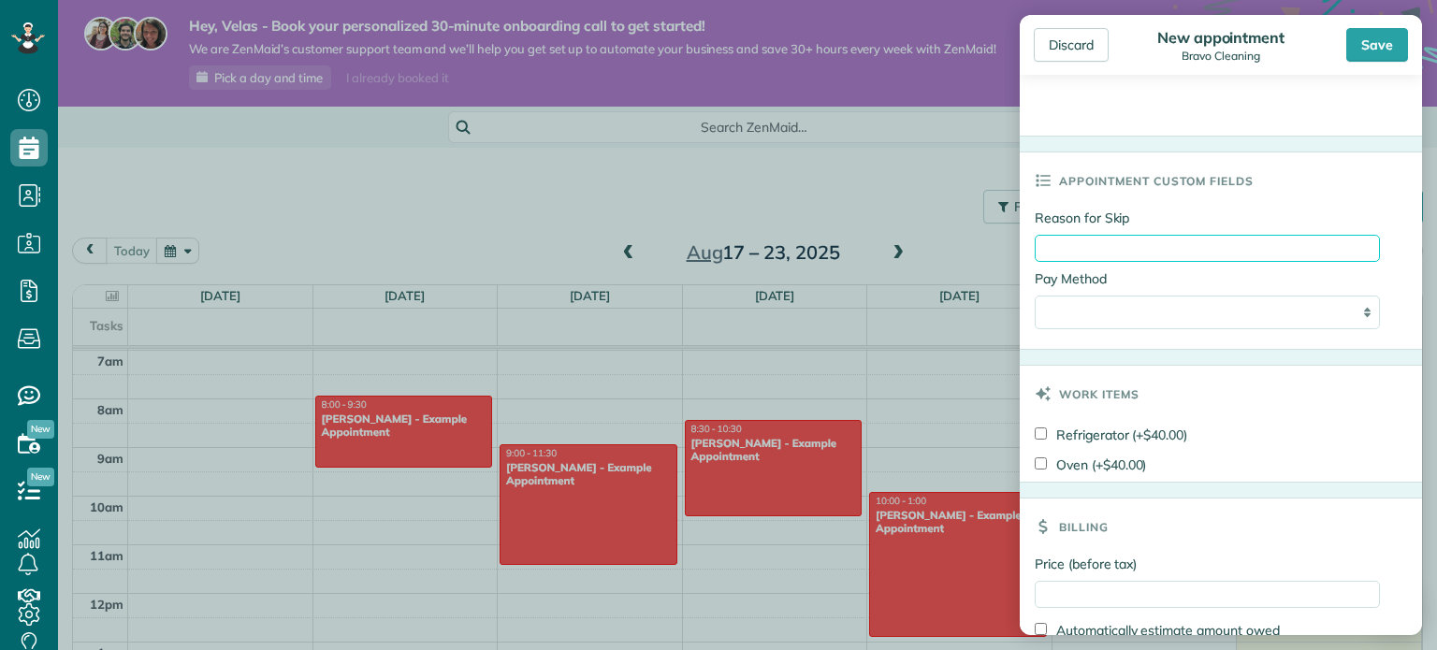
click at [1135, 247] on input "Reason for Skip" at bounding box center [1207, 248] width 345 height 27
click at [1135, 195] on h3 "Appointment custom fields" at bounding box center [1156, 181] width 195 height 56
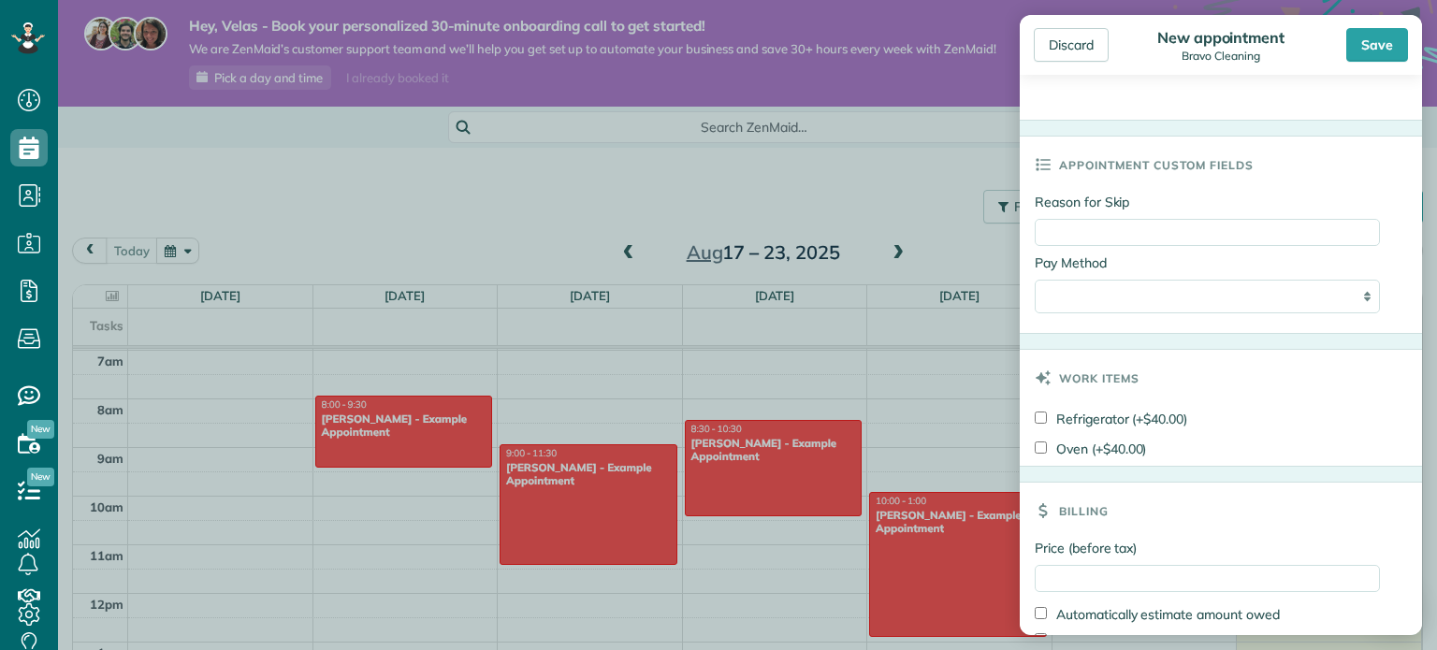
scroll to position [915, 0]
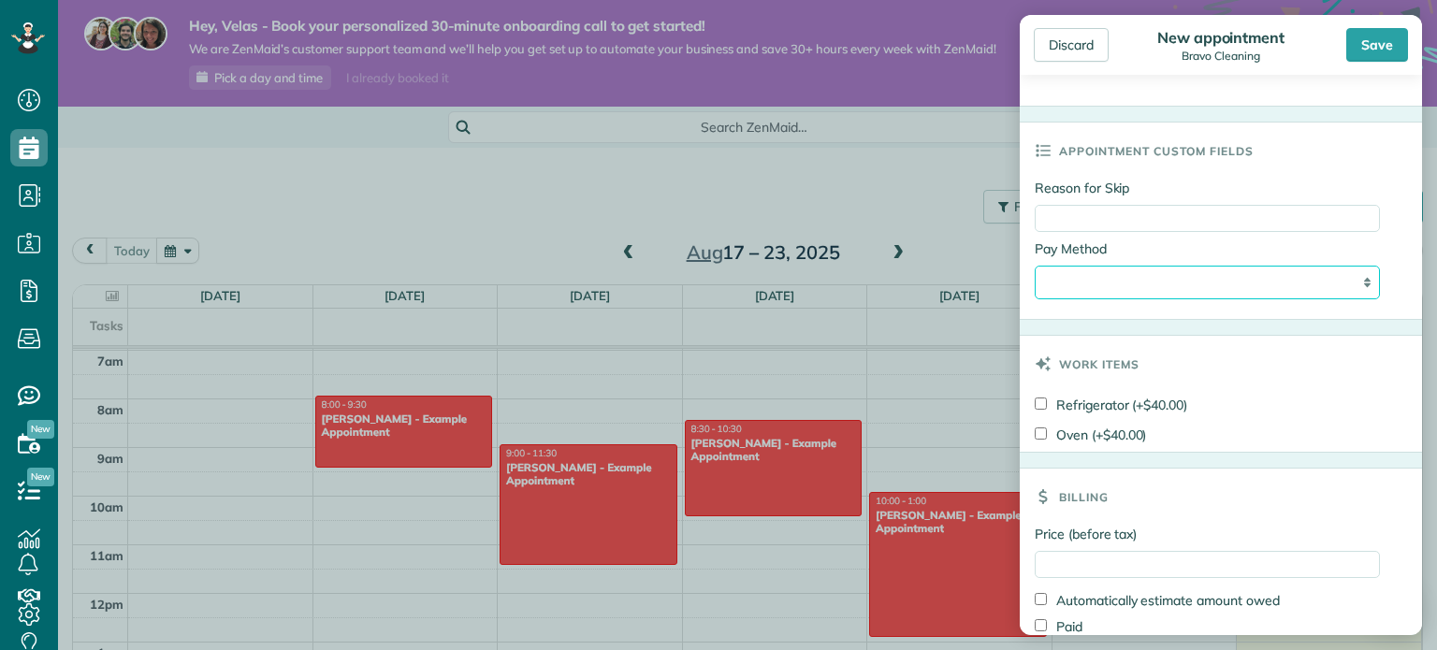
click at [1153, 284] on select "**********" at bounding box center [1207, 283] width 345 height 34
click at [1153, 285] on select "**********" at bounding box center [1207, 283] width 345 height 34
select select "**********"
click at [1035, 266] on select "**********" at bounding box center [1207, 283] width 345 height 34
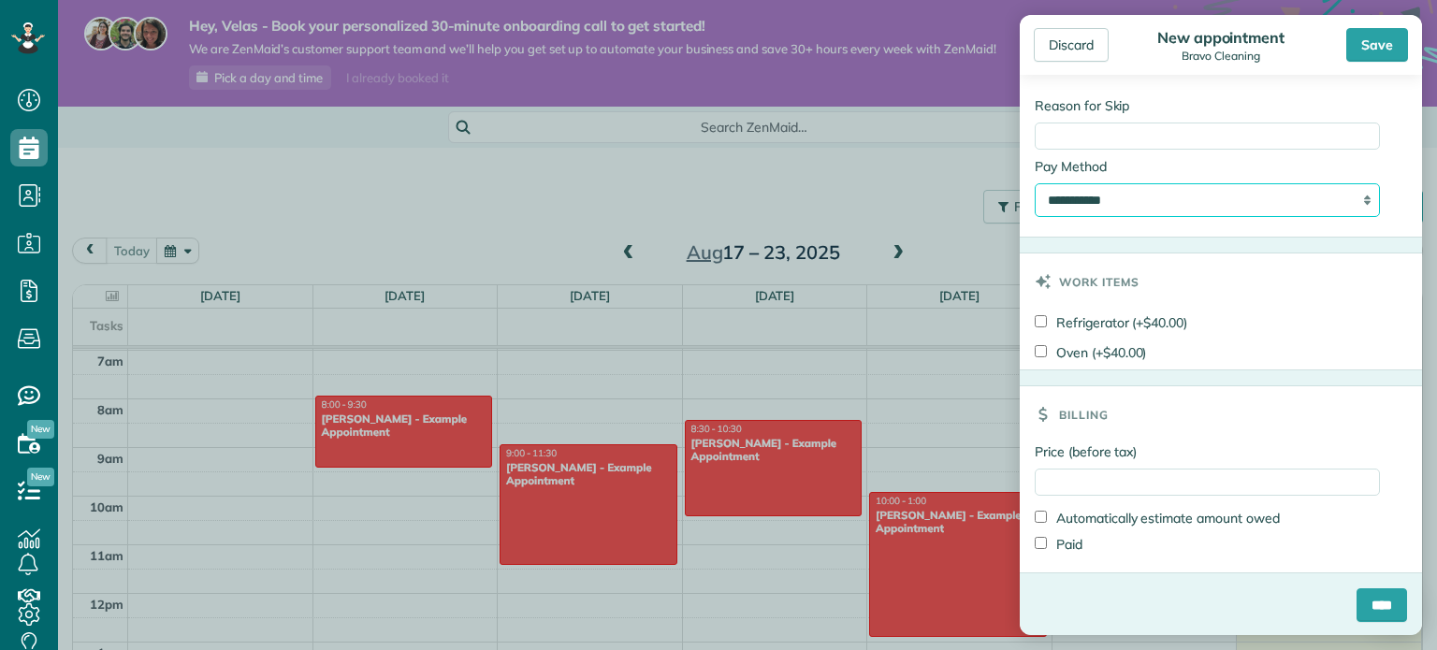
scroll to position [999, 0]
drag, startPoint x: 1142, startPoint y: 320, endPoint x: 1196, endPoint y: 313, distance: 54.7
click at [1196, 313] on div "Refrigerator (+$40.00)" at bounding box center [1221, 323] width 372 height 30
drag, startPoint x: 1118, startPoint y: 356, endPoint x: 1154, endPoint y: 352, distance: 35.9
click at [1154, 352] on div "Oven (+$40.00)" at bounding box center [1221, 353] width 372 height 30
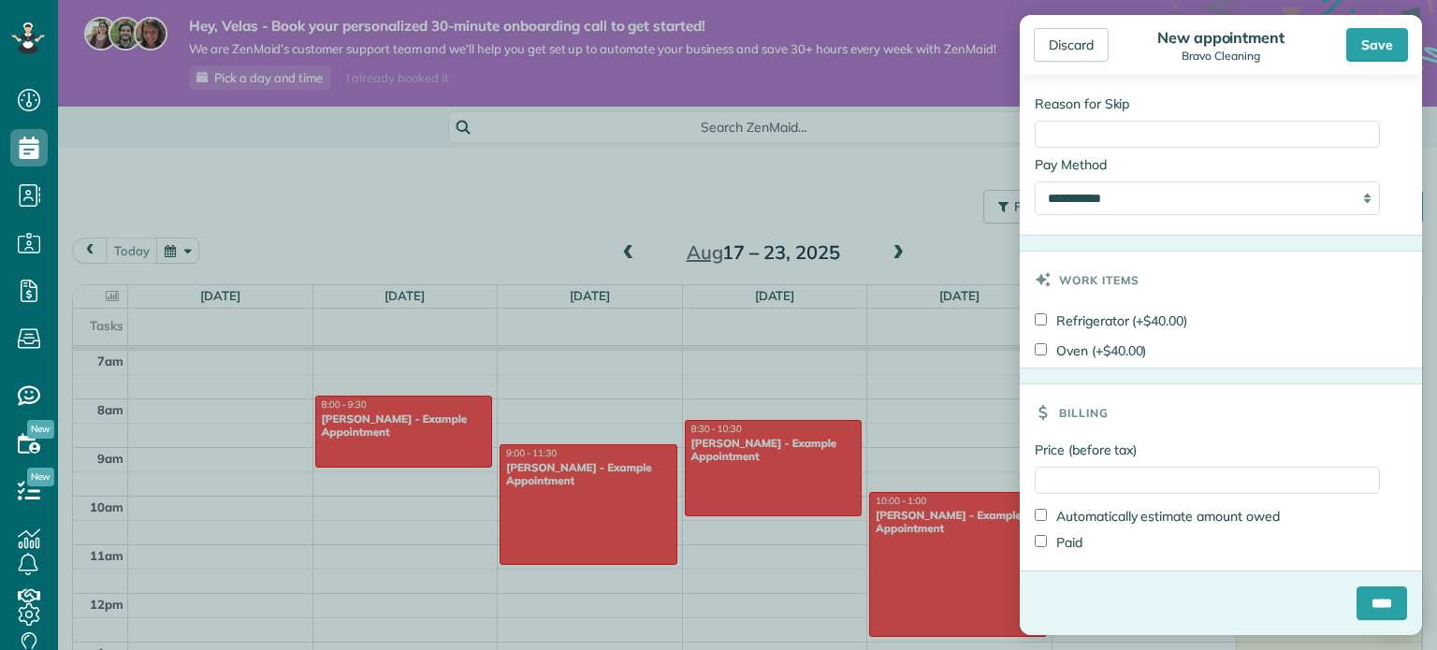
click at [1226, 326] on div "Refrigerator (+$40.00)" at bounding box center [1221, 323] width 372 height 30
click at [1040, 324] on label "Refrigerator (+$40.00)" at bounding box center [1111, 321] width 153 height 19
click at [1159, 469] on input "Price (before tax)" at bounding box center [1207, 480] width 345 height 27
type input "*"
click at [1200, 393] on div "Billing" at bounding box center [1221, 413] width 402 height 56
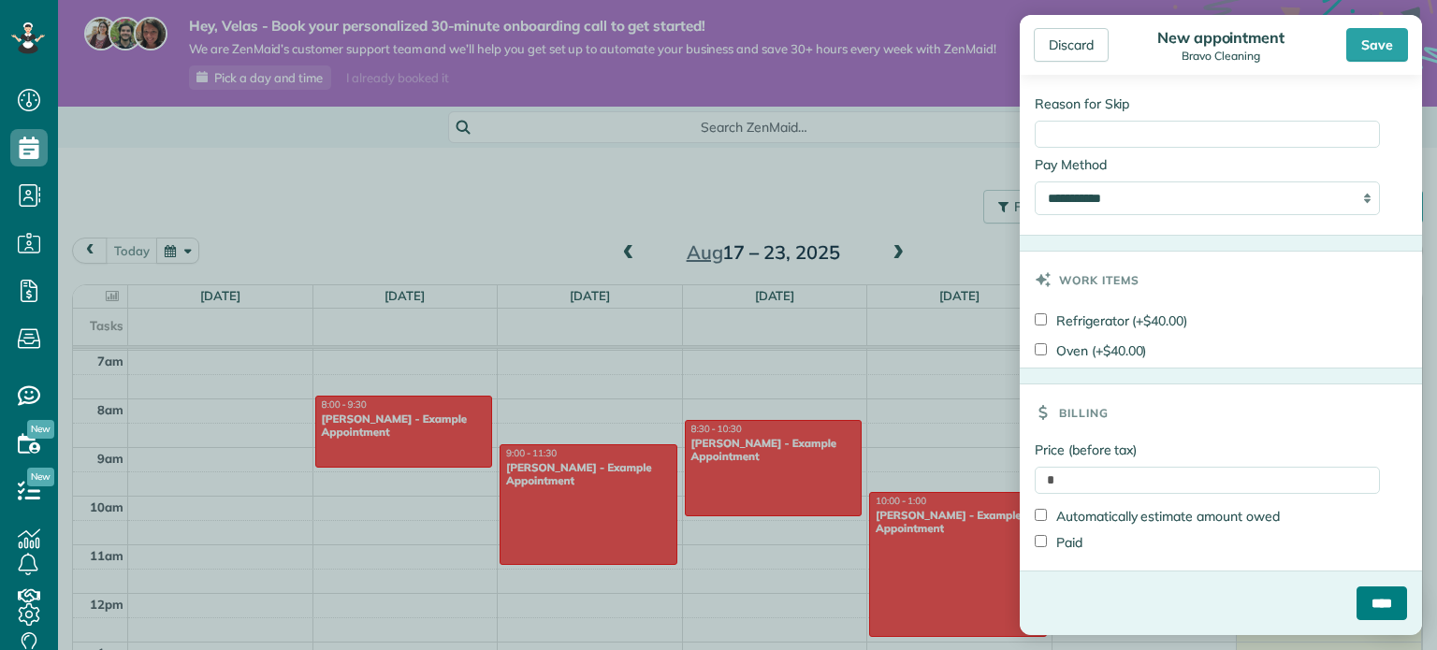
click at [1357, 603] on input "****" at bounding box center [1382, 604] width 51 height 34
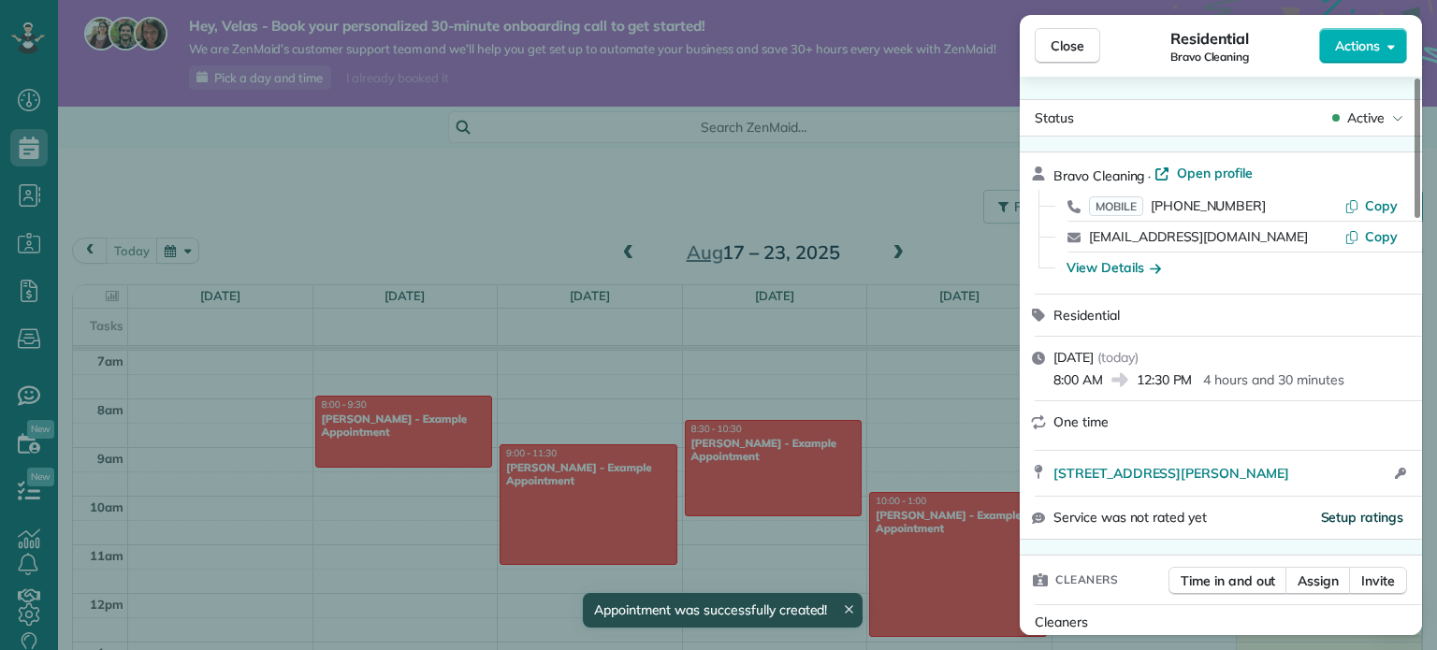
click at [1081, 49] on span "Close" at bounding box center [1068, 45] width 34 height 19
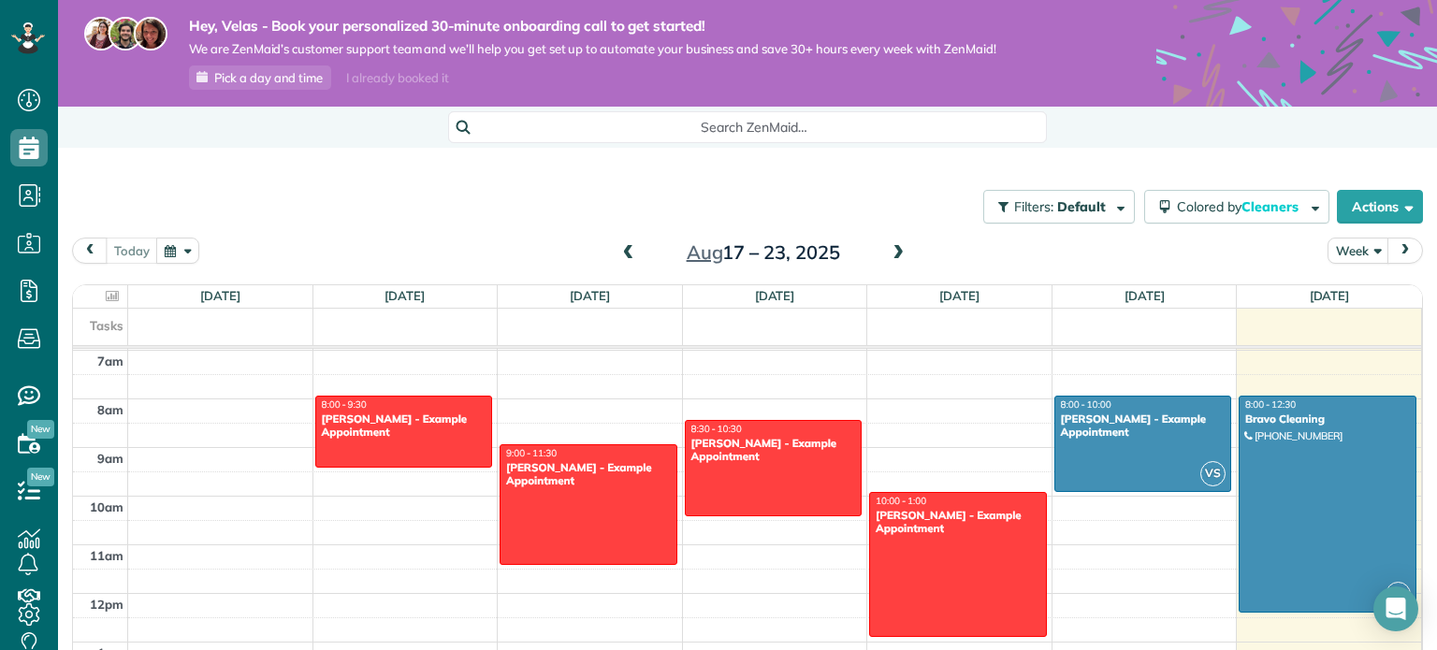
click at [1065, 55] on div "Hey, Velas - Book your personalized 30-minute onboarding call to get started! W…" at bounding box center [747, 53] width 1379 height 107
click at [1351, 485] on div at bounding box center [1328, 504] width 176 height 215
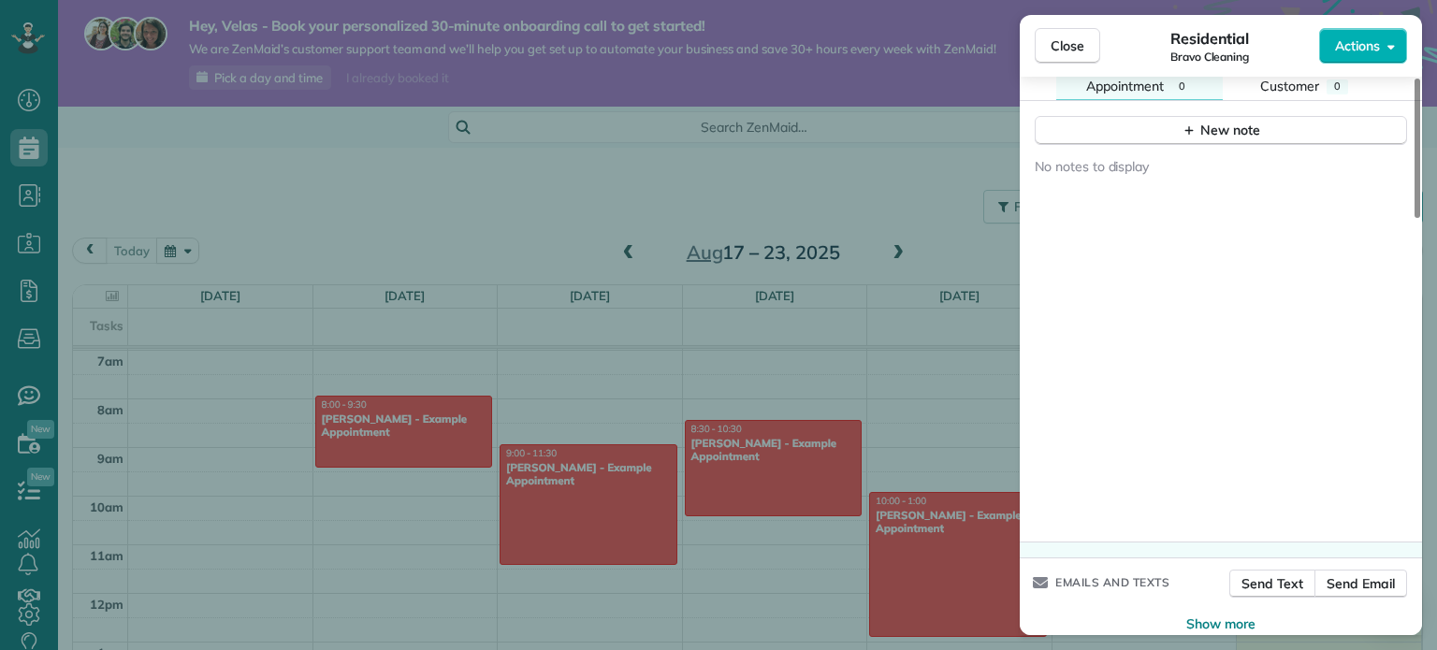
scroll to position [1666, 0]
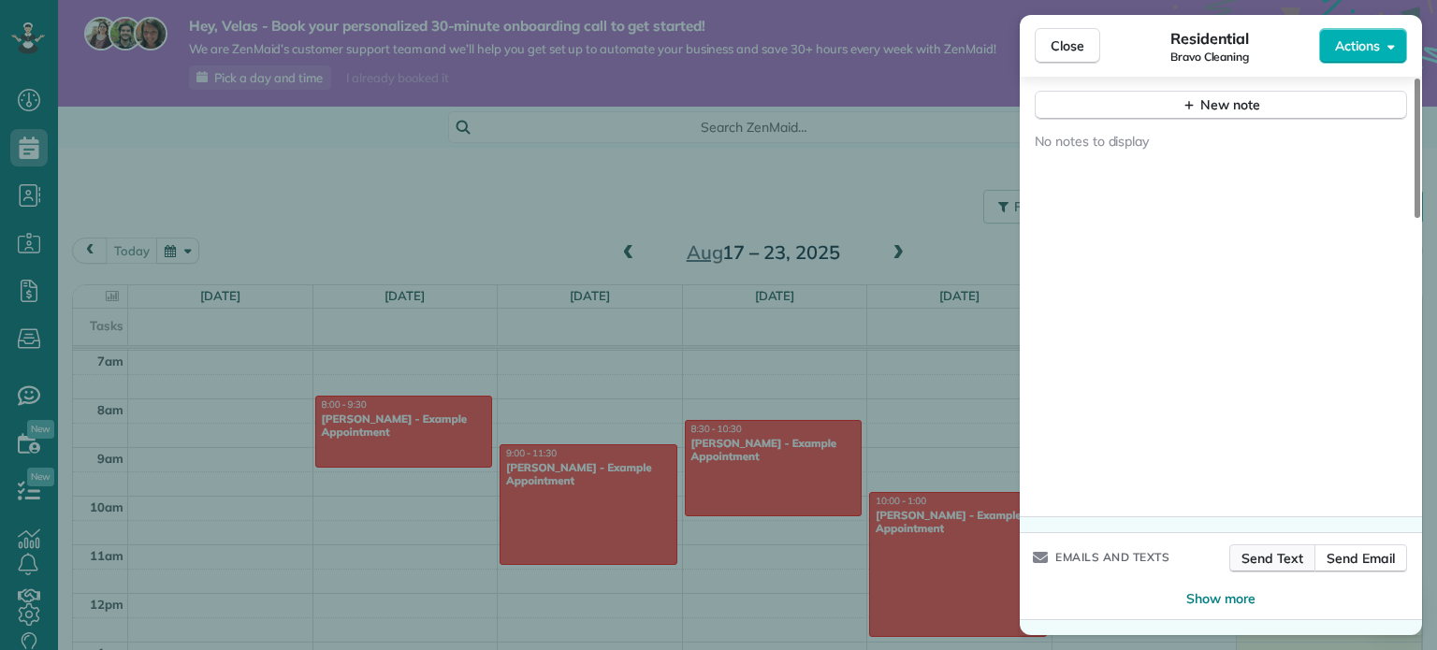
click at [1271, 561] on span "Send Text" at bounding box center [1273, 558] width 63 height 19
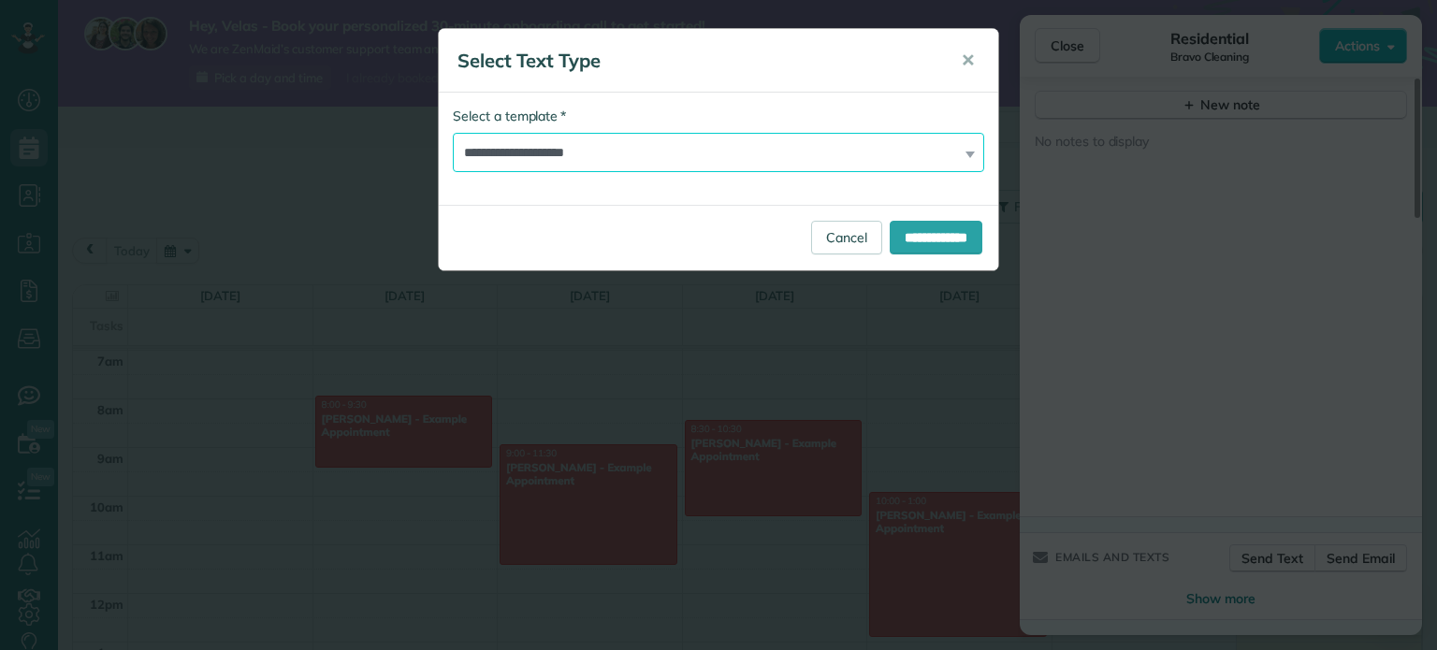
click at [593, 158] on select "**********" at bounding box center [718, 152] width 531 height 39
select select "*******"
click at [453, 133] on select "**********" at bounding box center [718, 152] width 531 height 39
click at [924, 242] on input "**********" at bounding box center [936, 238] width 93 height 34
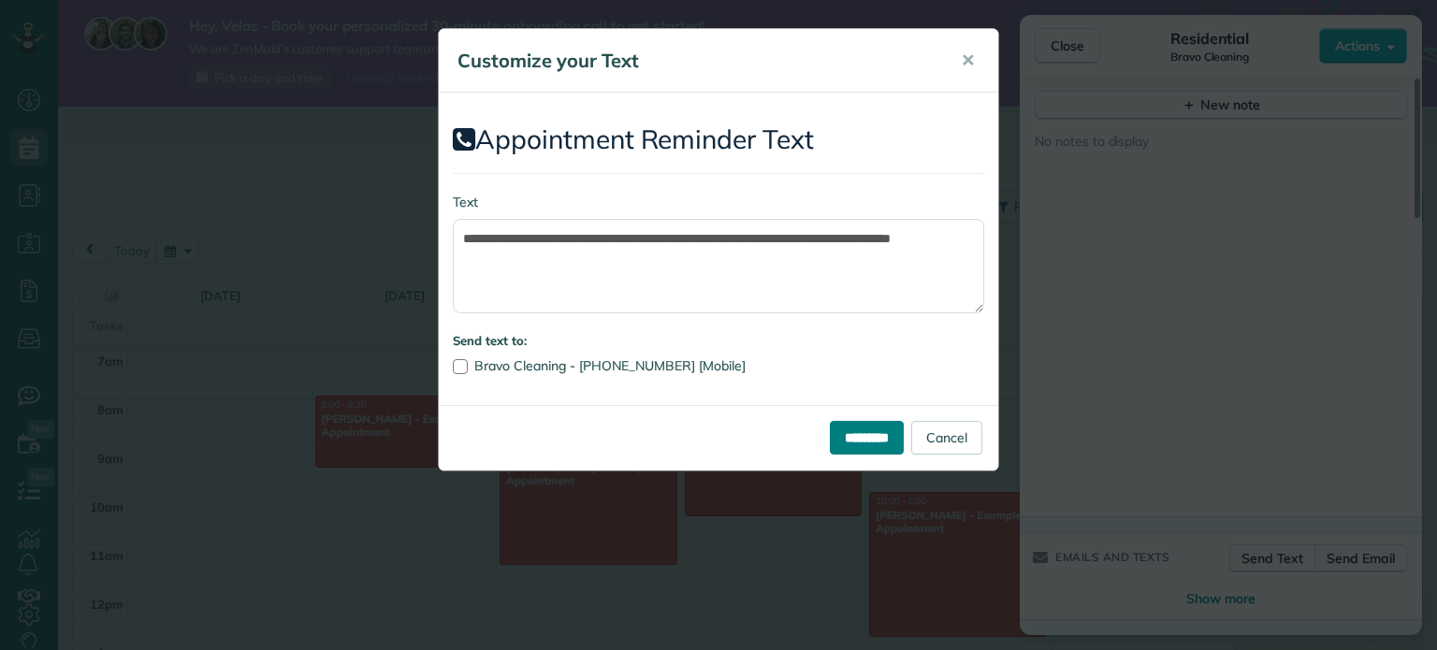
click at [882, 446] on input "*********" at bounding box center [867, 438] width 74 height 34
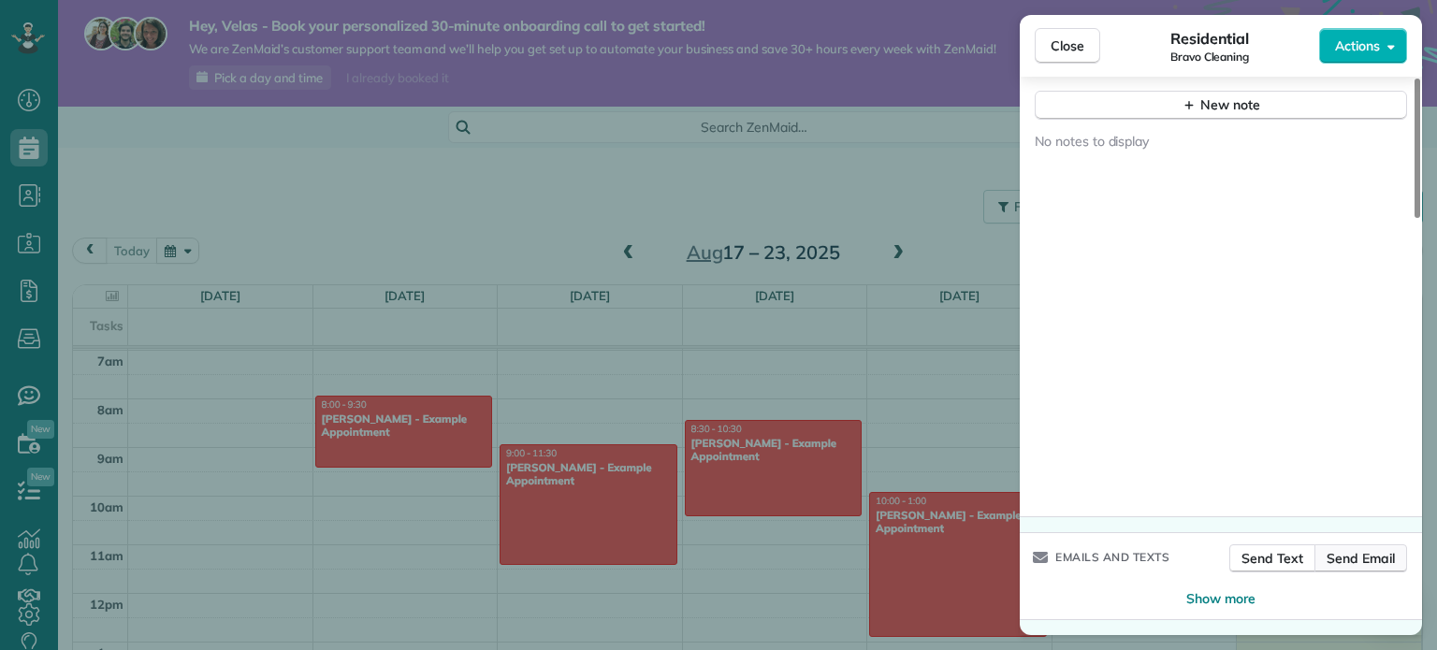
click at [1376, 560] on span "Send Email" at bounding box center [1361, 558] width 68 height 19
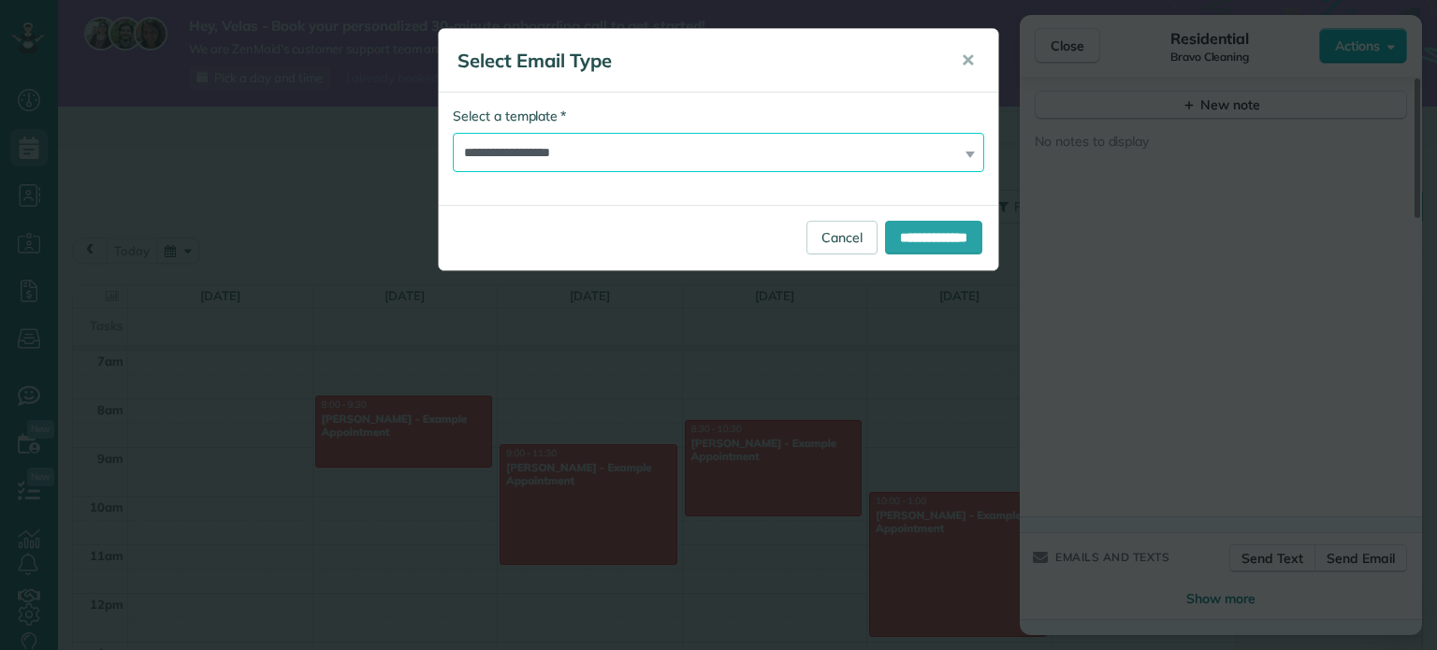
click at [609, 170] on select "**********" at bounding box center [718, 152] width 531 height 39
click at [453, 133] on select "**********" at bounding box center [718, 152] width 531 height 39
click at [542, 136] on select "**********" at bounding box center [718, 152] width 531 height 39
select select "*******"
click at [453, 133] on select "**********" at bounding box center [718, 152] width 531 height 39
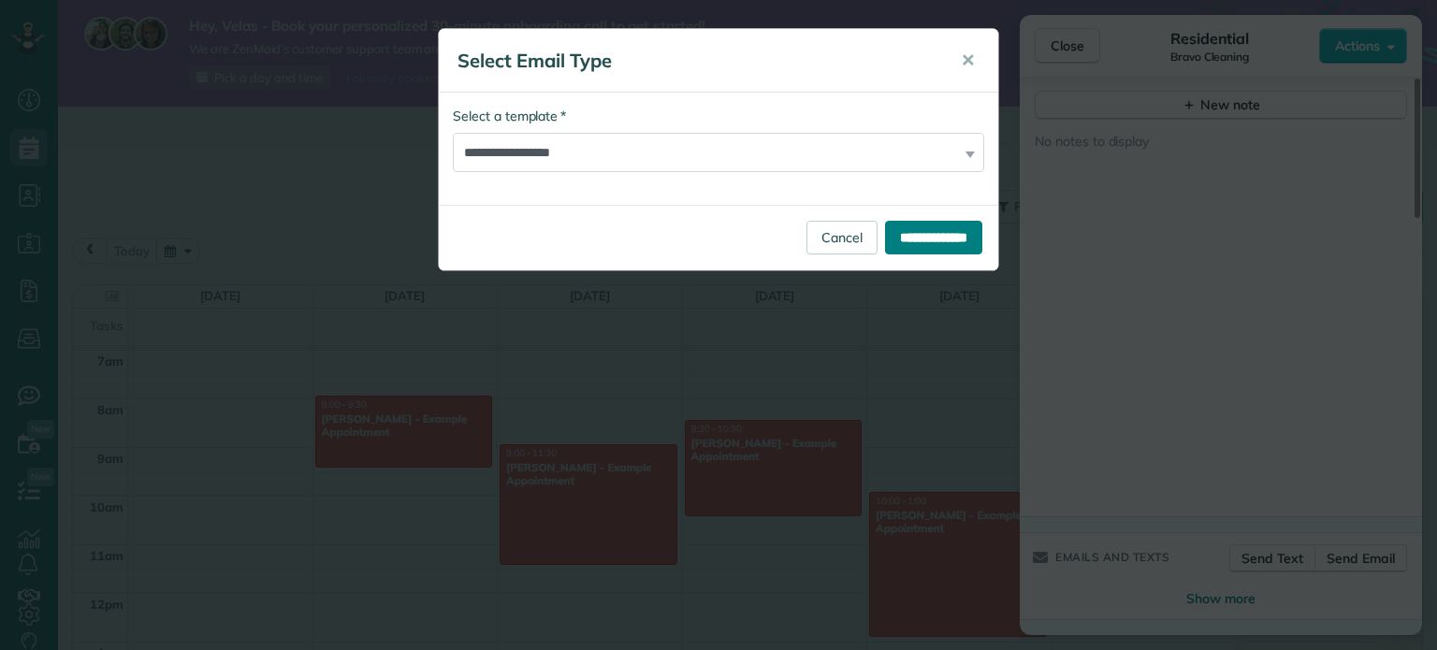
click at [909, 238] on input "**********" at bounding box center [933, 238] width 97 height 34
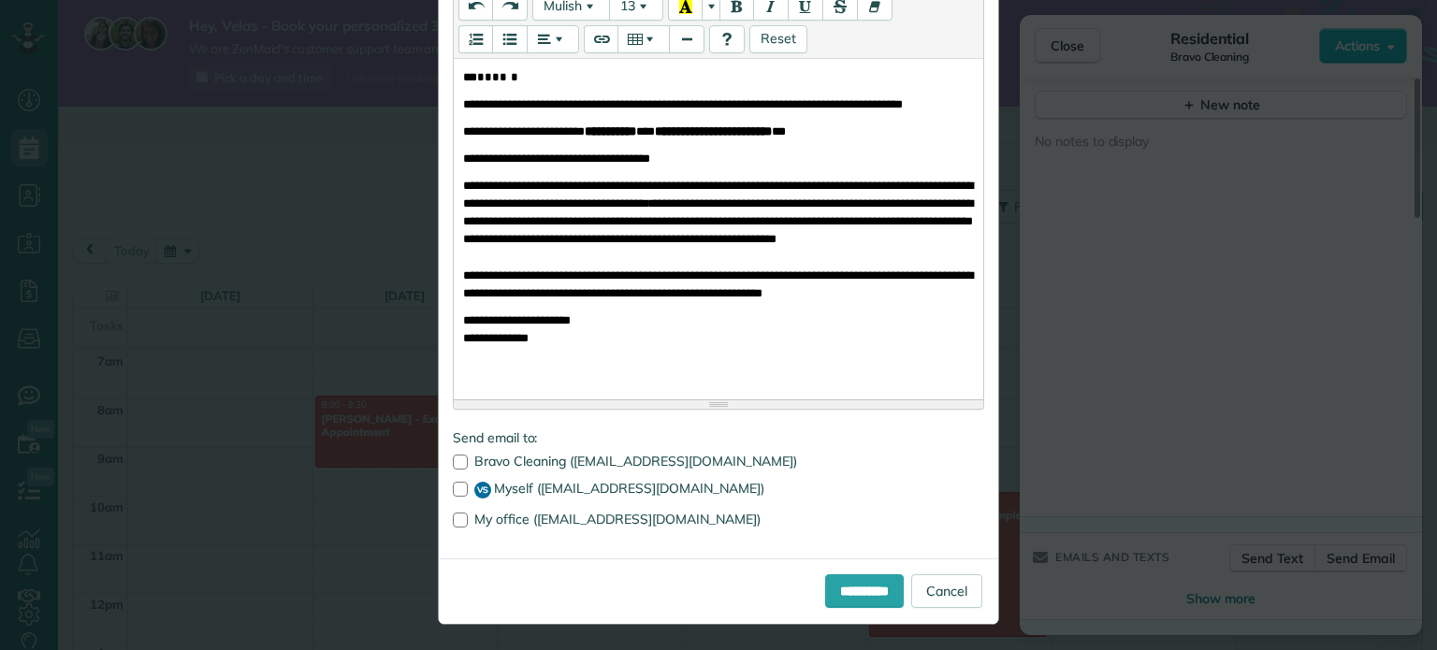
scroll to position [317, 0]
click at [573, 519] on label "My office (velascleaningservicesllc@gmail.com)" at bounding box center [718, 518] width 531 height 13
click at [502, 486] on label "VS Myself (velascleaningservices@gmail.com)" at bounding box center [718, 489] width 531 height 17
click at [866, 589] on input "**********" at bounding box center [864, 591] width 79 height 34
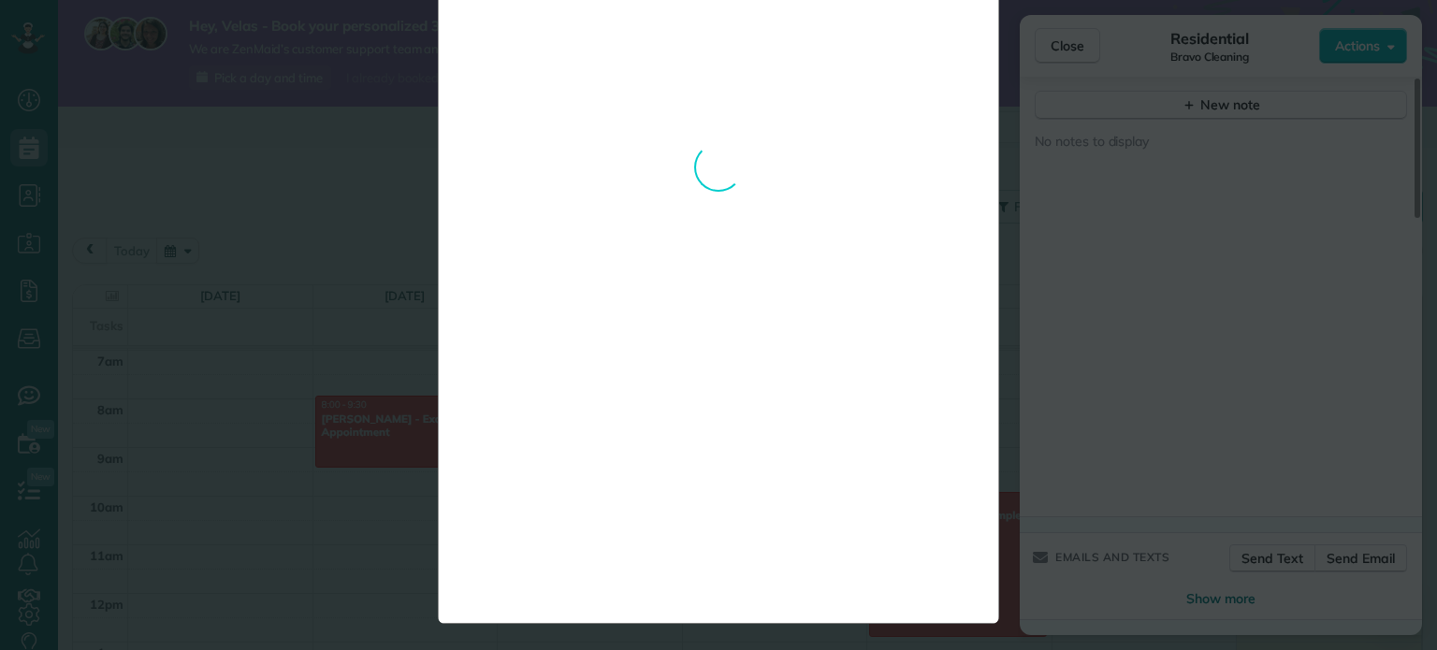
scroll to position [0, 0]
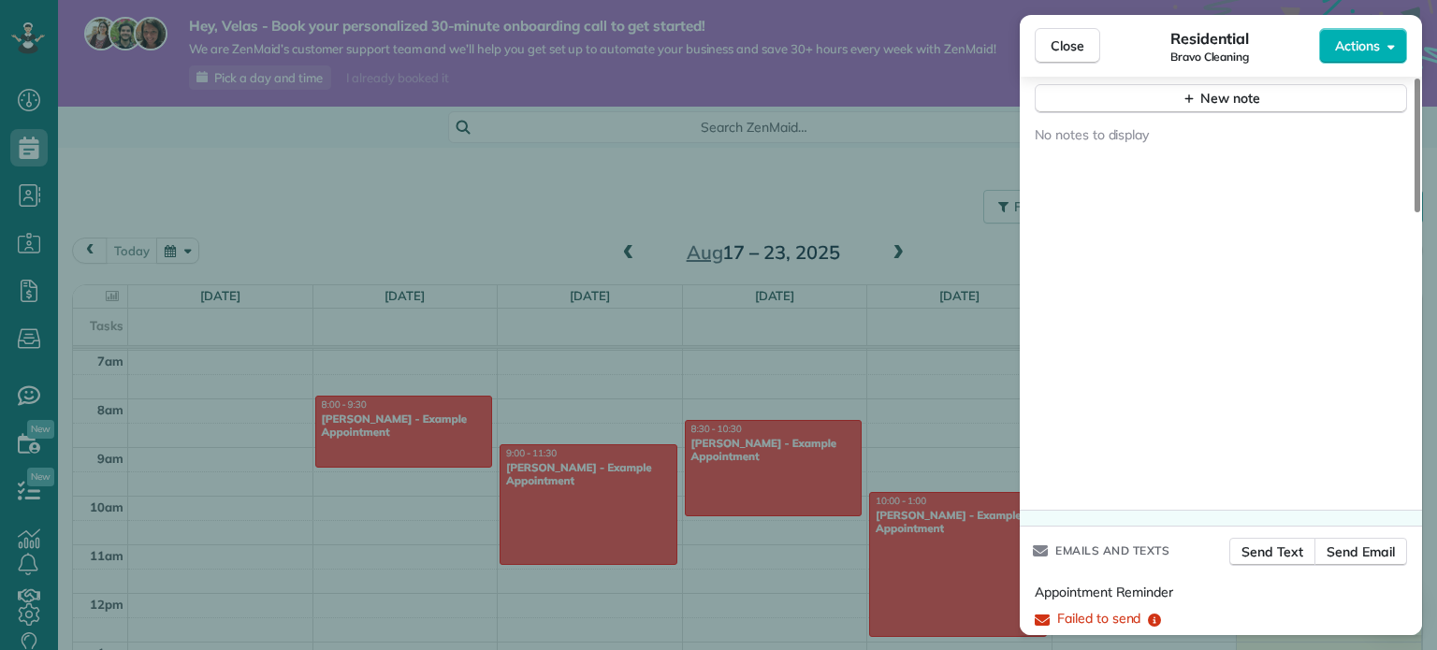
click at [781, 336] on div "Close Residential Bravo Cleaning Actions Status Active Bravo Cleaning · Open pr…" at bounding box center [718, 325] width 1437 height 650
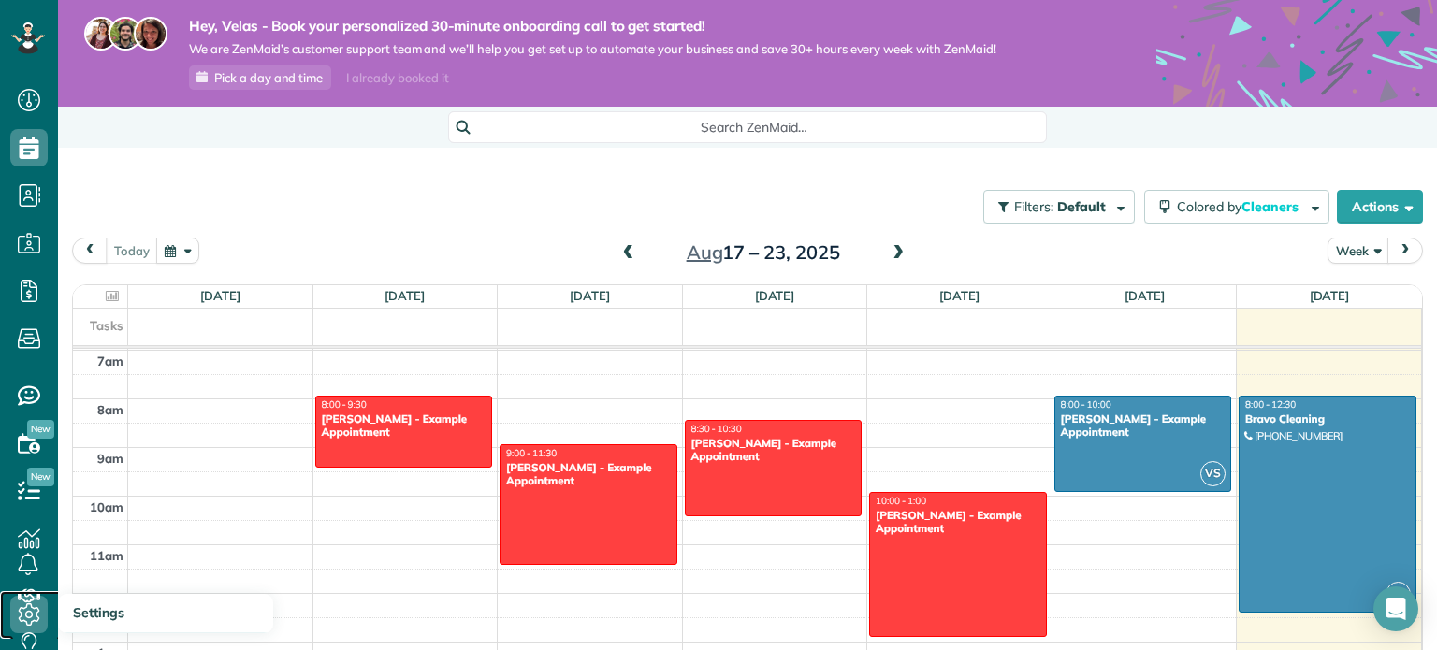
click at [22, 616] on icon at bounding box center [28, 614] width 37 height 37
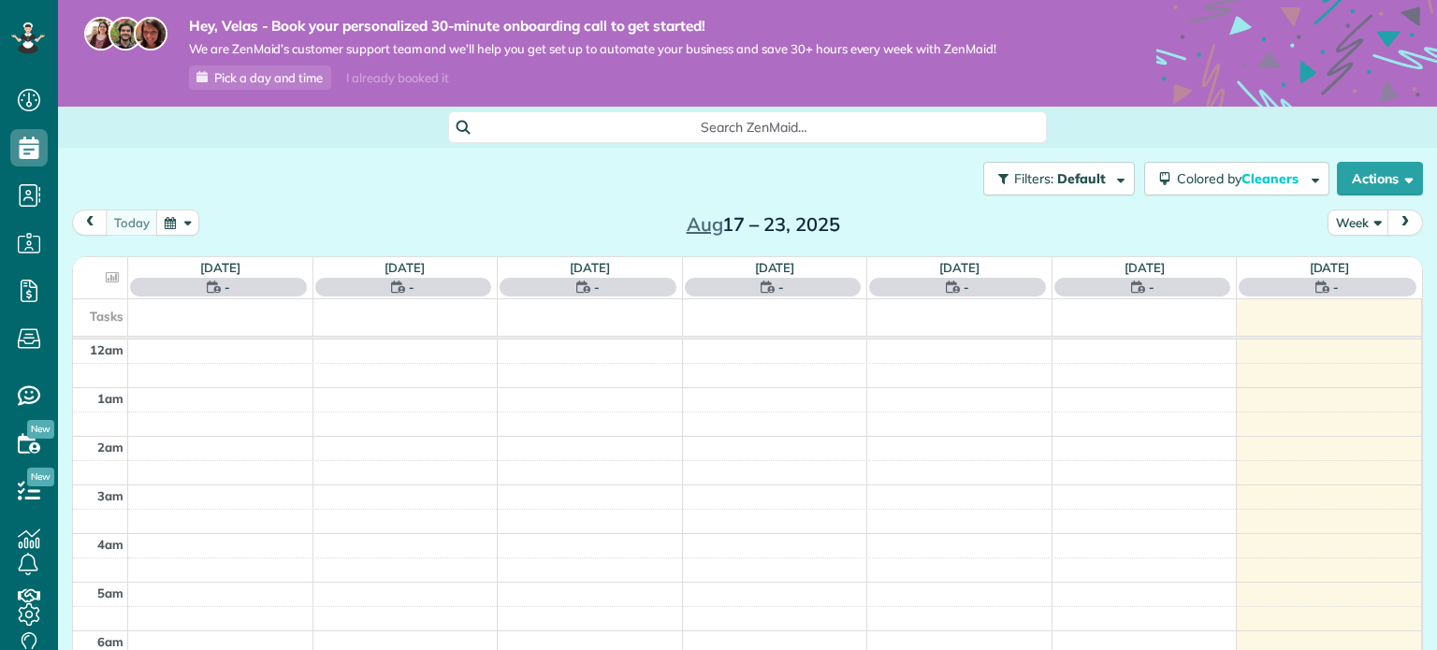
scroll to position [339, 0]
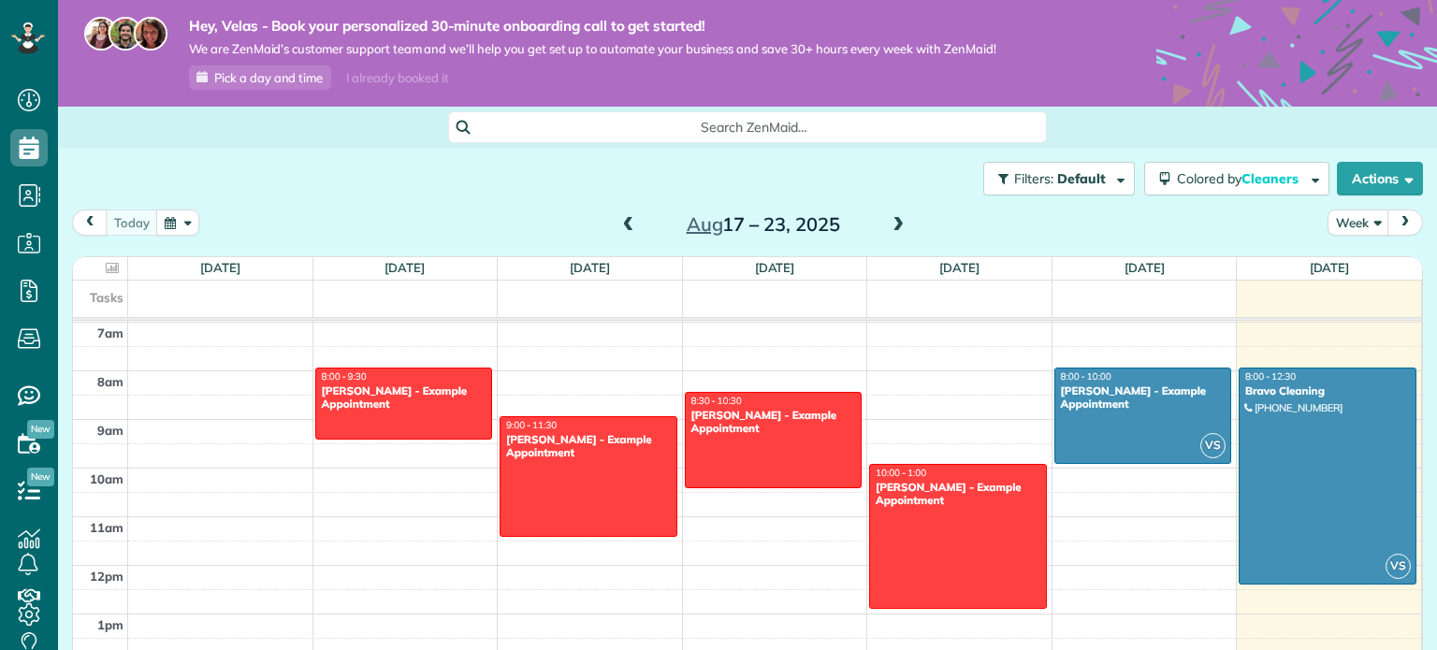
click at [1289, 481] on div at bounding box center [1328, 476] width 176 height 215
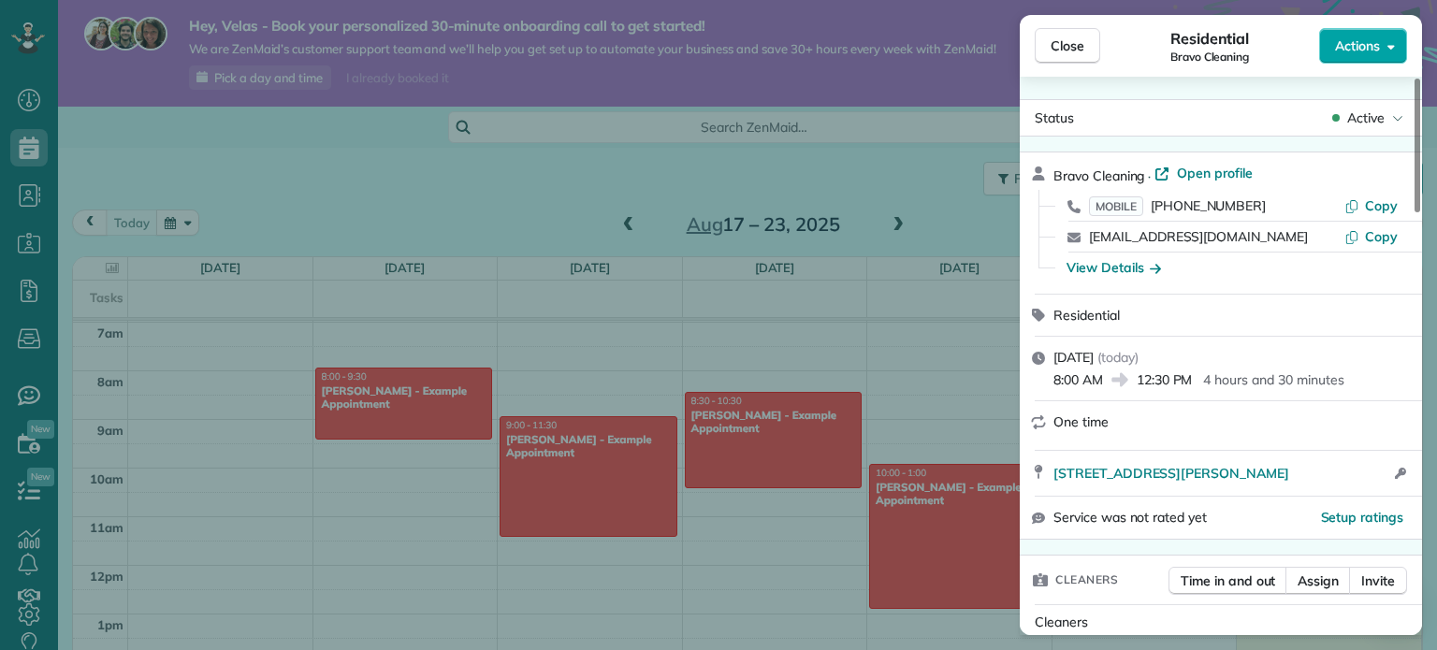
click at [1365, 44] on span "Actions" at bounding box center [1357, 45] width 45 height 19
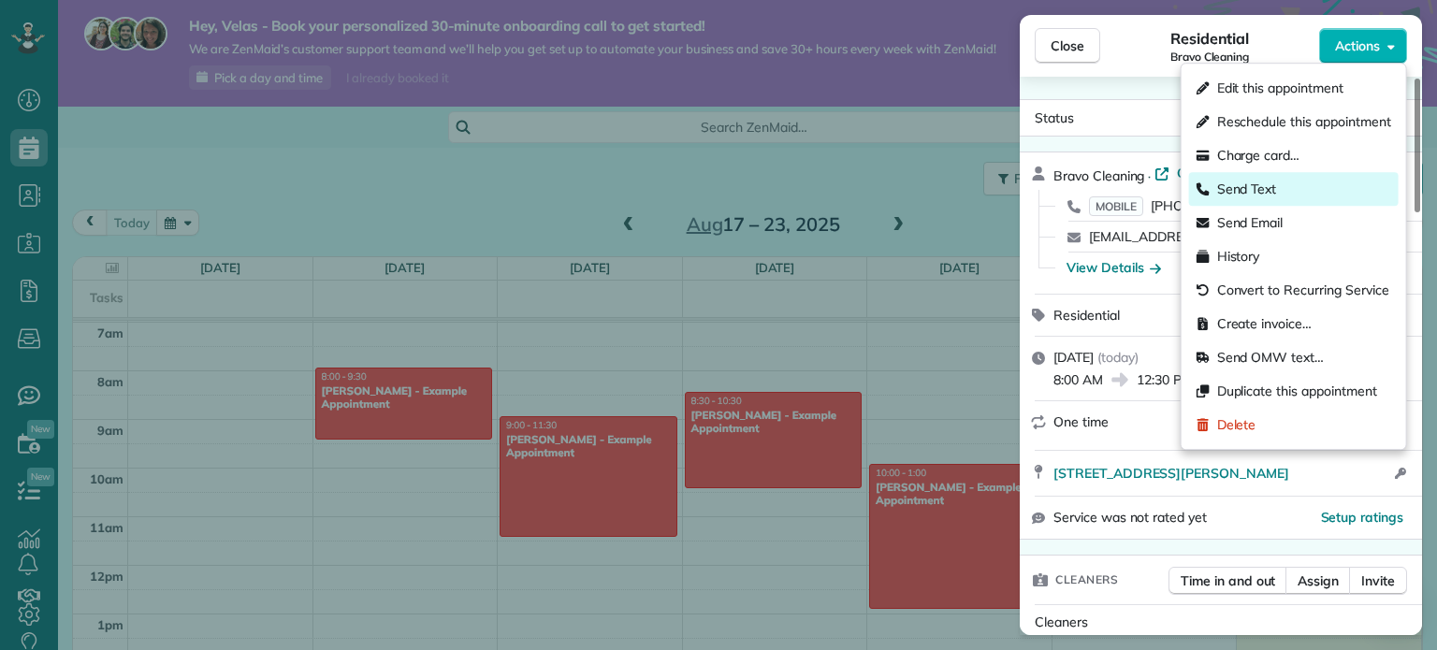
click at [1292, 182] on div "Send Text" at bounding box center [1294, 189] width 210 height 34
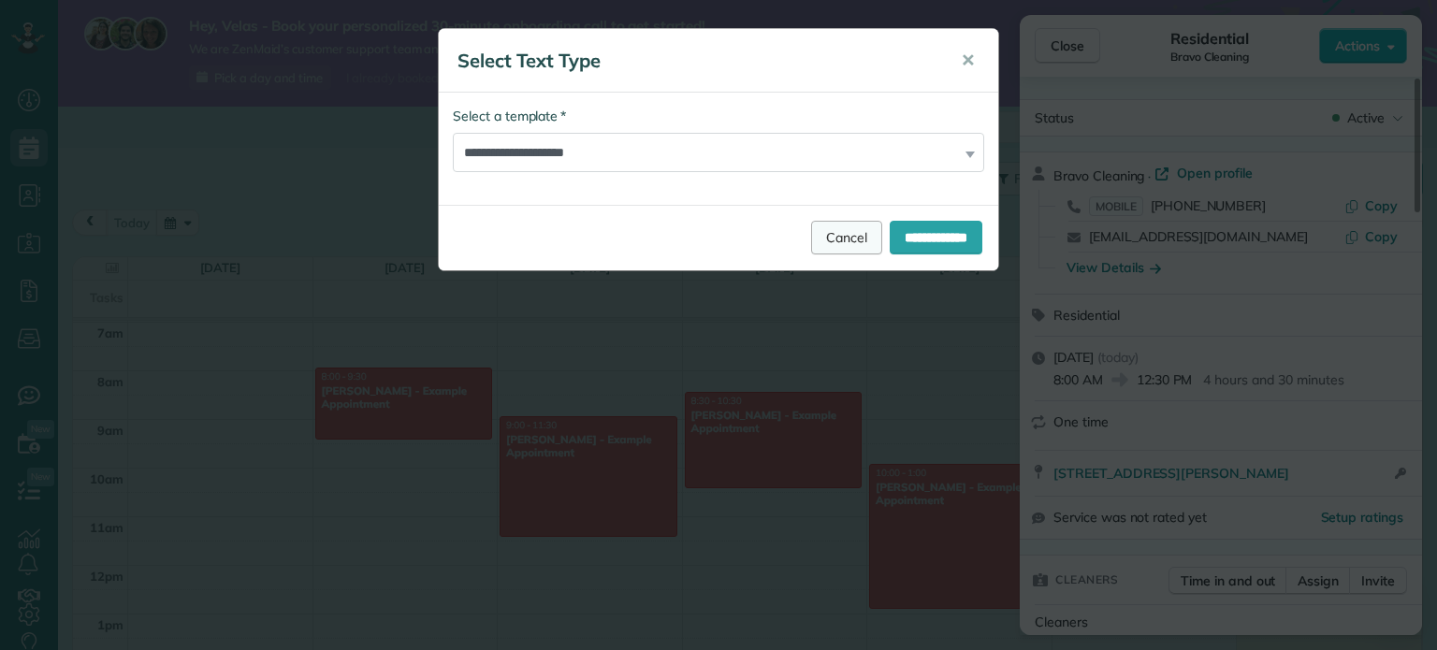
click at [846, 247] on link "Cancel" at bounding box center [846, 238] width 71 height 34
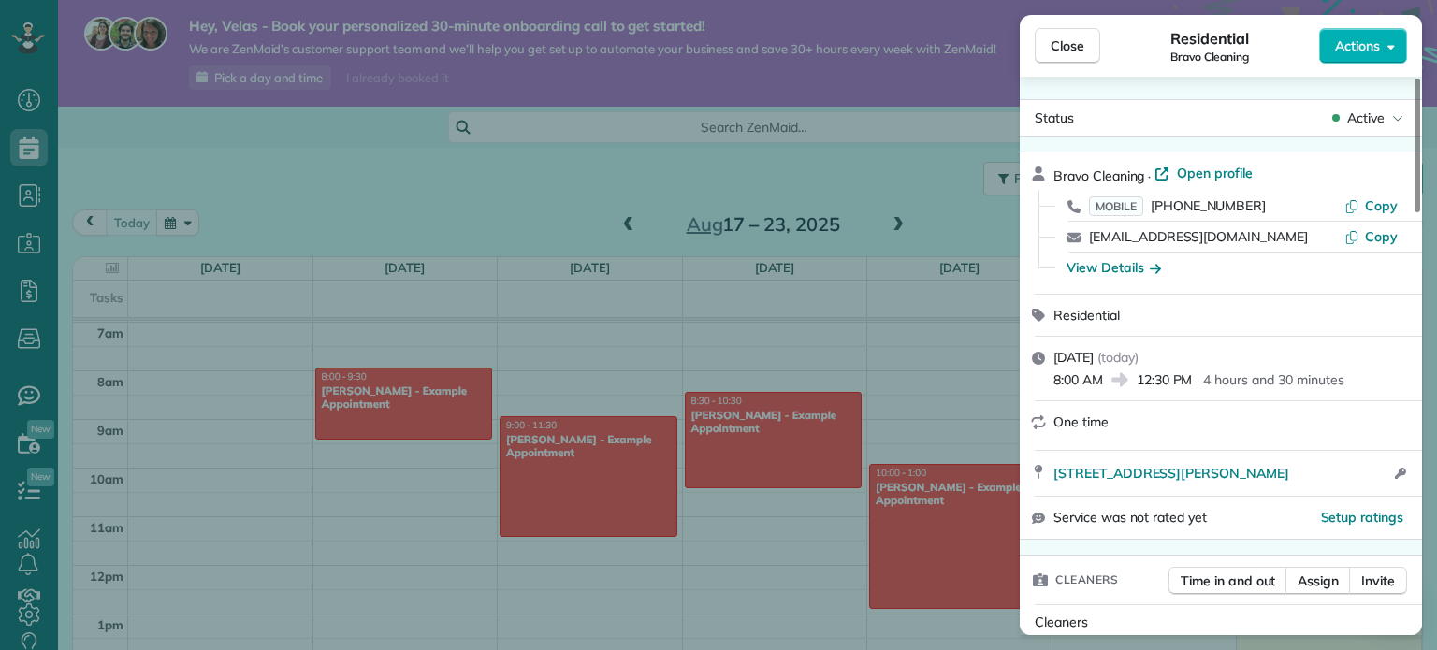
click at [1355, 27] on div "Close Residential Bravo Cleaning Actions" at bounding box center [1221, 46] width 402 height 62
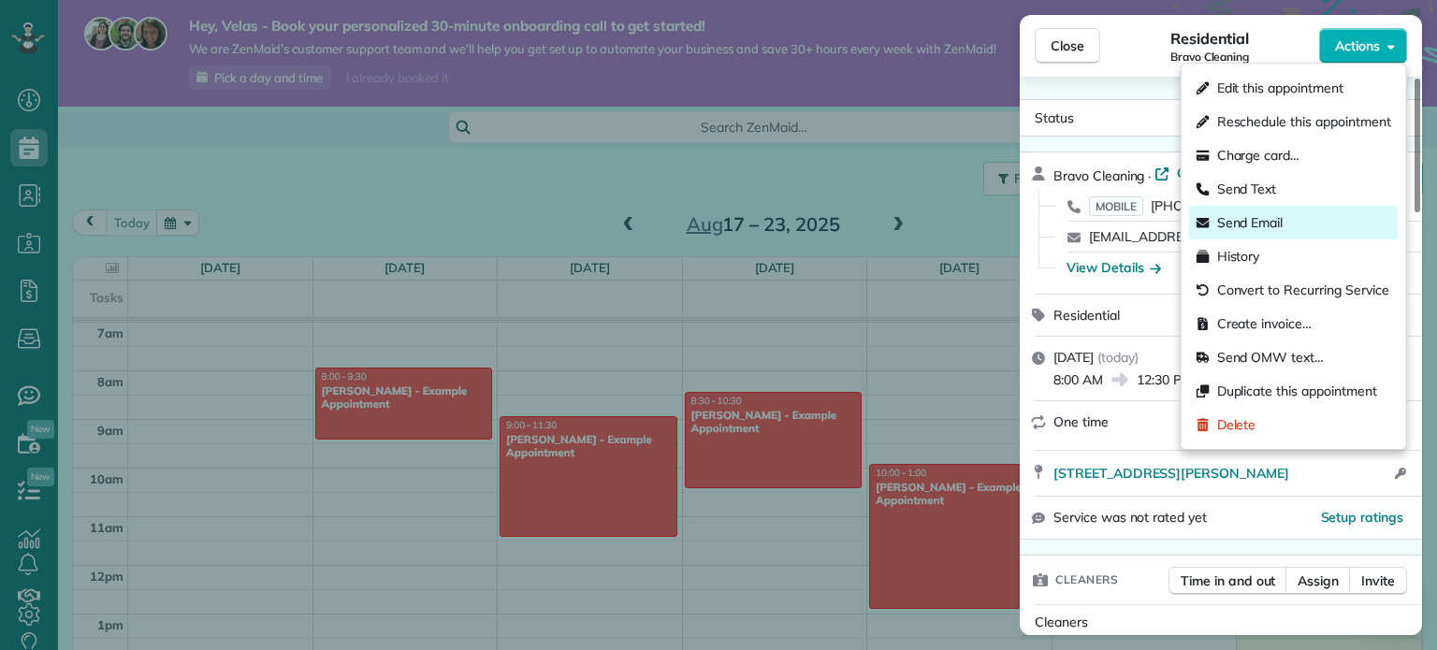
click at [1246, 225] on span "Send Email" at bounding box center [1250, 222] width 66 height 19
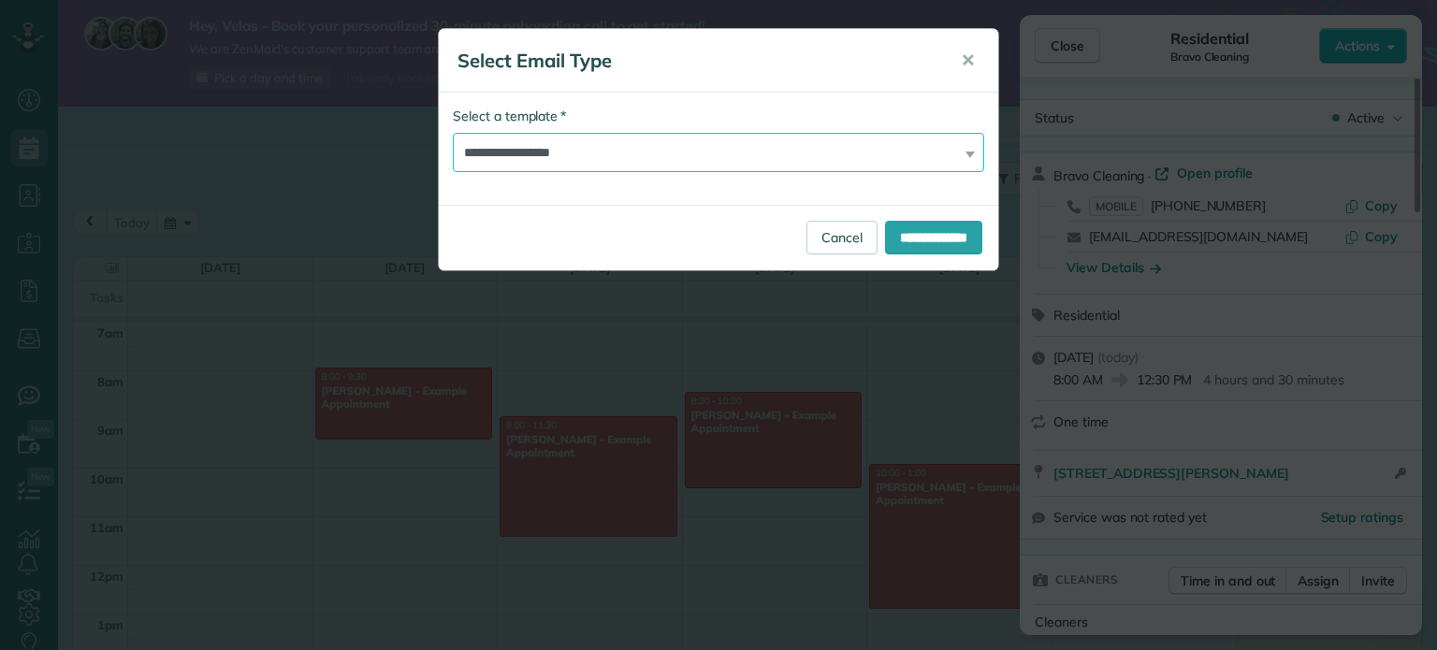
click at [636, 167] on select "**********" at bounding box center [718, 152] width 531 height 39
select select "*******"
click at [453, 133] on select "**********" at bounding box center [718, 152] width 531 height 39
click at [912, 242] on input "**********" at bounding box center [933, 238] width 97 height 34
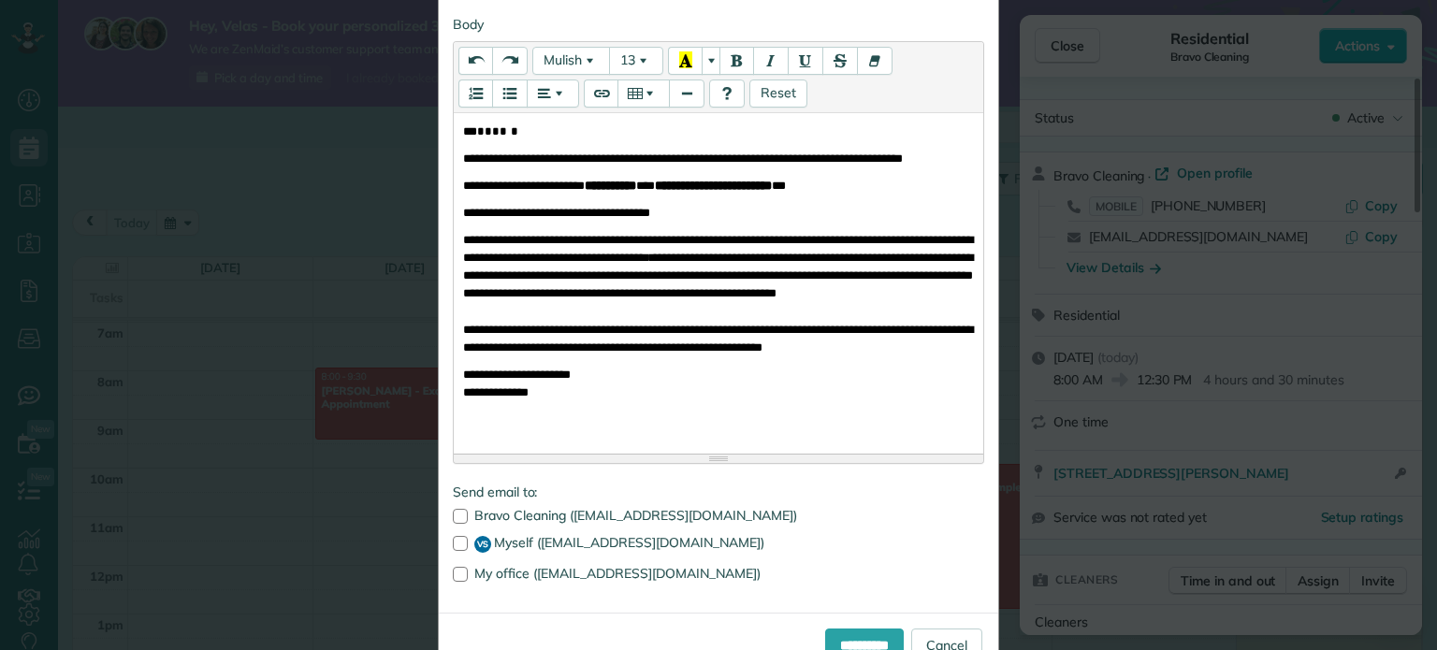
scroll to position [290, 0]
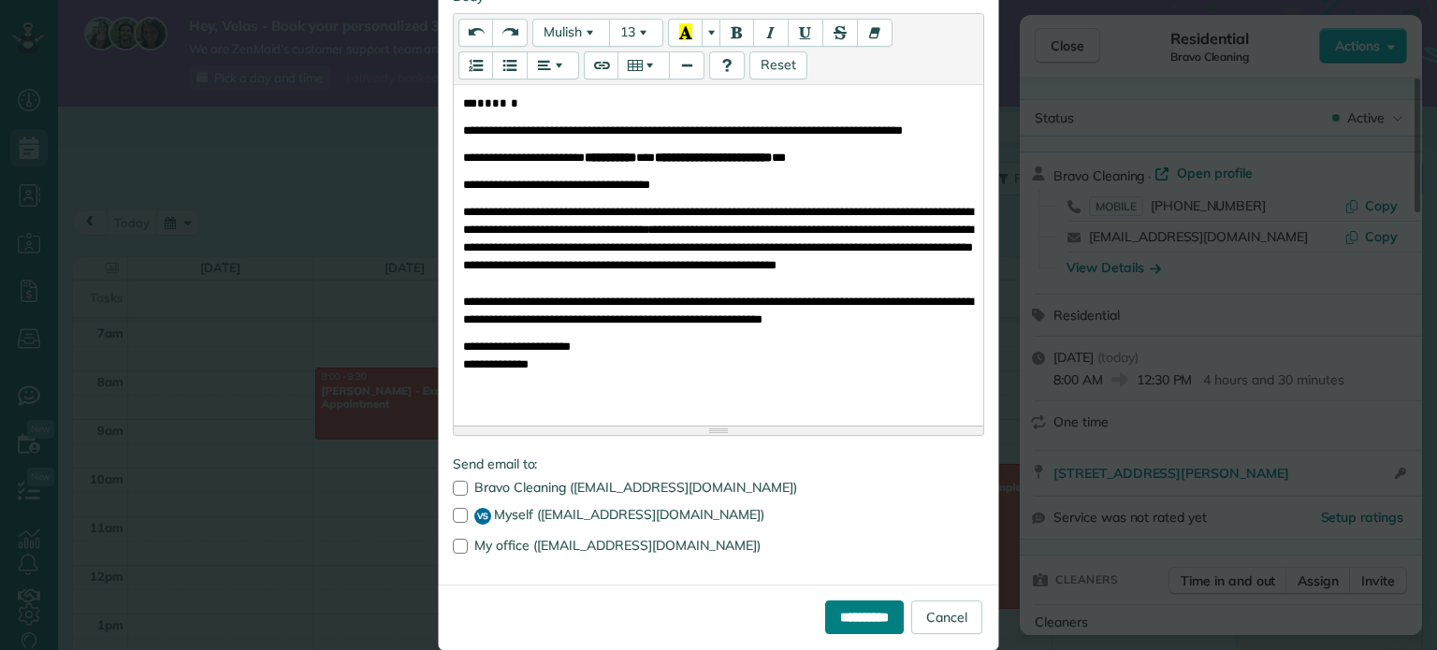
click at [841, 601] on input "**********" at bounding box center [864, 618] width 79 height 34
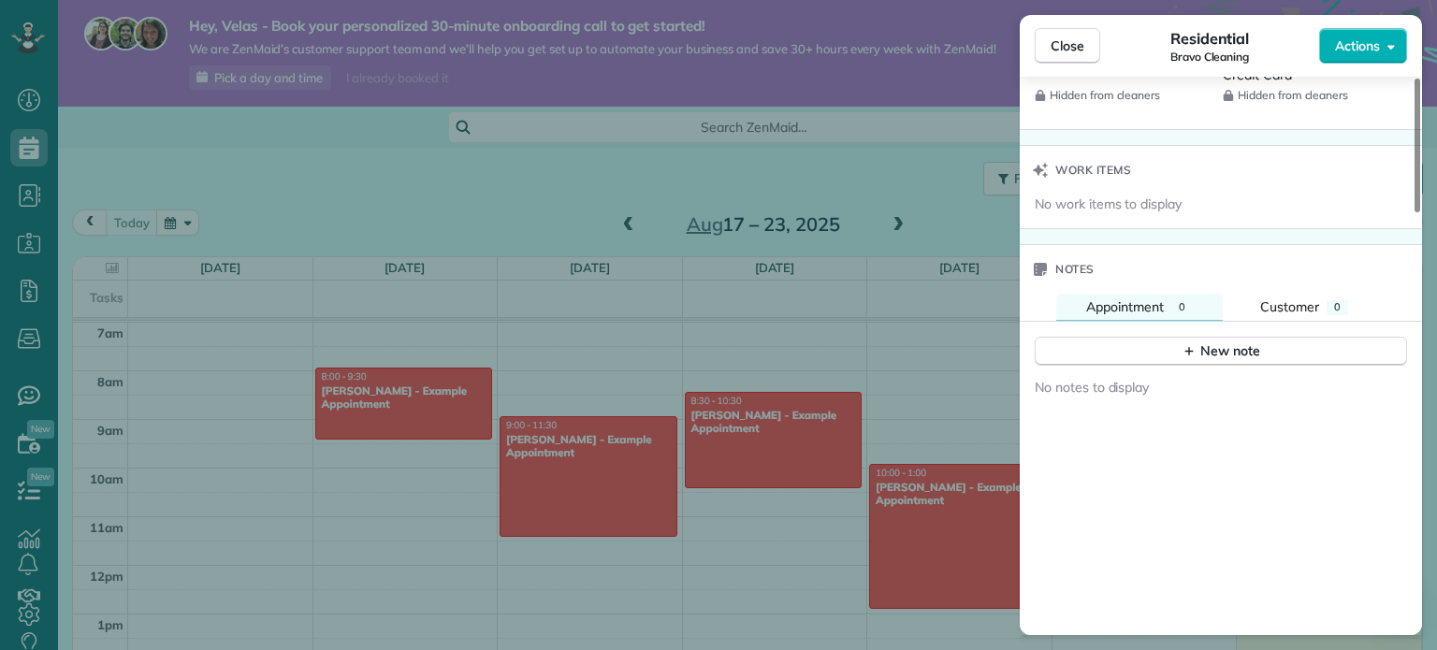
scroll to position [1465, 0]
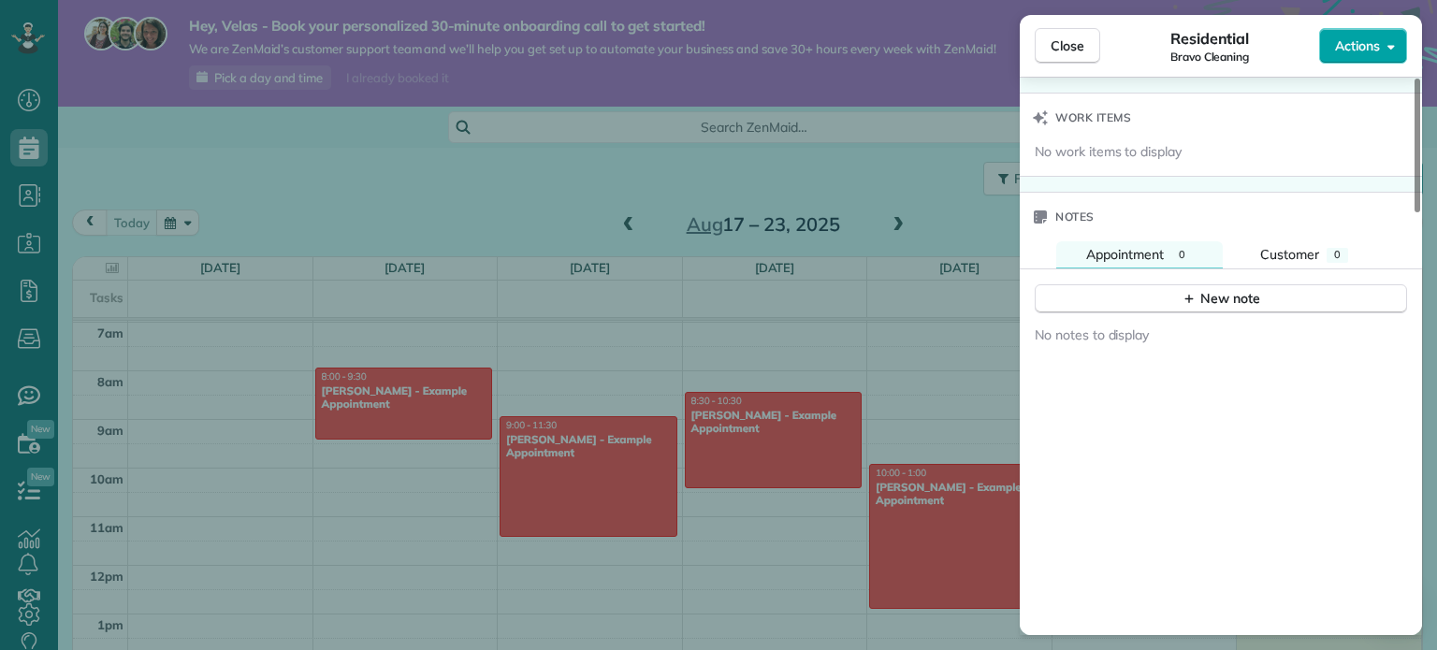
click at [1362, 47] on span "Actions" at bounding box center [1357, 45] width 45 height 19
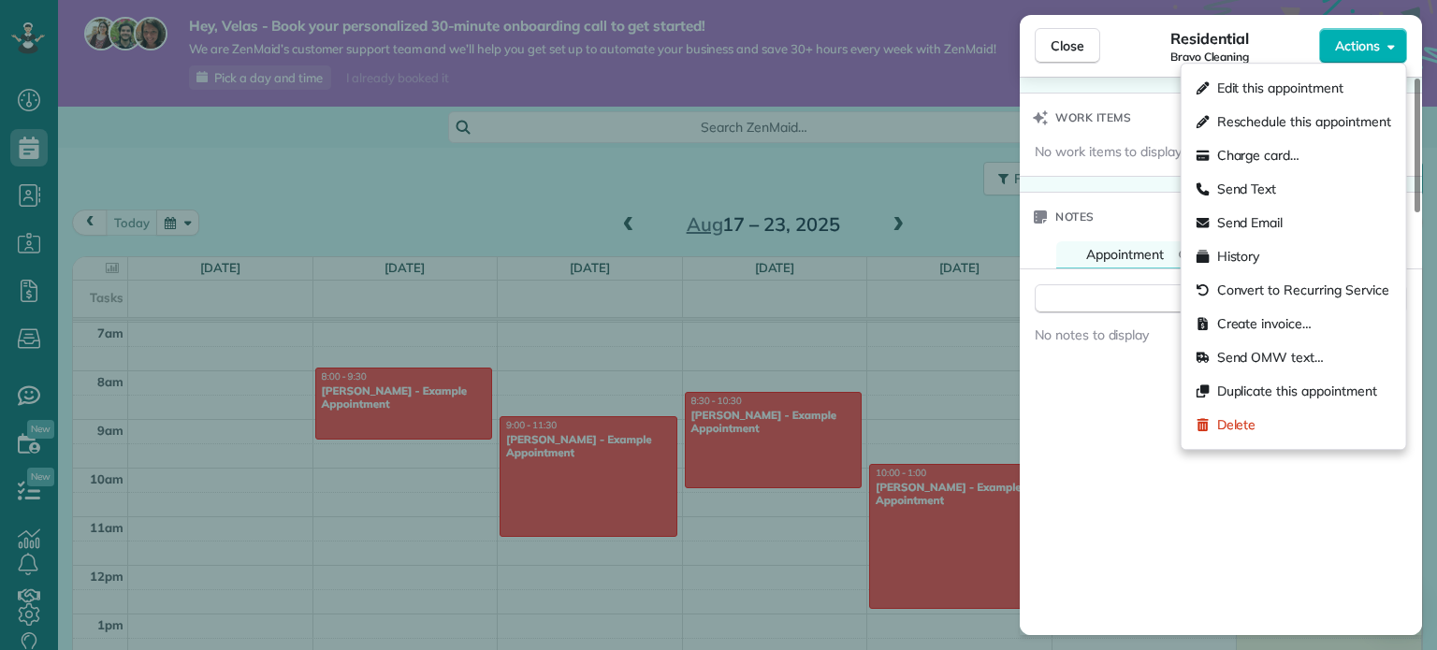
click at [1135, 51] on div "Residential Bravo Cleaning" at bounding box center [1209, 45] width 219 height 37
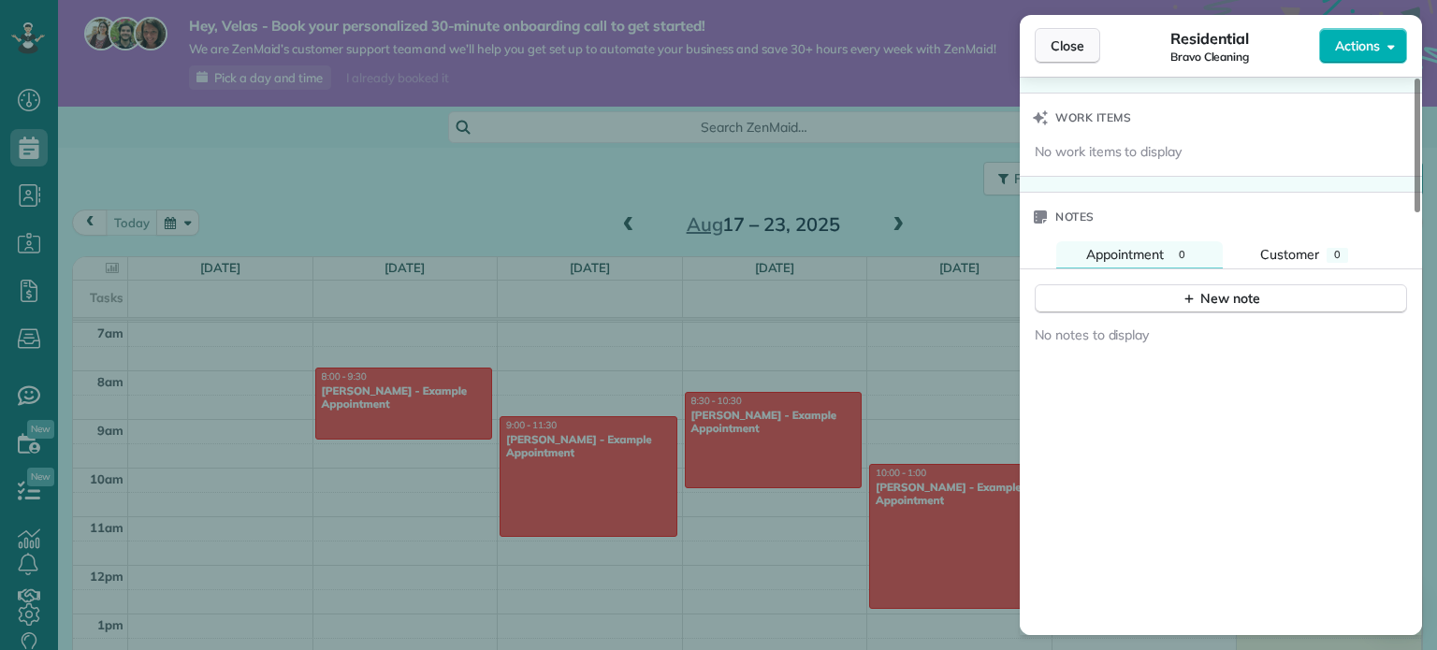
click at [1074, 41] on span "Close" at bounding box center [1068, 45] width 34 height 19
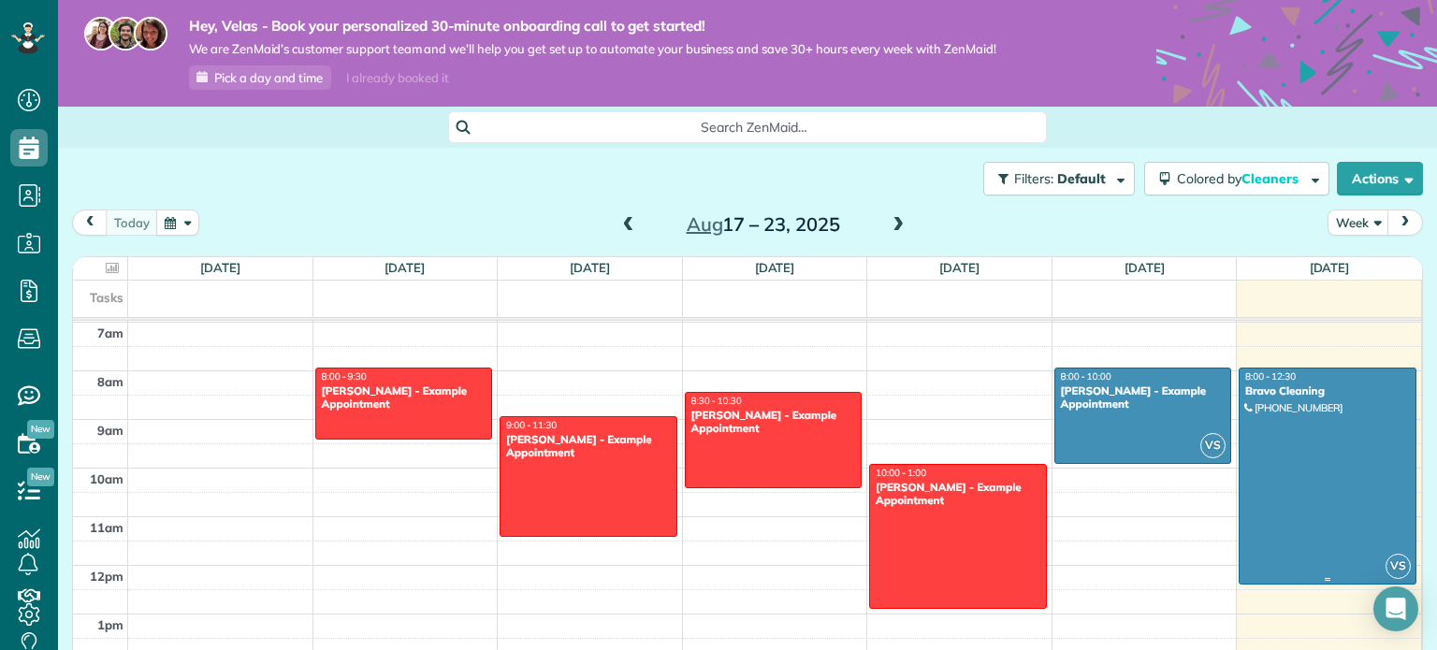
click at [1342, 442] on div at bounding box center [1328, 476] width 176 height 215
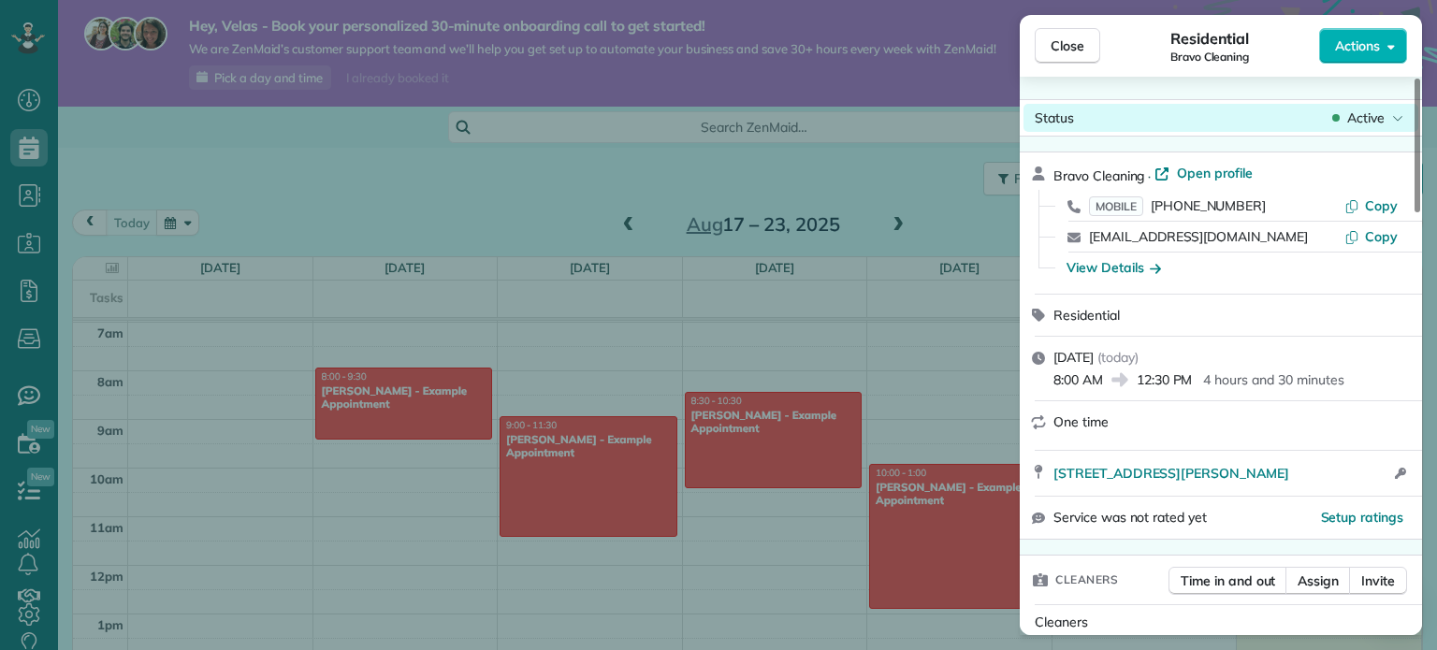
click at [1358, 118] on span "Active" at bounding box center [1365, 118] width 37 height 19
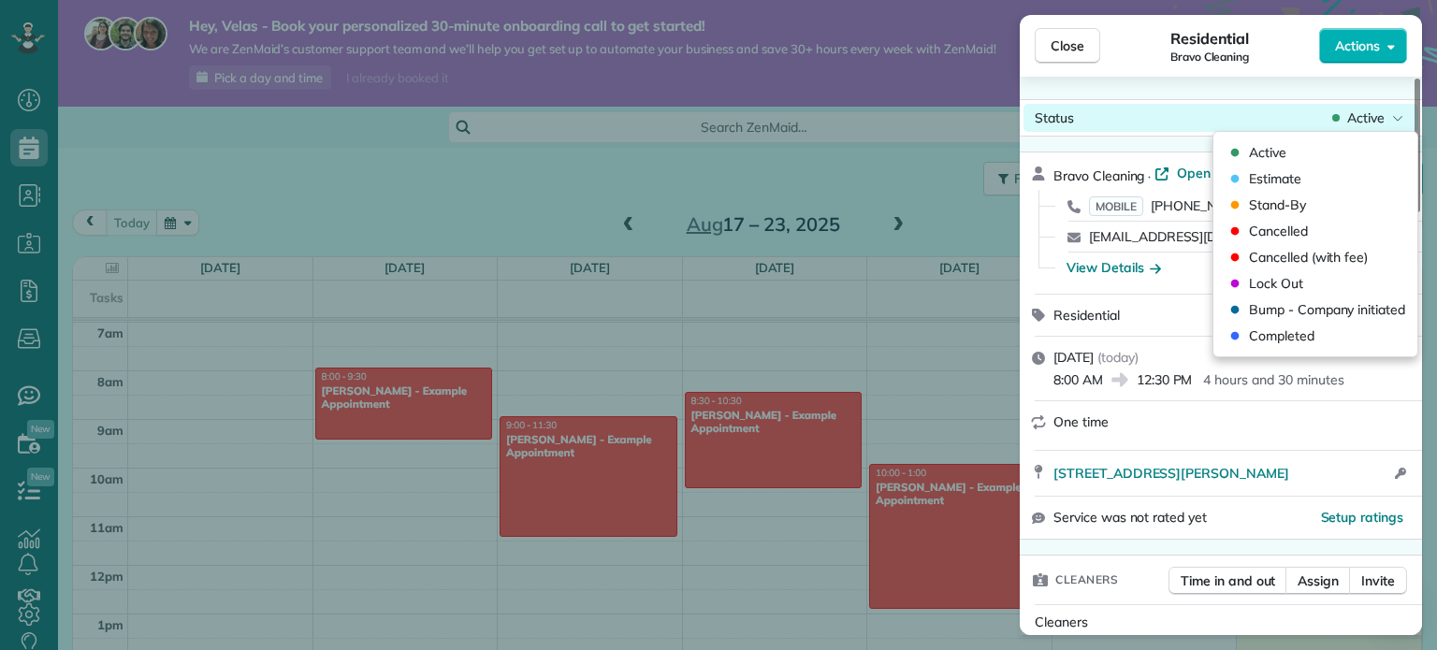
click at [1358, 118] on span "Active" at bounding box center [1365, 118] width 37 height 19
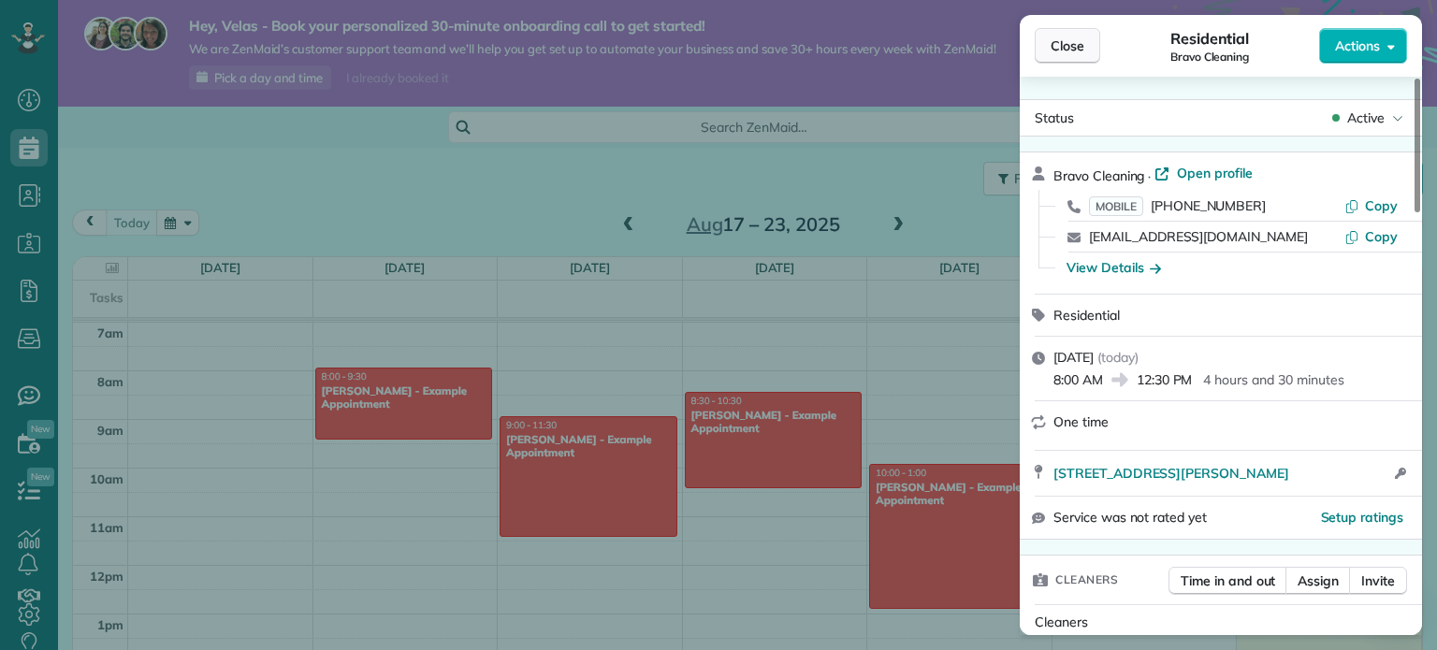
click at [1058, 62] on button "Close" at bounding box center [1067, 46] width 65 height 36
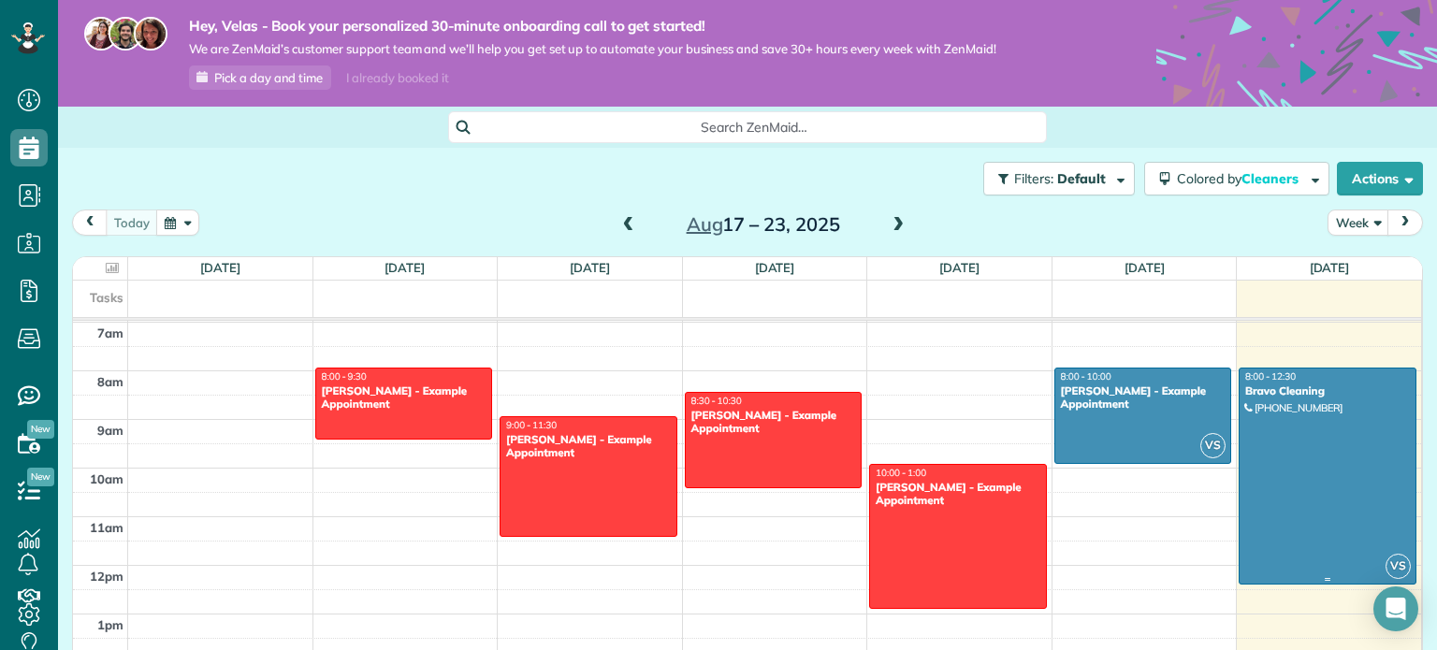
click at [1327, 423] on div at bounding box center [1328, 476] width 176 height 215
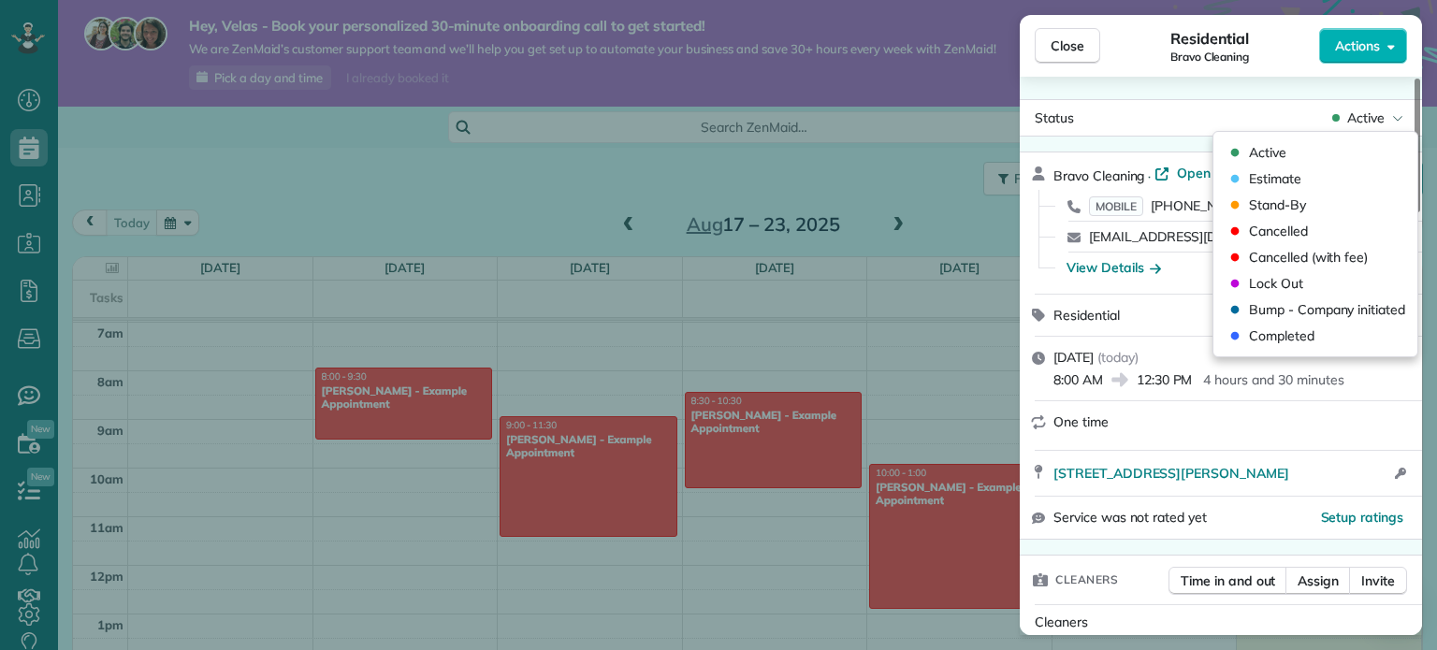
click at [1384, 115] on span "Active" at bounding box center [1365, 118] width 37 height 19
click at [1279, 327] on span "Completed" at bounding box center [1281, 336] width 65 height 19
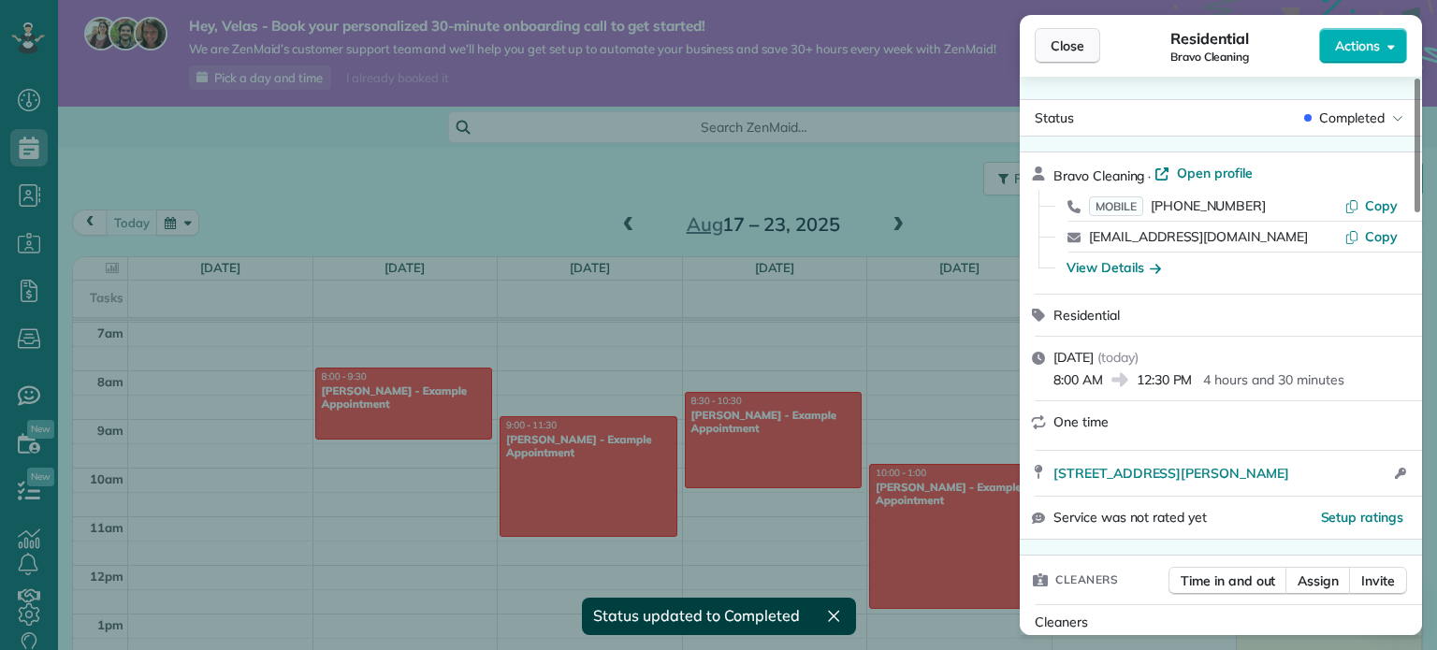
click at [1067, 36] on span "Close" at bounding box center [1068, 45] width 34 height 19
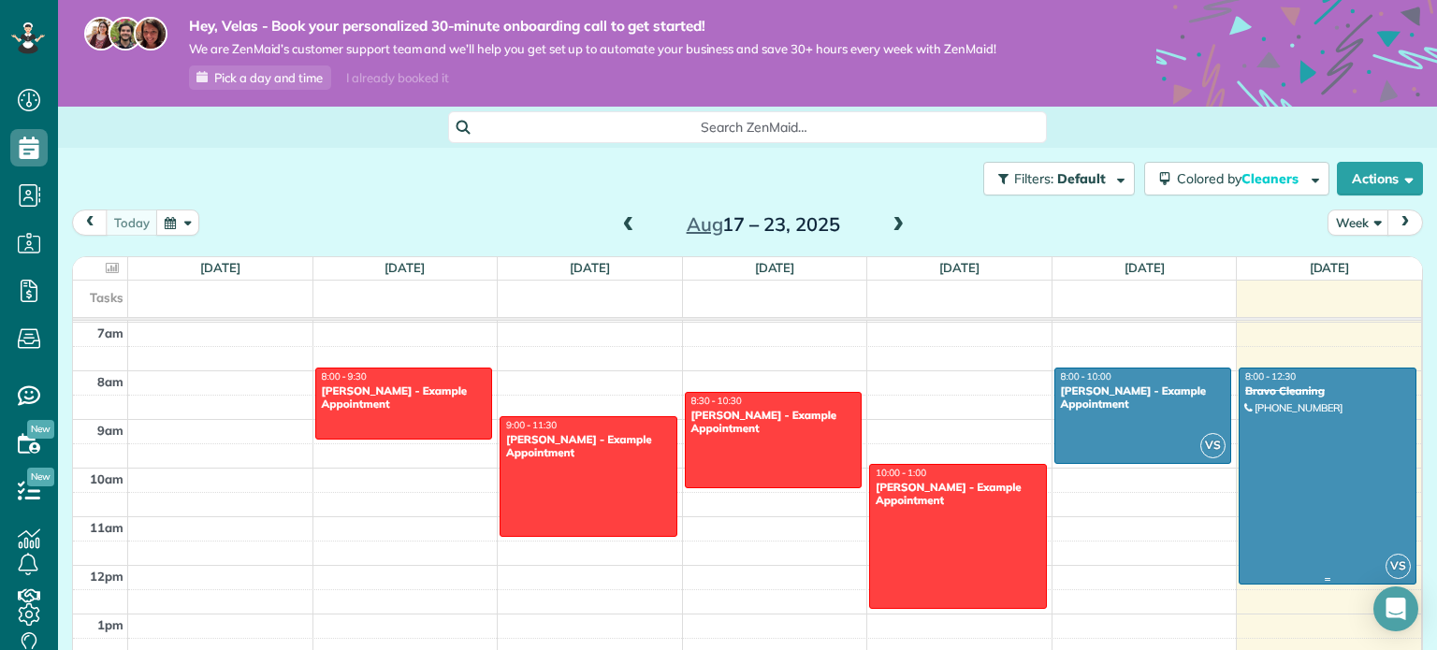
click at [1307, 417] on div at bounding box center [1328, 476] width 176 height 215
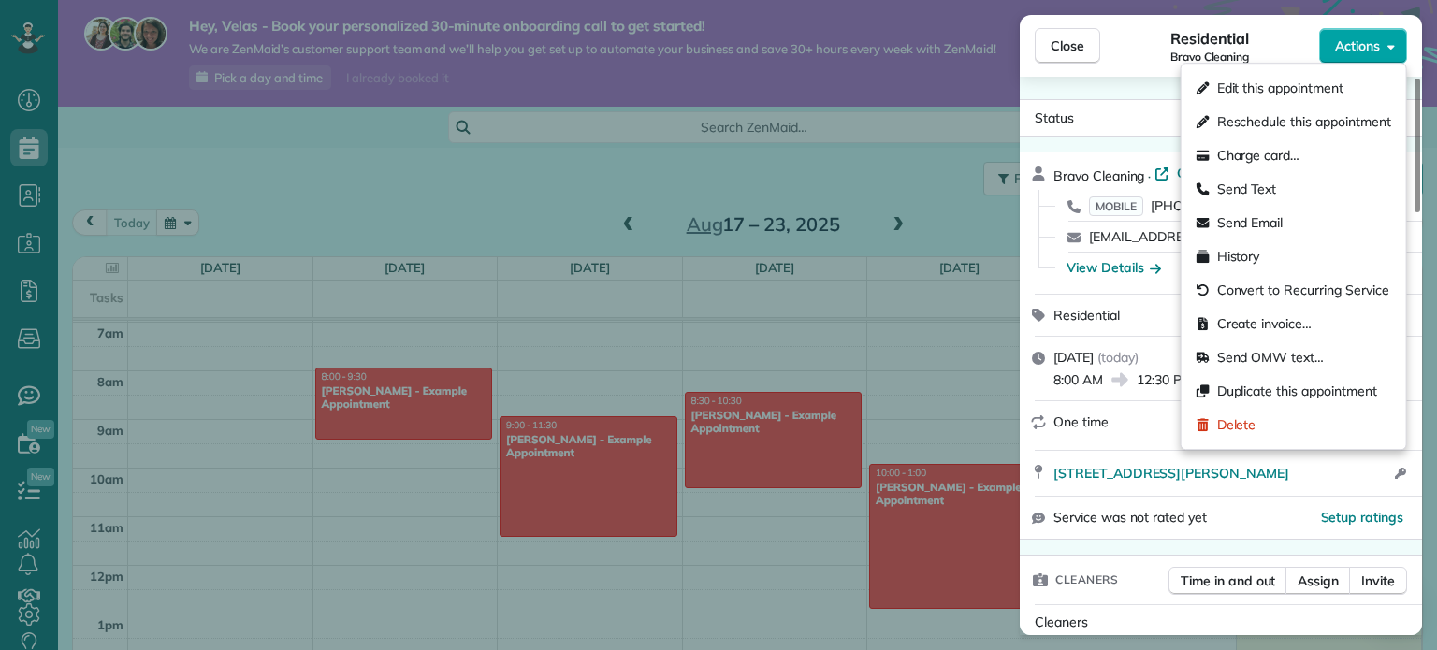
click at [1345, 56] on button "Actions" at bounding box center [1363, 46] width 88 height 36
click at [1252, 315] on span "Create invoice…" at bounding box center [1264, 323] width 95 height 19
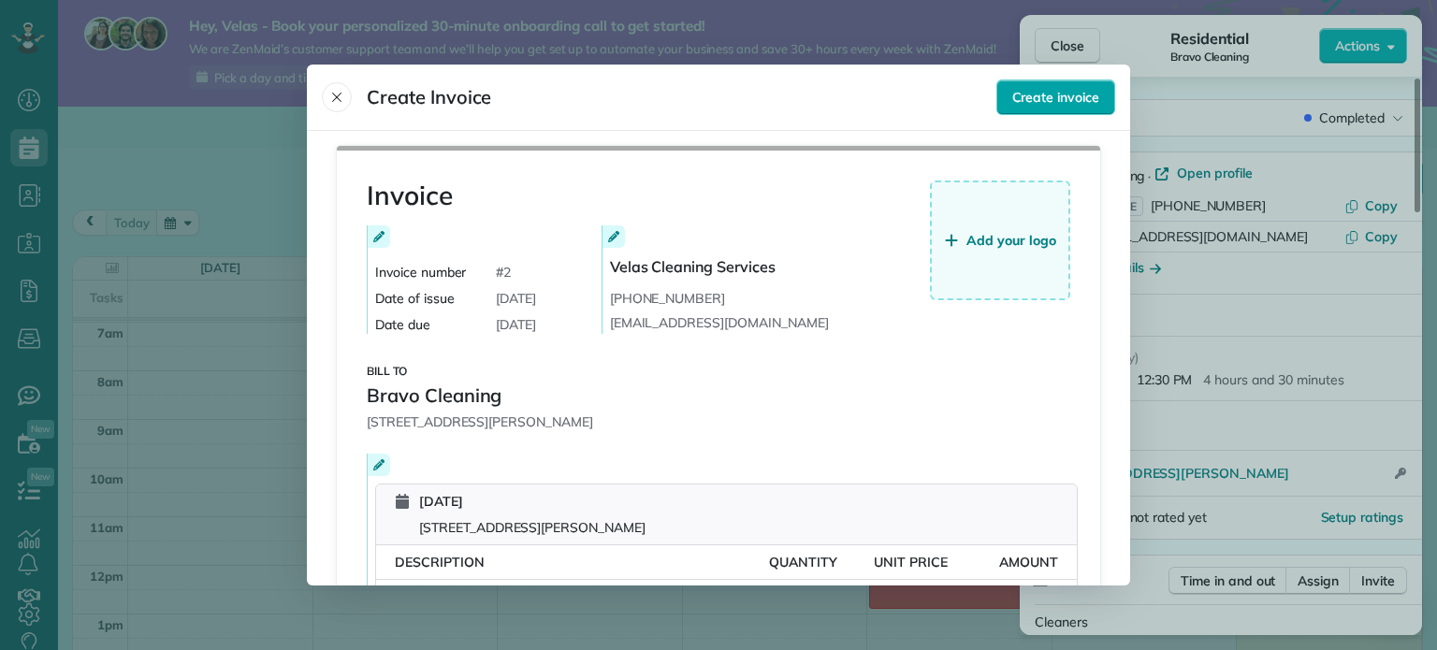
click at [1037, 108] on button "Create invoice" at bounding box center [1056, 98] width 119 height 36
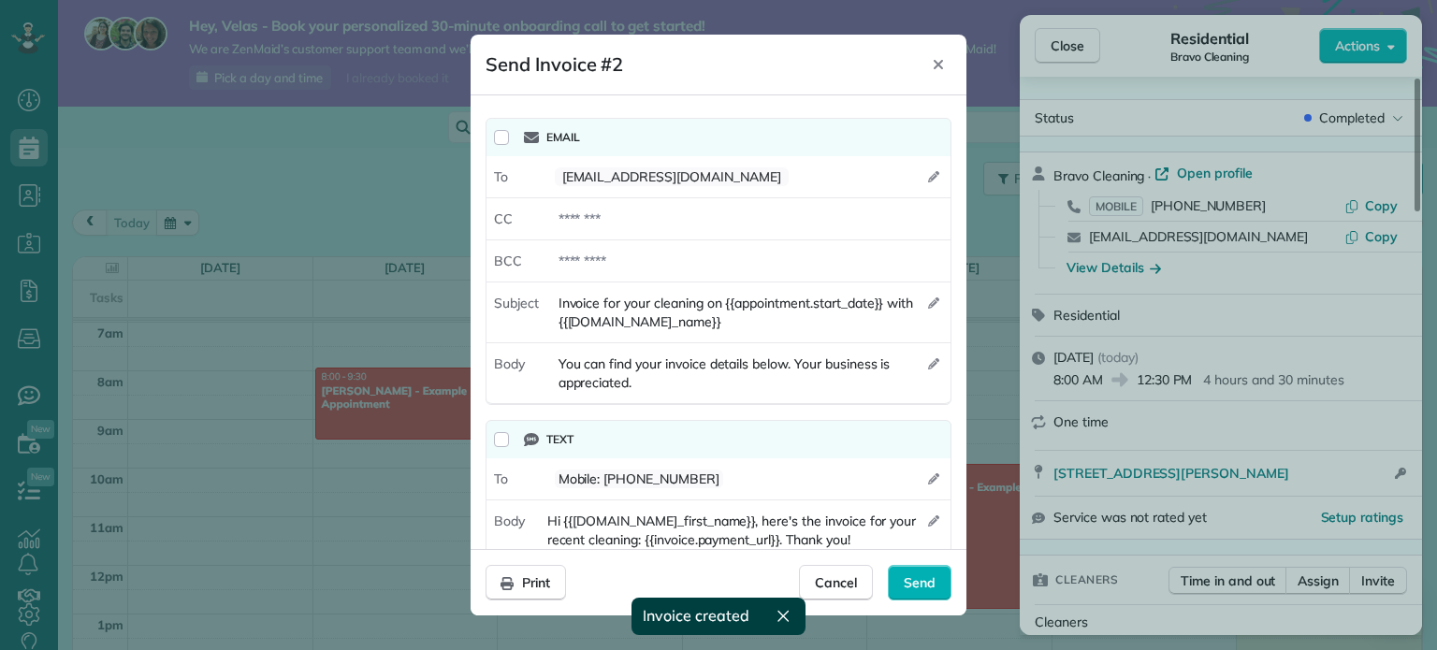
scroll to position [33, 0]
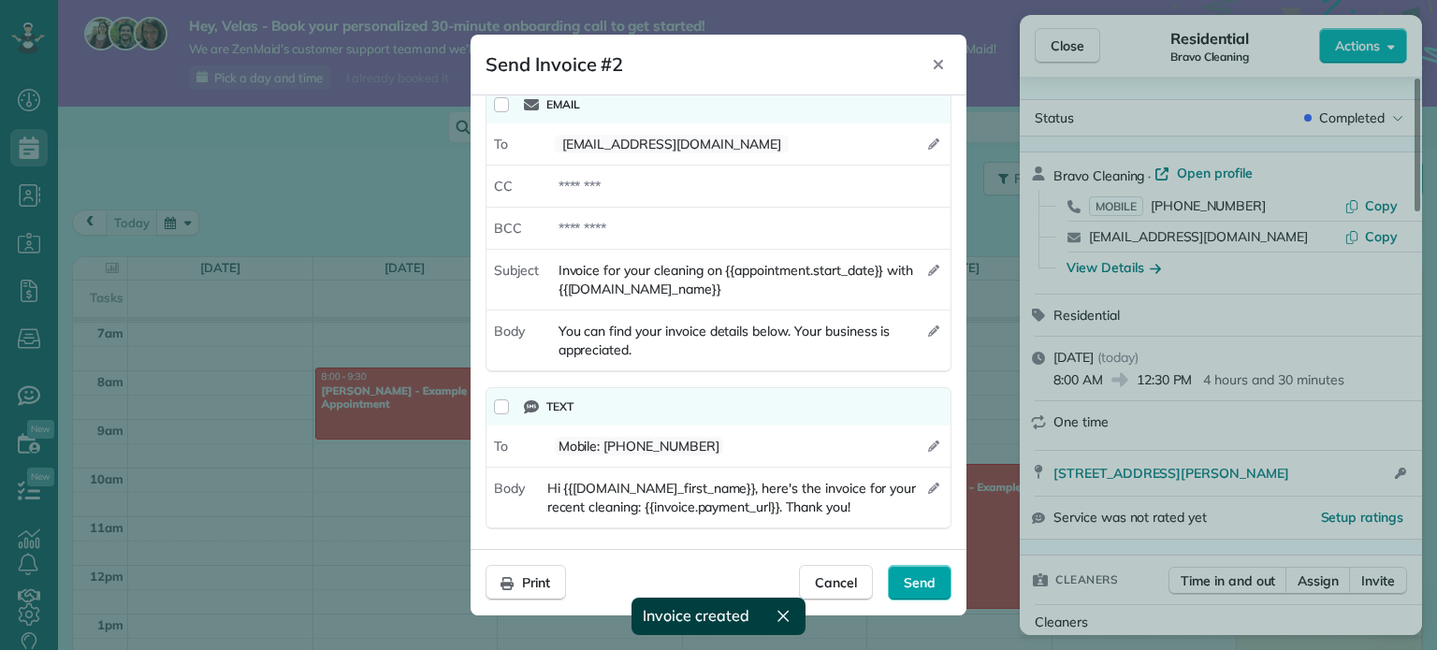
click at [939, 589] on div "Send" at bounding box center [920, 583] width 64 height 36
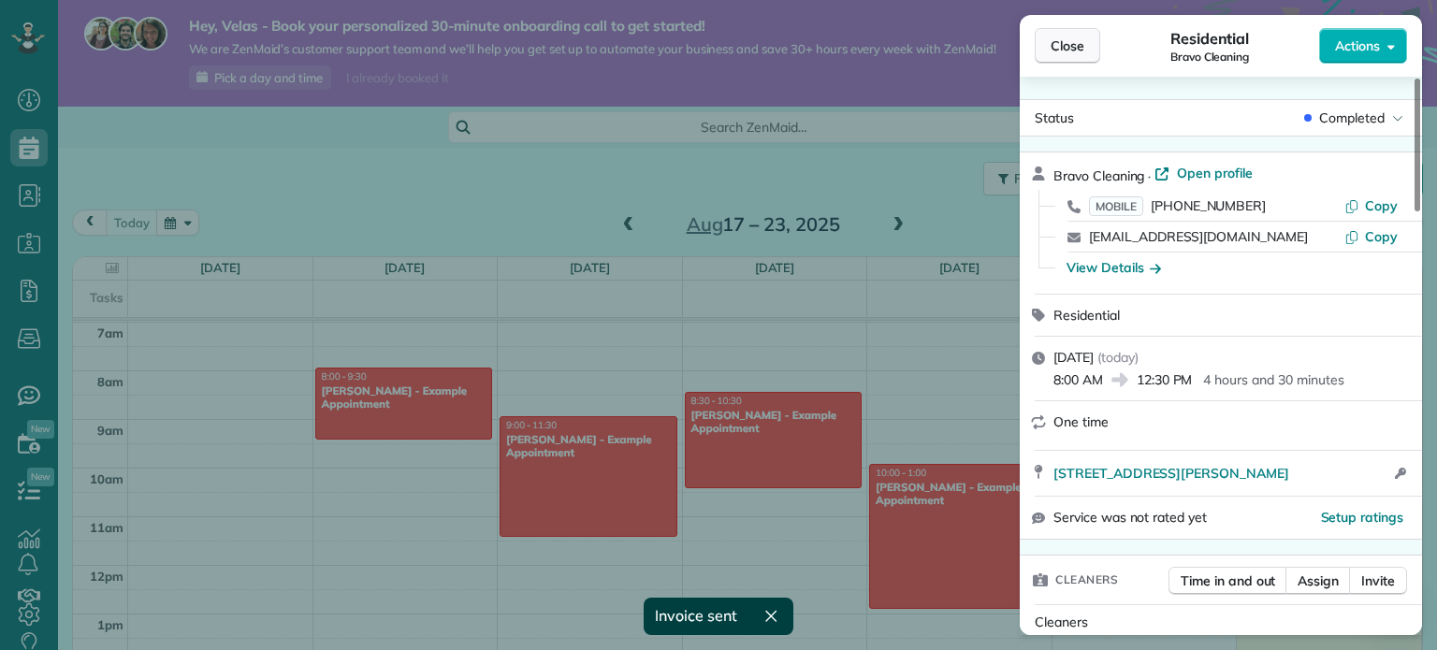
click at [1053, 46] on span "Close" at bounding box center [1068, 45] width 34 height 19
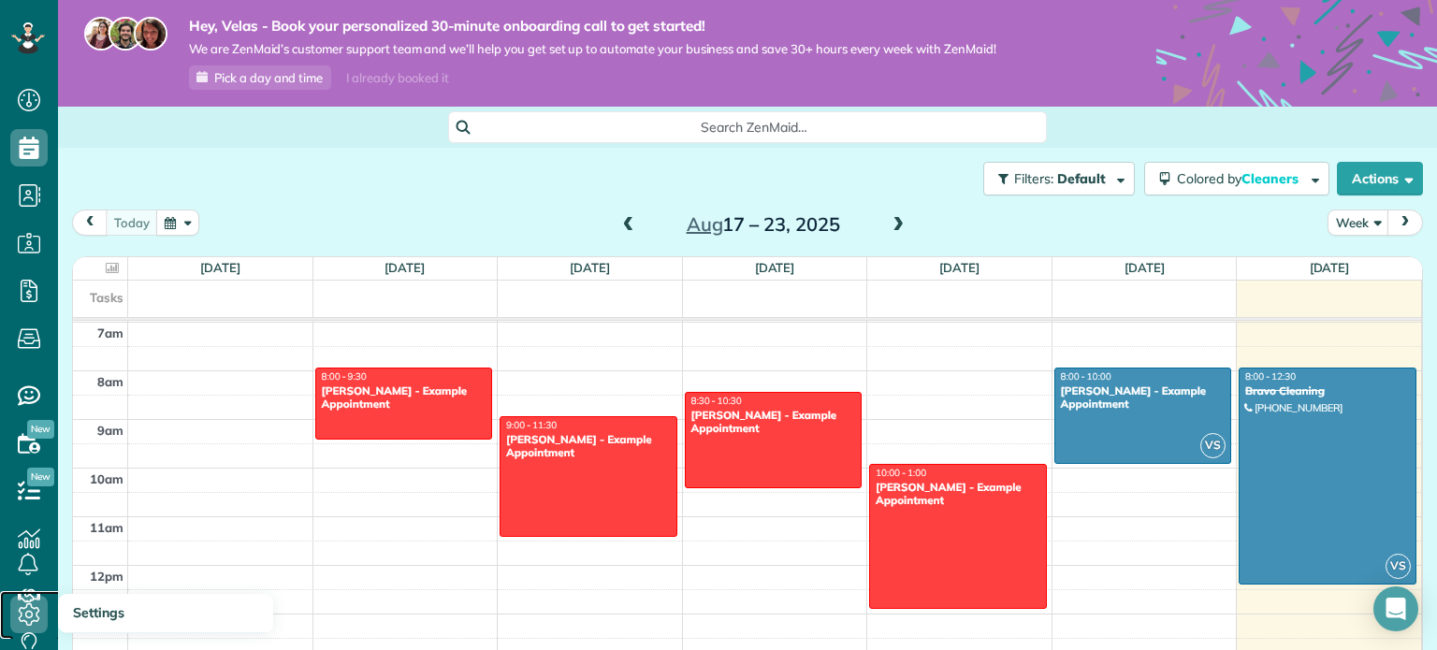
click at [23, 604] on icon at bounding box center [28, 614] width 37 height 37
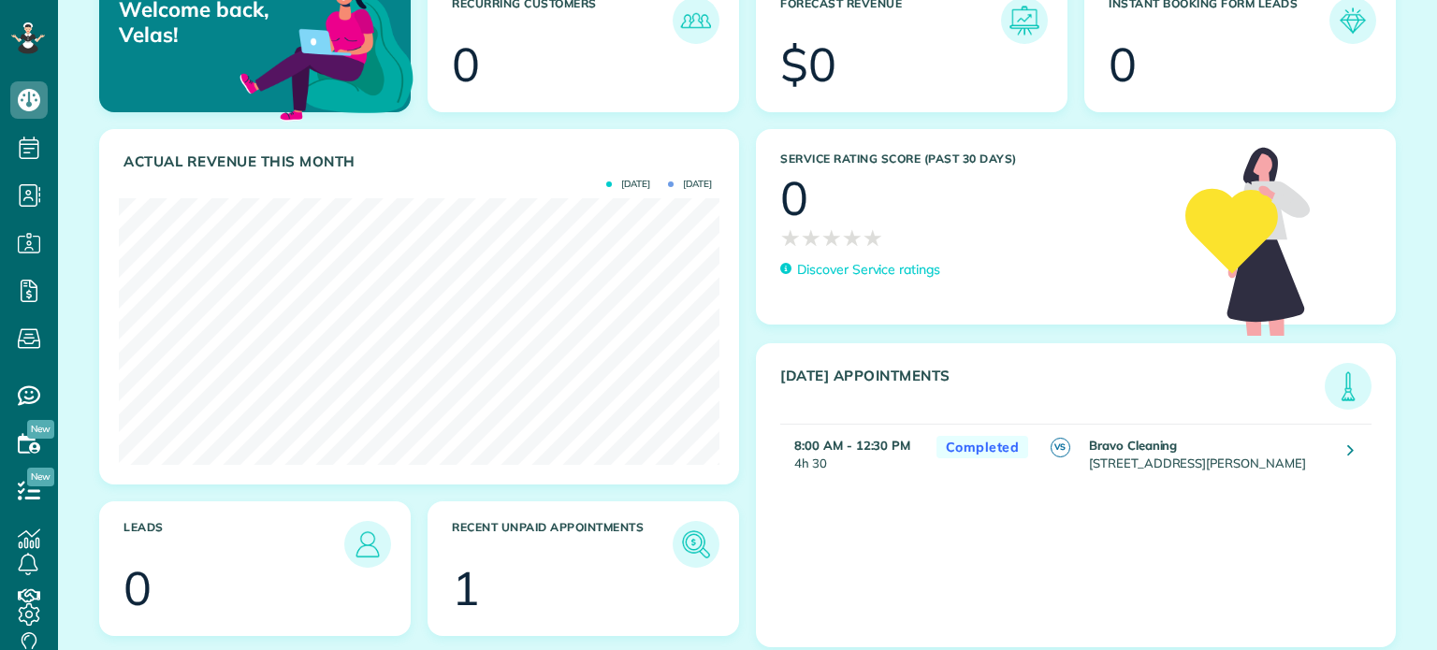
scroll to position [212, 0]
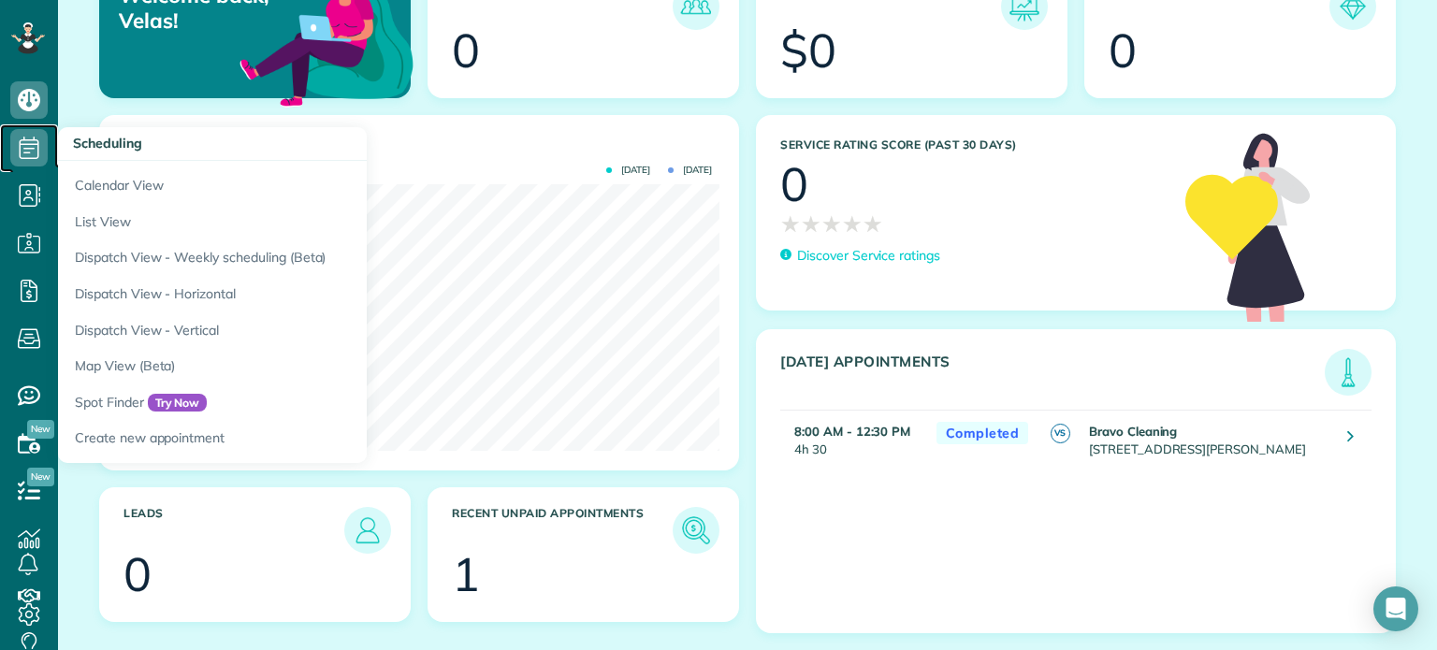
click at [16, 162] on icon at bounding box center [28, 147] width 37 height 37
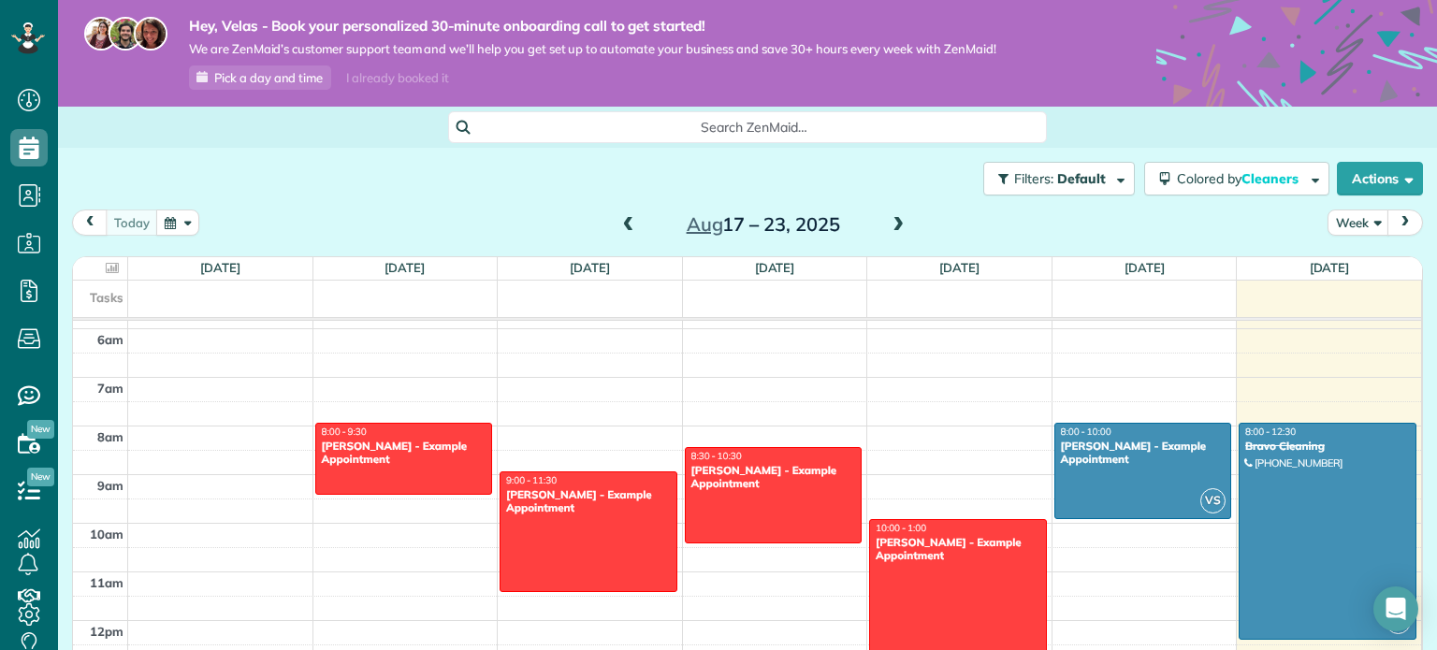
scroll to position [290, 0]
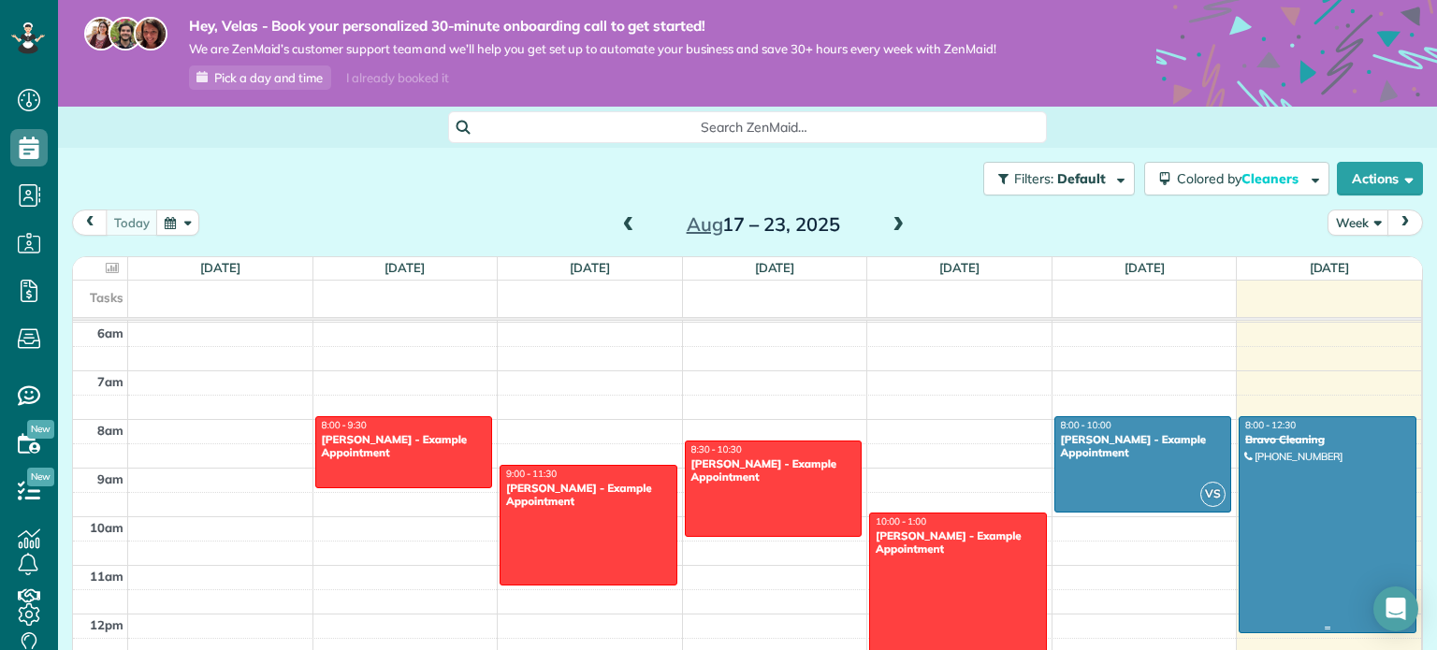
click at [1361, 483] on div at bounding box center [1328, 524] width 176 height 215
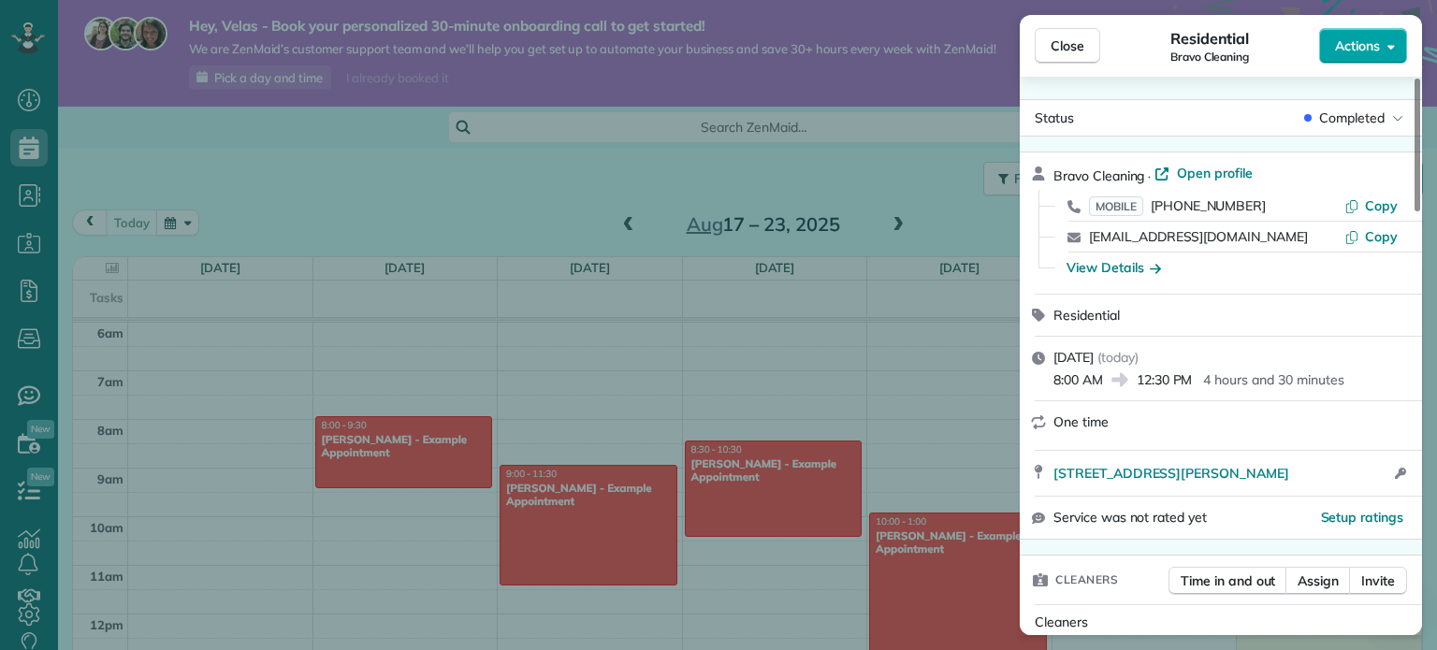
click at [1362, 54] on span "Actions" at bounding box center [1357, 45] width 45 height 19
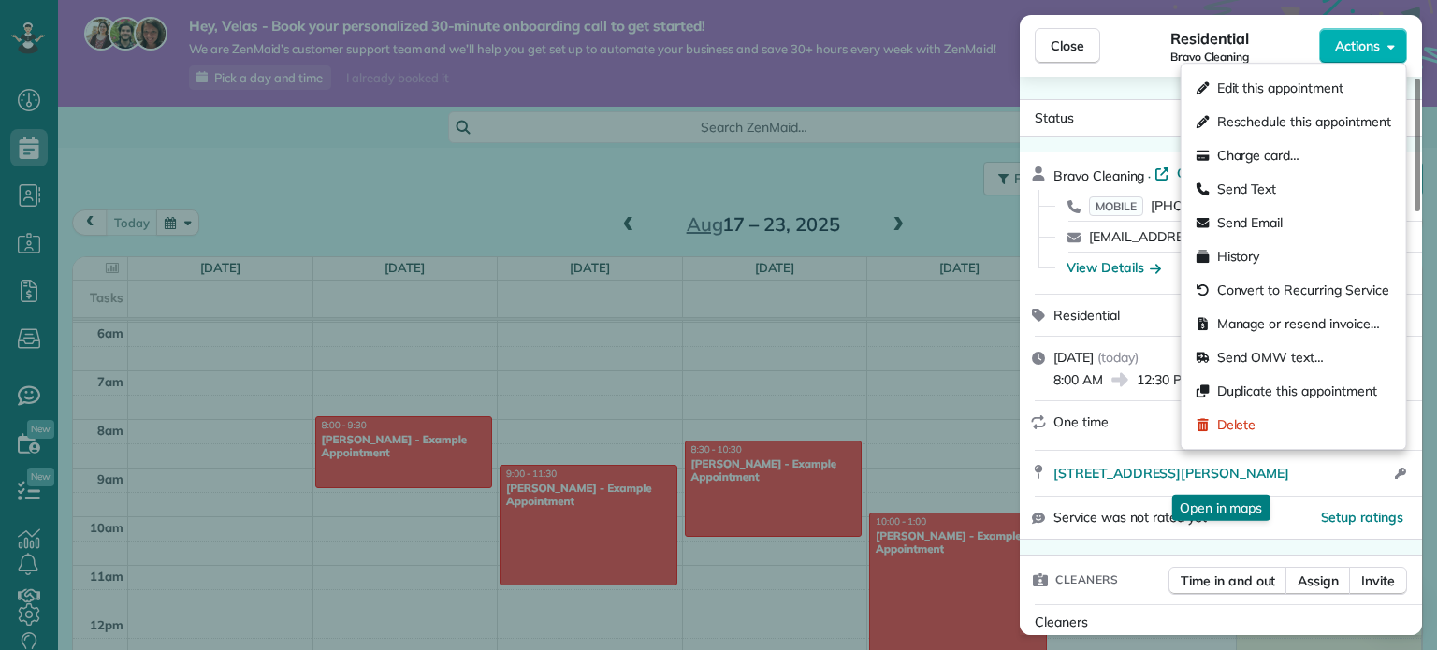
click at [1275, 516] on div "Setup ratings" at bounding box center [1309, 517] width 204 height 19
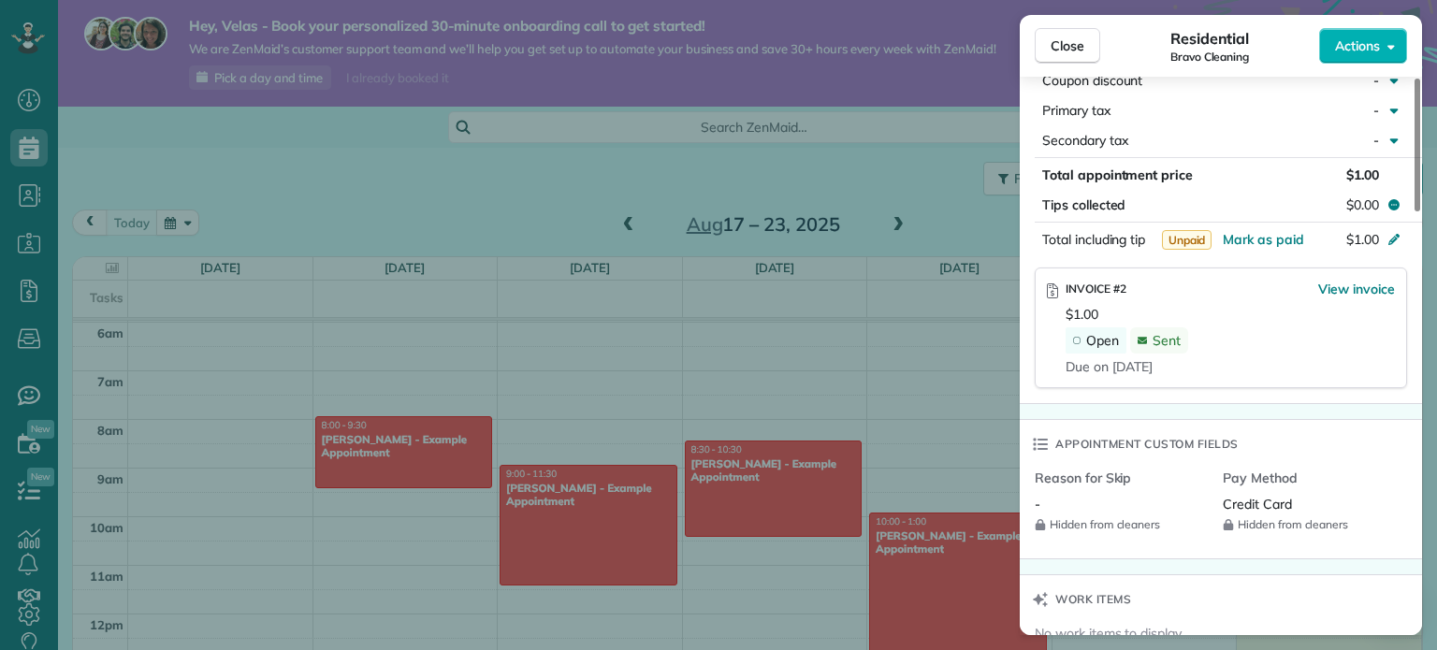
scroll to position [977, 0]
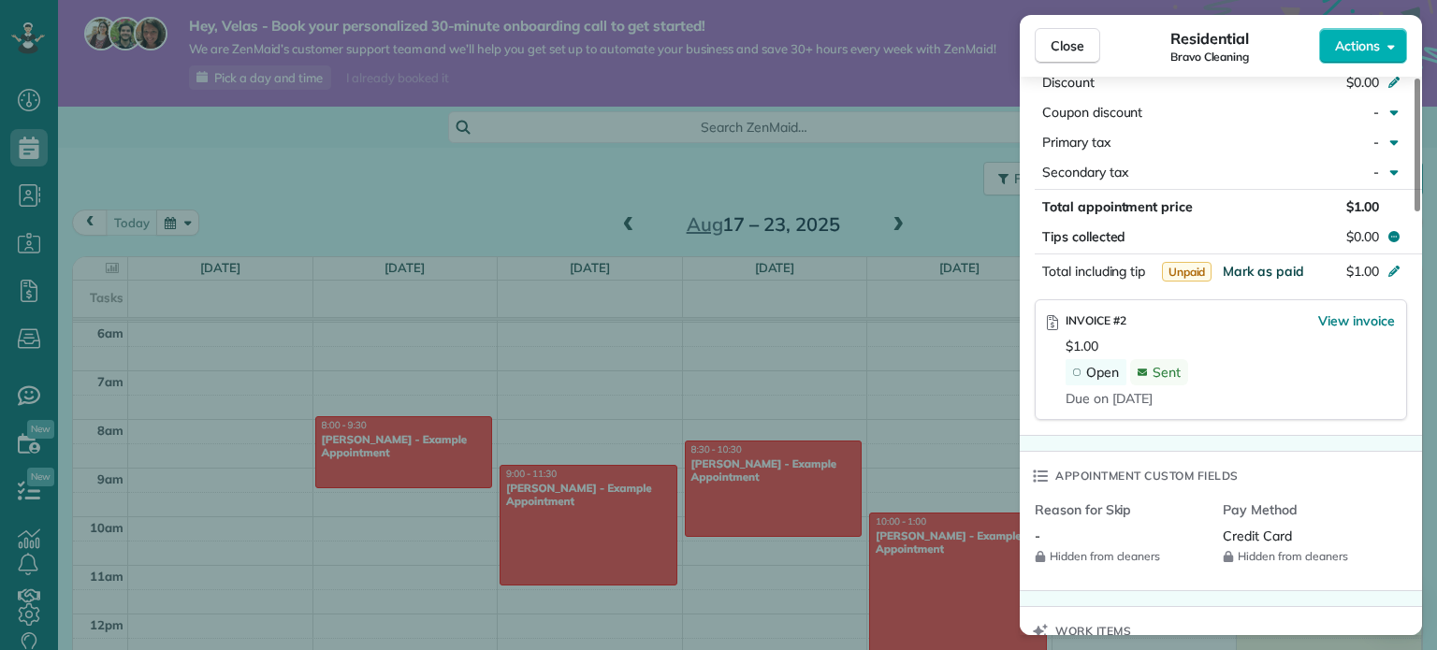
click at [1245, 273] on span "Mark as paid" at bounding box center [1263, 271] width 81 height 17
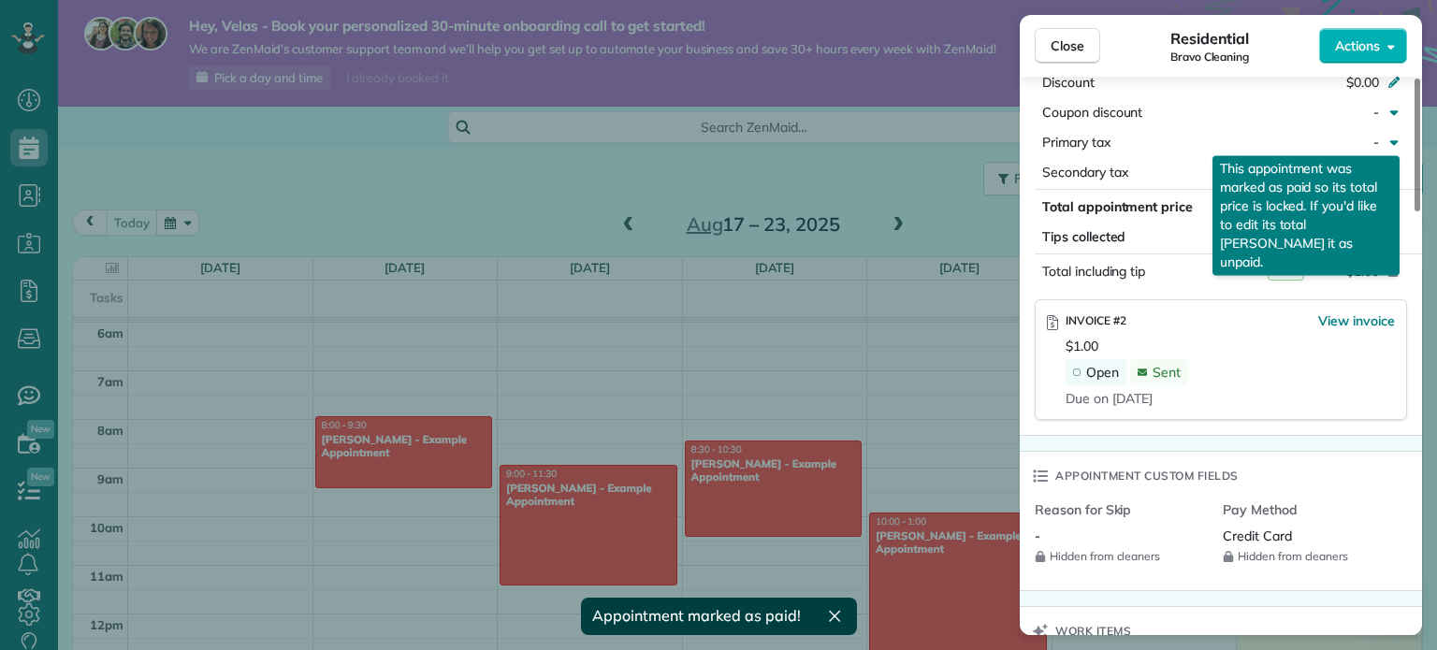
click at [1287, 273] on span "Paid" at bounding box center [1286, 271] width 36 height 20
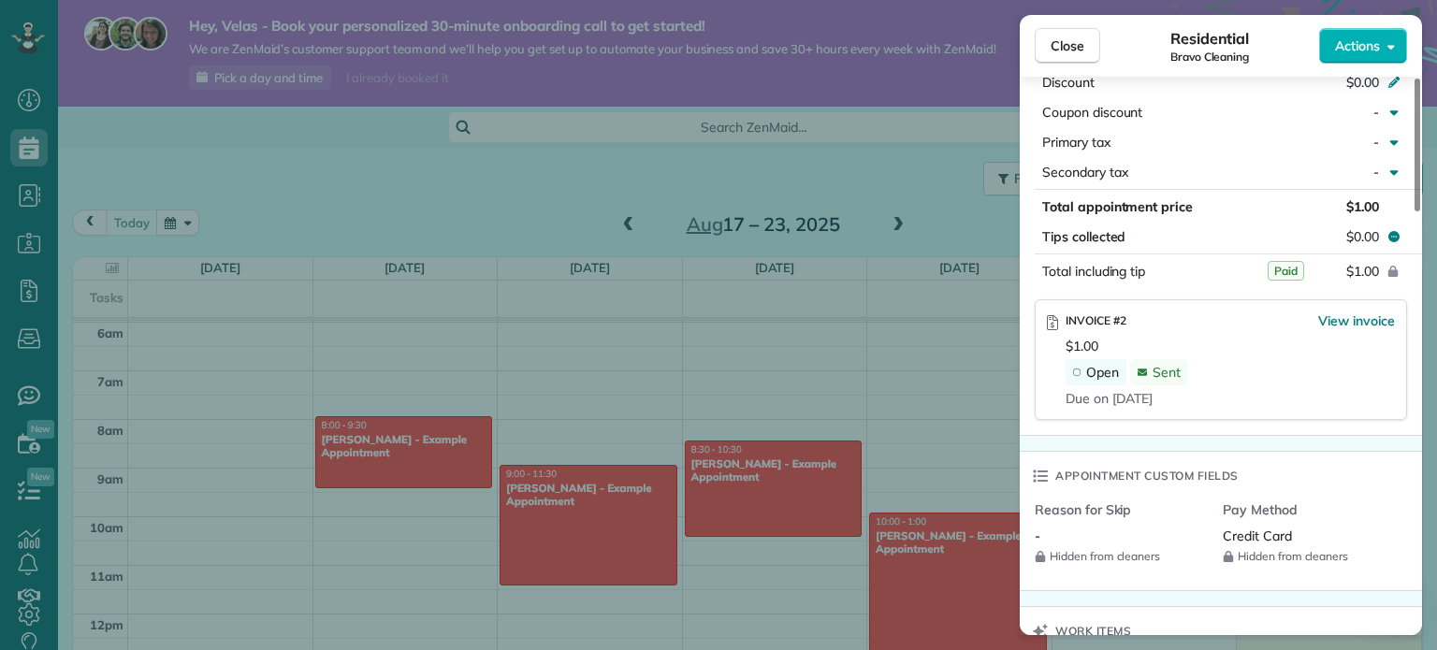
click at [1273, 278] on span "Paid" at bounding box center [1286, 271] width 36 height 20
click at [1282, 273] on span "Paid" at bounding box center [1286, 271] width 36 height 20
click at [1113, 280] on span "Total including tip" at bounding box center [1093, 271] width 103 height 17
click at [1118, 211] on span "Total appointment price" at bounding box center [1117, 206] width 151 height 17
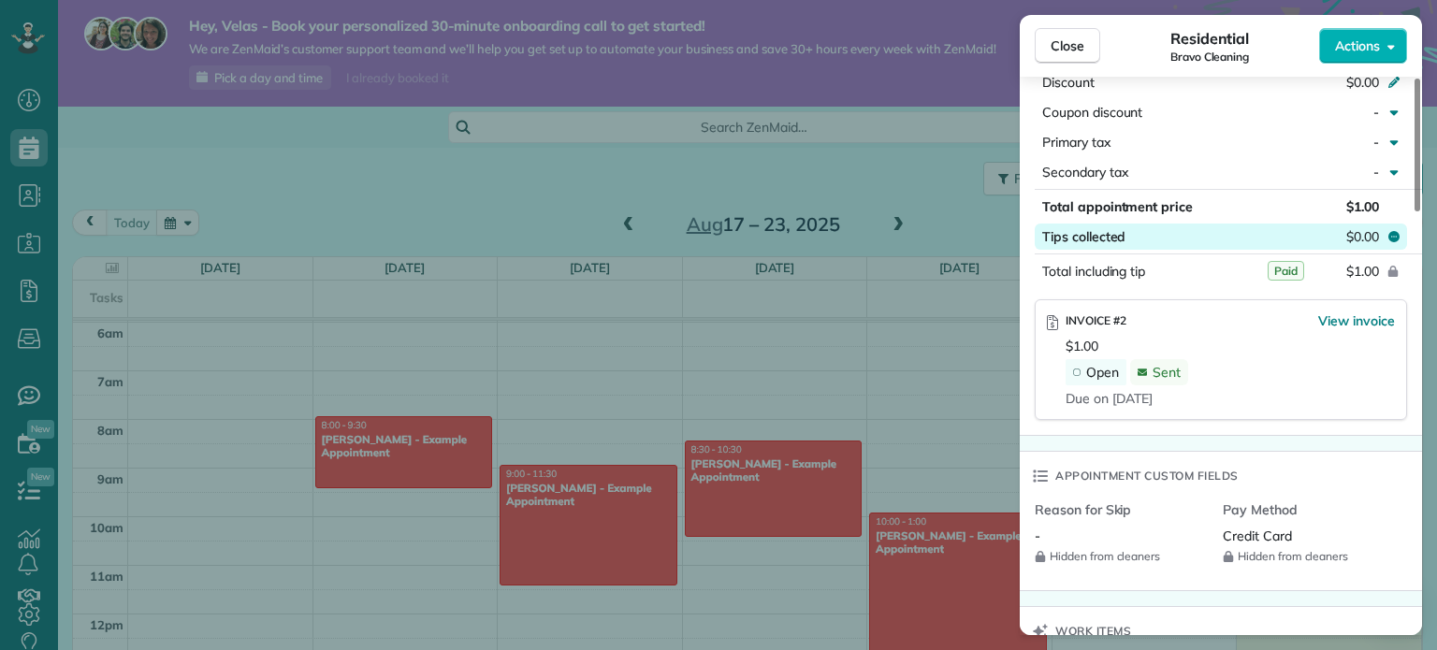
click at [1103, 244] on span "Tips collected" at bounding box center [1083, 236] width 83 height 19
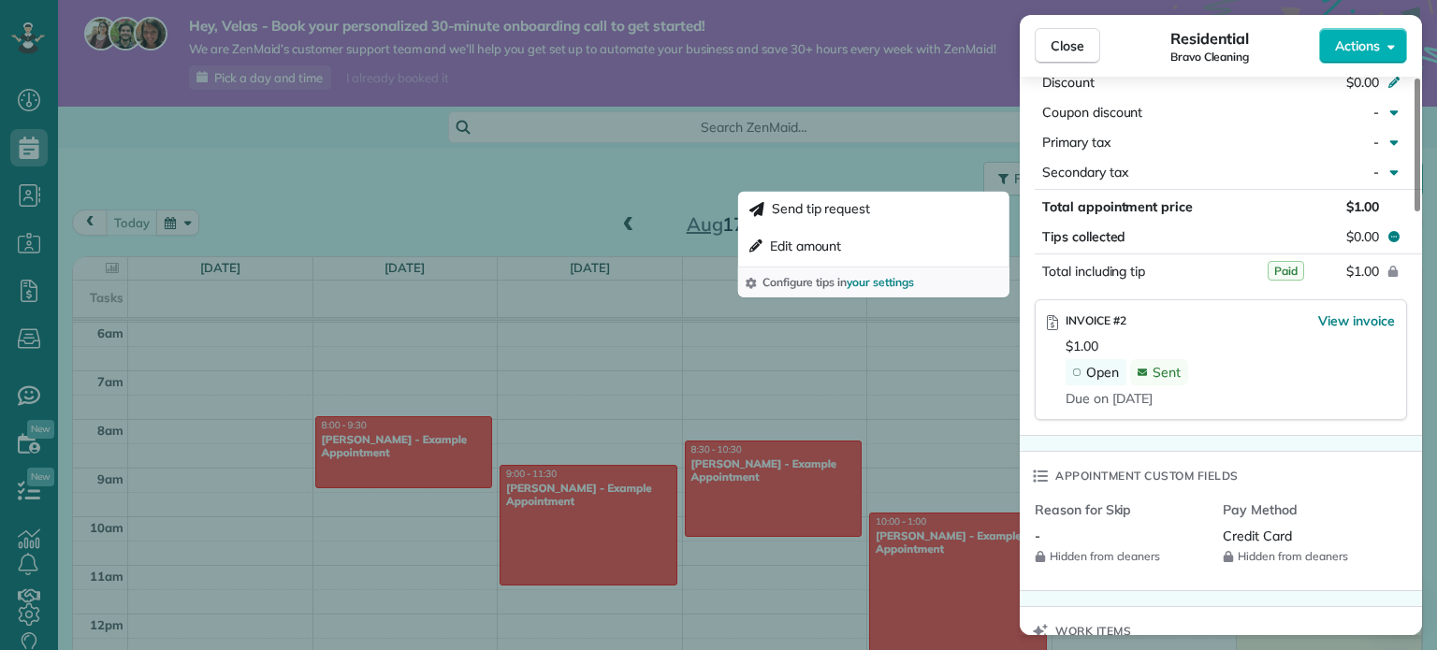
click at [1204, 276] on div "Total including tip" at bounding box center [1130, 271] width 176 height 26
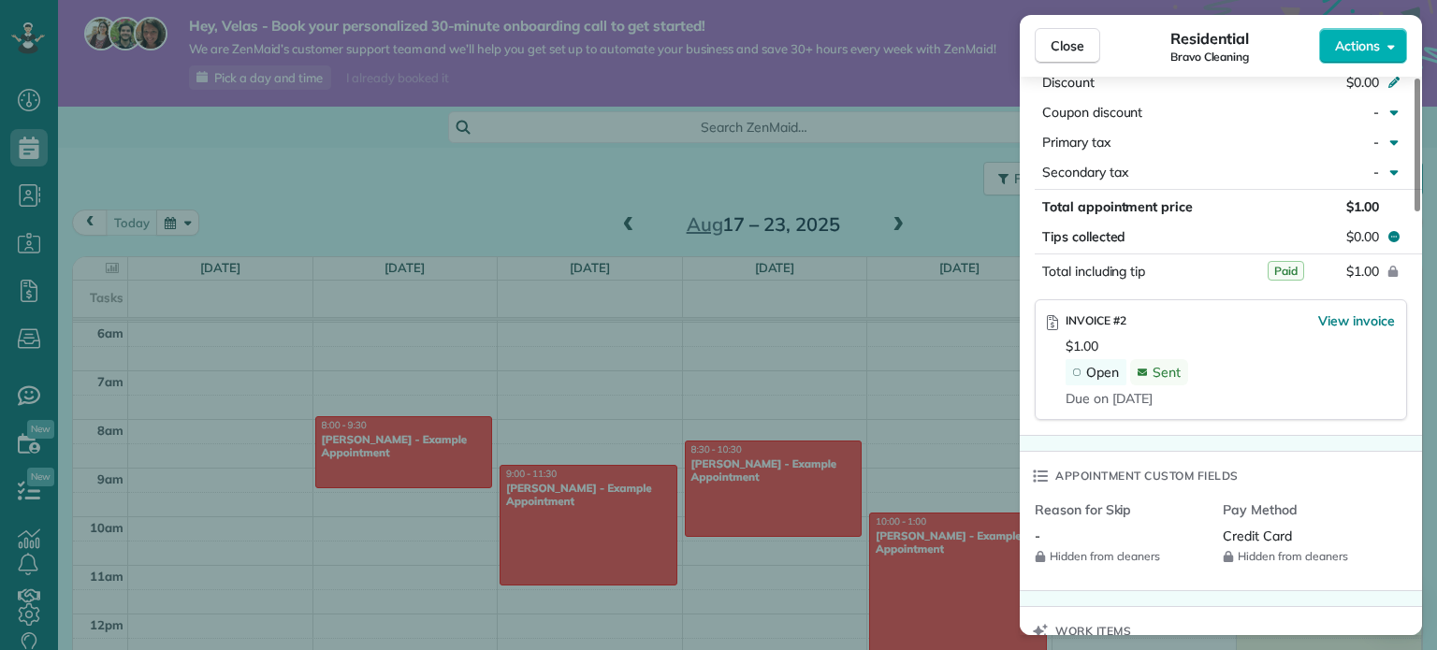
click at [1307, 275] on button "$1.00" at bounding box center [1306, 271] width 176 height 26
click at [1389, 277] on icon "reset" at bounding box center [1394, 271] width 10 height 11
click at [1360, 330] on span "View invoice" at bounding box center [1356, 321] width 77 height 19
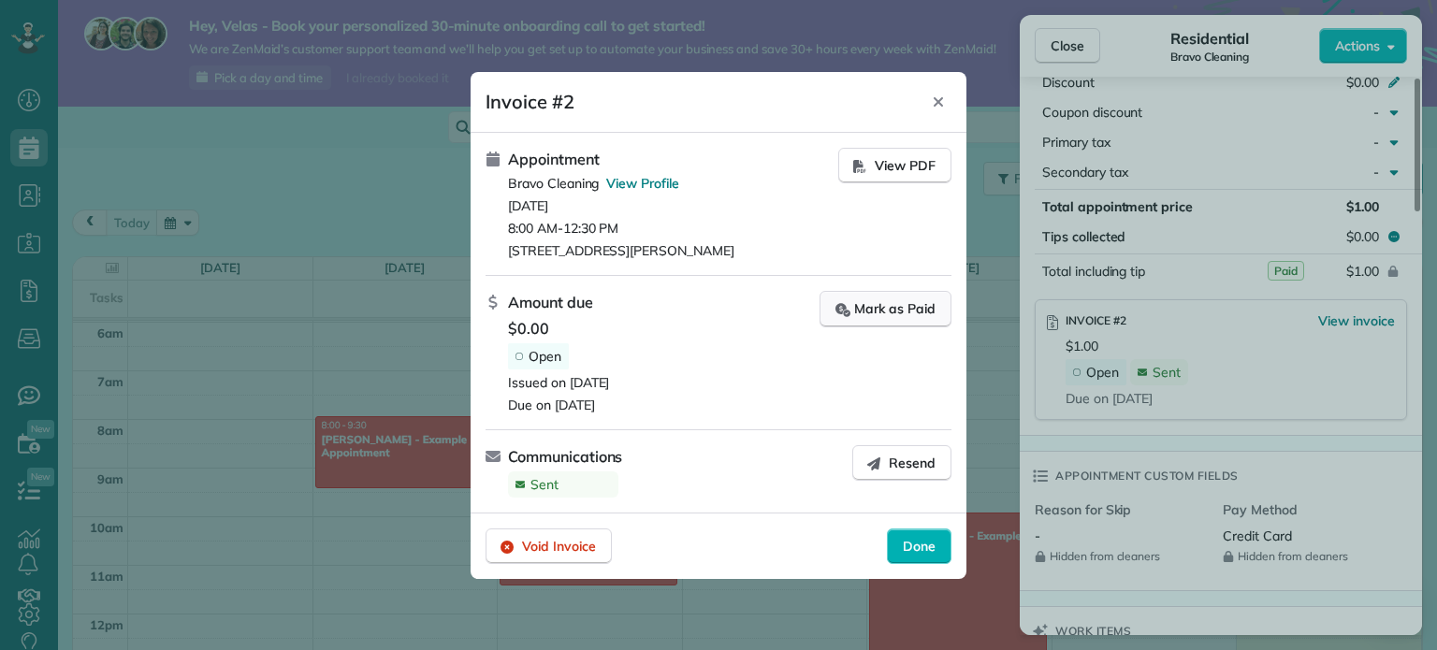
click at [882, 317] on div "Mark as Paid" at bounding box center [886, 309] width 100 height 20
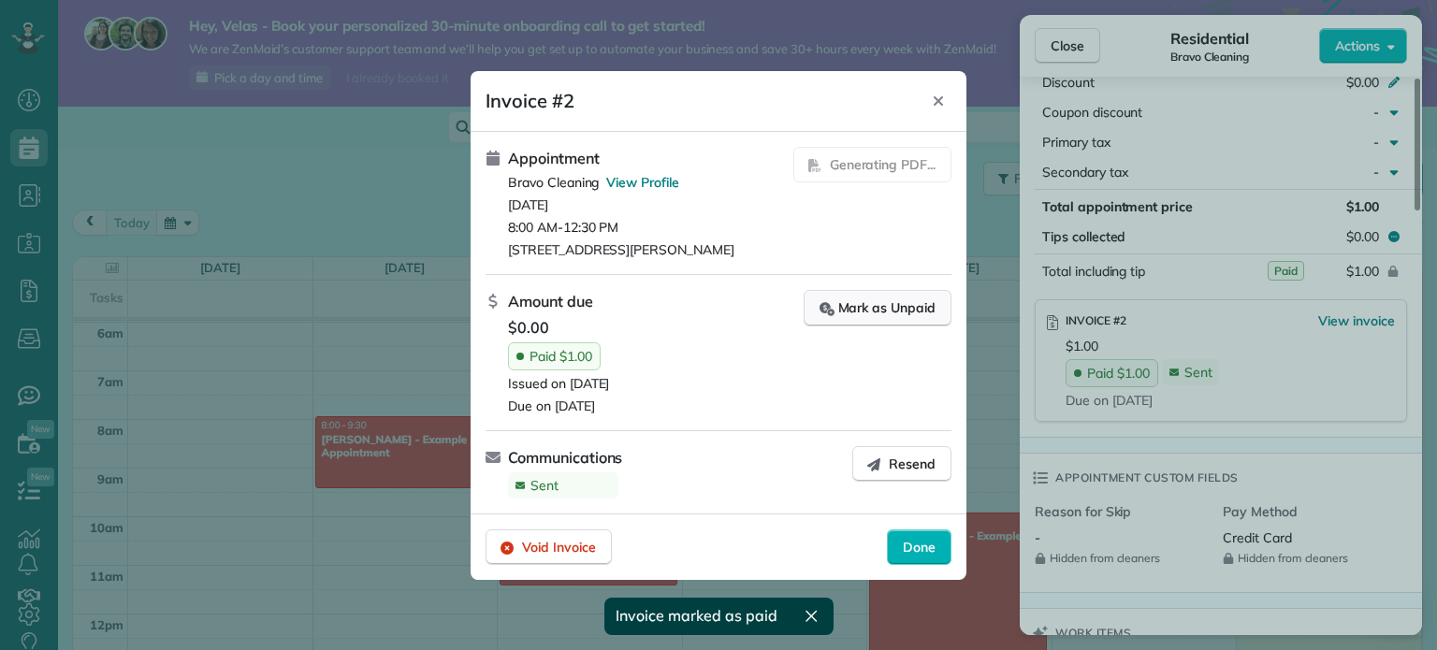
click at [886, 311] on div "Mark as Unpaid" at bounding box center [878, 308] width 116 height 20
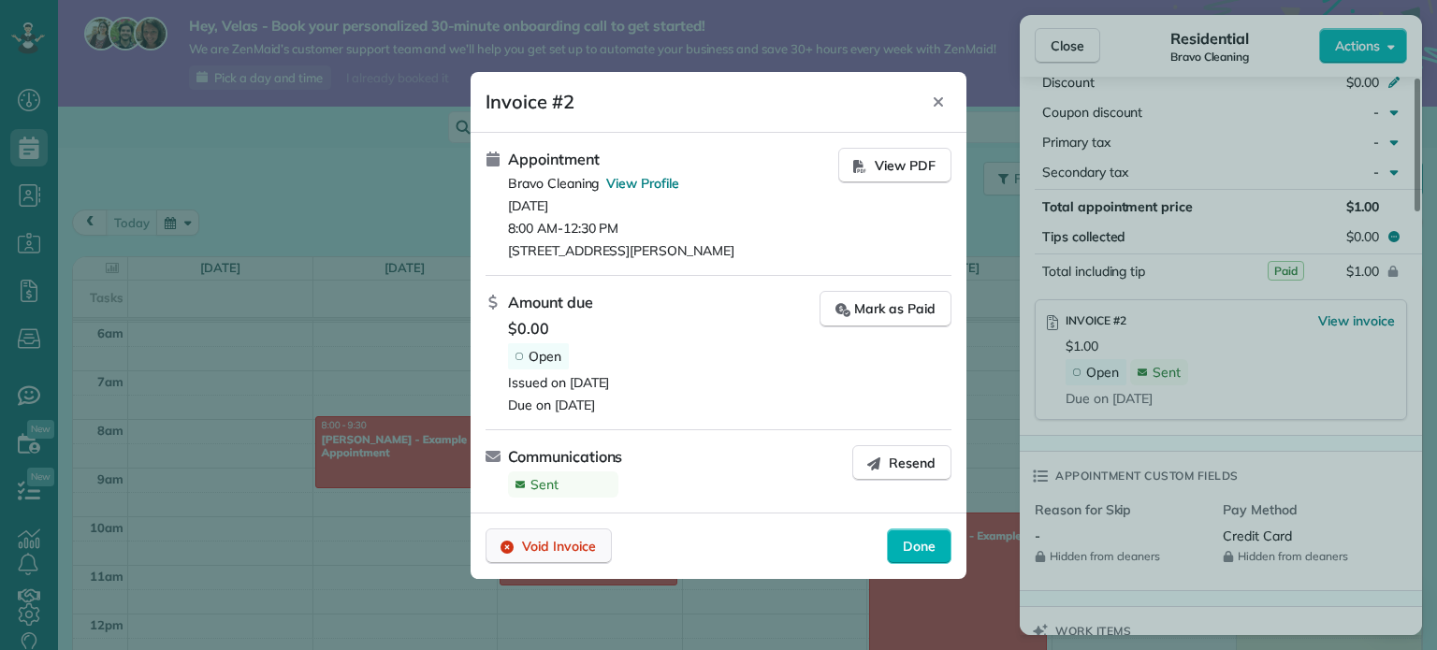
click at [560, 555] on div "Void Invoice" at bounding box center [549, 547] width 126 height 36
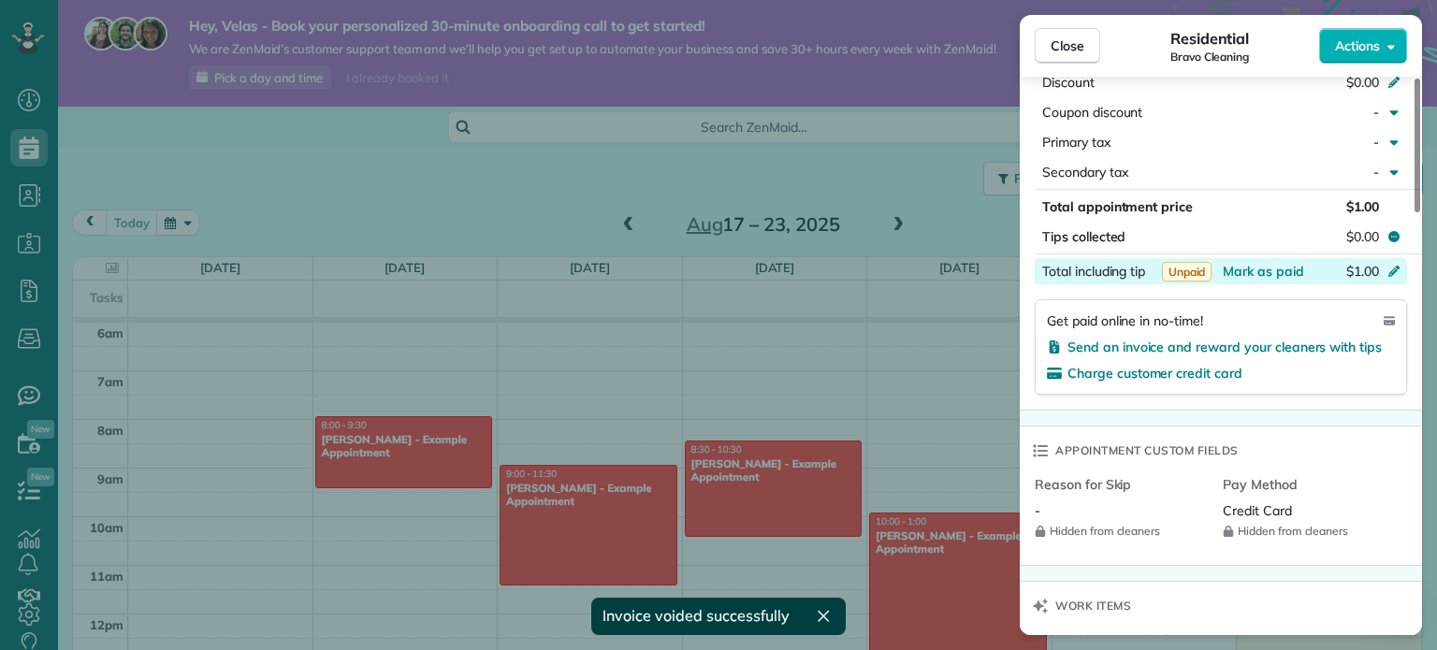
click at [1392, 277] on icon at bounding box center [1394, 271] width 11 height 11
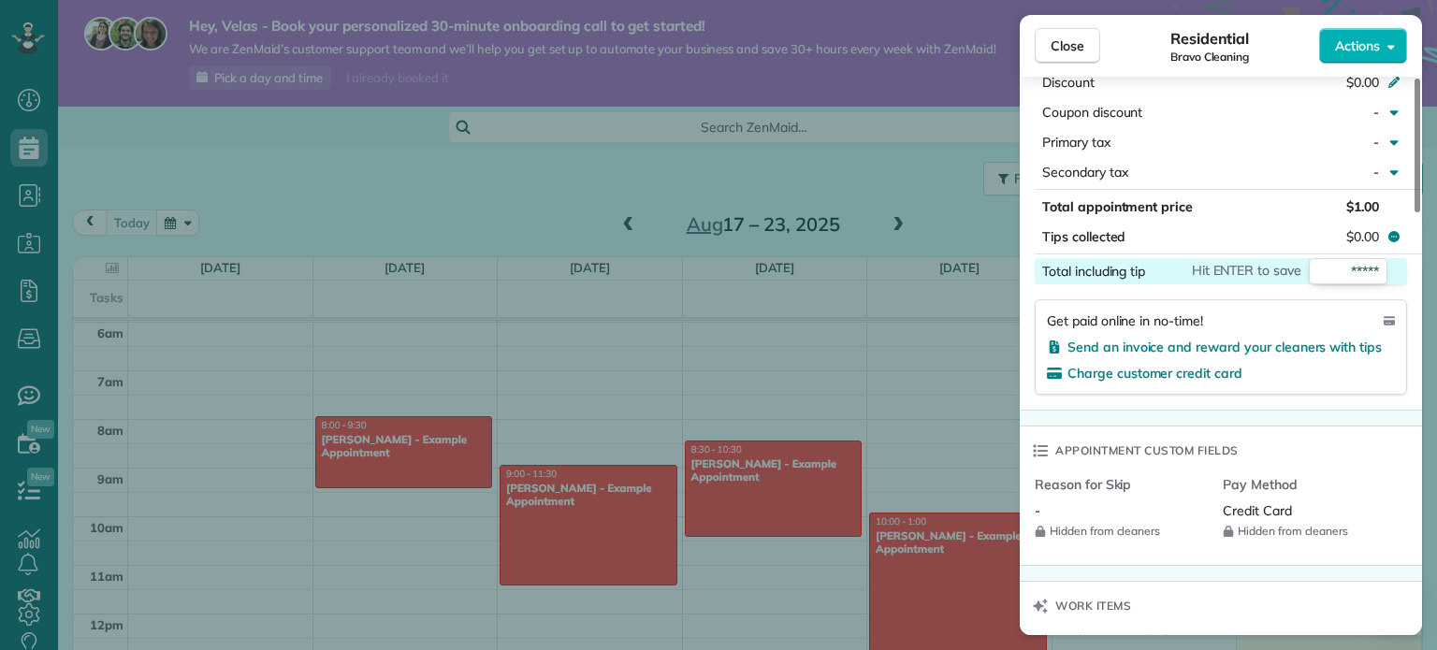
click at [1349, 313] on div "Get paid online in no-time! Send an invoice and reward your cleaners with tips …" at bounding box center [1221, 346] width 372 height 95
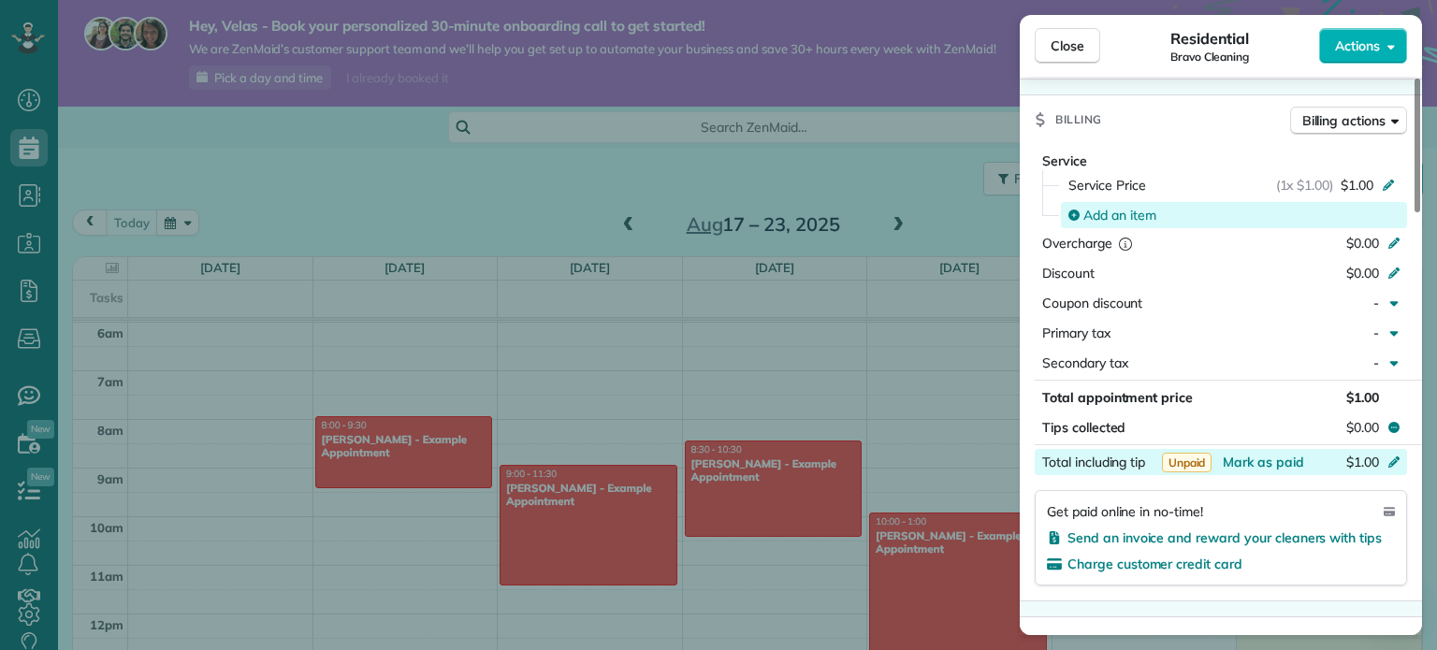
scroll to position [786, 0]
click at [1097, 223] on span "Add an item" at bounding box center [1120, 215] width 73 height 19
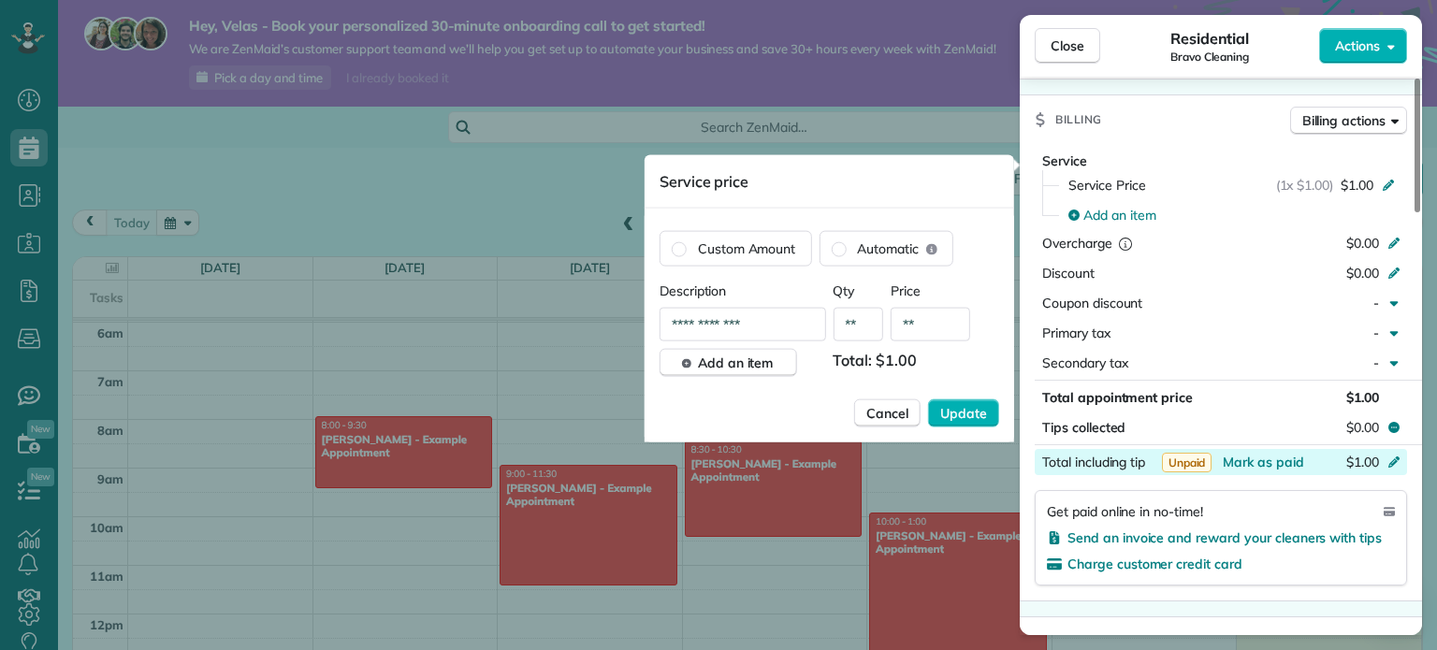
click at [740, 331] on input "**********" at bounding box center [743, 325] width 167 height 34
type input "**********"
click at [953, 313] on input "**" at bounding box center [931, 325] width 80 height 34
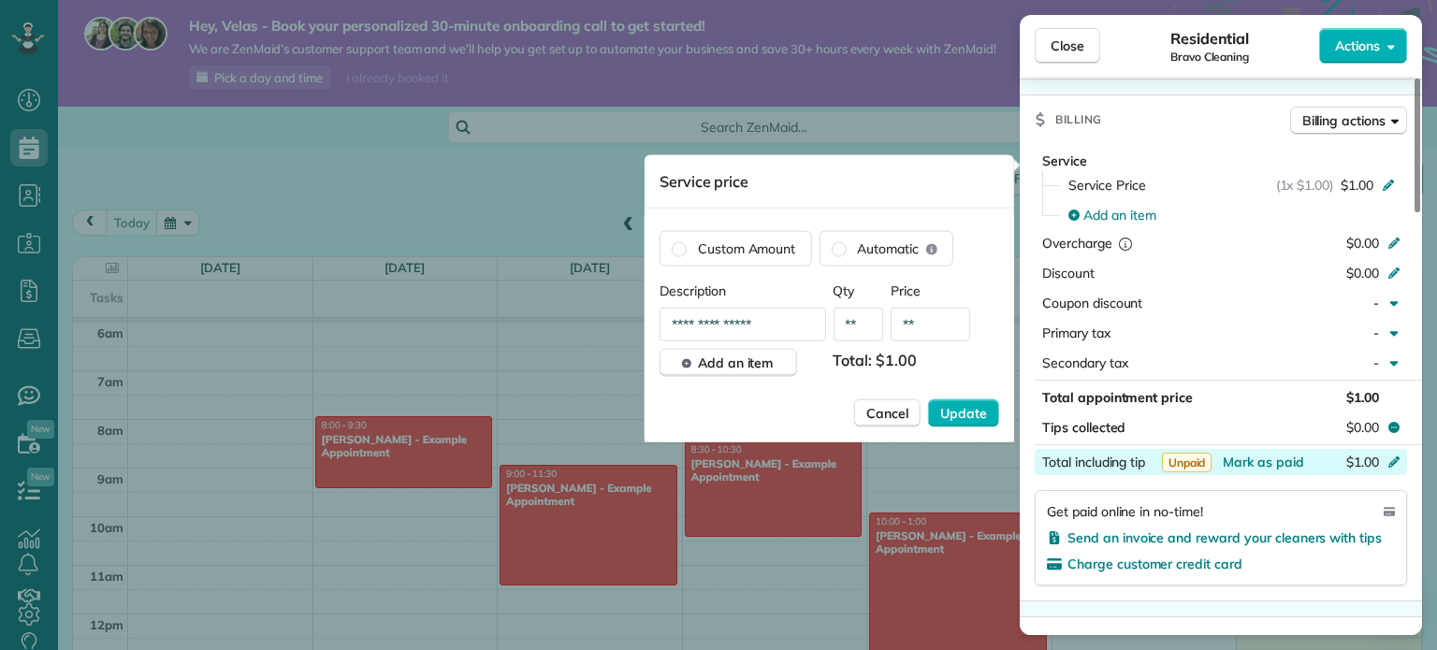
click at [900, 283] on span "Price" at bounding box center [916, 291] width 51 height 19
click at [918, 325] on input "**" at bounding box center [931, 325] width 80 height 34
type input "**"
click at [979, 429] on div "**********" at bounding box center [830, 362] width 340 height 161
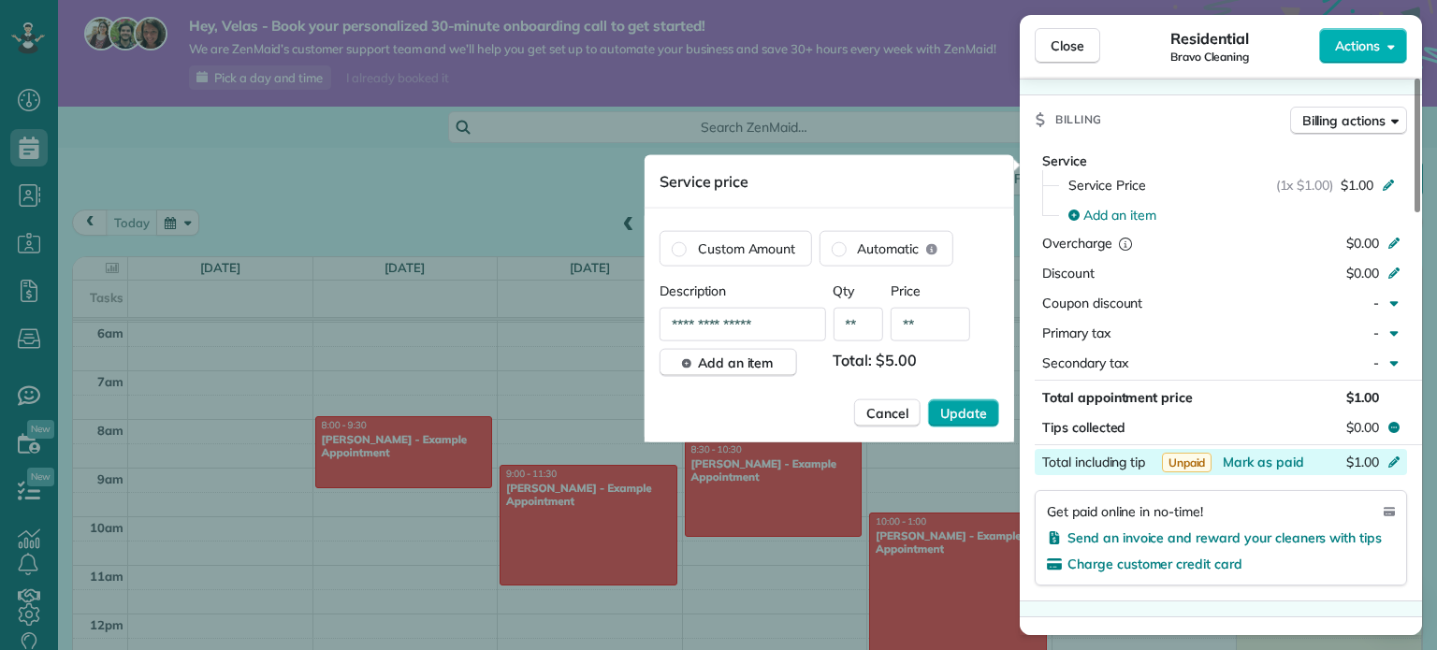
click at [965, 409] on span "Update" at bounding box center [963, 413] width 47 height 19
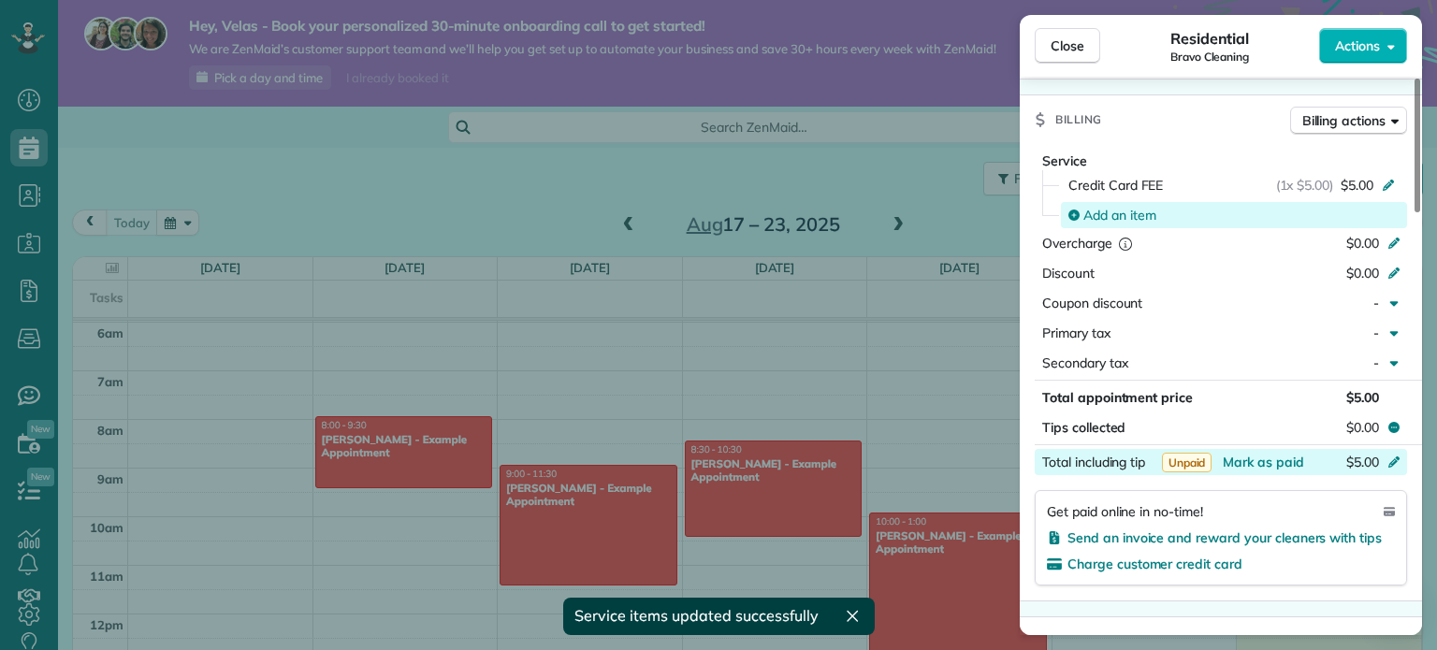
click at [1114, 225] on span "Add an item" at bounding box center [1120, 215] width 73 height 19
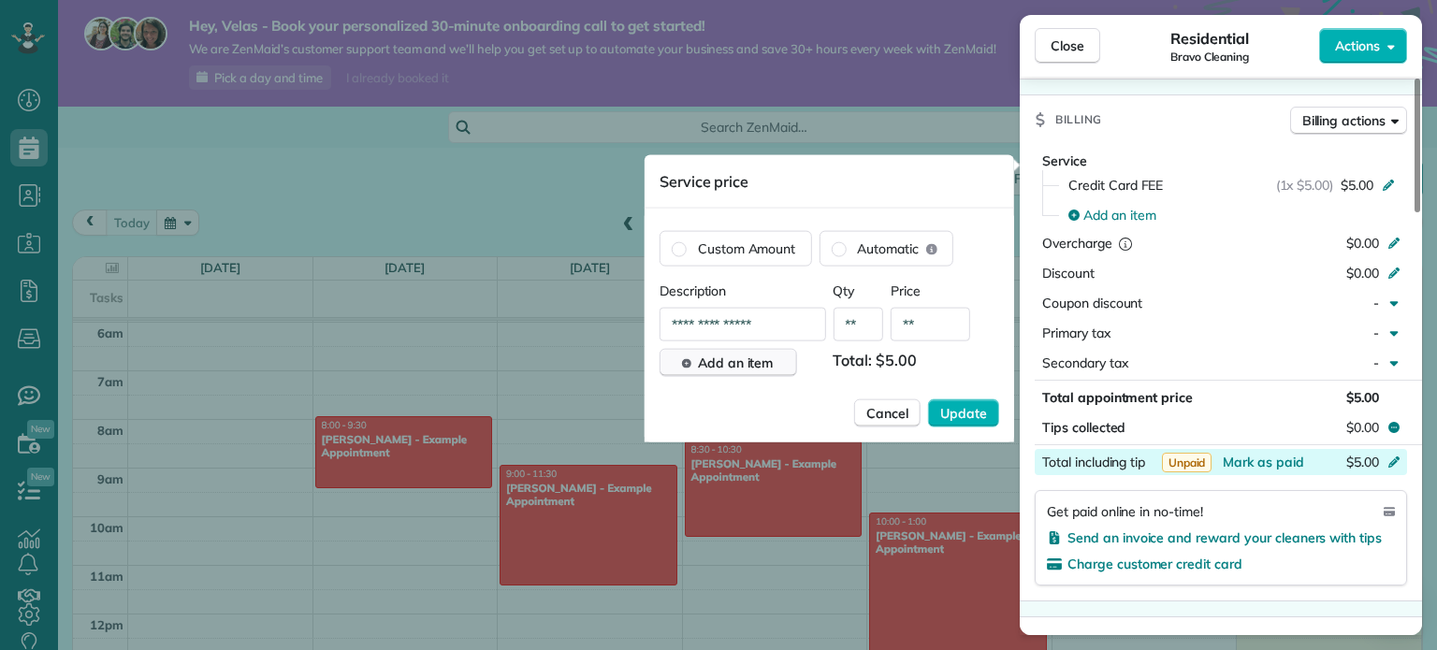
click at [752, 357] on span "Add an item" at bounding box center [736, 363] width 76 height 19
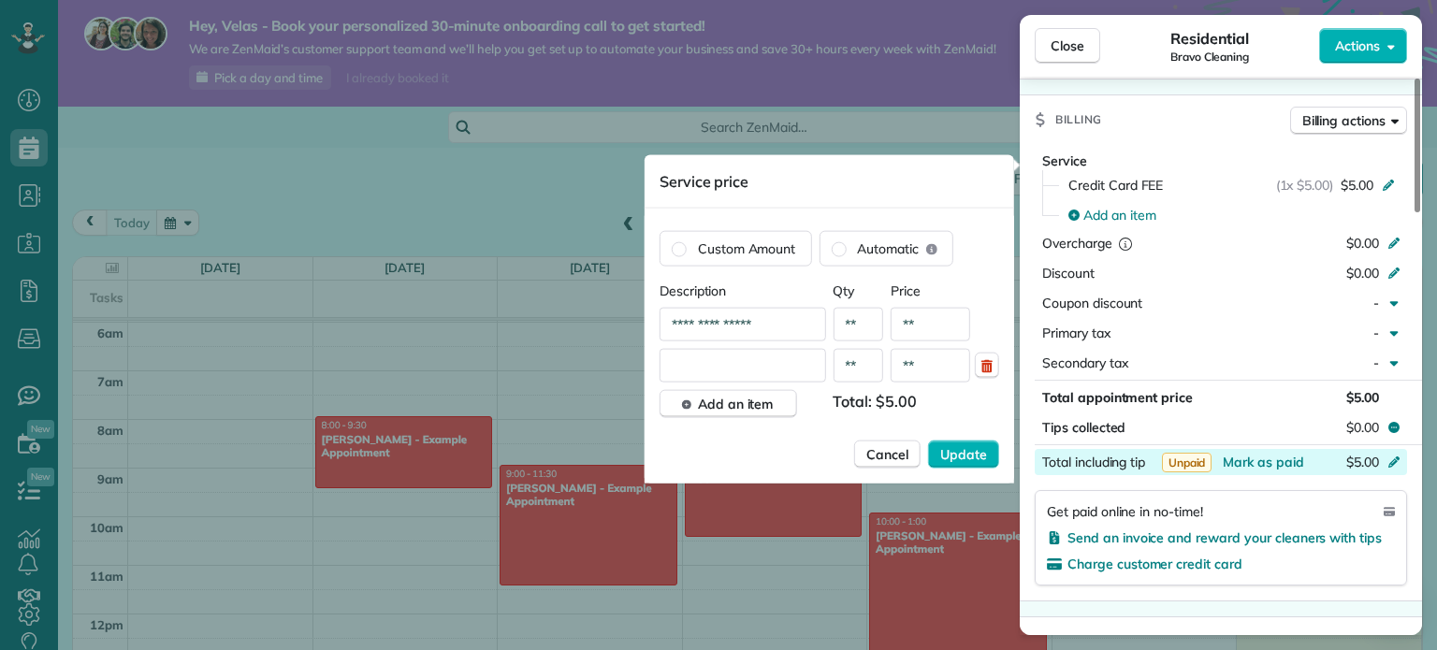
click at [741, 372] on input "text" at bounding box center [743, 366] width 167 height 34
type input "**********"
click at [944, 375] on input "**" at bounding box center [931, 366] width 80 height 34
type input "**"
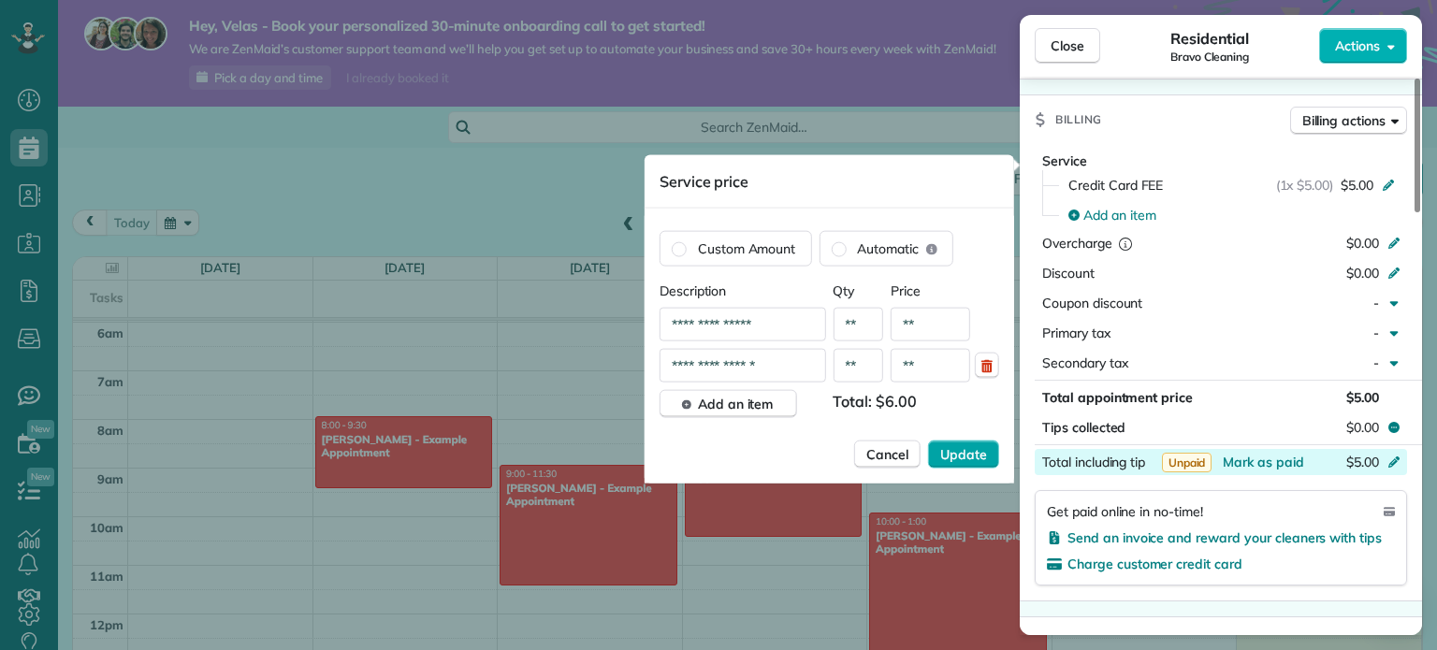
click at [953, 460] on span "Update" at bounding box center [963, 454] width 47 height 19
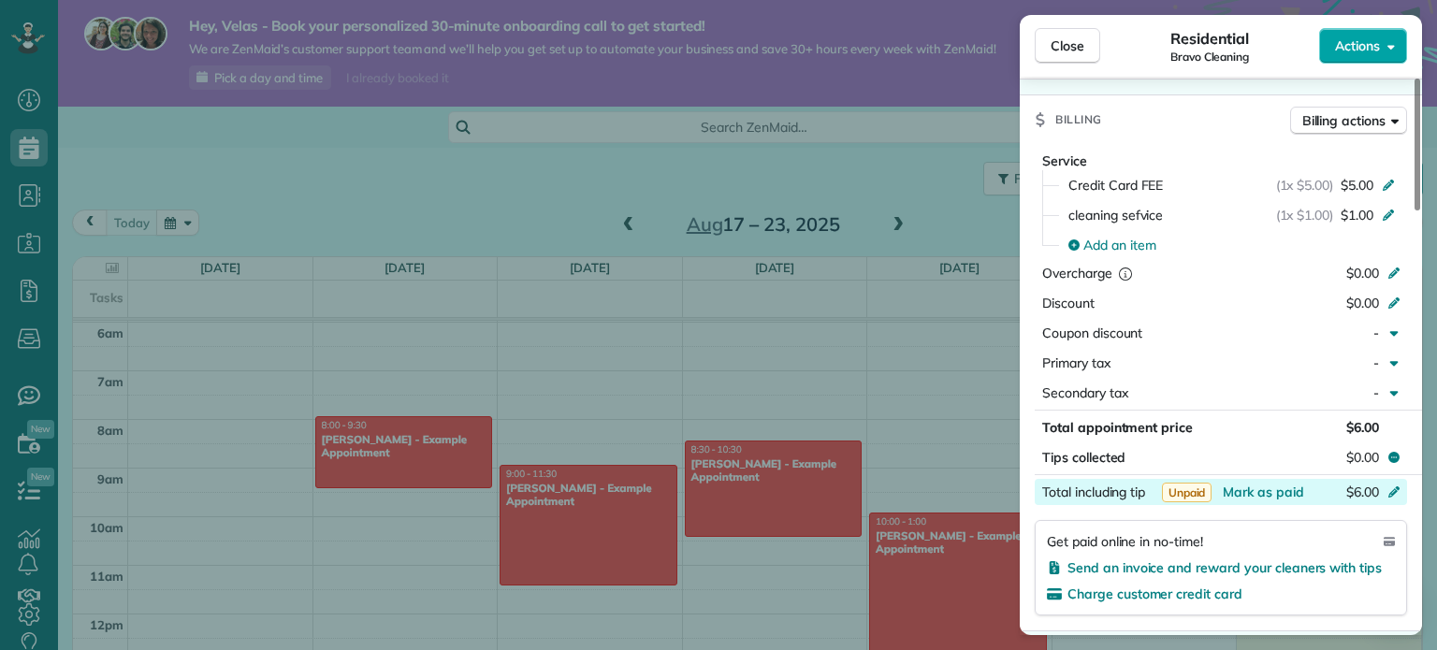
click at [1376, 53] on span "Actions" at bounding box center [1357, 45] width 45 height 19
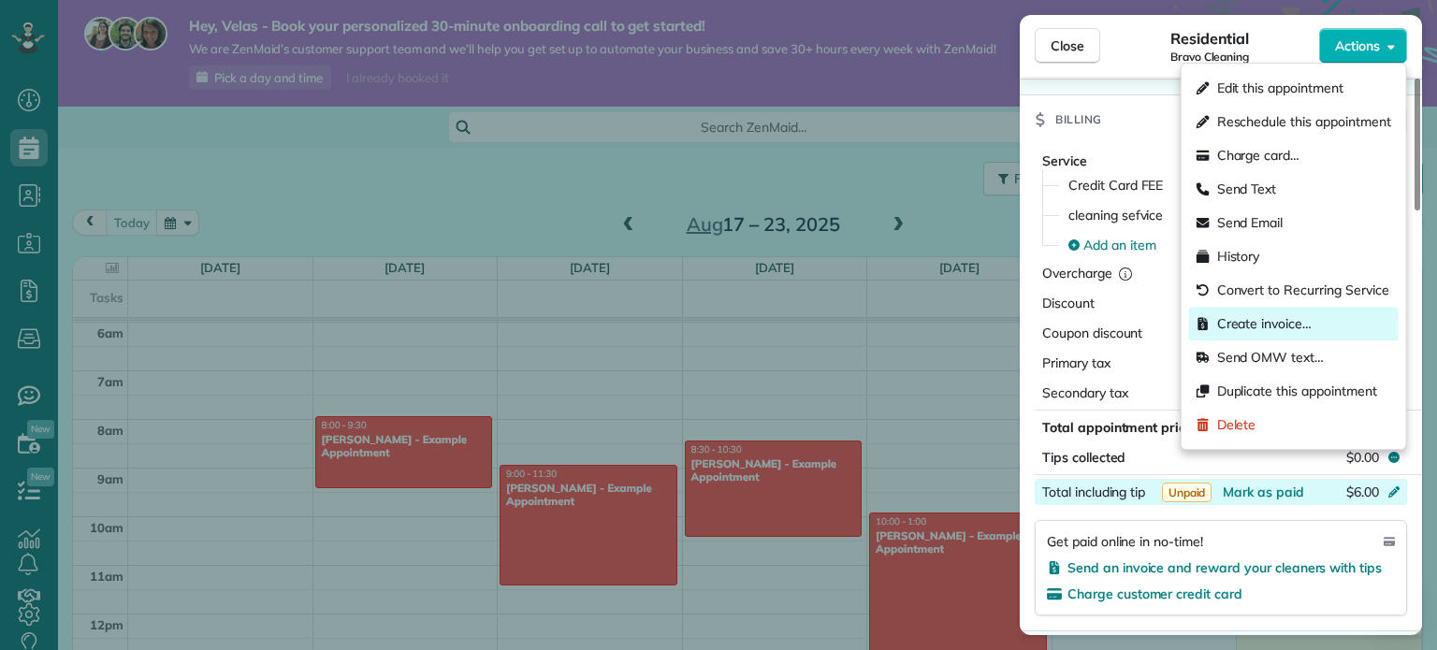
click at [1290, 322] on span "Create invoice…" at bounding box center [1264, 323] width 95 height 19
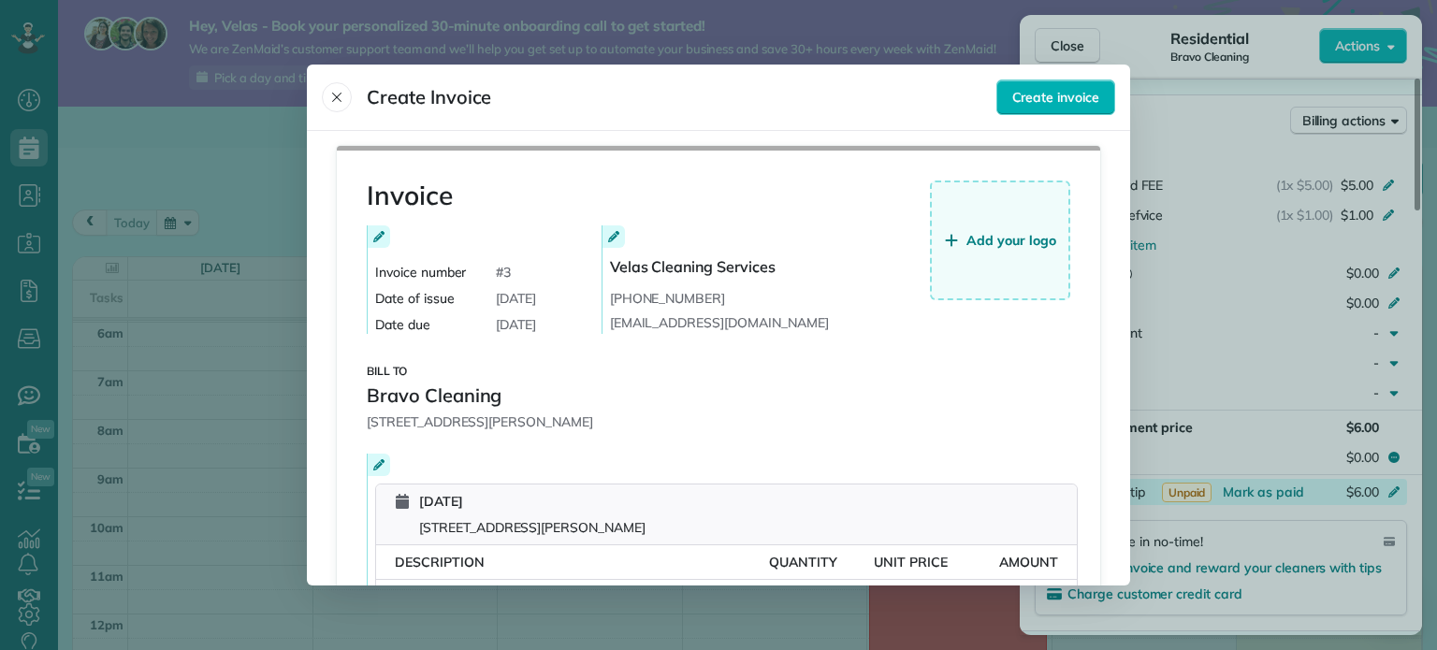
scroll to position [220, 0]
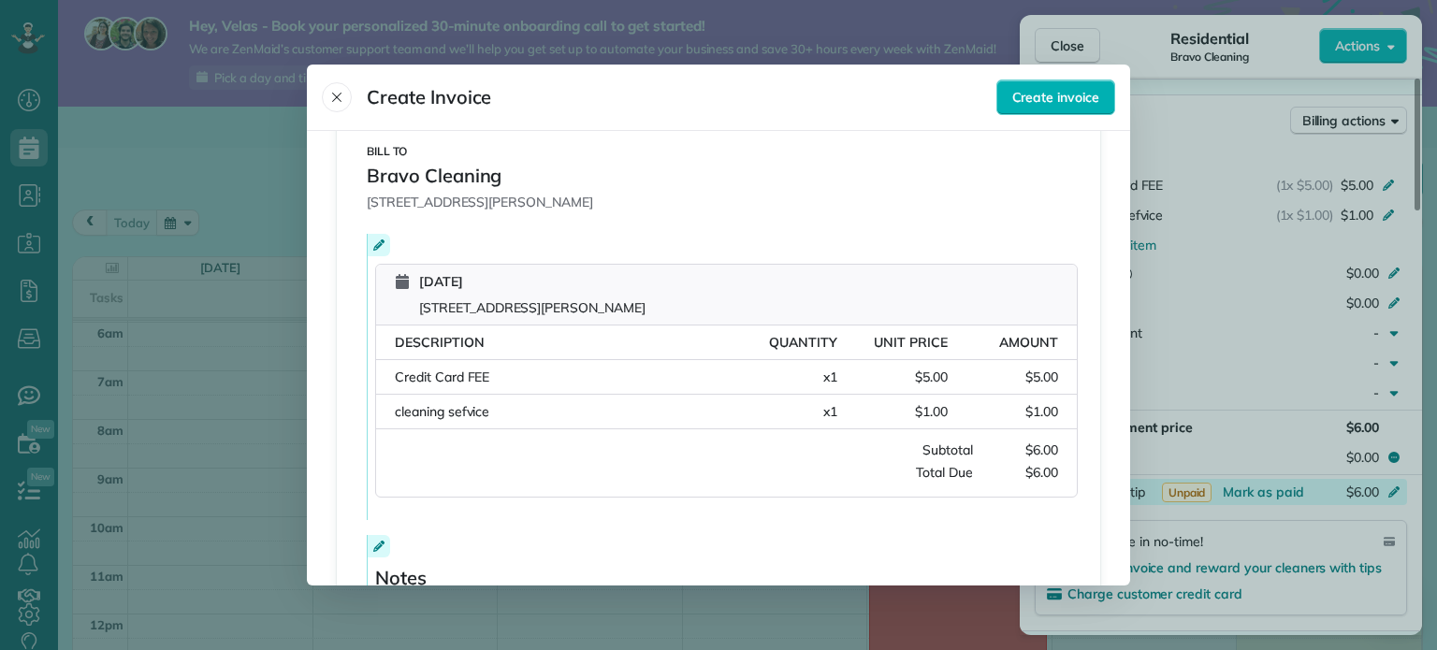
click at [444, 394] on div "Description Quantity Unit Price Amount Credit Card FEE Quantity: x 1 Unit Price…" at bounding box center [726, 378] width 701 height 104
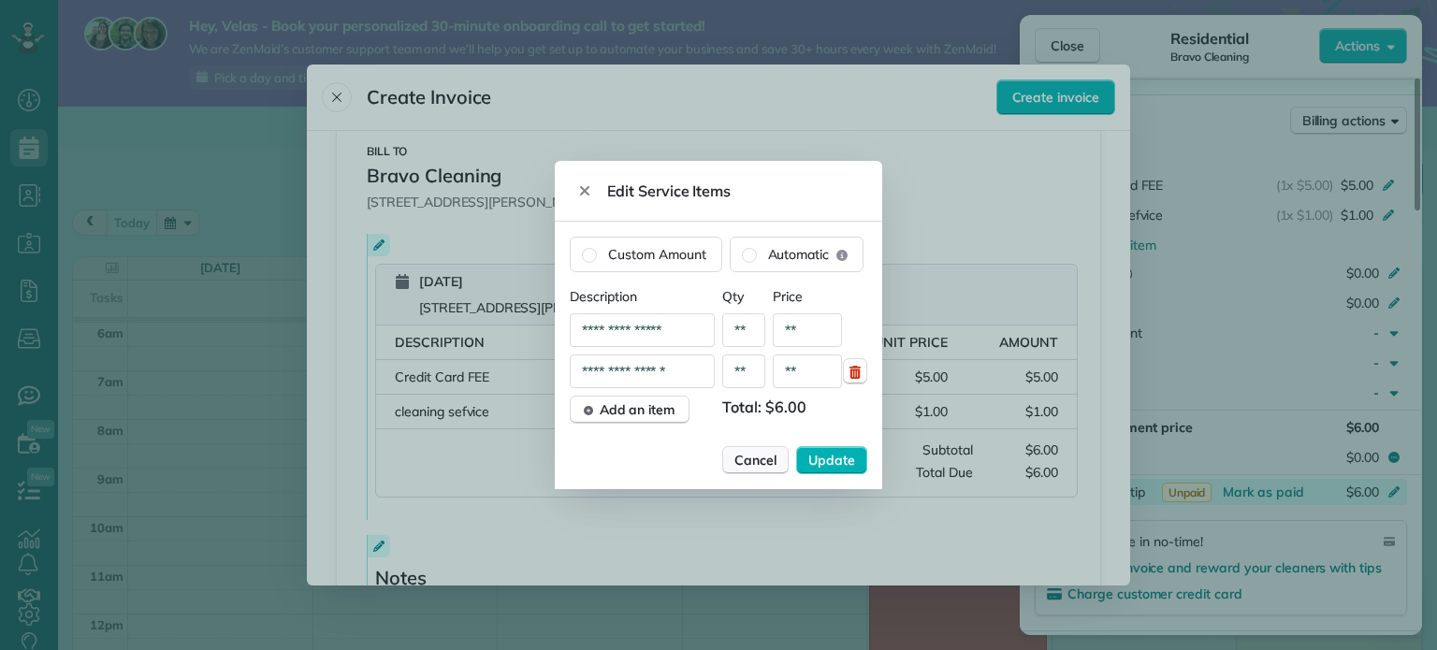
click at [746, 461] on span "Cancel" at bounding box center [756, 460] width 42 height 19
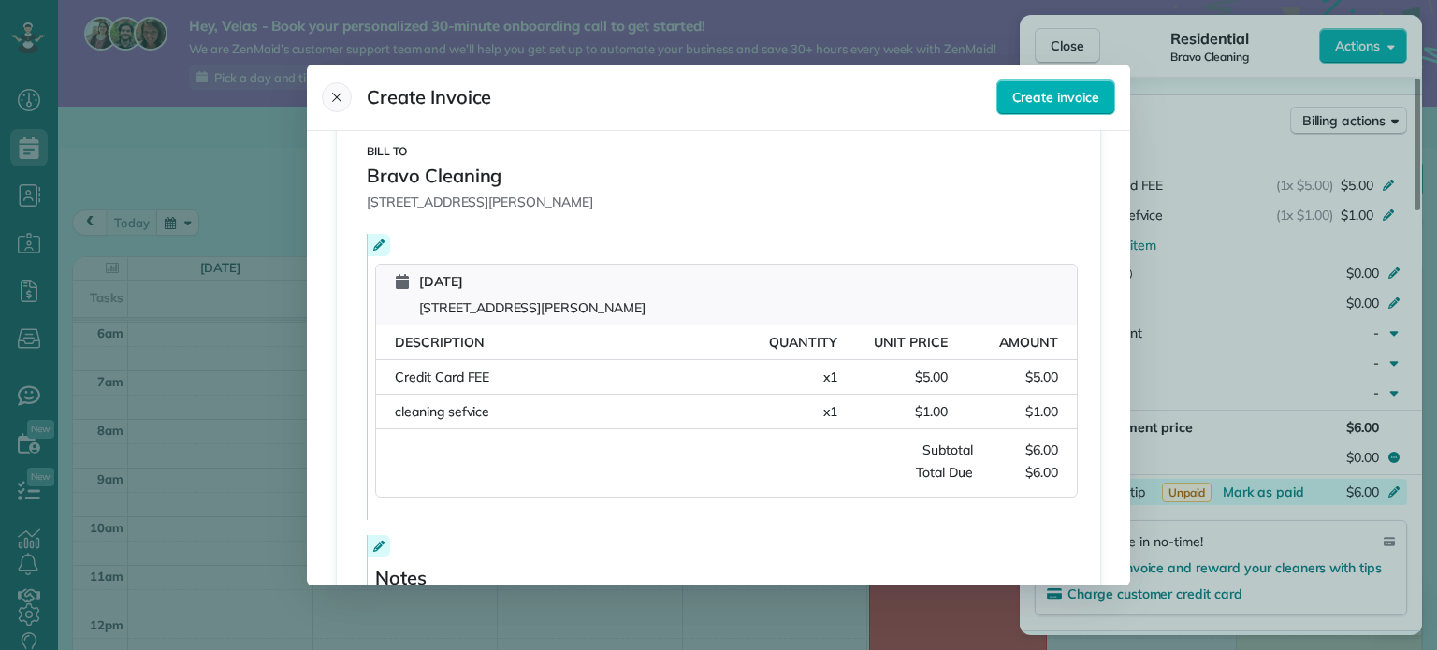
click at [336, 106] on button "Close" at bounding box center [337, 97] width 30 height 30
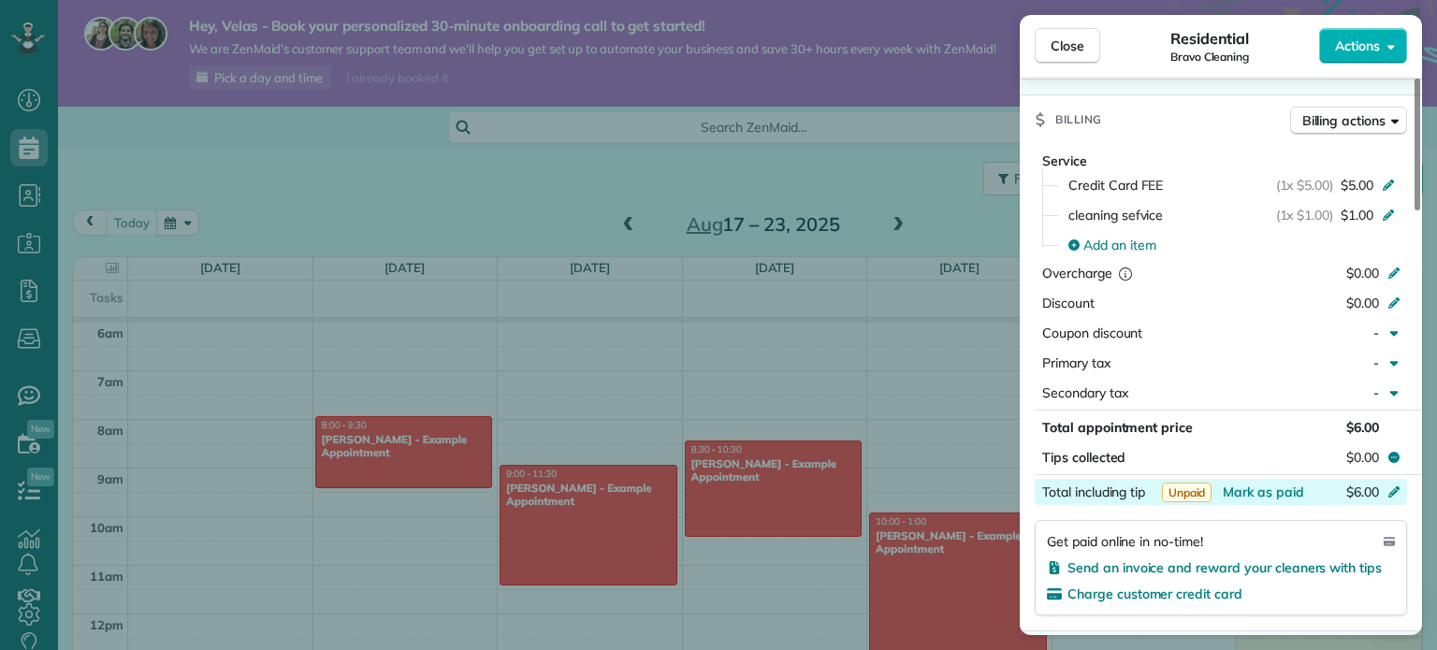
click at [1063, 23] on div "Close Residential Bravo Cleaning Actions" at bounding box center [1221, 46] width 402 height 62
click at [1066, 45] on span "Close" at bounding box center [1068, 45] width 34 height 19
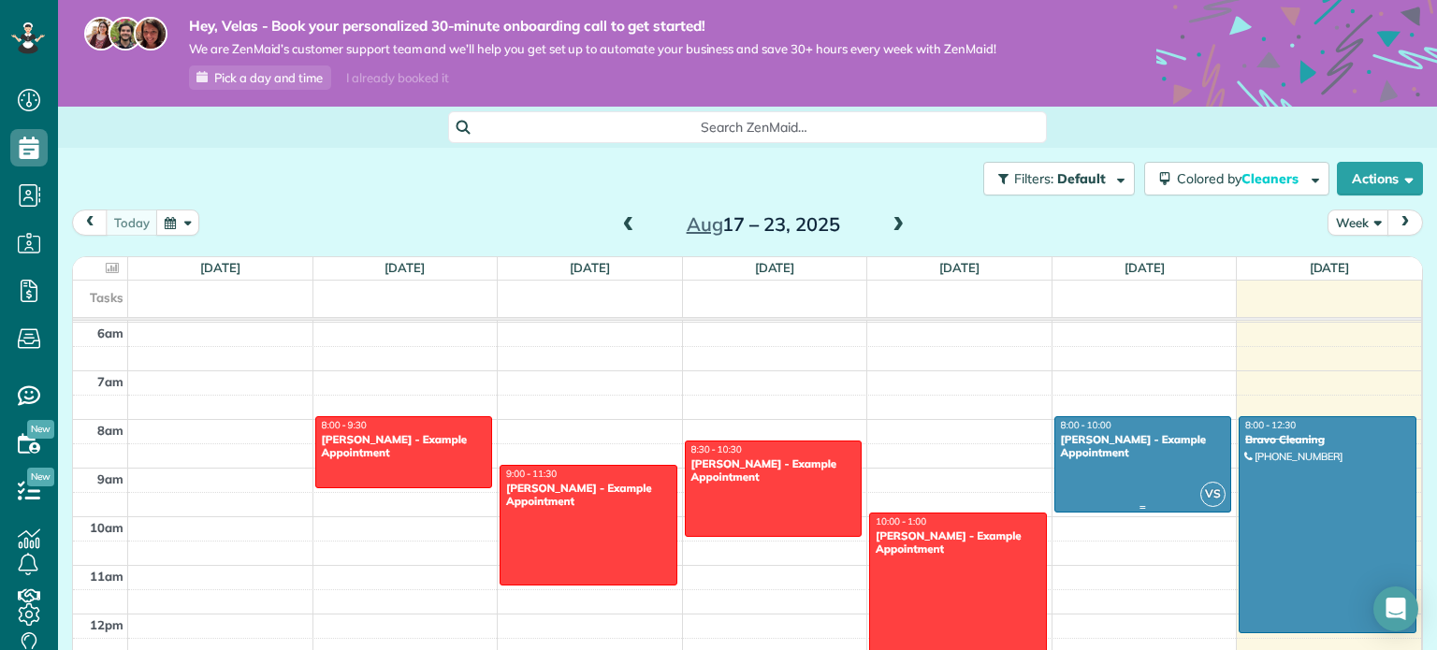
click at [1118, 483] on div at bounding box center [1143, 464] width 176 height 95
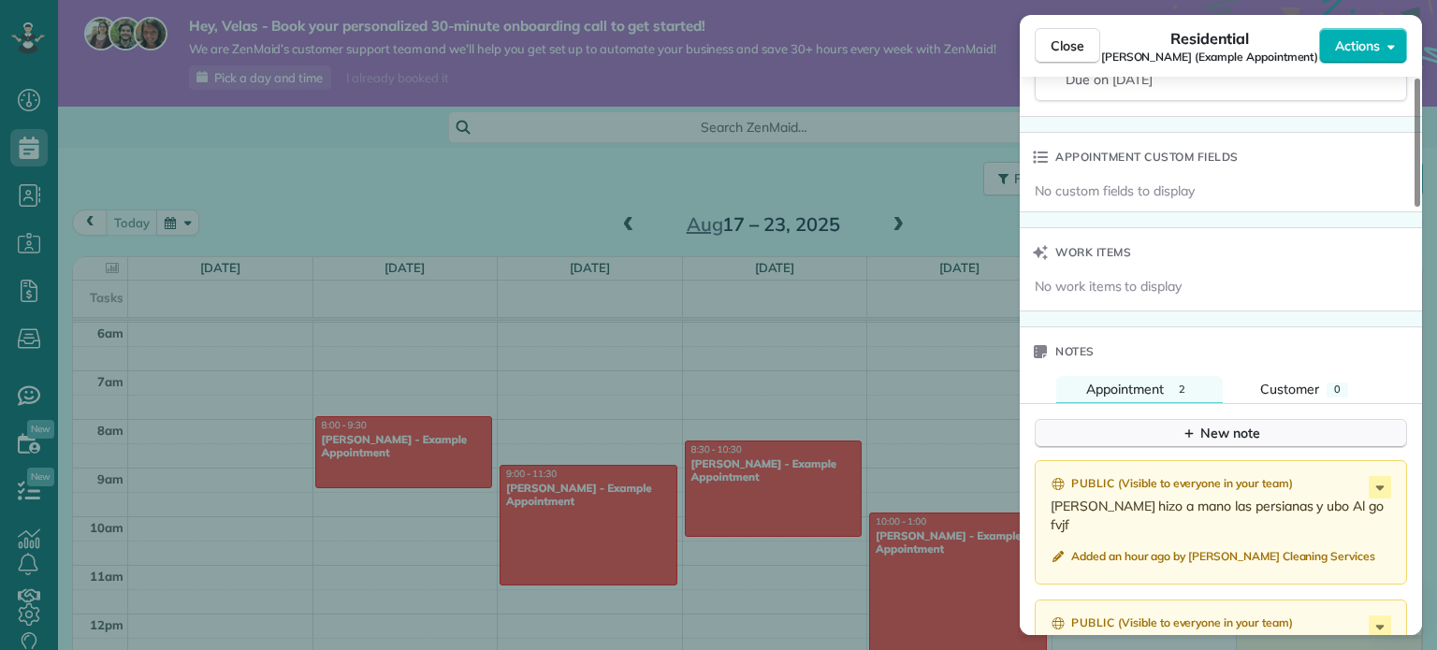
scroll to position [1346, 0]
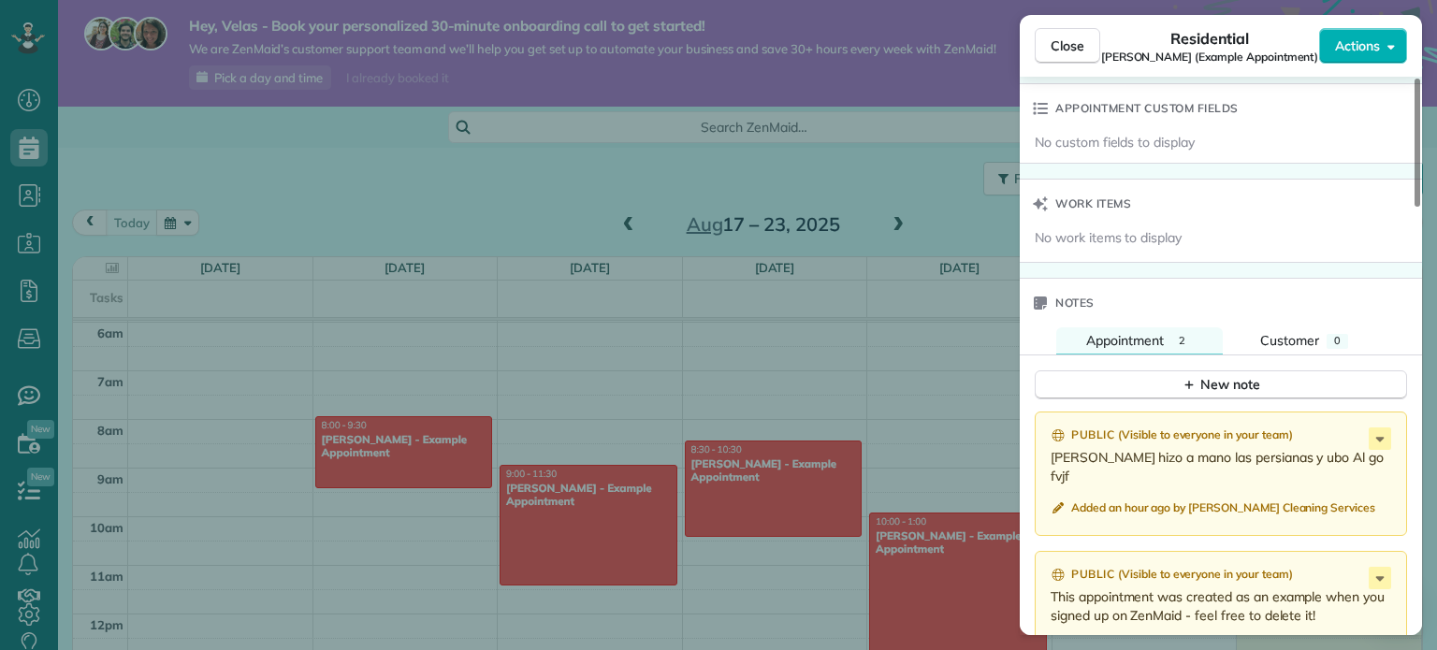
click at [945, 124] on div "Close Residential Chris Schwab (Example Appointment) Actions Status Active Chri…" at bounding box center [718, 325] width 1437 height 650
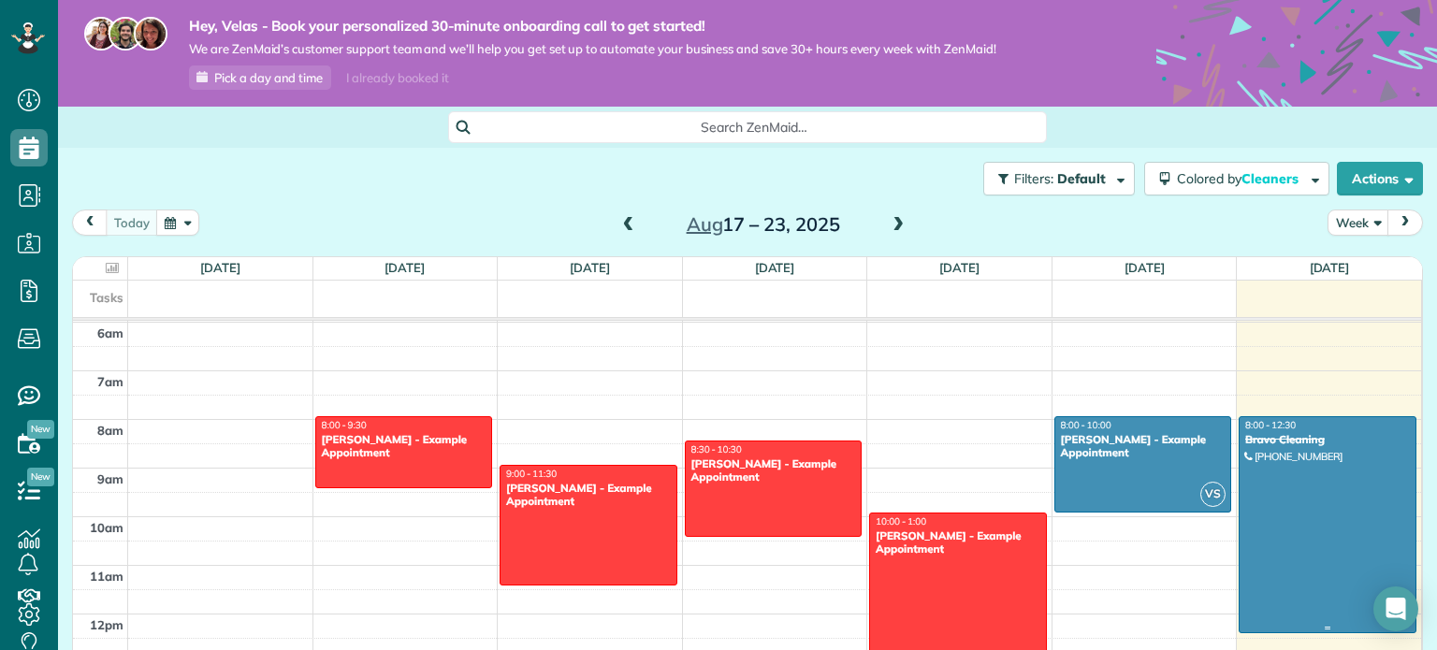
click at [1277, 484] on div at bounding box center [1328, 524] width 176 height 215
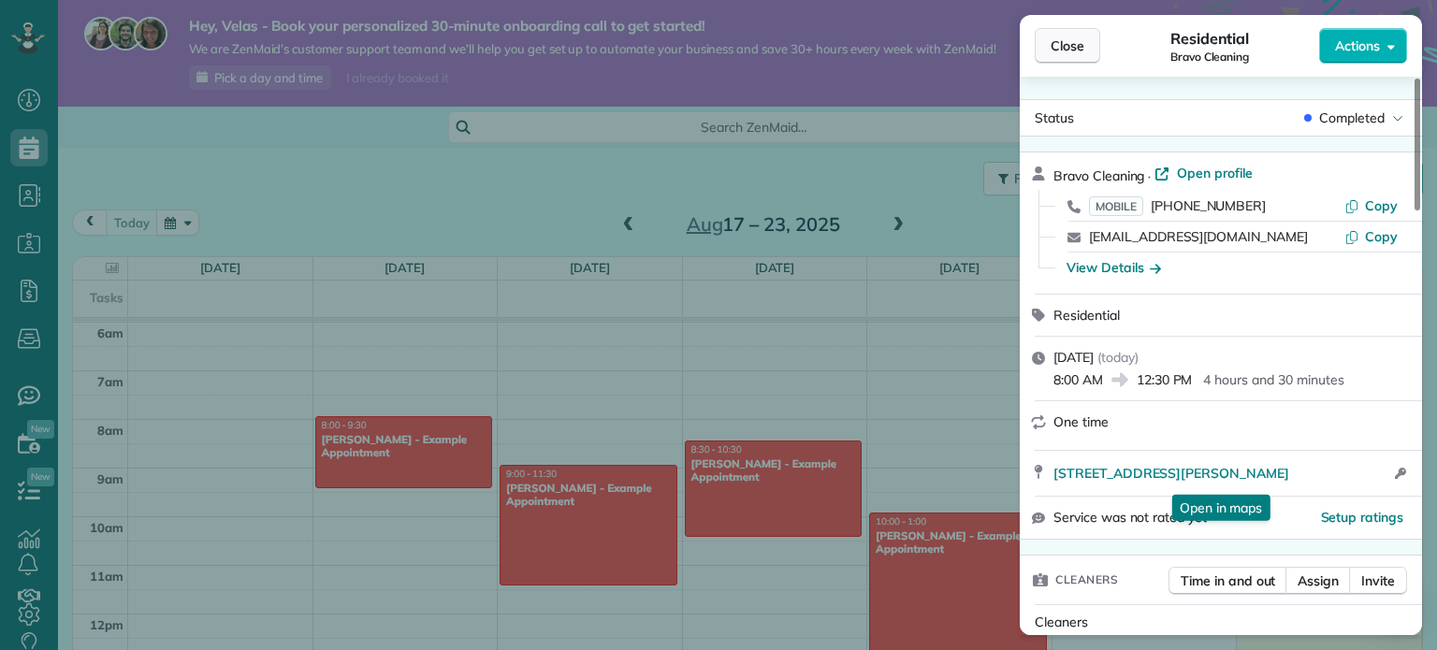
click at [1063, 48] on span "Close" at bounding box center [1068, 45] width 34 height 19
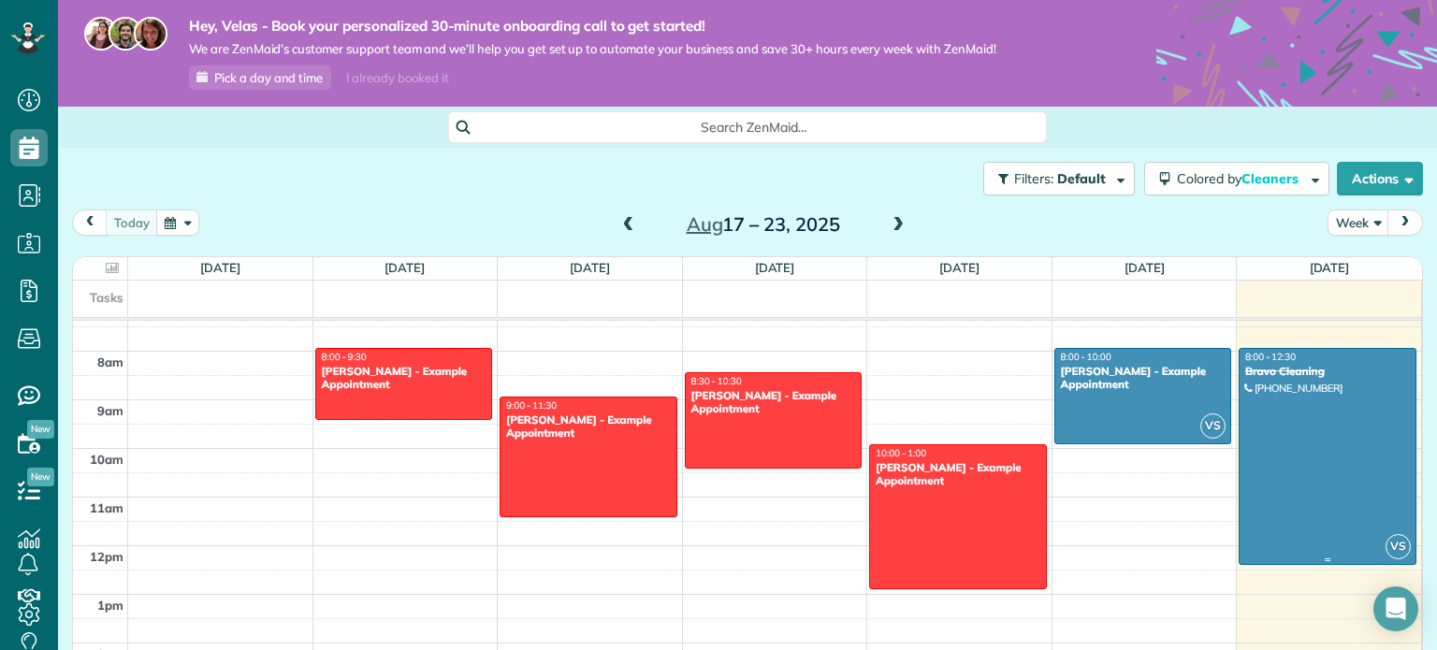
scroll to position [475, 0]
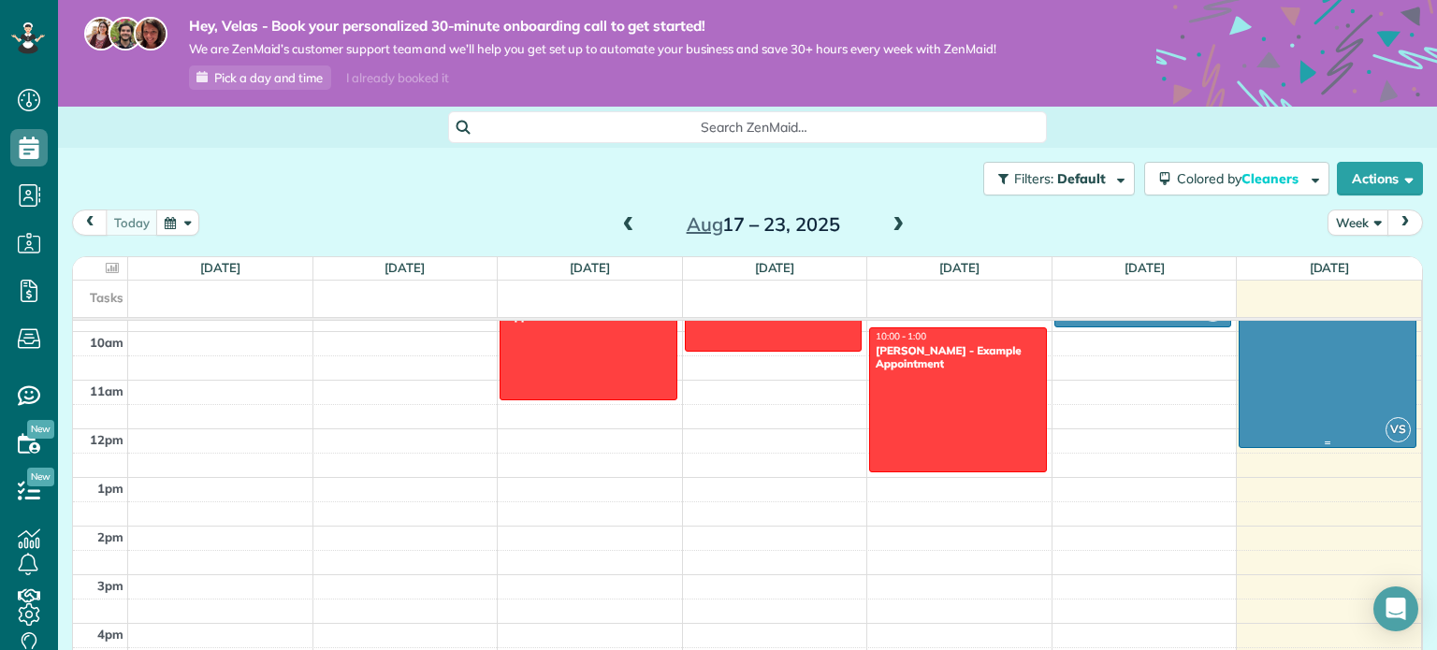
click at [1300, 385] on div at bounding box center [1328, 339] width 176 height 215
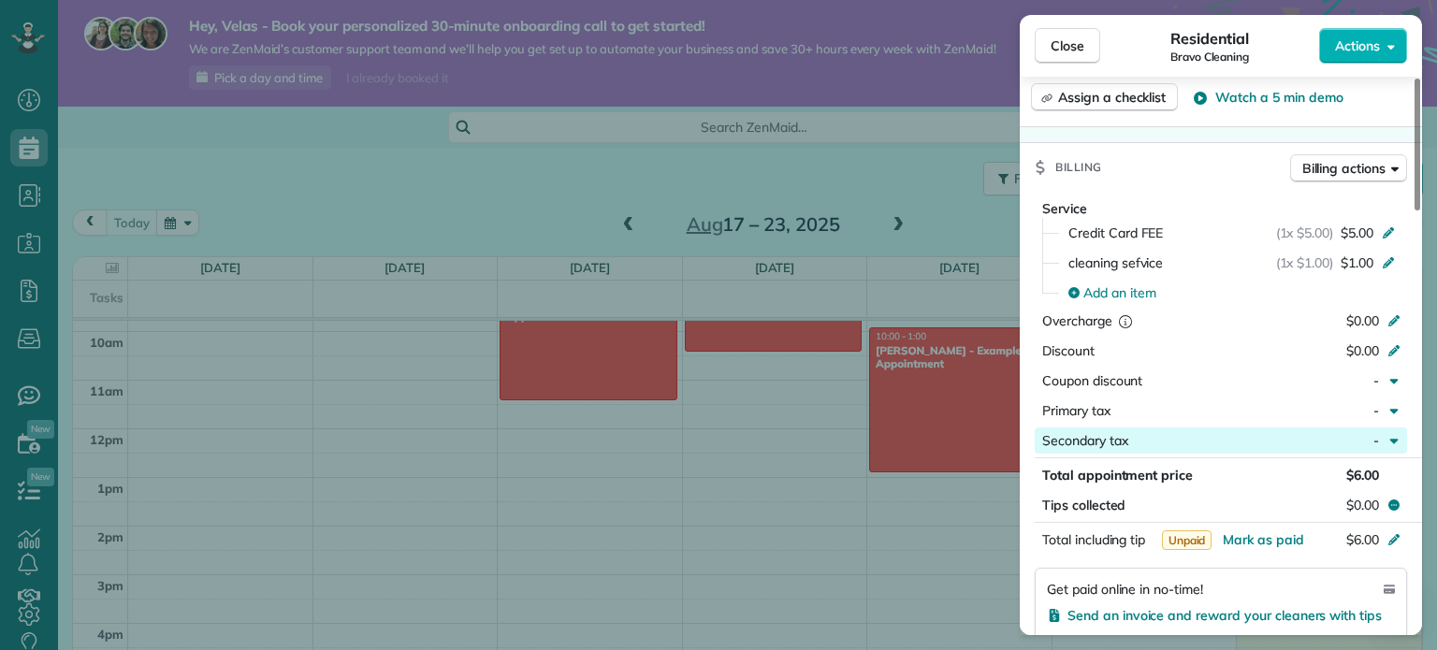
scroll to position [741, 0]
click at [1060, 51] on span "Close" at bounding box center [1068, 45] width 34 height 19
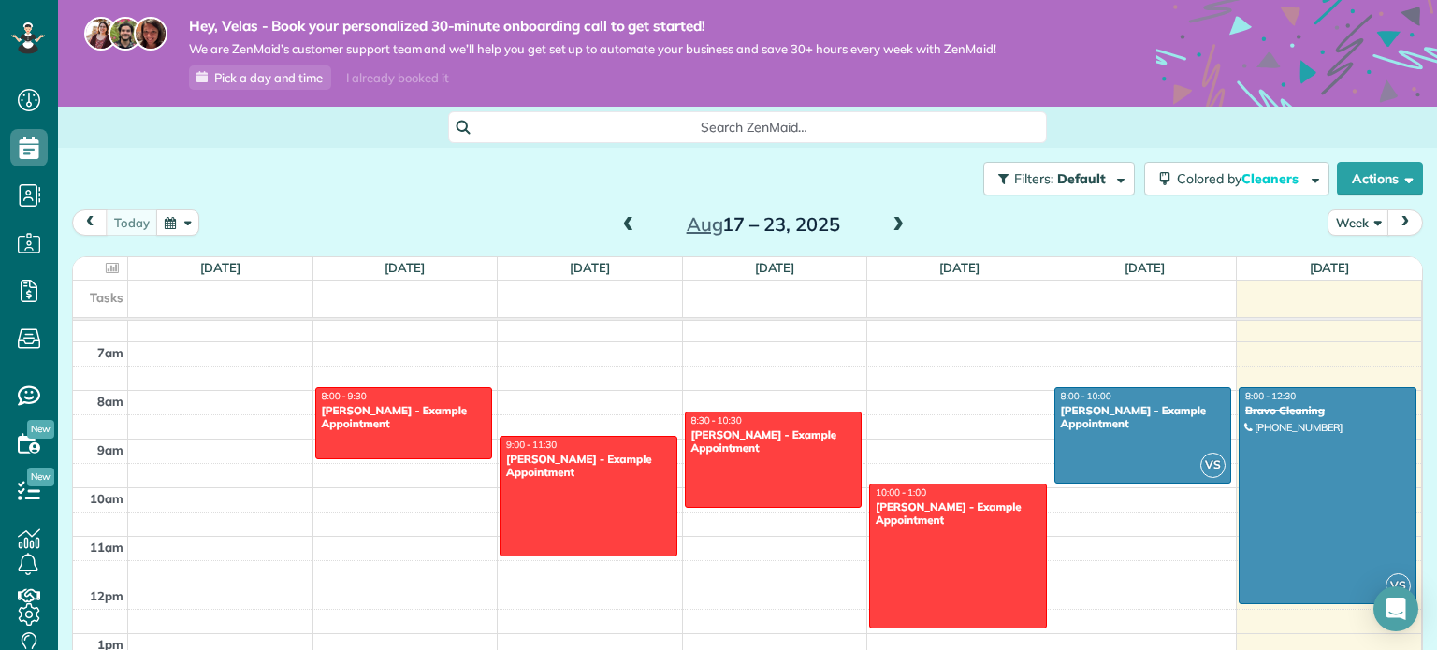
scroll to position [320, 0]
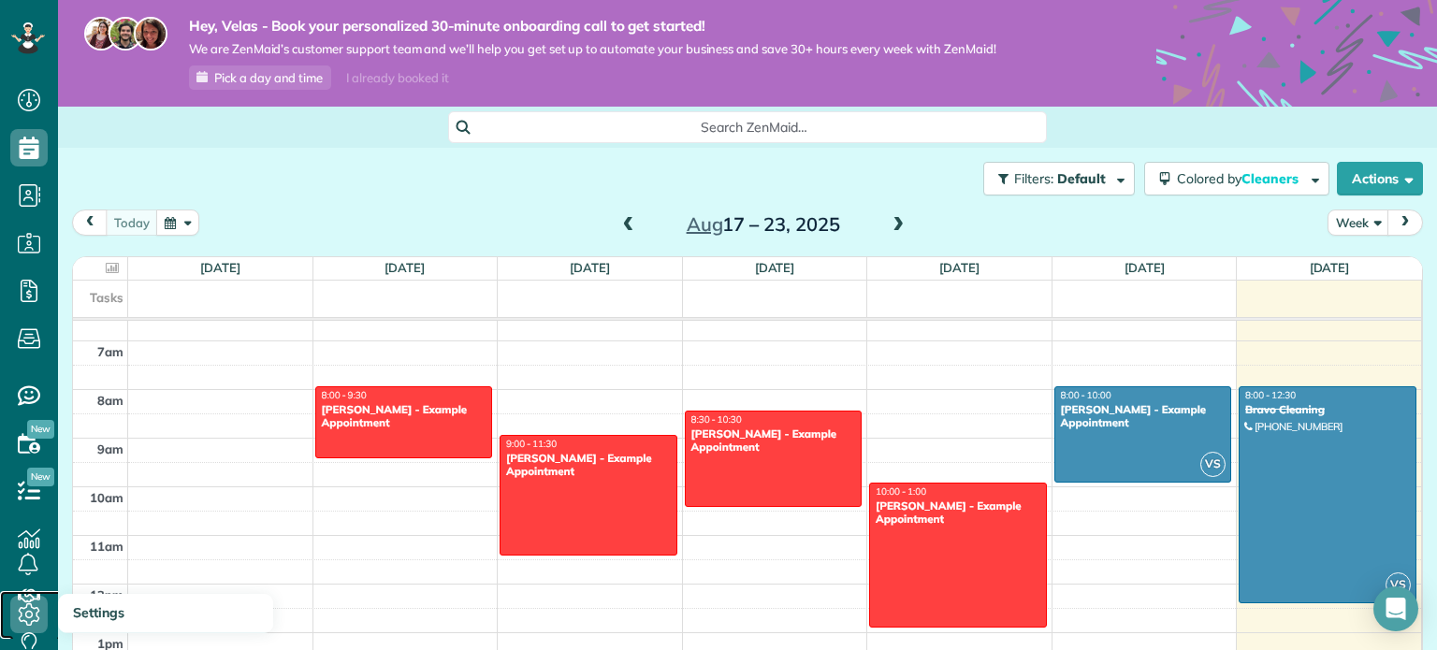
click at [32, 620] on icon at bounding box center [28, 614] width 37 height 37
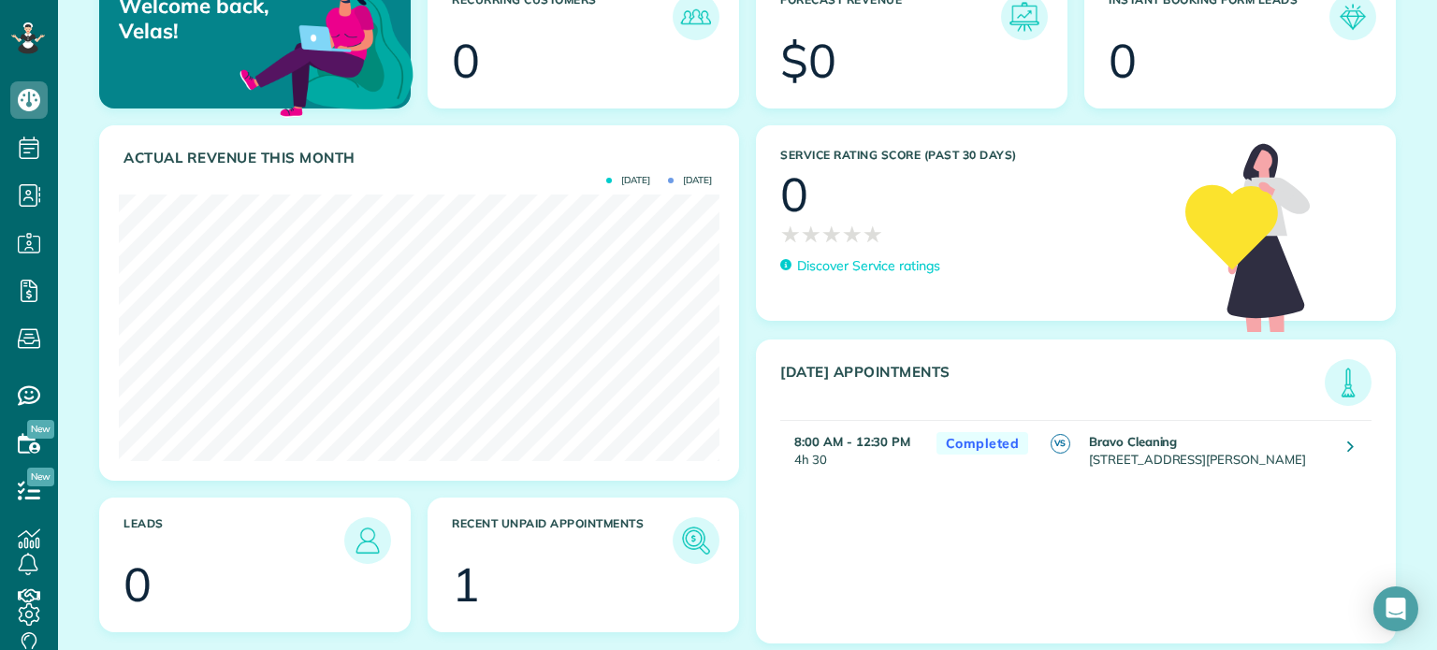
scroll to position [212, 0]
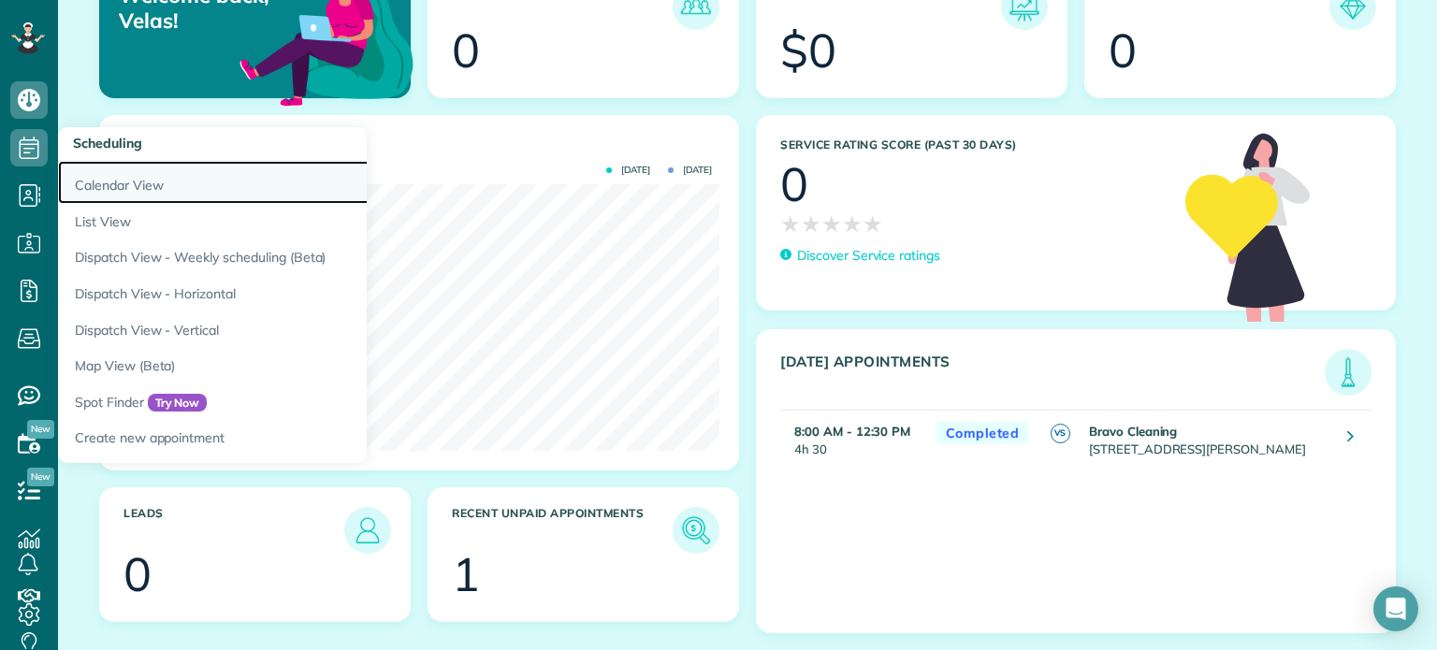
click at [124, 164] on link "Calendar View" at bounding box center [292, 182] width 468 height 43
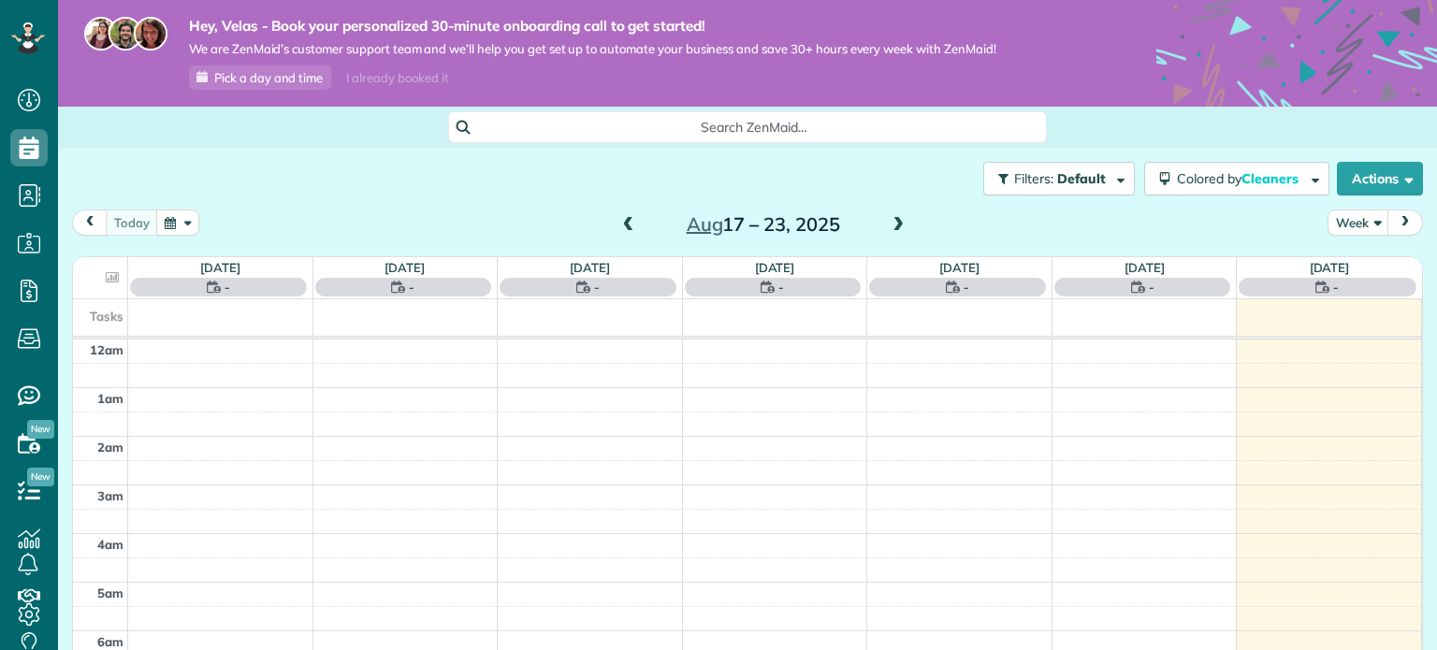
scroll to position [339, 0]
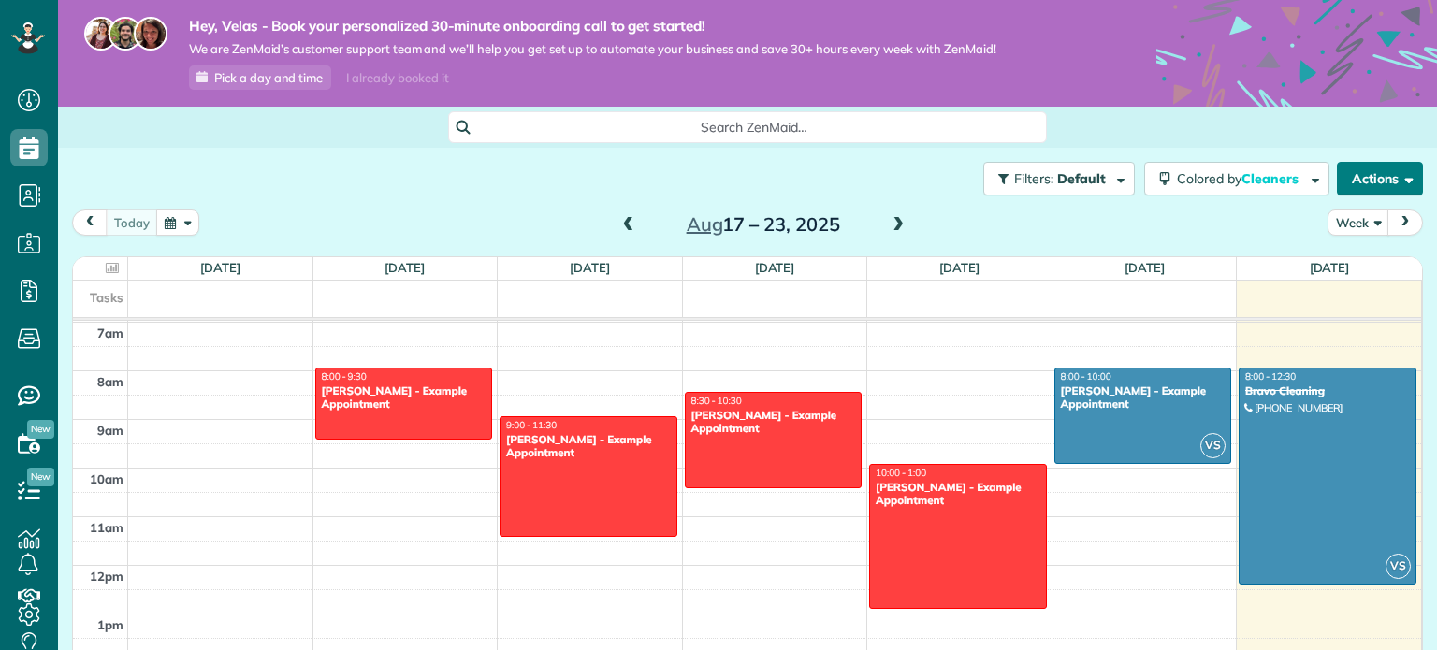
click at [1391, 174] on button "Actions" at bounding box center [1380, 179] width 86 height 34
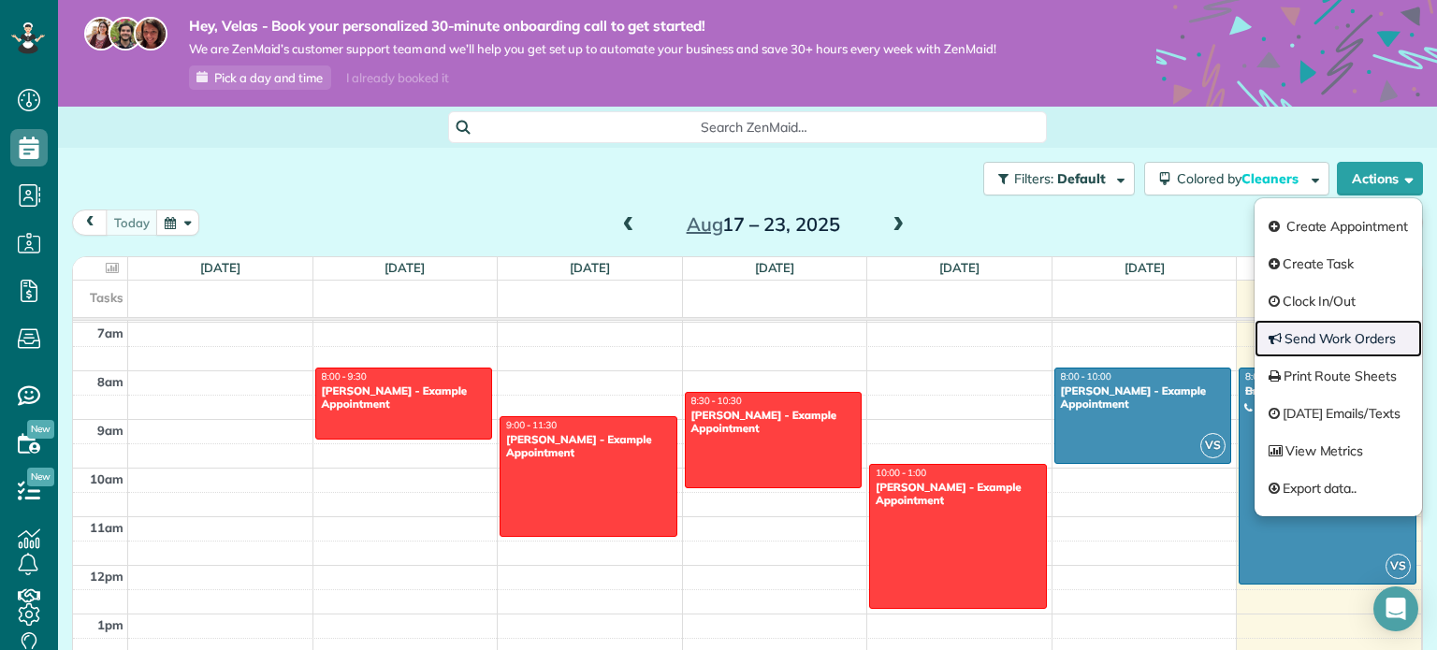
click at [1317, 334] on link "Send Work Orders" at bounding box center [1338, 338] width 167 height 37
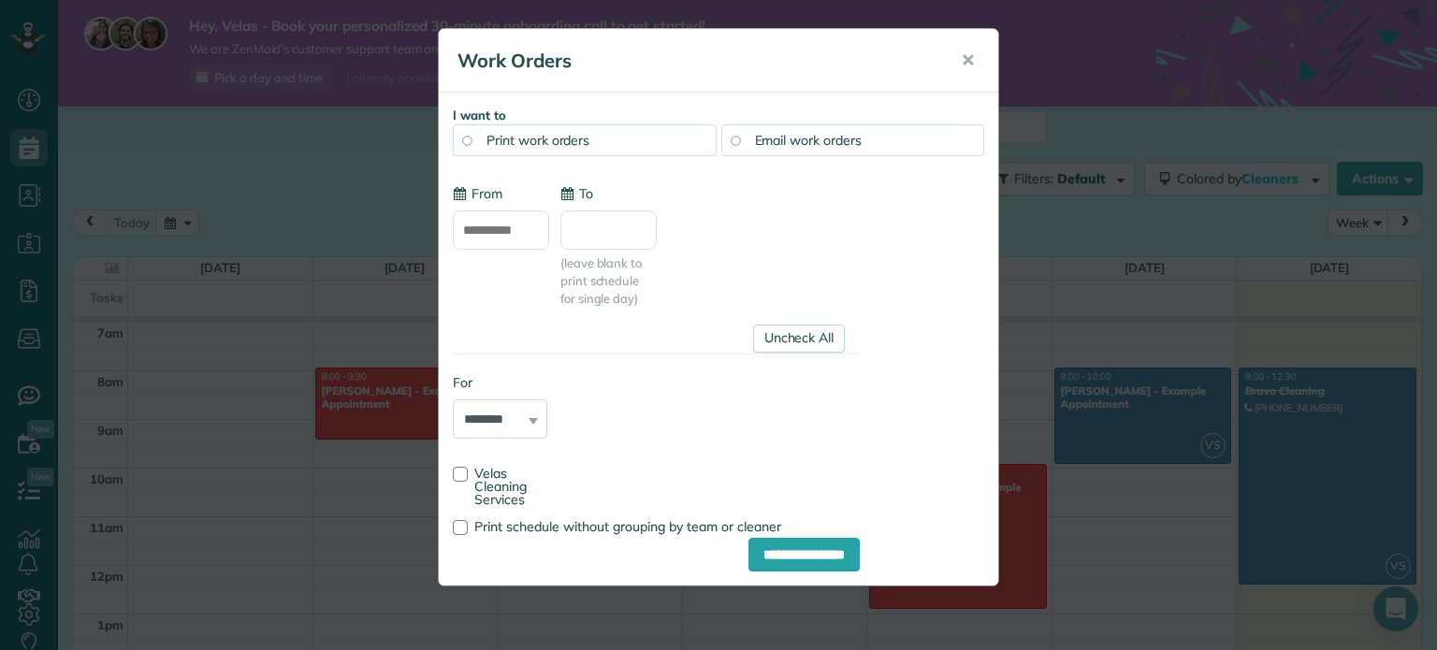
type input "**********"
click at [968, 54] on span "✕" at bounding box center [968, 61] width 14 height 22
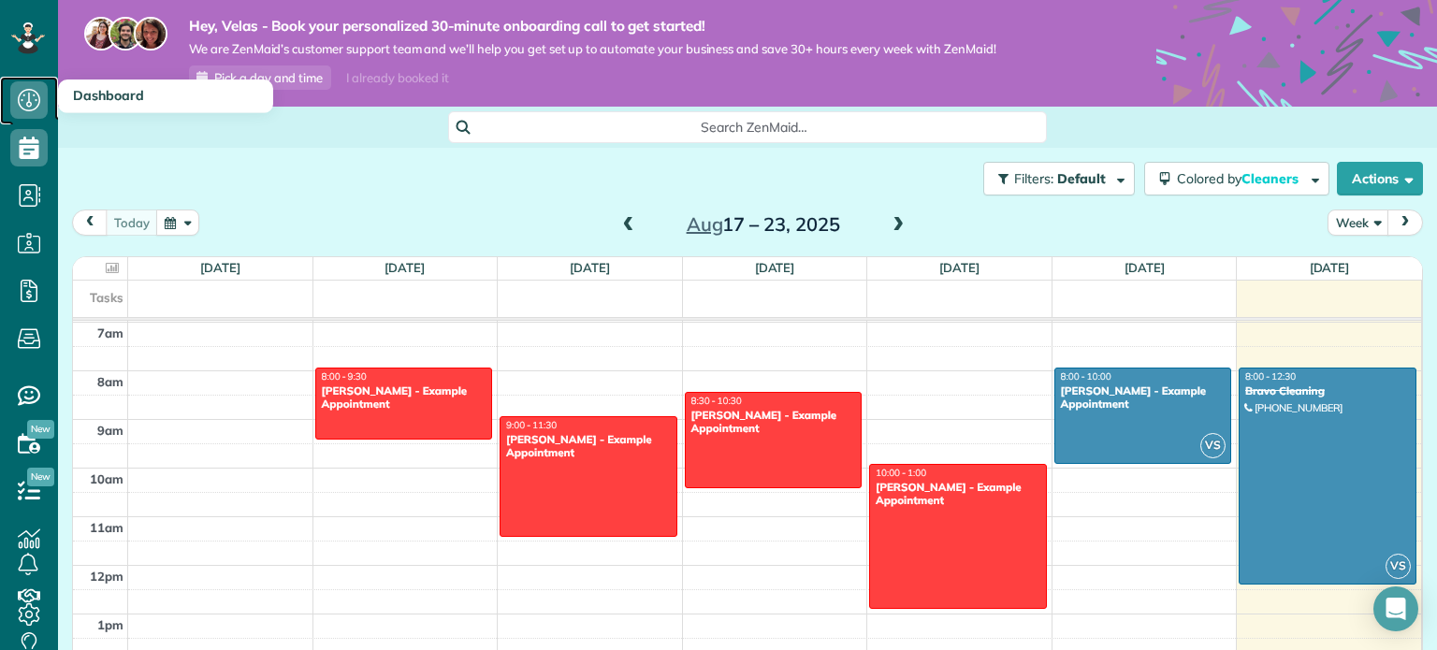
click at [28, 113] on icon at bounding box center [28, 99] width 37 height 37
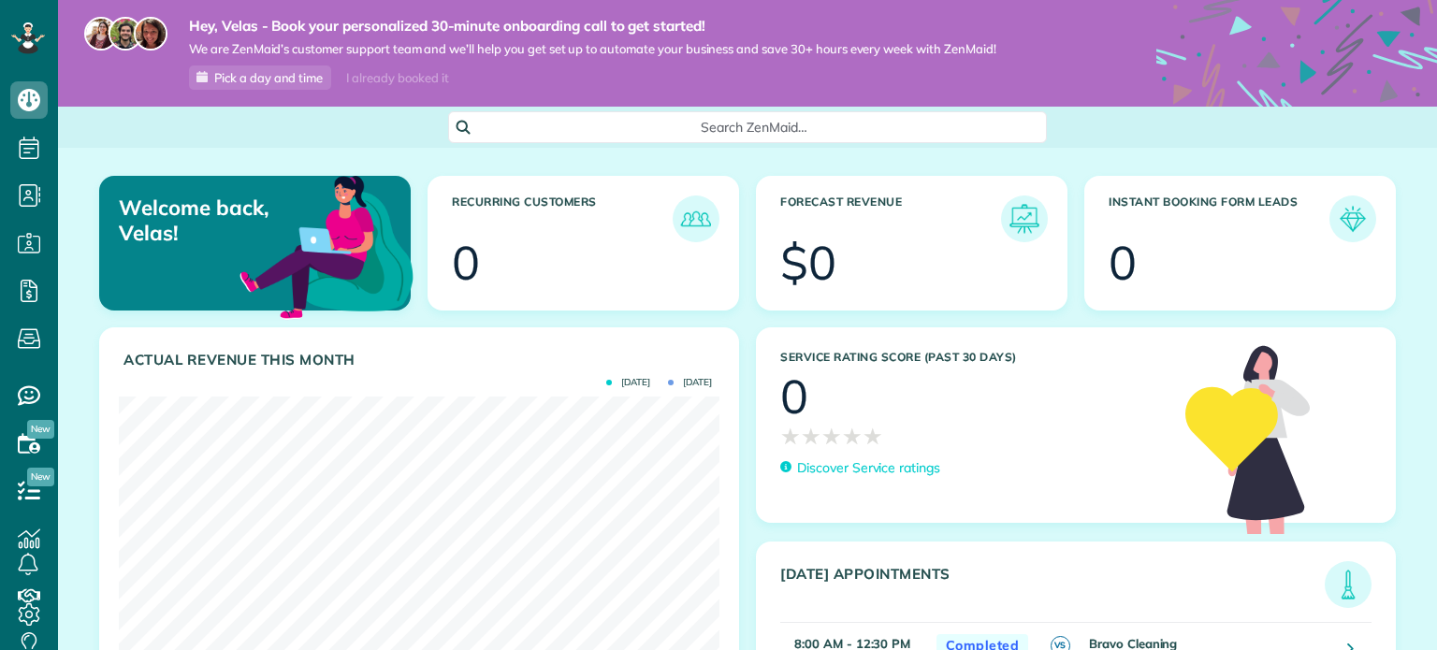
scroll to position [267, 601]
click at [1358, 222] on img at bounding box center [1352, 218] width 43 height 43
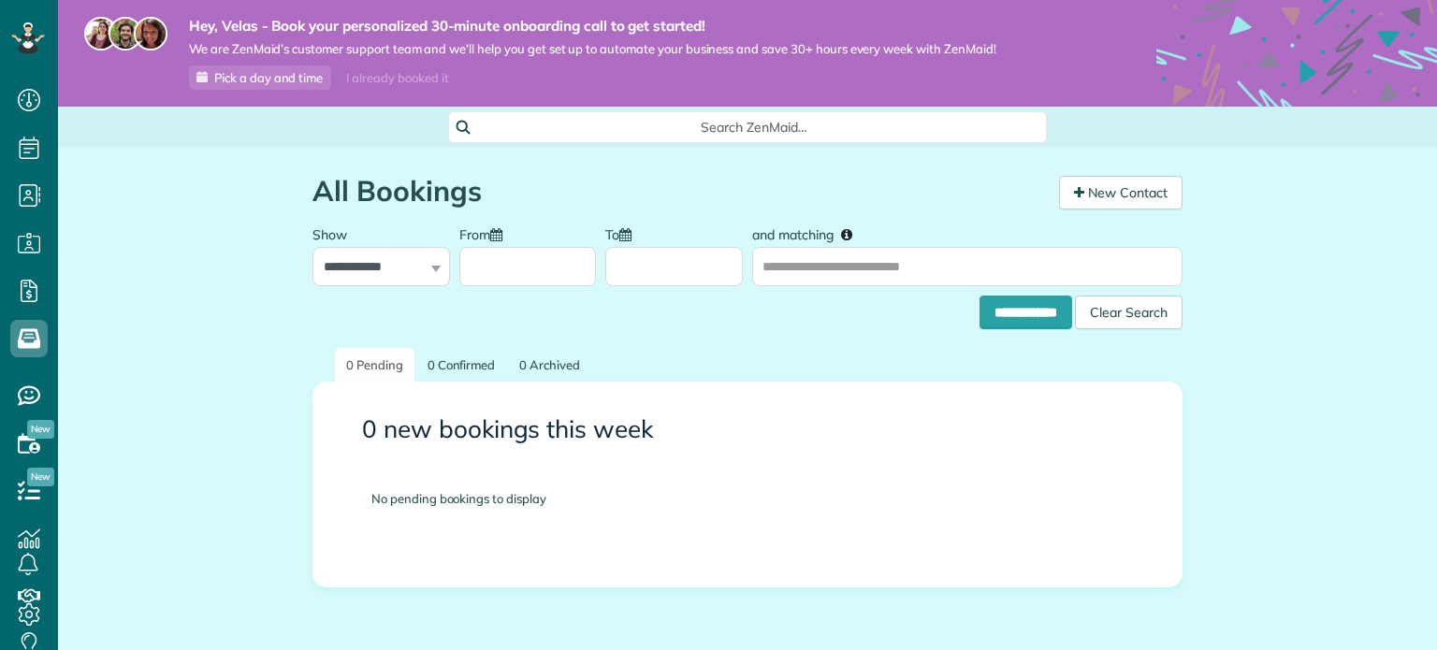
scroll to position [8, 8]
click at [1106, 201] on link "New Contact" at bounding box center [1121, 193] width 124 height 34
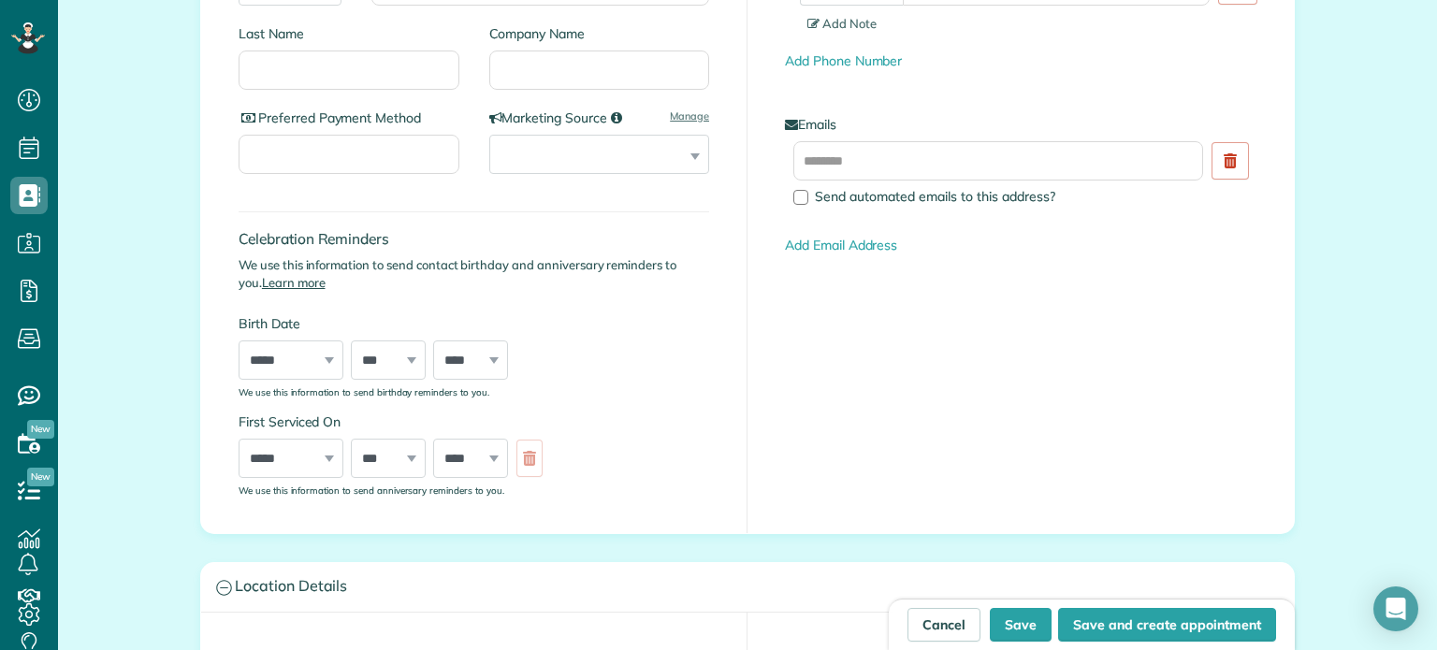
scroll to position [395, 0]
click at [954, 628] on link "Cancel" at bounding box center [944, 625] width 73 height 34
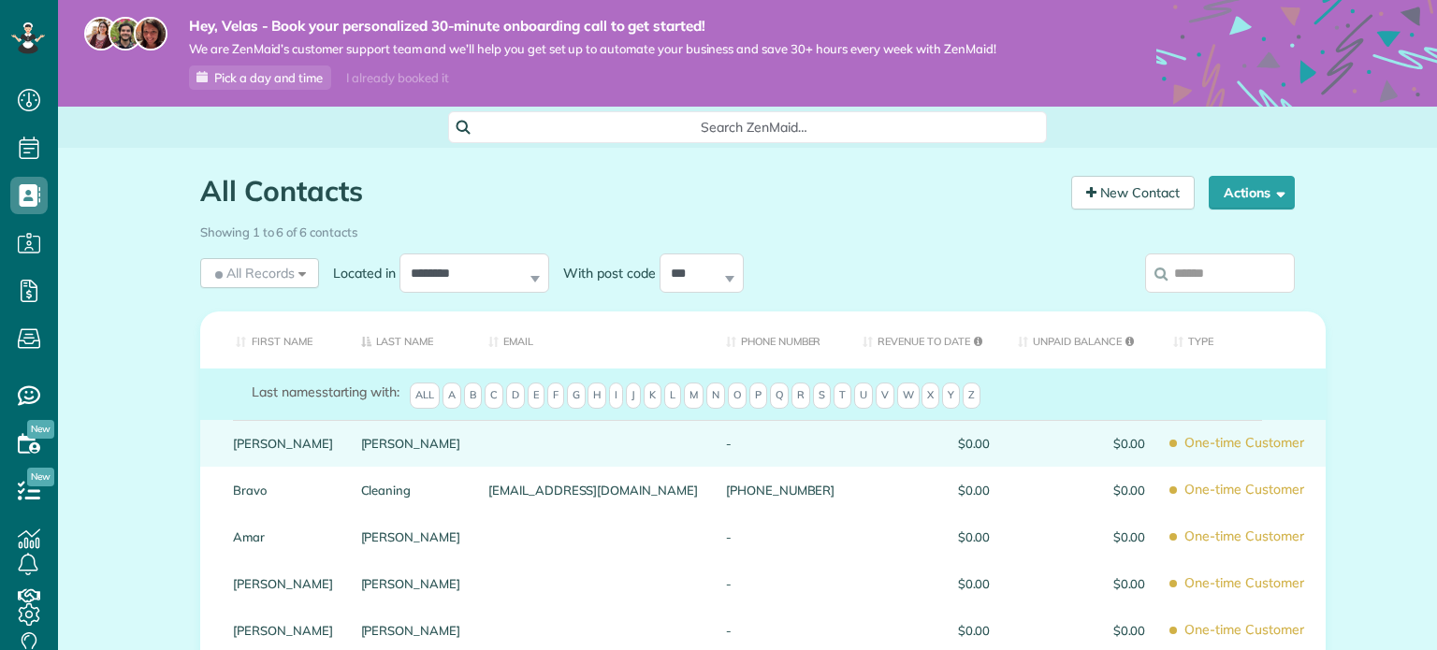
scroll to position [8, 8]
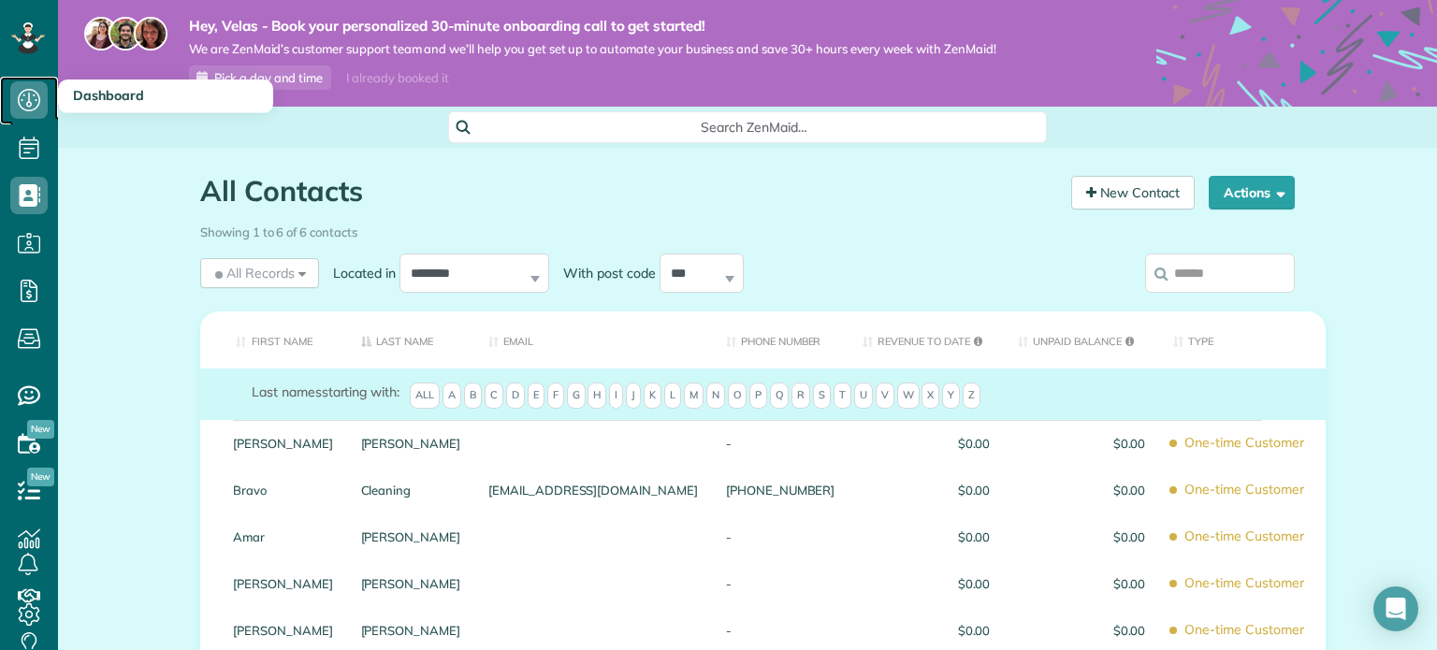
click at [26, 102] on icon at bounding box center [28, 99] width 37 height 37
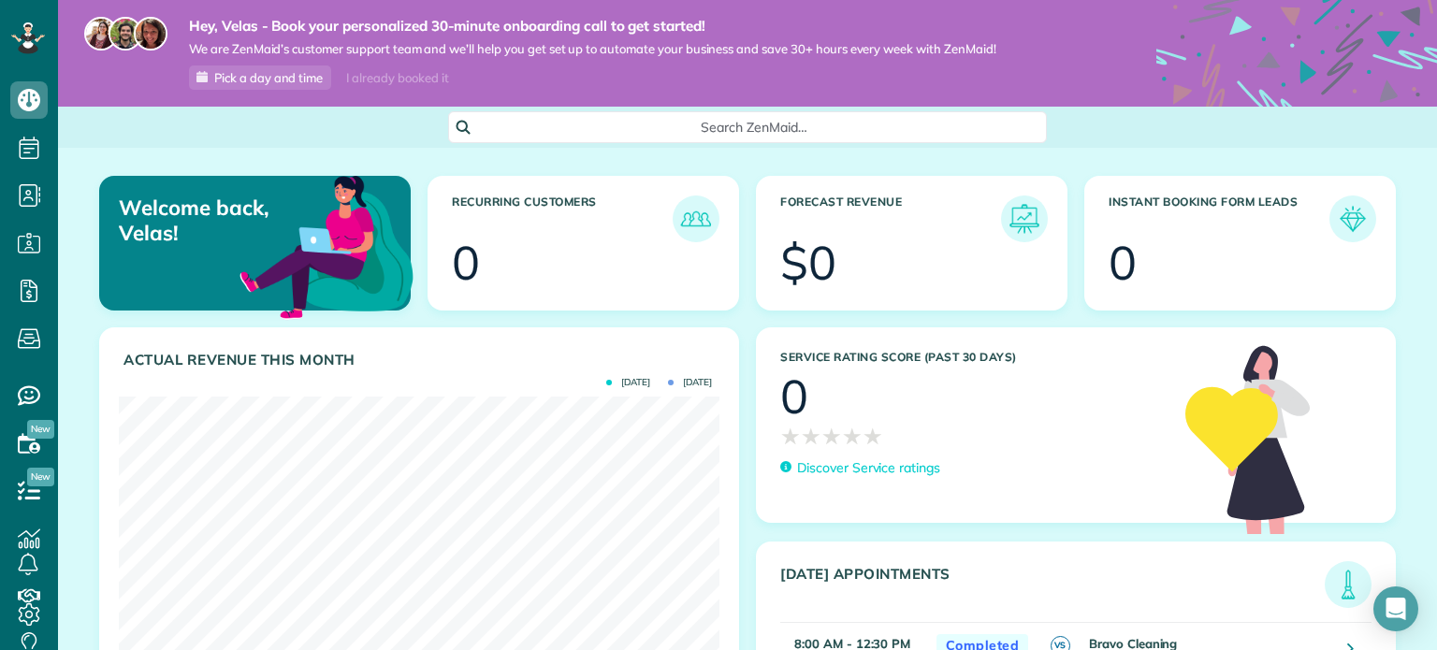
click at [1148, 225] on h3 "Instant Booking Form Leads" at bounding box center [1219, 219] width 221 height 47
click at [1331, 219] on img at bounding box center [1352, 218] width 43 height 43
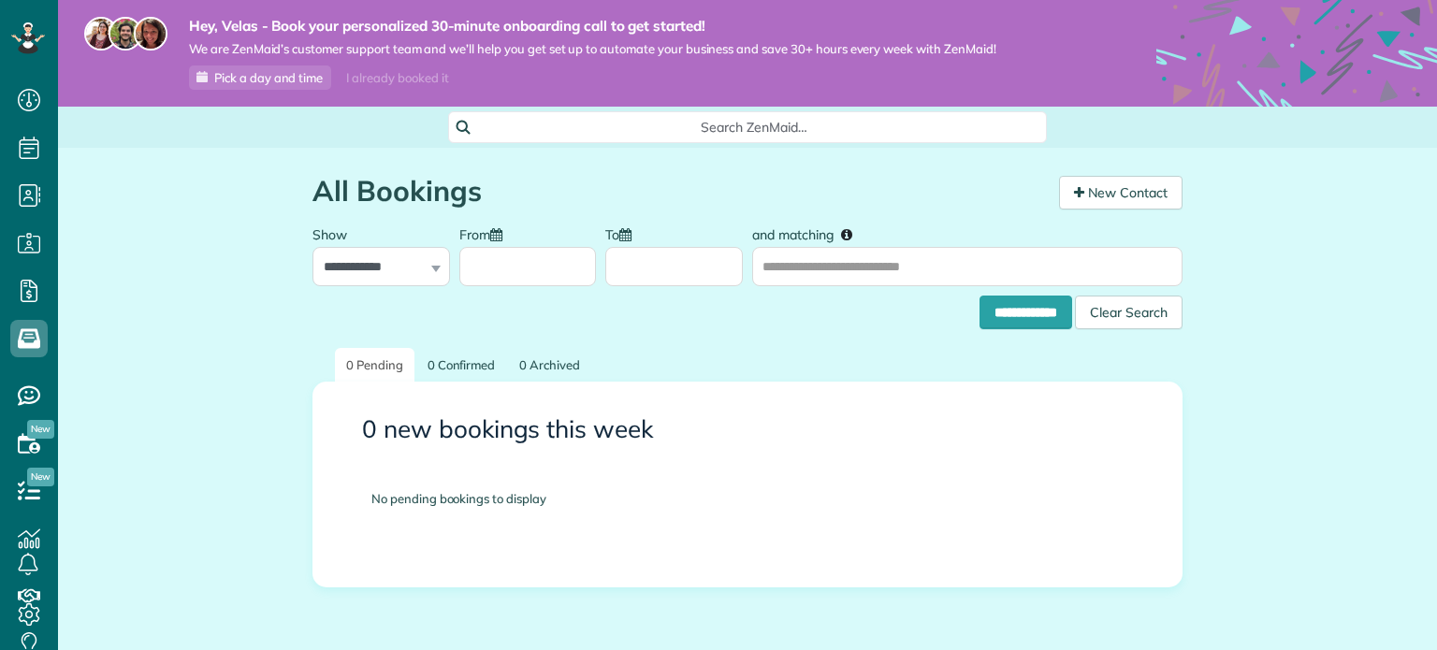
scroll to position [8, 8]
click at [1099, 196] on link "New Contact" at bounding box center [1121, 193] width 124 height 34
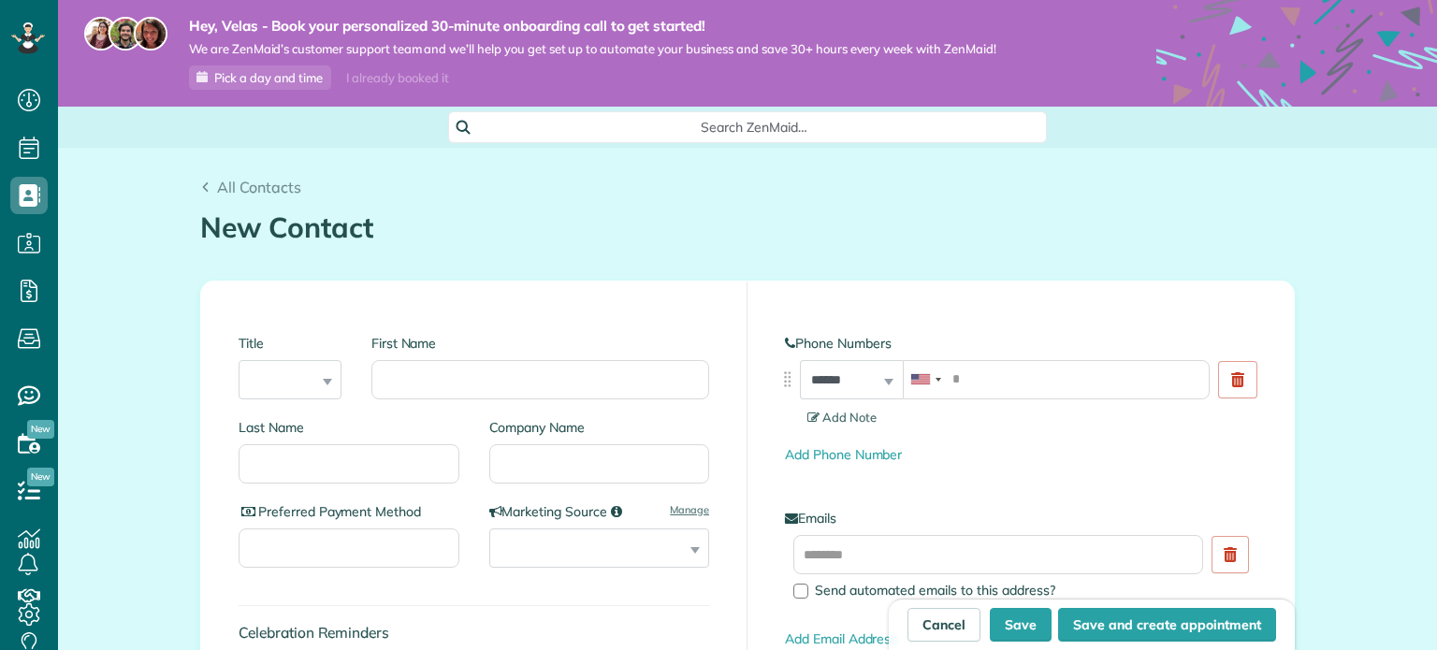
scroll to position [294, 0]
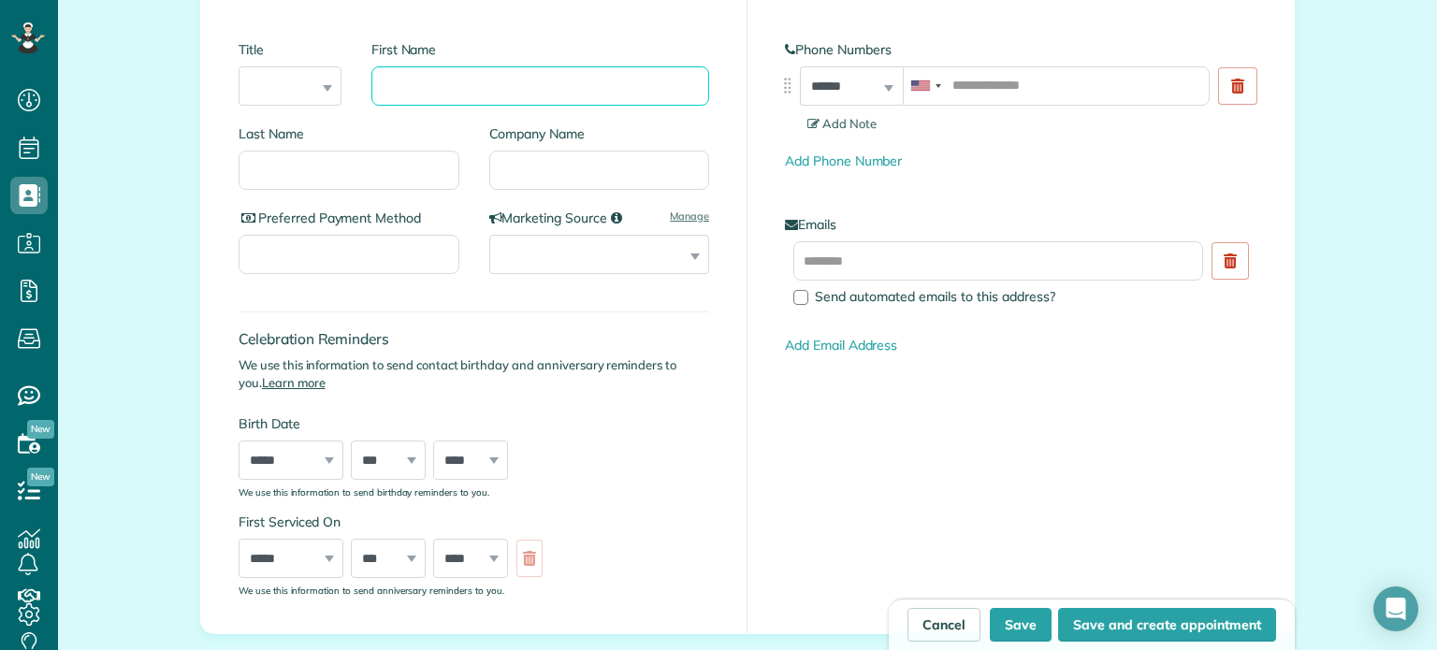
click at [480, 79] on input "First Name" at bounding box center [540, 85] width 338 height 39
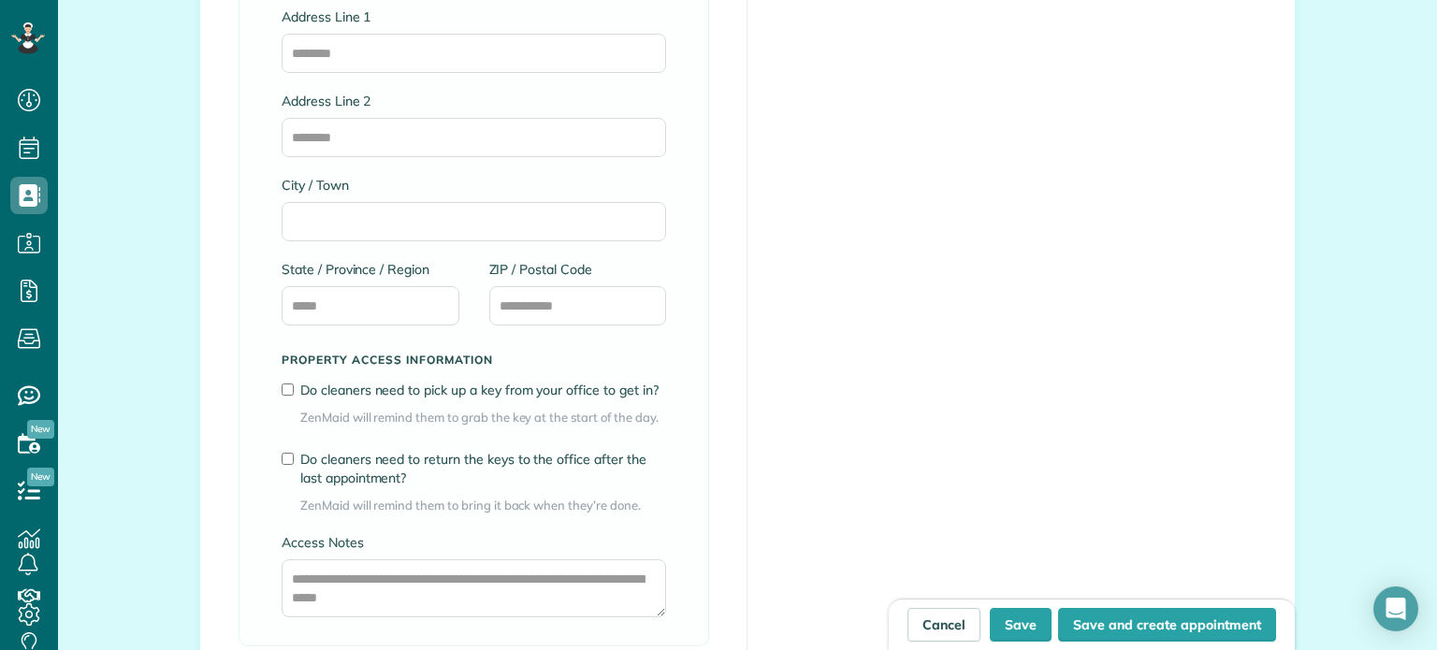
scroll to position [1609, 0]
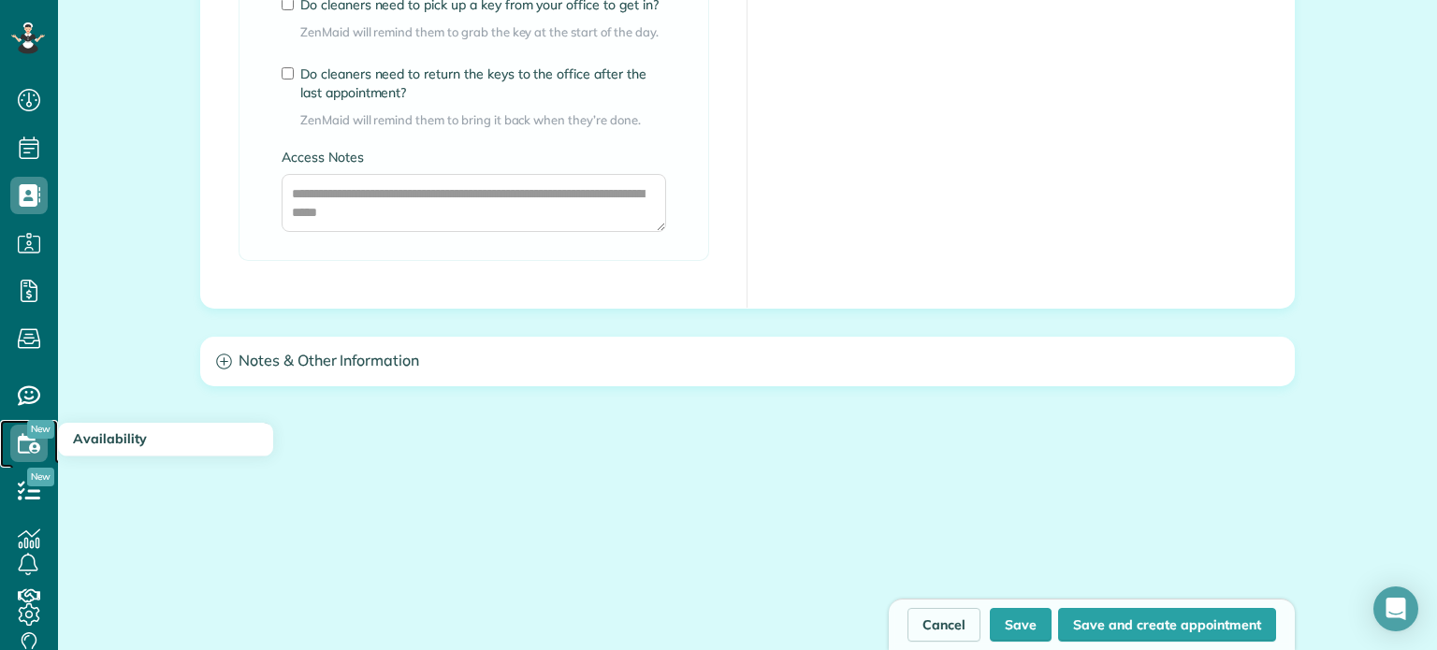
click at [24, 438] on use at bounding box center [29, 443] width 22 height 20
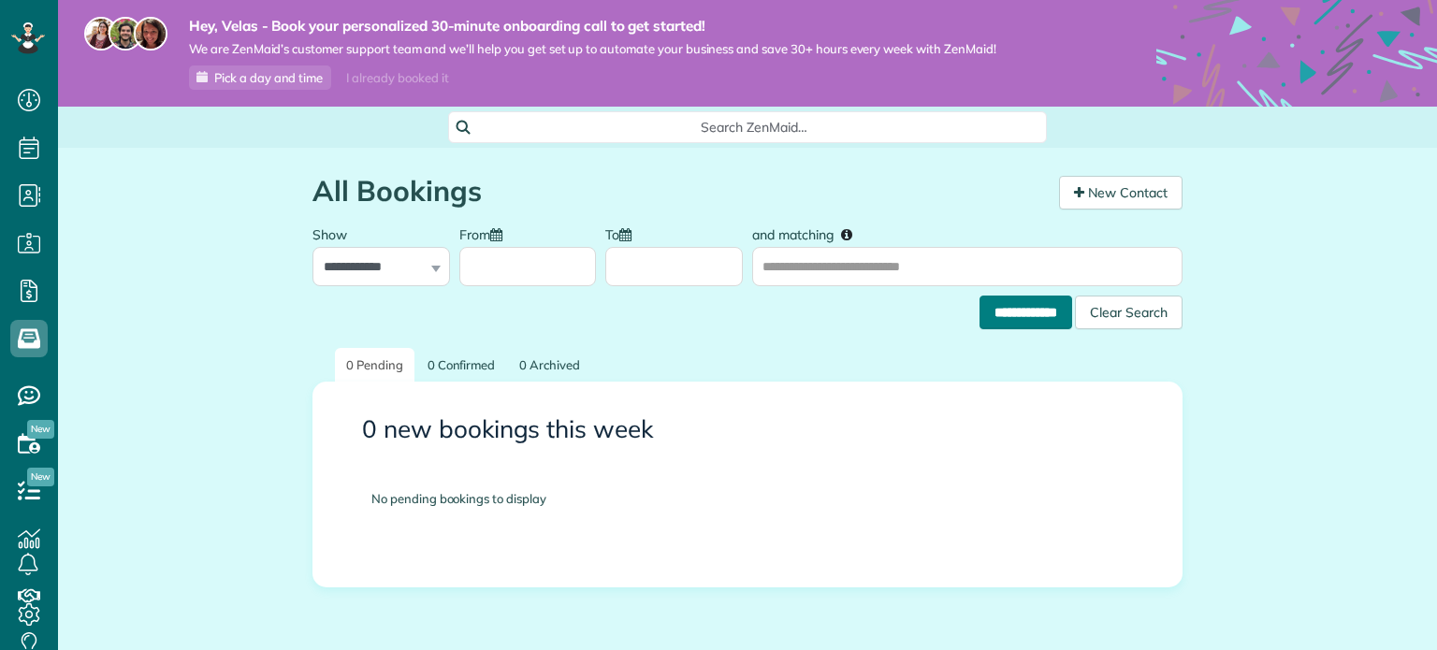
scroll to position [8, 8]
click at [1097, 194] on link "New Contact" at bounding box center [1121, 193] width 124 height 34
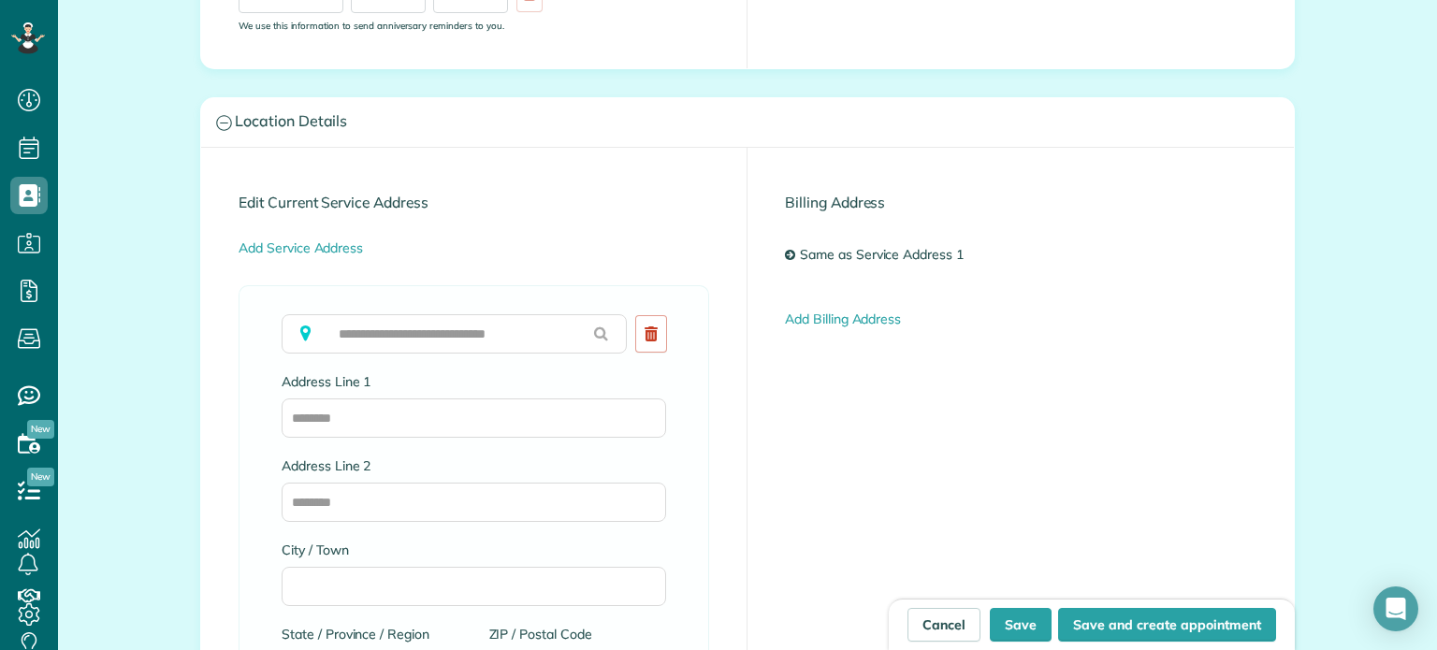
scroll to position [1014, 0]
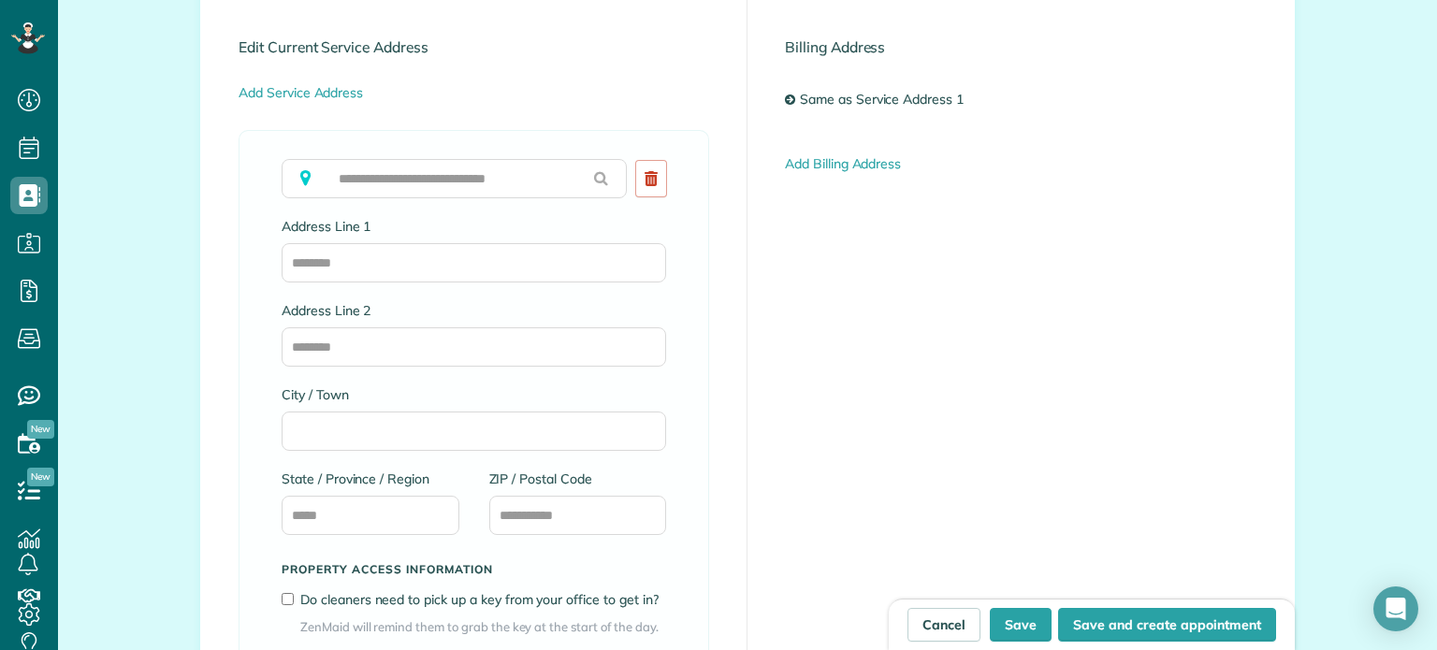
click at [943, 490] on div "Edit Current Service Address Add Service Address To copy over, please clear fie…" at bounding box center [747, 448] width 1093 height 910
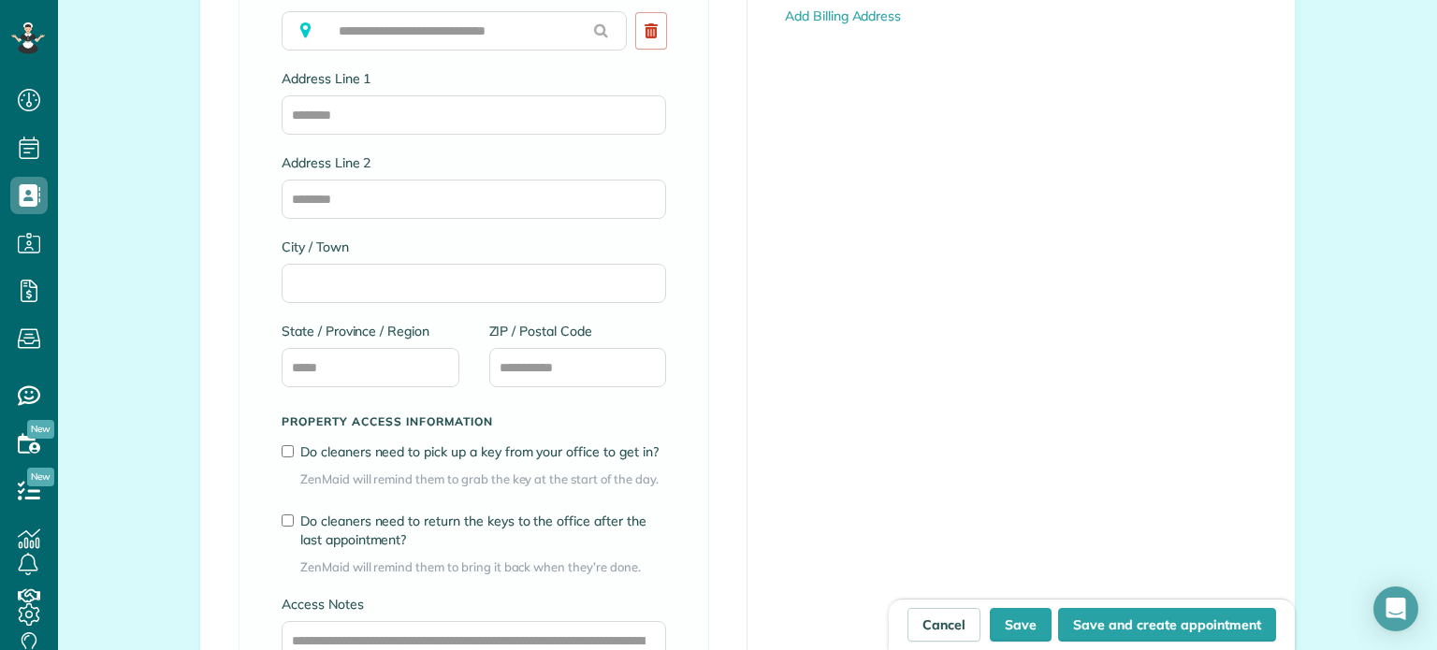
scroll to position [1164, 0]
